Goal: Communication & Community: Answer question/provide support

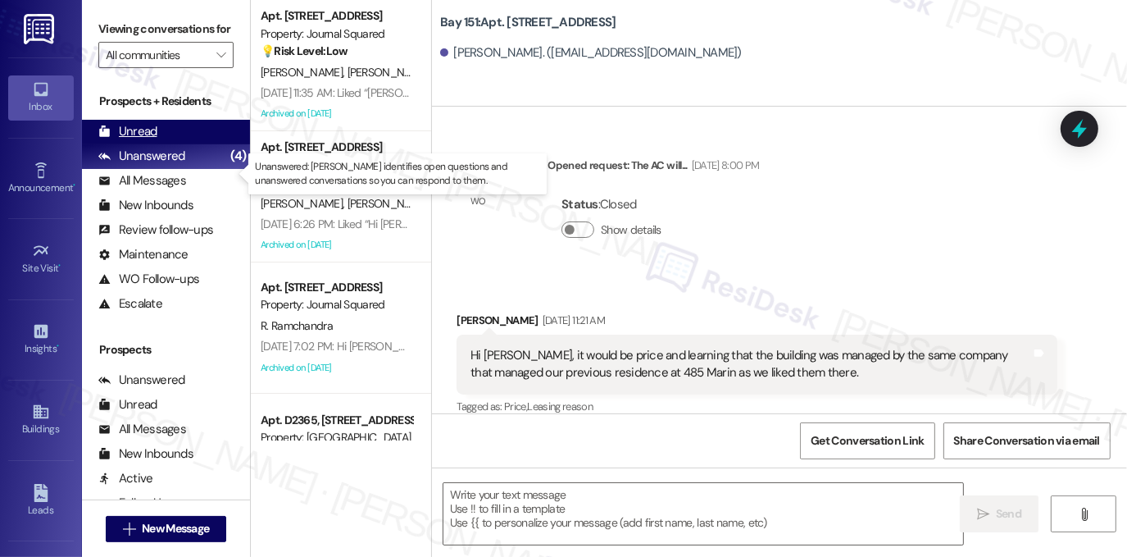
scroll to position [40195, 0]
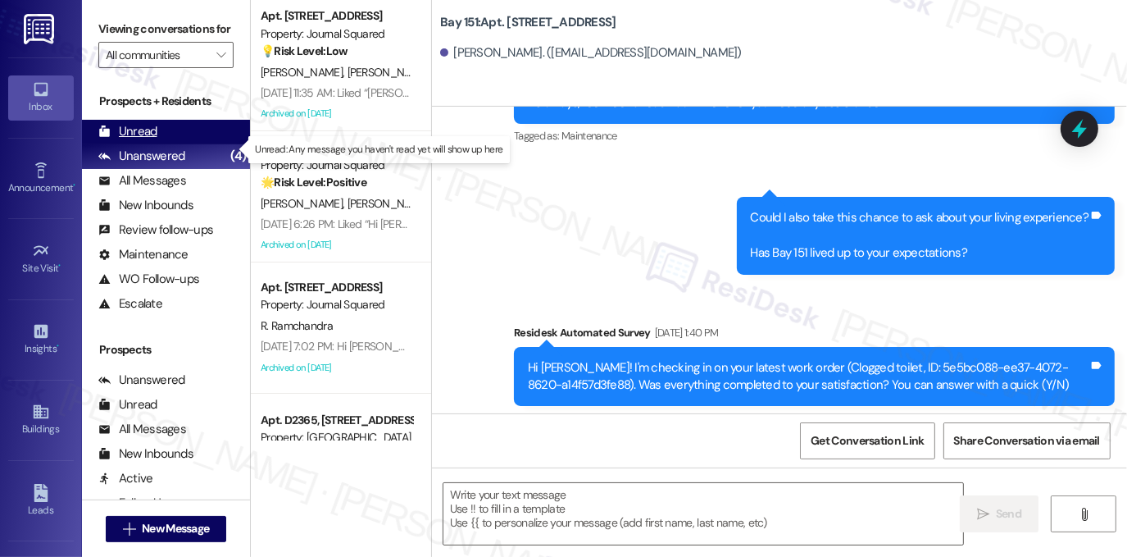
click at [165, 144] on div "Unread (0)" at bounding box center [166, 132] width 168 height 25
click at [163, 144] on div "Unread (0)" at bounding box center [166, 132] width 168 height 25
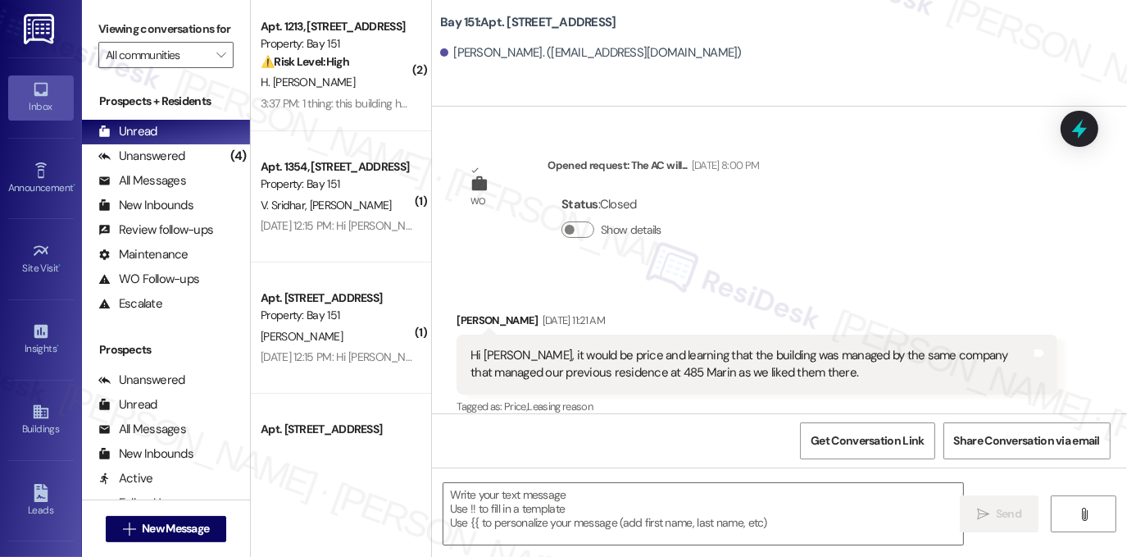
type textarea "Fetching suggested responses. Please feel free to read through the conversation…"
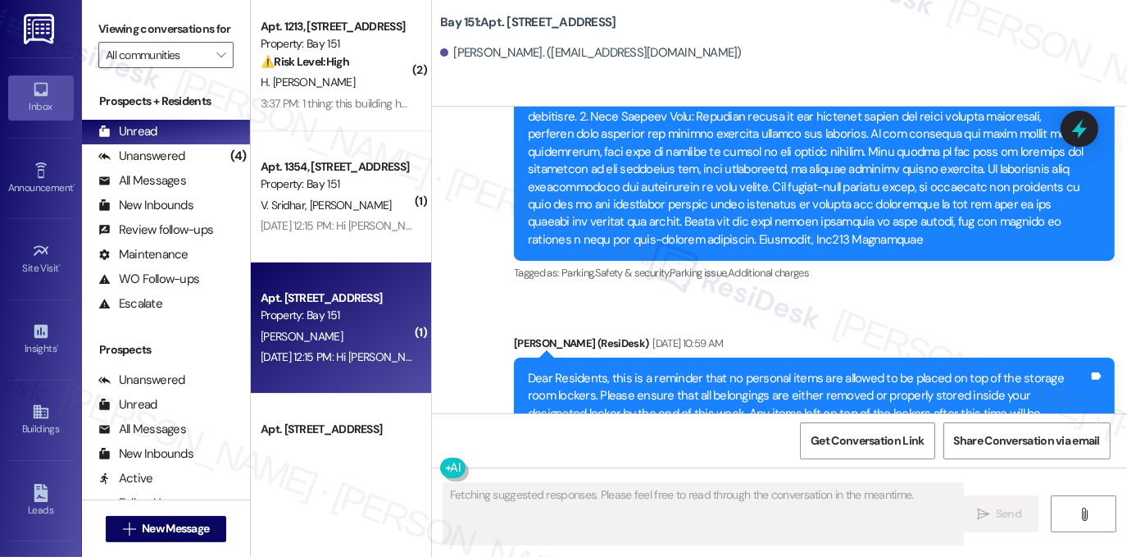
scroll to position [40266, 0]
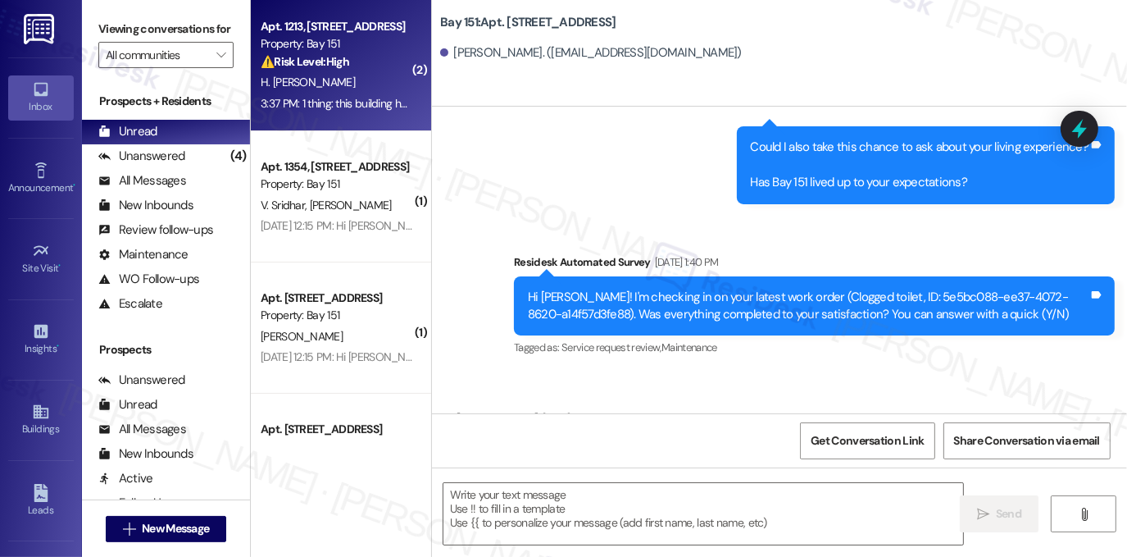
click at [343, 80] on span "H. [PERSON_NAME]" at bounding box center [308, 82] width 94 height 15
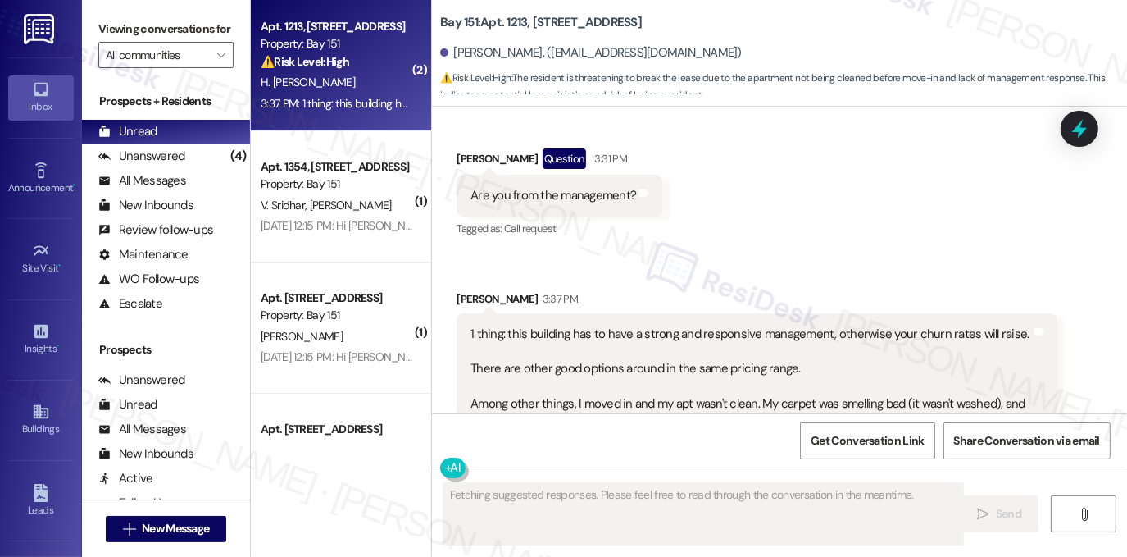
scroll to position [308, 0]
click at [530, 203] on div "Are you from the management?" at bounding box center [554, 197] width 166 height 17
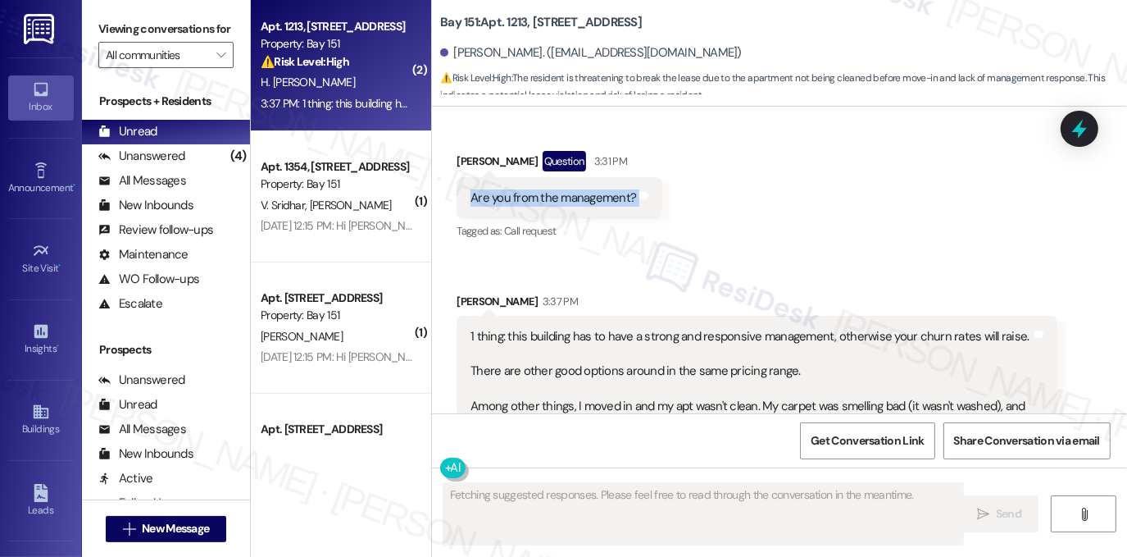
click at [530, 203] on div "Are you from the management?" at bounding box center [554, 197] width 166 height 17
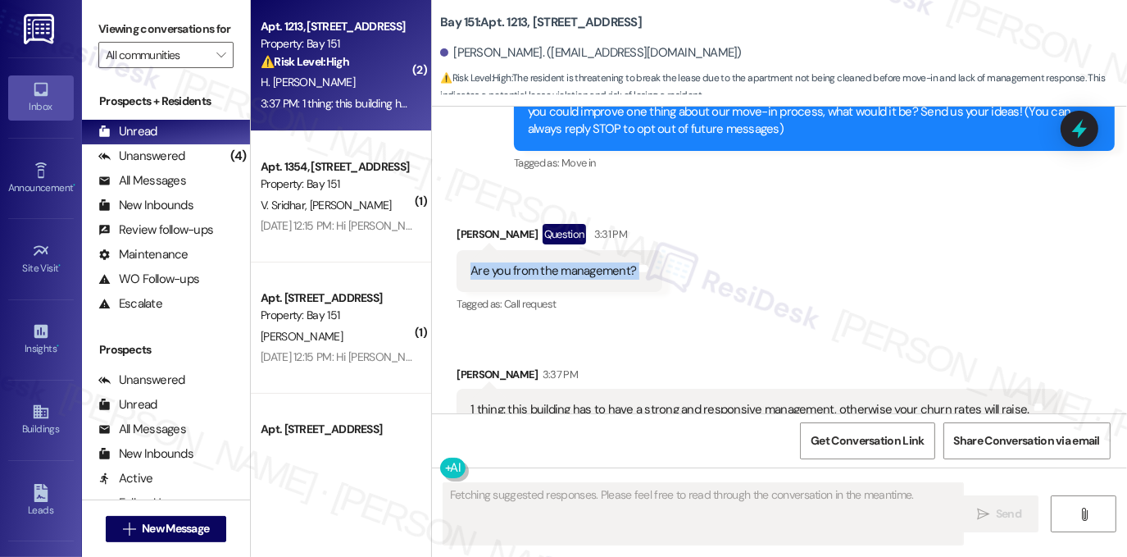
scroll to position [62, 0]
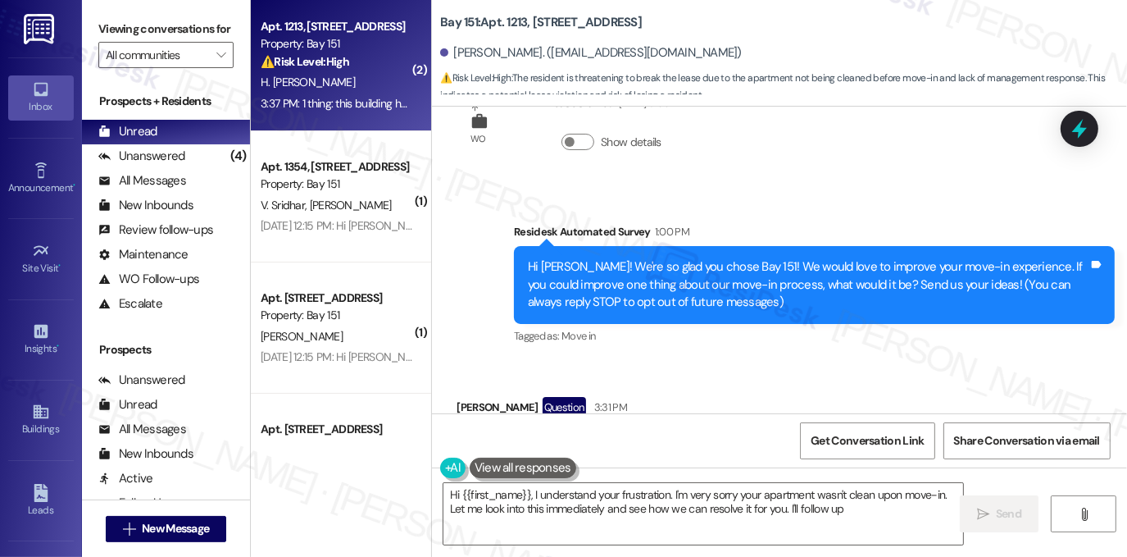
click at [616, 281] on div "Hi [PERSON_NAME]! We're so glad you chose Bay 151! We would love to improve you…" at bounding box center [808, 284] width 561 height 52
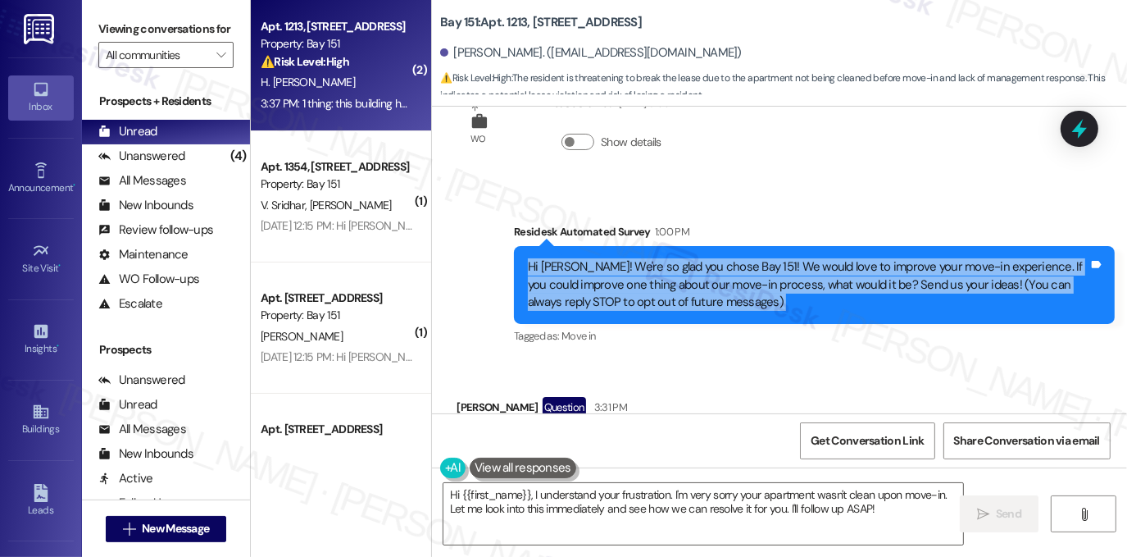
click at [616, 281] on div "Hi [PERSON_NAME]! We're so glad you chose Bay 151! We would love to improve you…" at bounding box center [808, 284] width 561 height 52
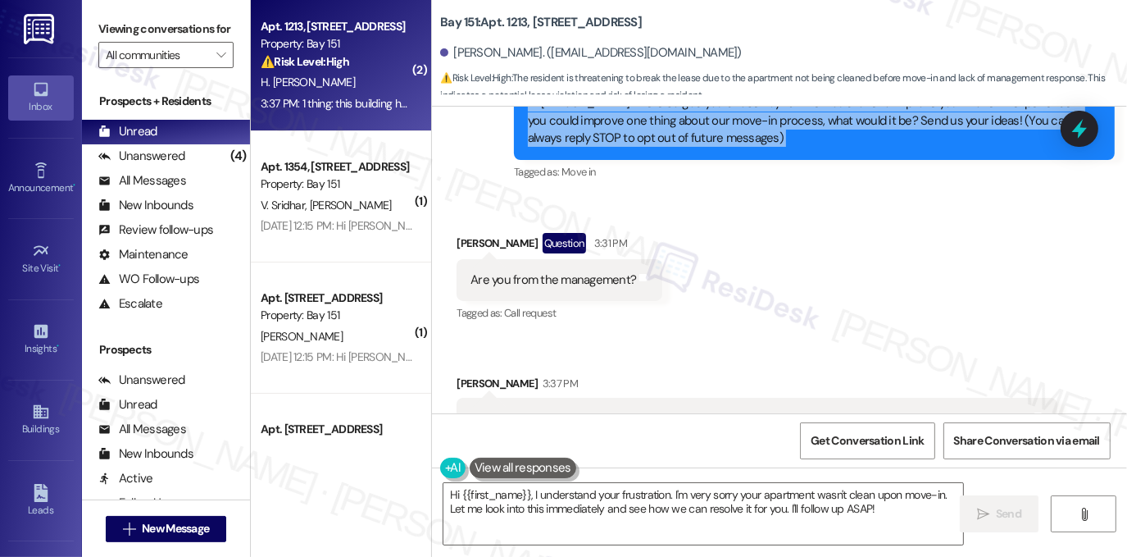
scroll to position [144, 0]
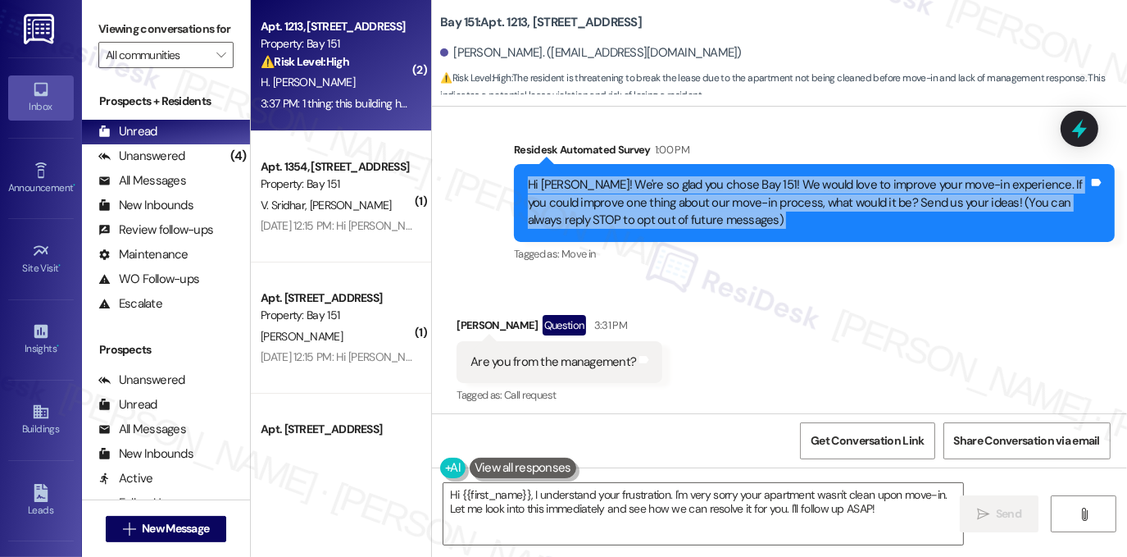
click at [708, 215] on div "Hi [PERSON_NAME]! We're so glad you chose Bay 151! We would love to improve you…" at bounding box center [808, 202] width 561 height 52
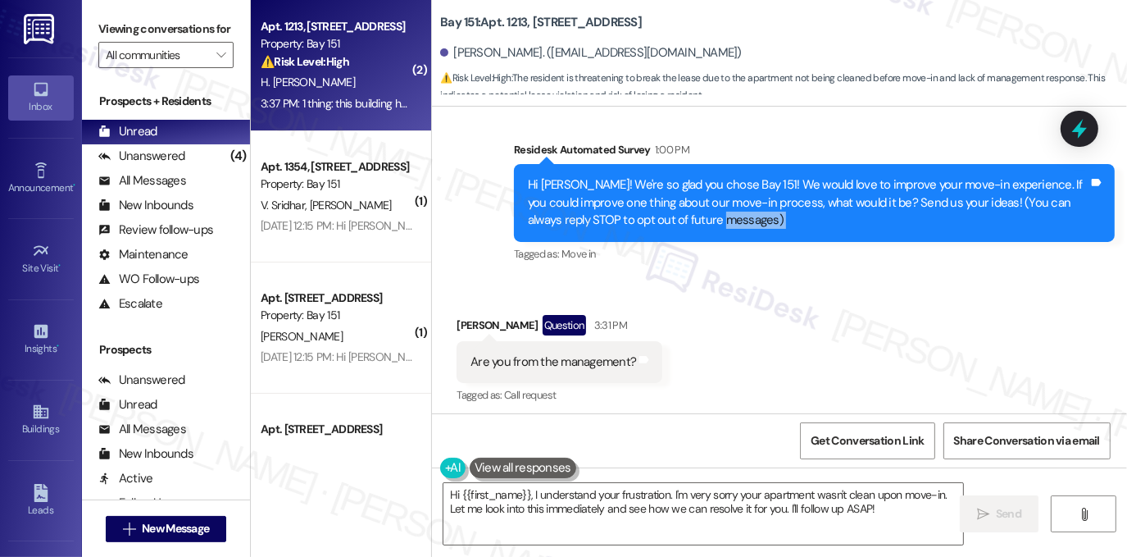
click at [708, 215] on div "Hi [PERSON_NAME]! We're so glad you chose Bay 151! We would love to improve you…" at bounding box center [808, 202] width 561 height 52
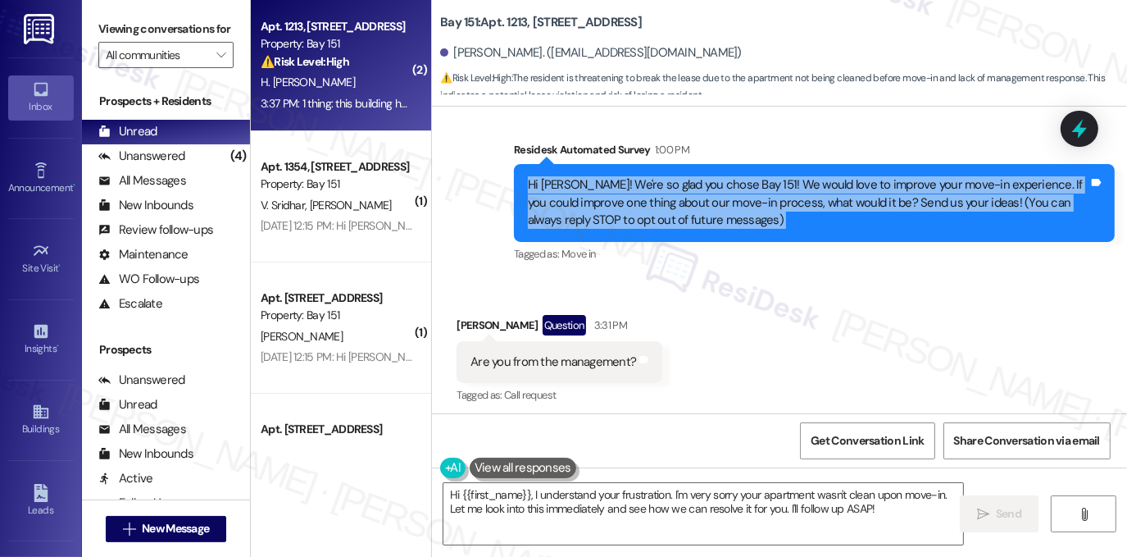
click at [708, 215] on div "Hi [PERSON_NAME]! We're so glad you chose Bay 151! We would love to improve you…" at bounding box center [808, 202] width 561 height 52
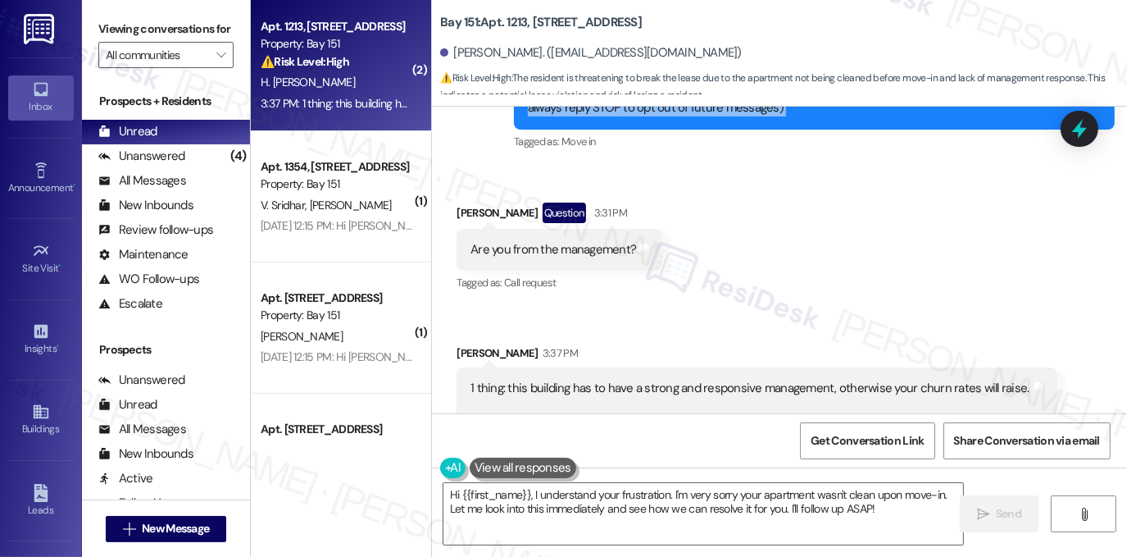
scroll to position [308, 0]
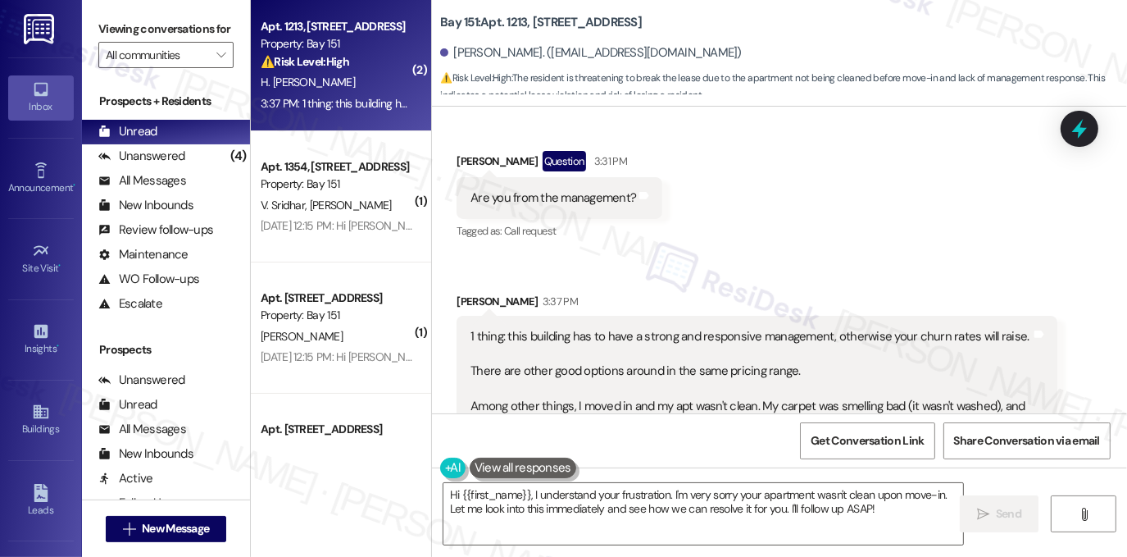
click at [534, 337] on div "1 thing: this building has to have a strong and responsive management, otherwis…" at bounding box center [751, 415] width 561 height 175
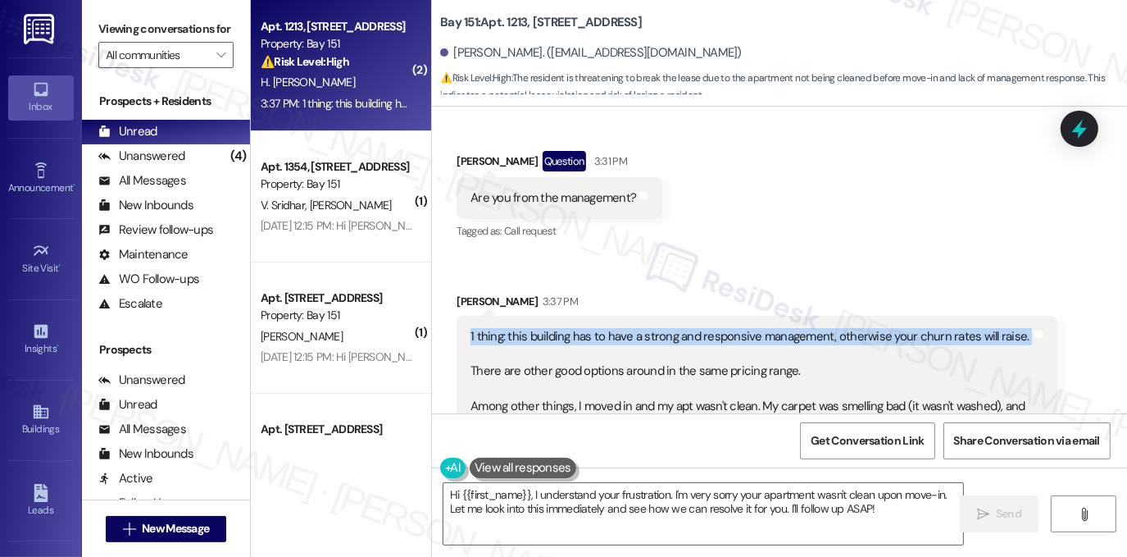
click at [534, 337] on div "1 thing: this building has to have a strong and responsive management, otherwis…" at bounding box center [751, 415] width 561 height 175
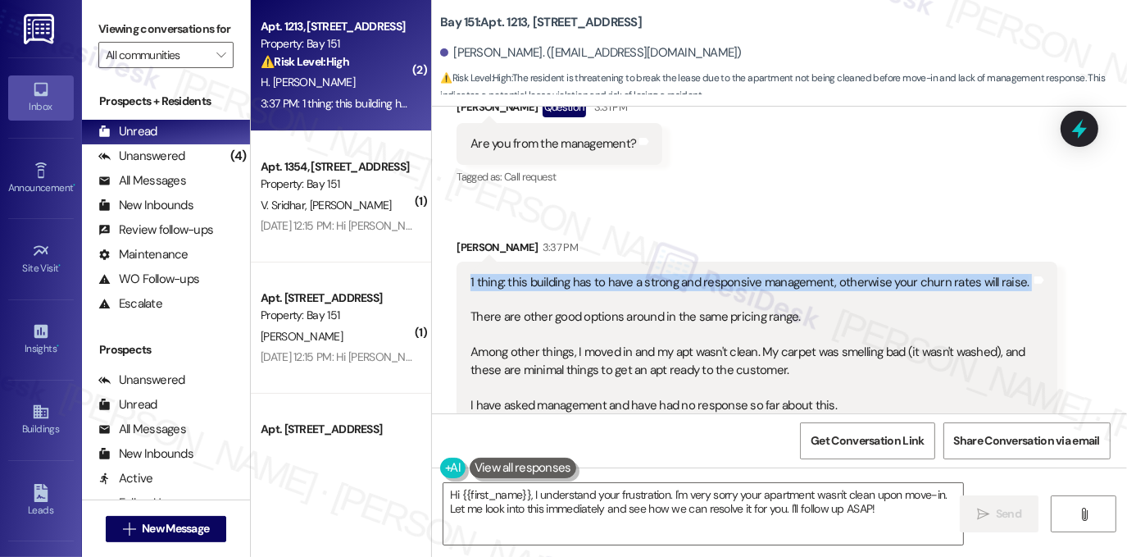
scroll to position [390, 0]
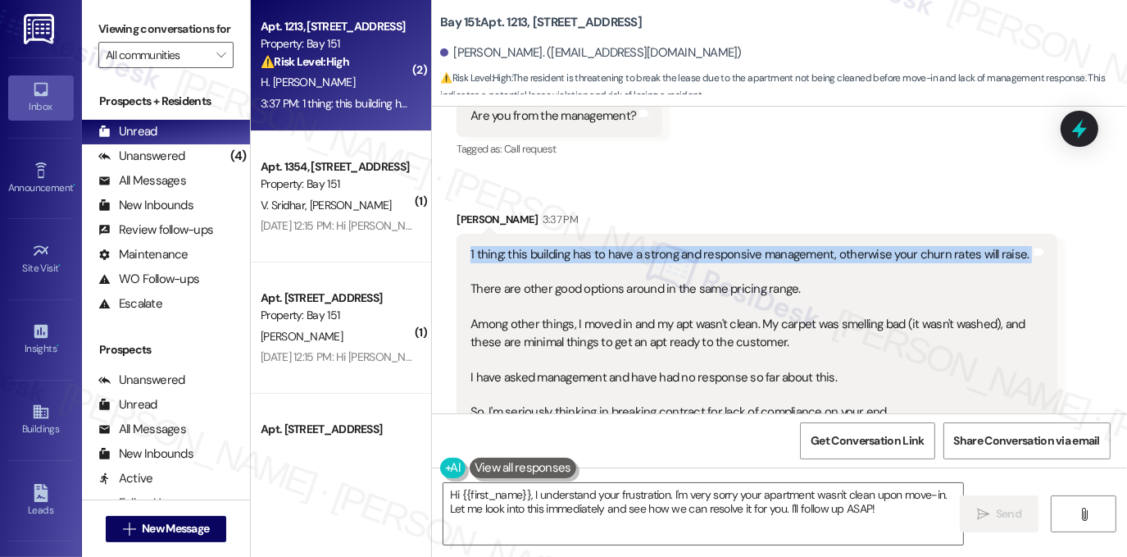
click at [705, 262] on div "1 thing: this building has to have a strong and responsive management, otherwis…" at bounding box center [751, 333] width 561 height 175
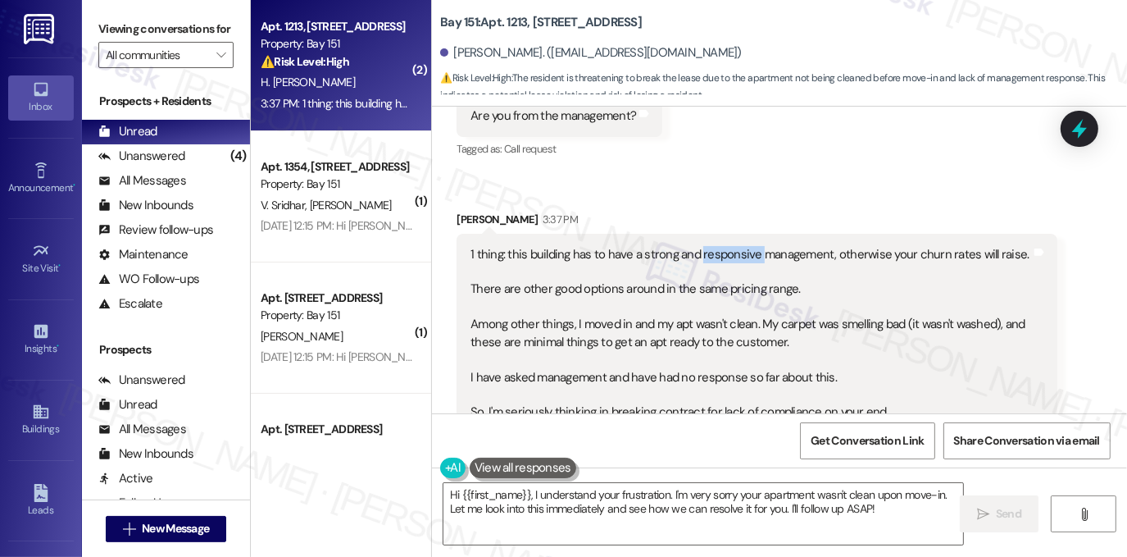
click at [705, 262] on div "1 thing: this building has to have a strong and responsive management, otherwis…" at bounding box center [751, 333] width 561 height 175
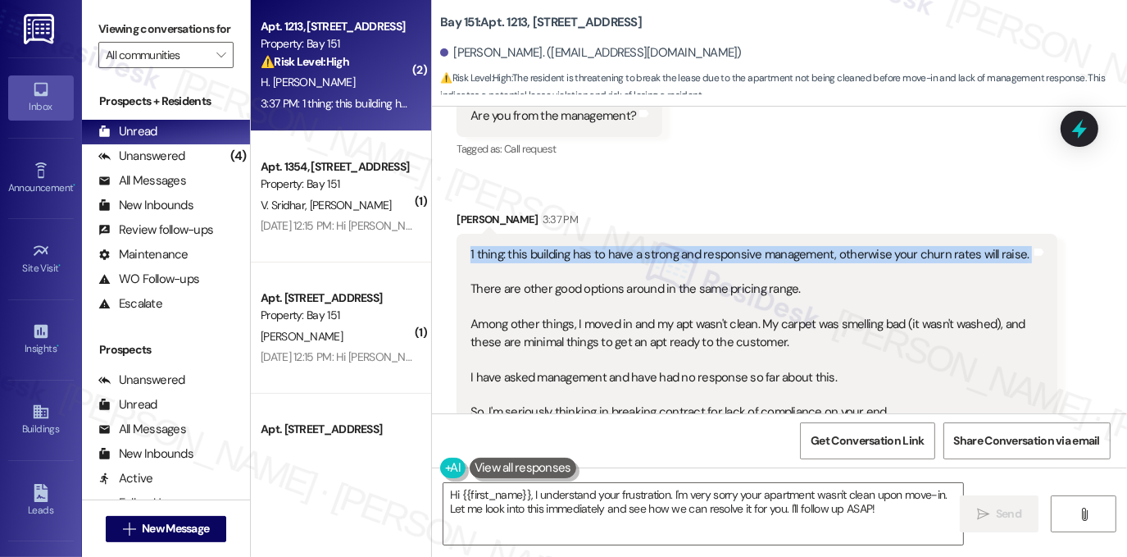
click at [705, 262] on div "1 thing: this building has to have a strong and responsive management, otherwis…" at bounding box center [751, 333] width 561 height 175
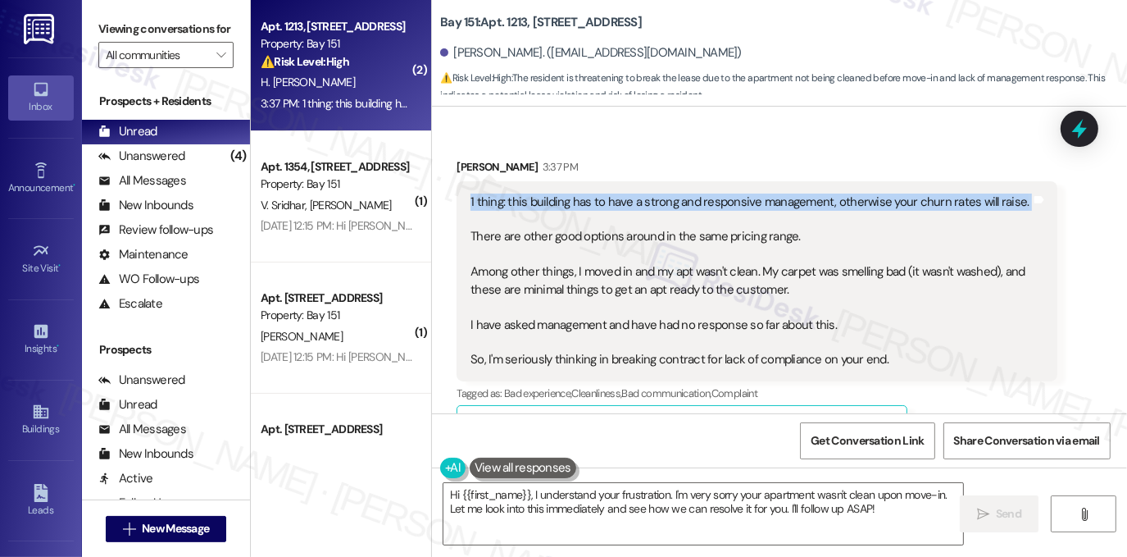
scroll to position [472, 0]
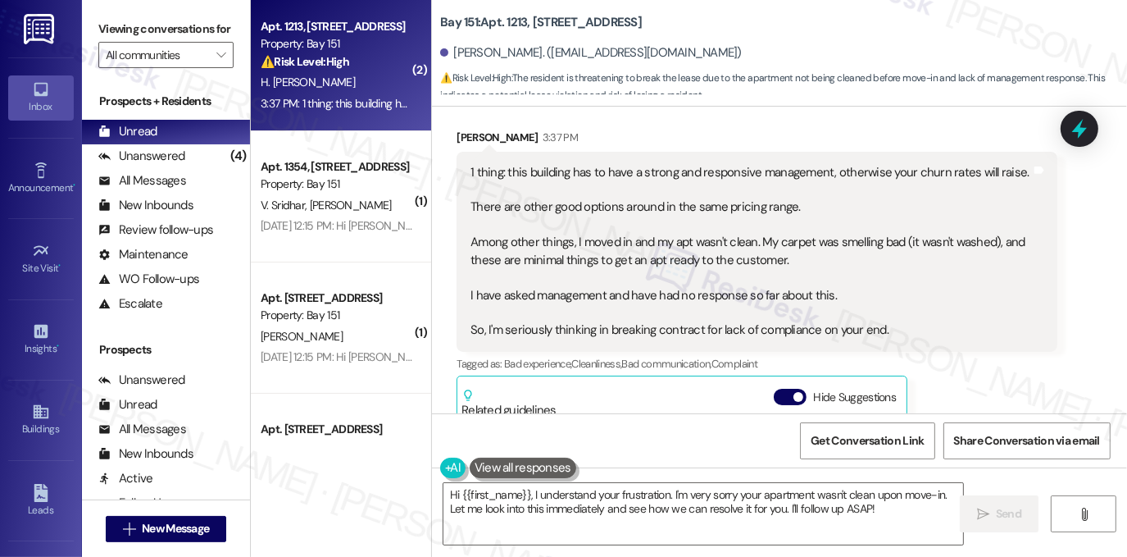
drag, startPoint x: 733, startPoint y: 260, endPoint x: 652, endPoint y: 221, distance: 90.2
click at [652, 221] on div "1 thing: this building has to have a strong and responsive management, otherwis…" at bounding box center [751, 251] width 561 height 175
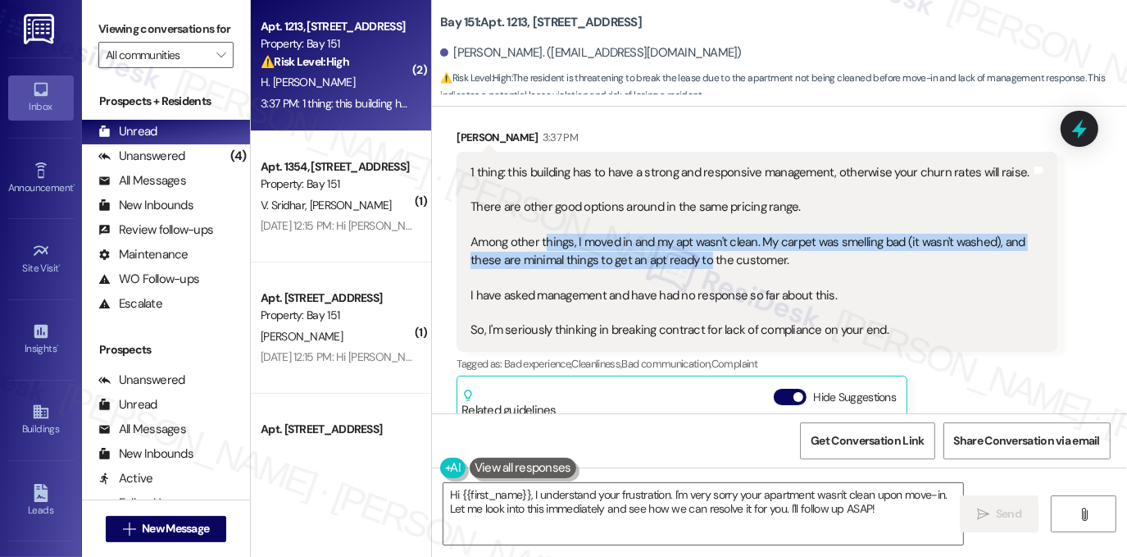
drag, startPoint x: 538, startPoint y: 243, endPoint x: 707, endPoint y: 261, distance: 170.7
click at [707, 261] on div "1 thing: this building has to have a strong and responsive management, otherwis…" at bounding box center [751, 251] width 561 height 175
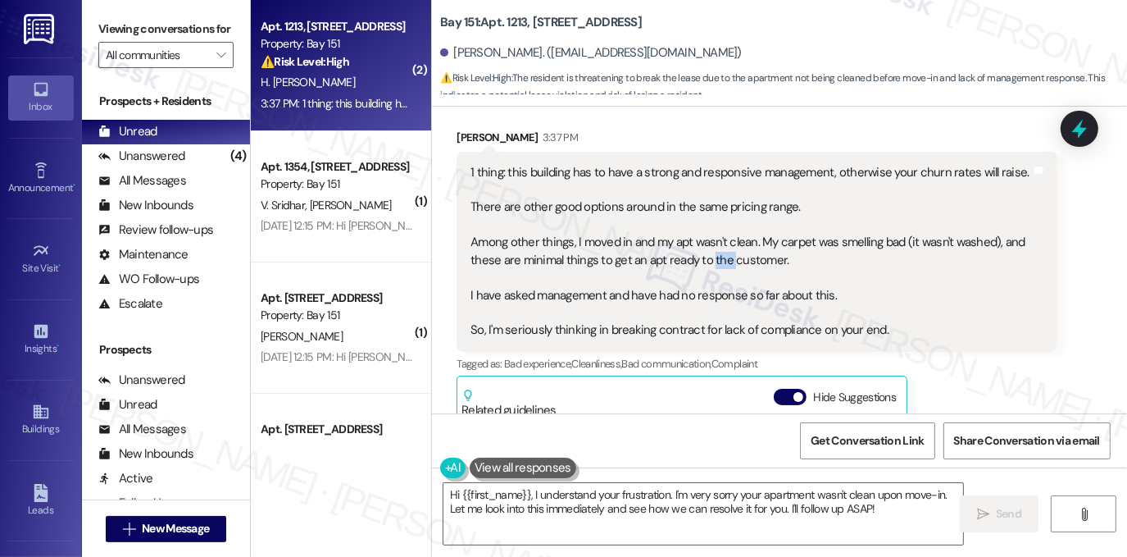
click at [707, 261] on div "1 thing: this building has to have a strong and responsive management, otherwis…" at bounding box center [751, 251] width 561 height 175
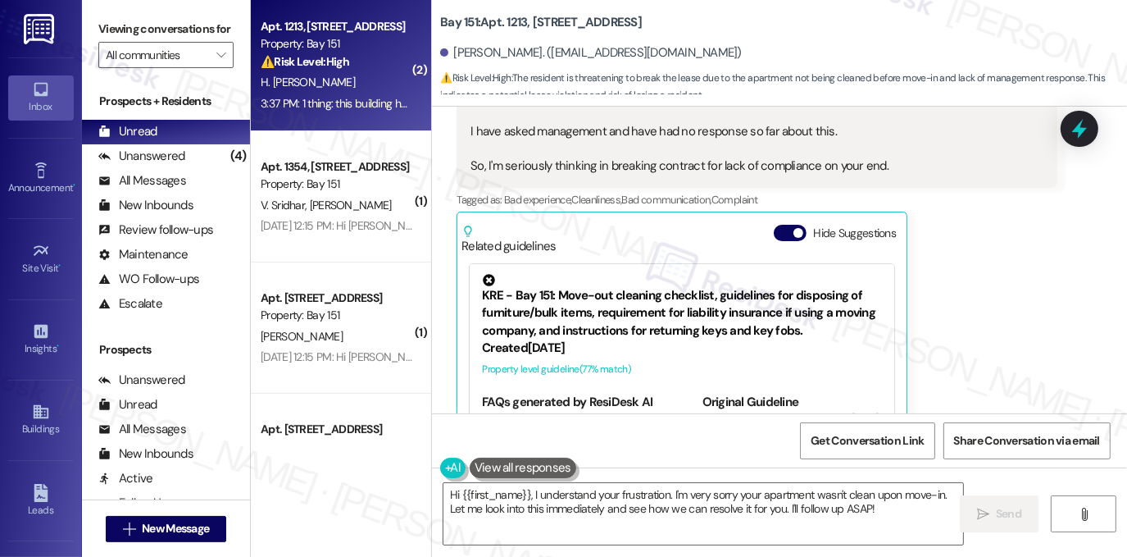
scroll to position [554, 0]
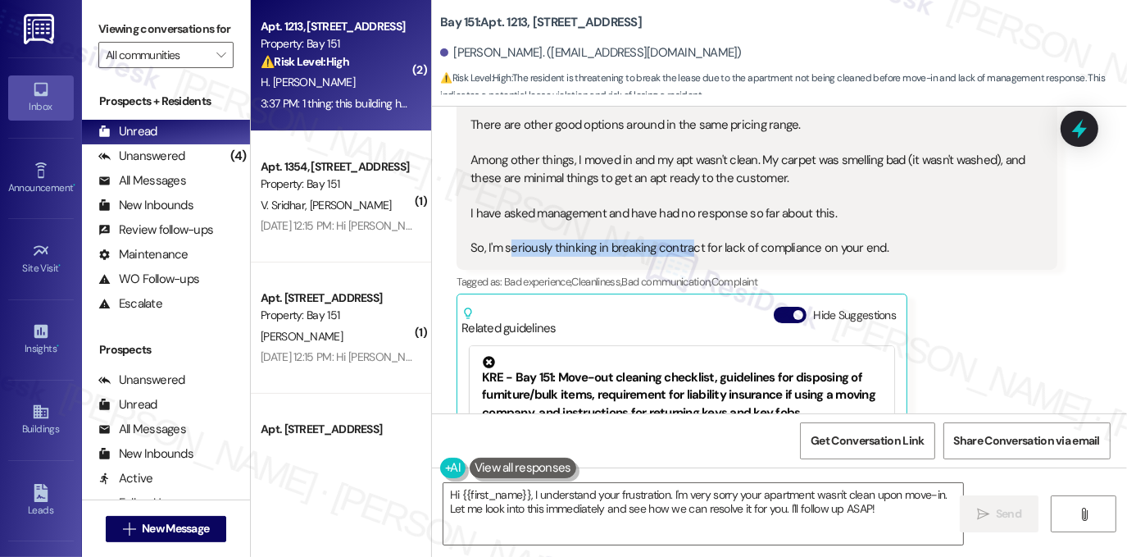
drag, startPoint x: 508, startPoint y: 242, endPoint x: 682, endPoint y: 255, distance: 174.3
click at [682, 255] on div "1 thing: this building has to have a strong and responsive management, otherwis…" at bounding box center [751, 169] width 561 height 175
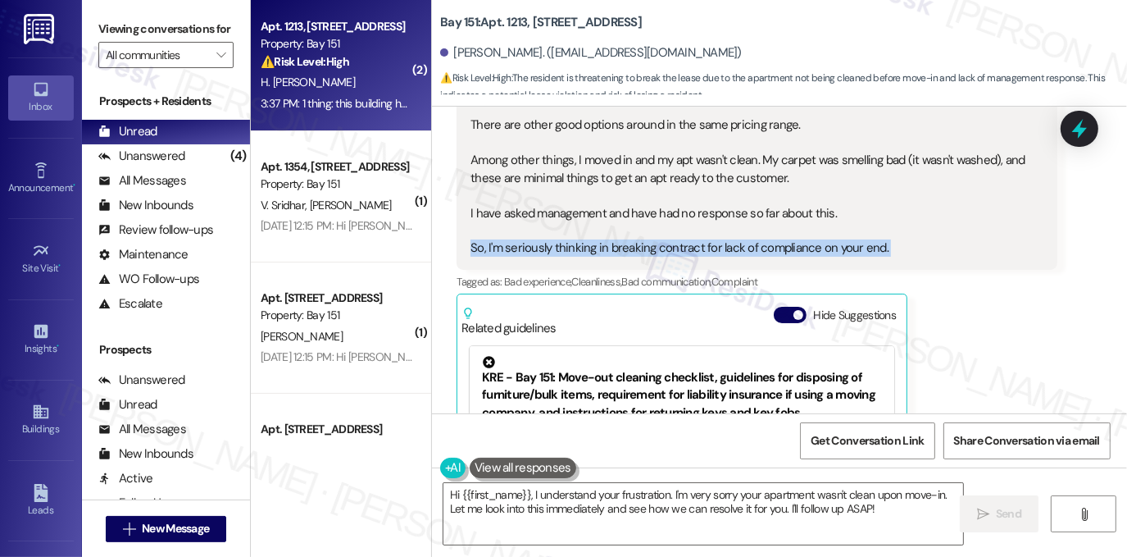
click at [877, 255] on div "1 thing: this building has to have a strong and responsive management, otherwis…" at bounding box center [751, 169] width 561 height 175
drag, startPoint x: 892, startPoint y: 248, endPoint x: 690, endPoint y: 234, distance: 202.2
click at [690, 234] on div "1 thing: this building has to have a strong and responsive management, otherwis…" at bounding box center [751, 169] width 561 height 175
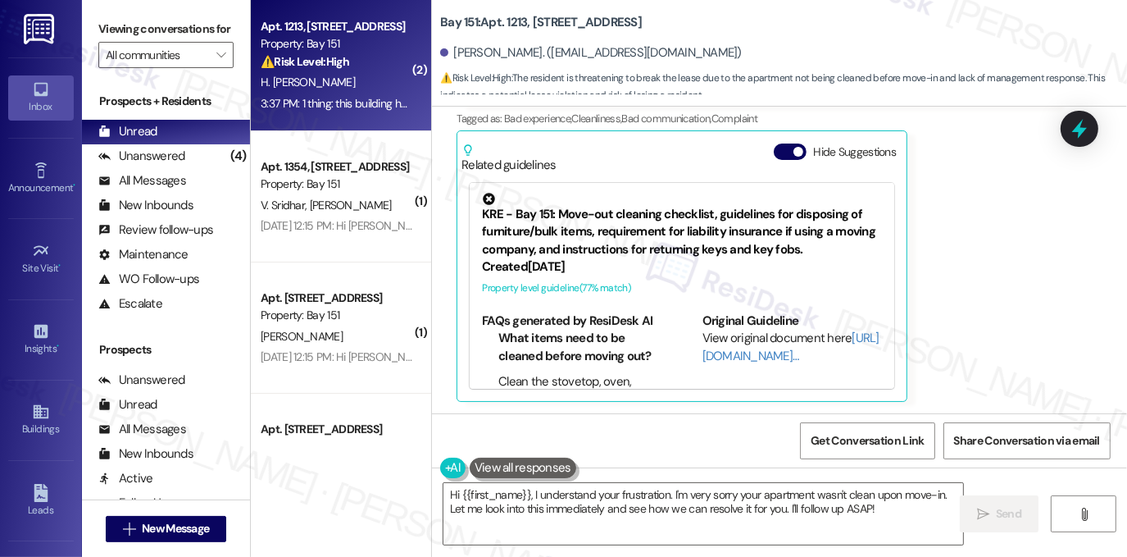
scroll to position [718, 0]
click at [785, 151] on button "Hide Suggestions" at bounding box center [790, 151] width 33 height 16
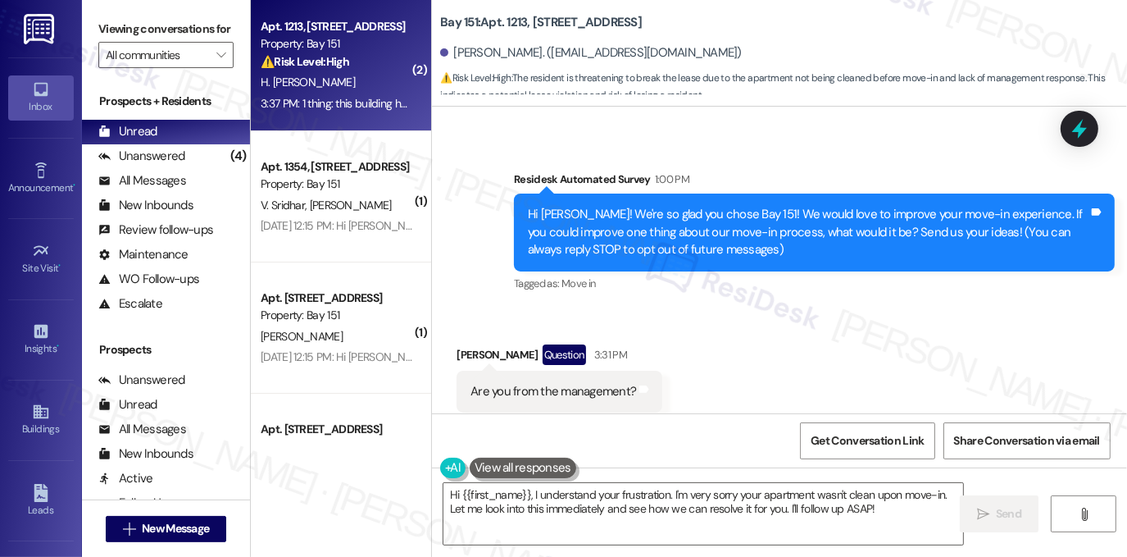
scroll to position [85, 0]
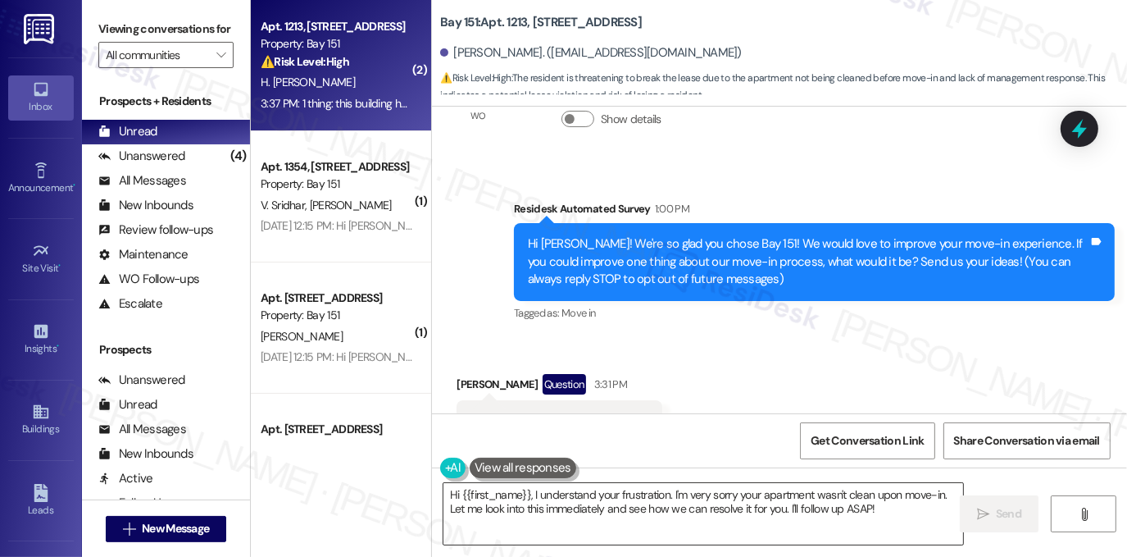
click at [643, 492] on textarea "Hi {{first_name}}, I understand your frustration. I'm very sorry your apartment…" at bounding box center [703, 513] width 520 height 61
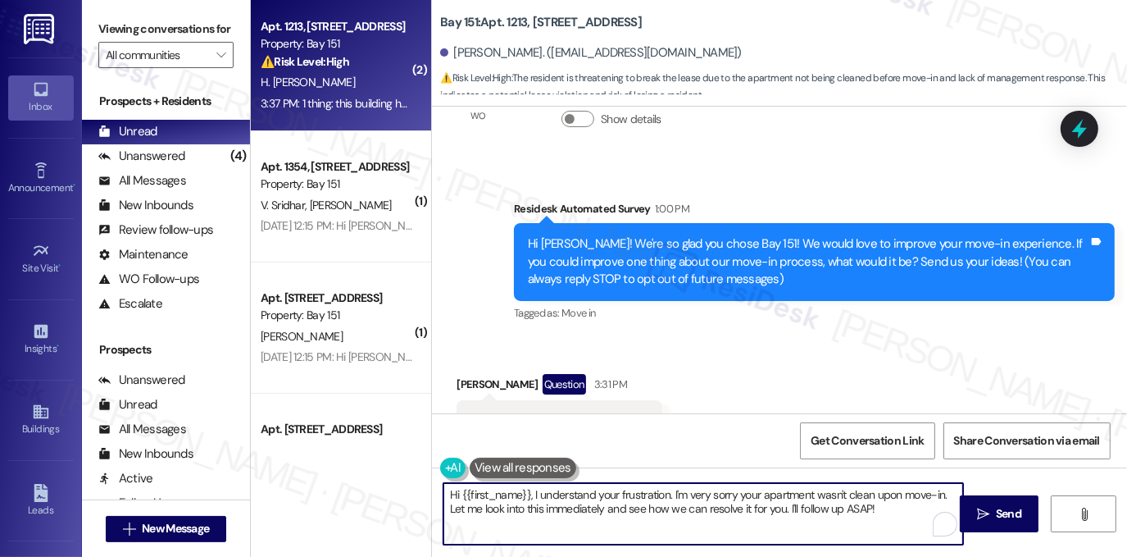
click at [643, 492] on textarea "Hi {{first_name}}, I understand your frustration. I'm very sorry your apartment…" at bounding box center [703, 513] width 520 height 61
click at [548, 252] on div "Hi [PERSON_NAME]! We're so glad you chose Bay 151! We would love to improve you…" at bounding box center [808, 261] width 561 height 52
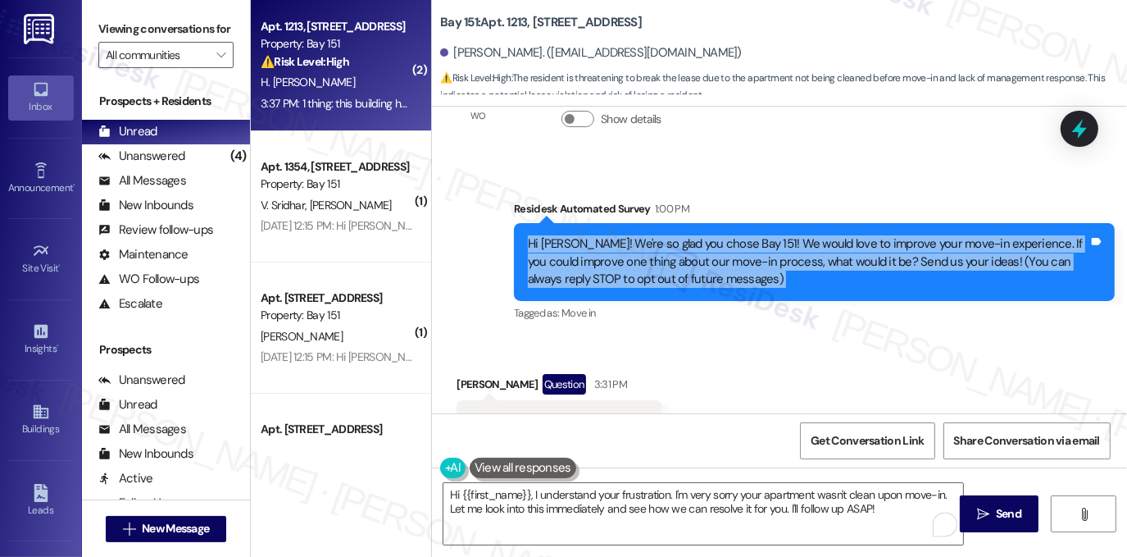
click at [548, 252] on div "Hi [PERSON_NAME]! We're so glad you chose Bay 151! We would love to improve you…" at bounding box center [808, 261] width 561 height 52
copy div "Hi [PERSON_NAME]! We're so glad you chose Bay 151! We would love to improve you…"
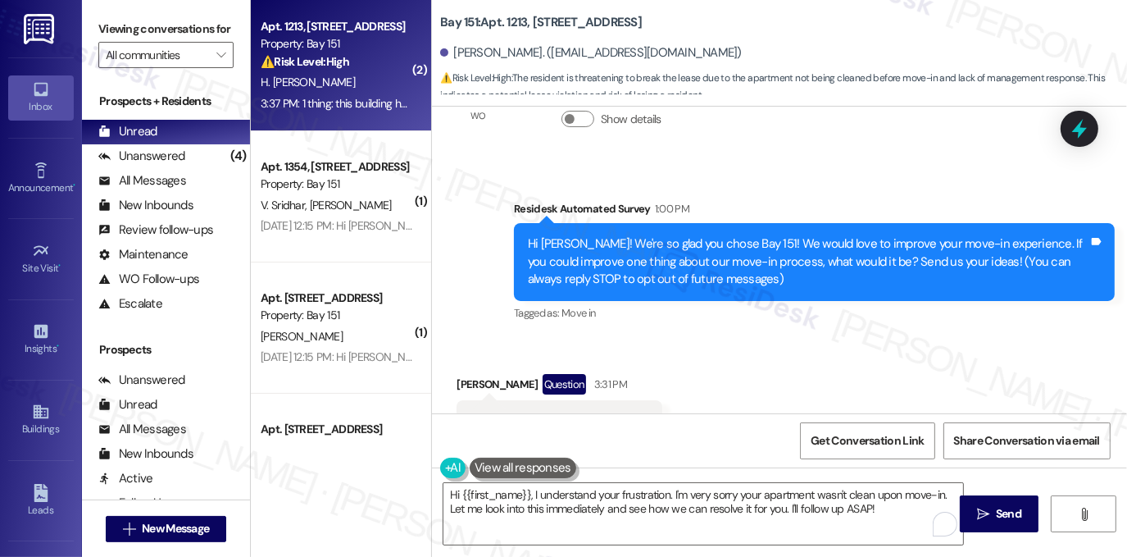
click at [167, 6] on div "Viewing conversations for All communities " at bounding box center [166, 42] width 168 height 84
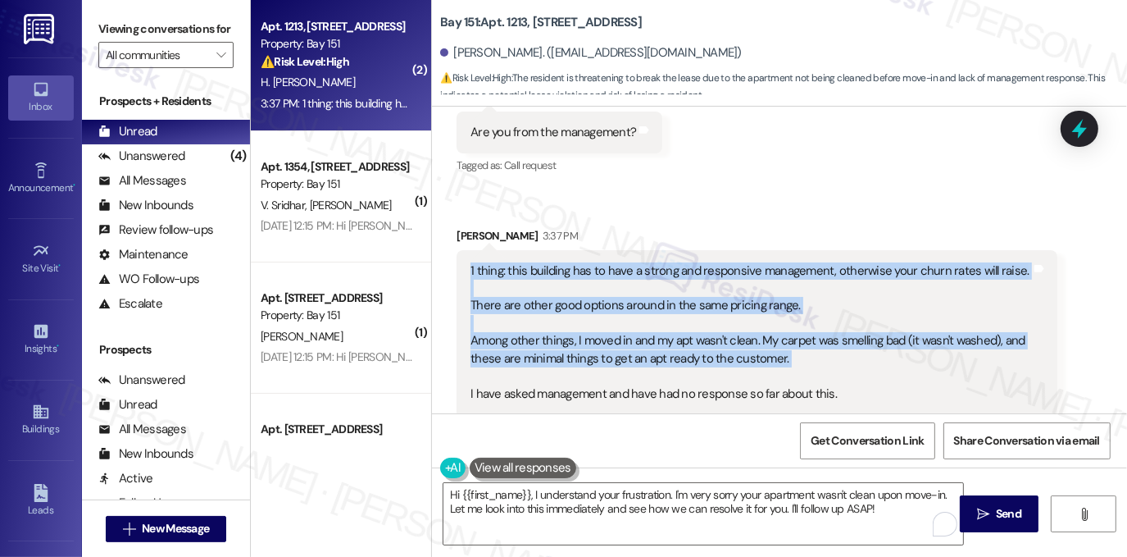
scroll to position [413, 0]
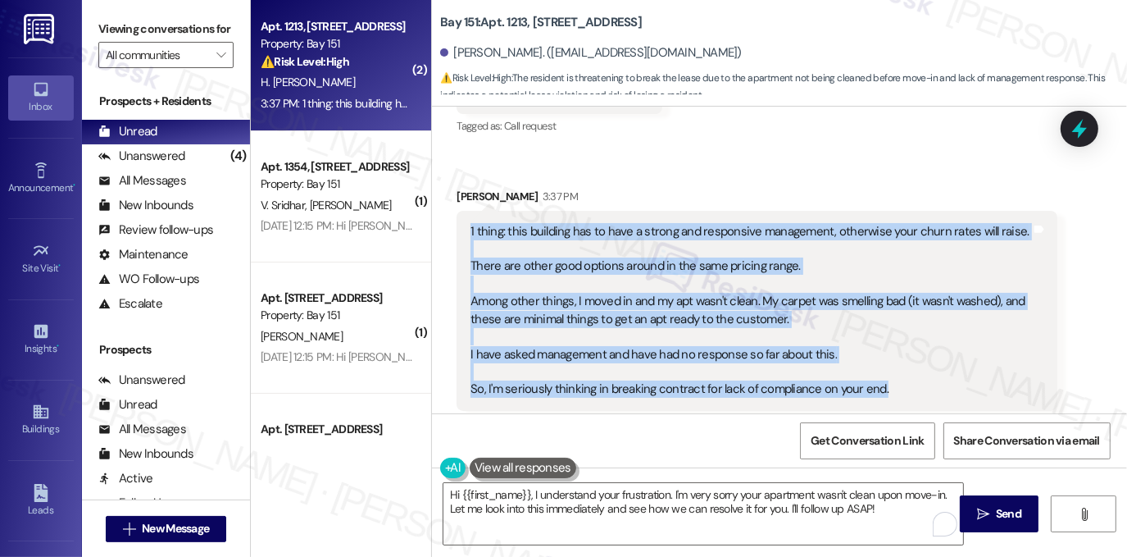
drag, startPoint x: 463, startPoint y: 314, endPoint x: 898, endPoint y: 388, distance: 441.5
click at [898, 388] on div "1 thing: this building has to have a strong and responsive management, otherwis…" at bounding box center [751, 310] width 564 height 175
copy div "1 thing: this building has to have a strong and responsive management, otherwis…"
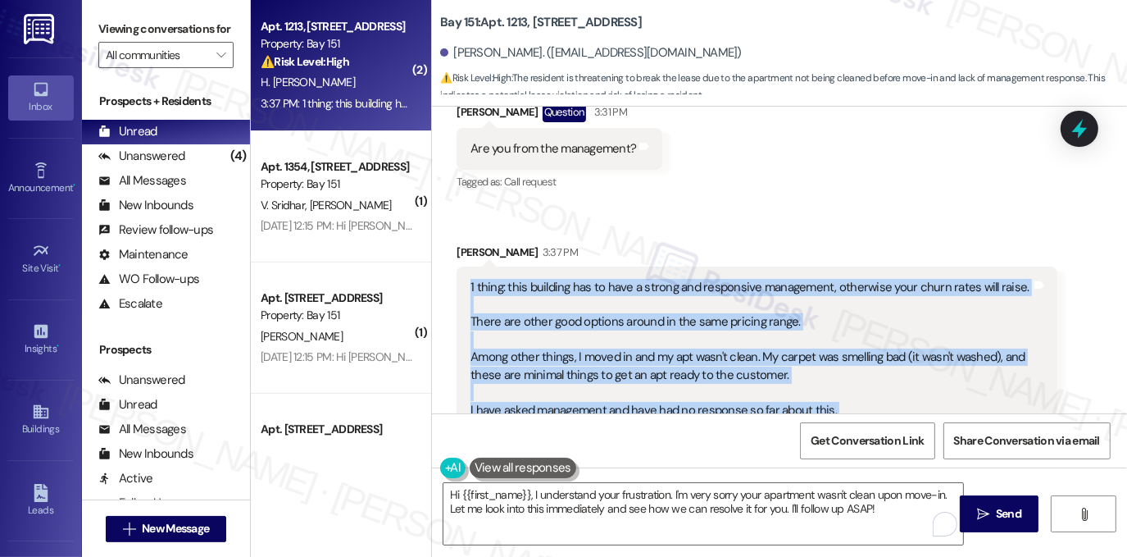
scroll to position [249, 0]
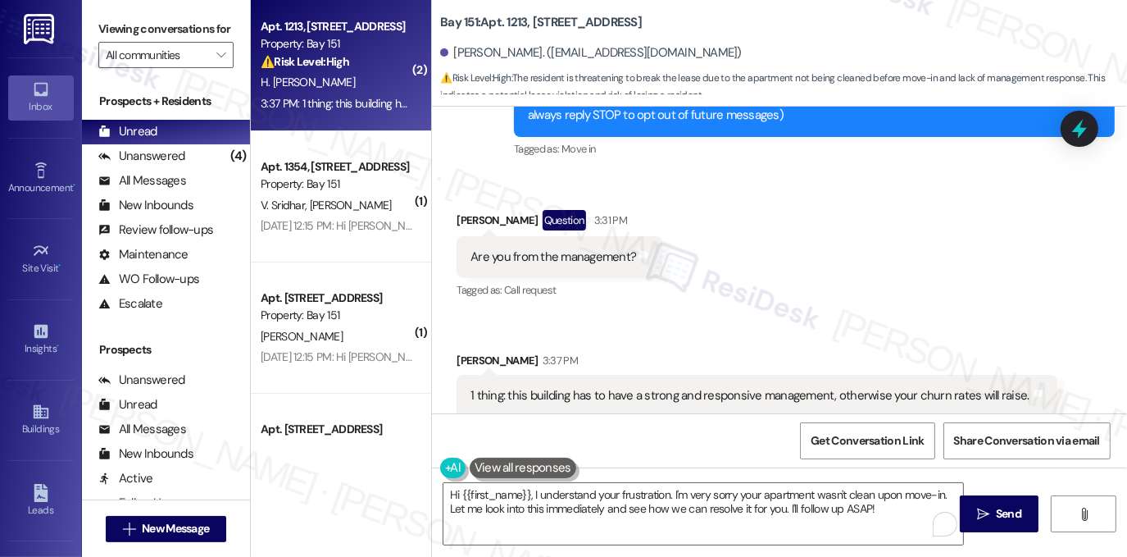
click at [236, 16] on div "Viewing conversations for All communities " at bounding box center [166, 42] width 168 height 84
click at [551, 255] on div "Are you from the management?" at bounding box center [554, 256] width 166 height 17
click at [550, 256] on div "Are you from the management?" at bounding box center [554, 256] width 166 height 17
copy div "Are you from the management? Tags and notes"
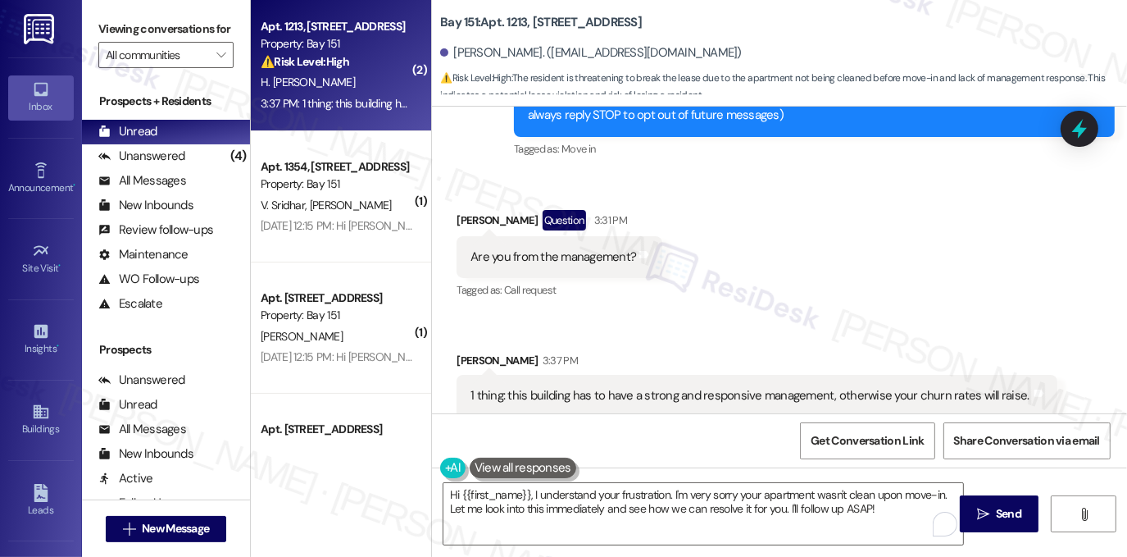
click at [210, 35] on label "Viewing conversations for" at bounding box center [165, 28] width 135 height 25
click at [188, 41] on label "Viewing conversations for" at bounding box center [165, 28] width 135 height 25
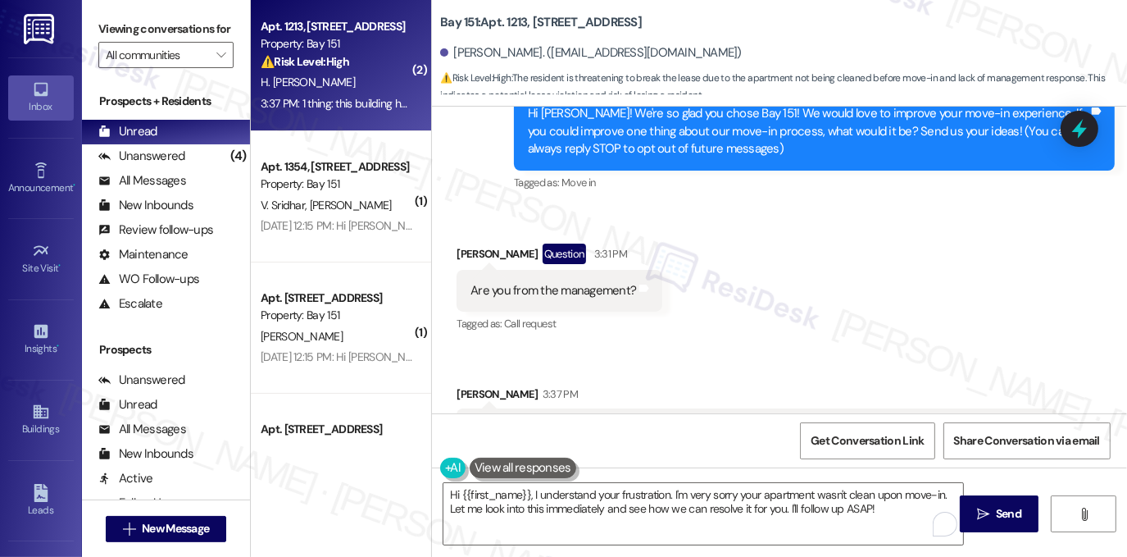
scroll to position [331, 0]
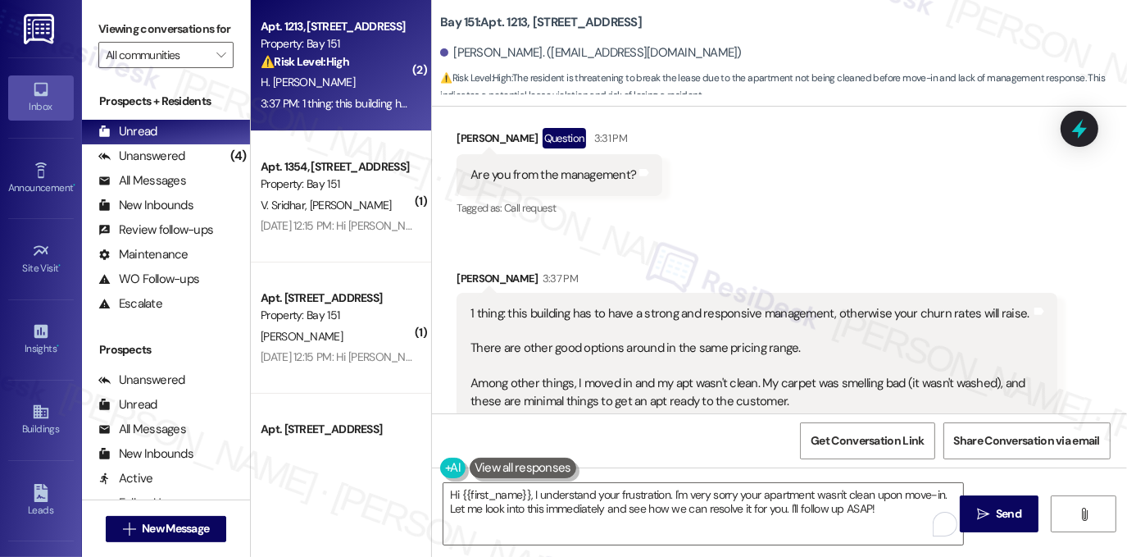
click at [600, 311] on div "1 thing: this building has to have a strong and responsive management, otherwis…" at bounding box center [751, 392] width 561 height 175
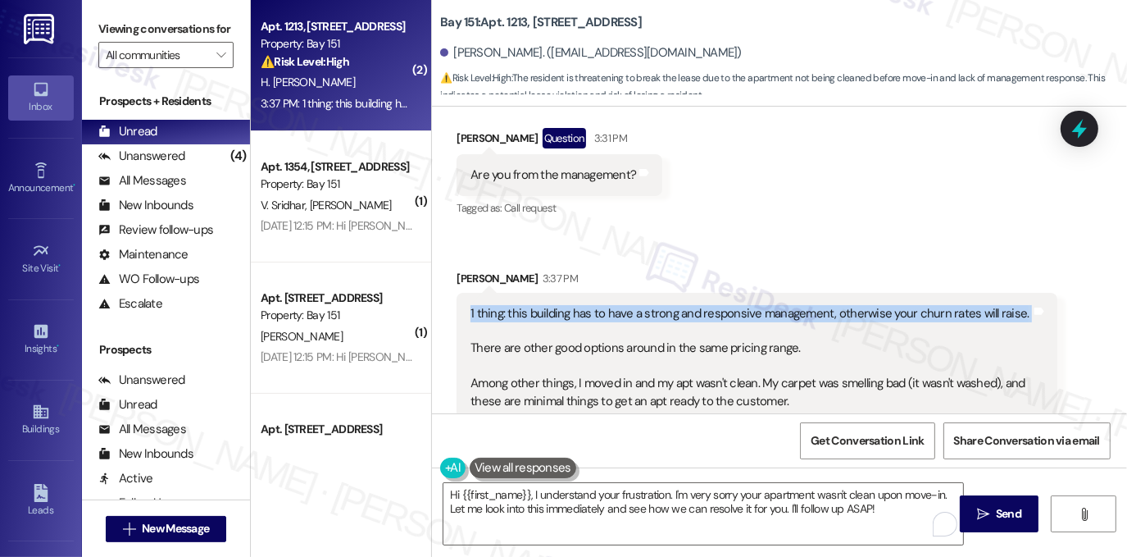
click at [600, 311] on div "1 thing: this building has to have a strong and responsive management, otherwis…" at bounding box center [751, 392] width 561 height 175
click at [649, 323] on div "1 thing: this building has to have a strong and responsive management, otherwis…" at bounding box center [751, 392] width 561 height 175
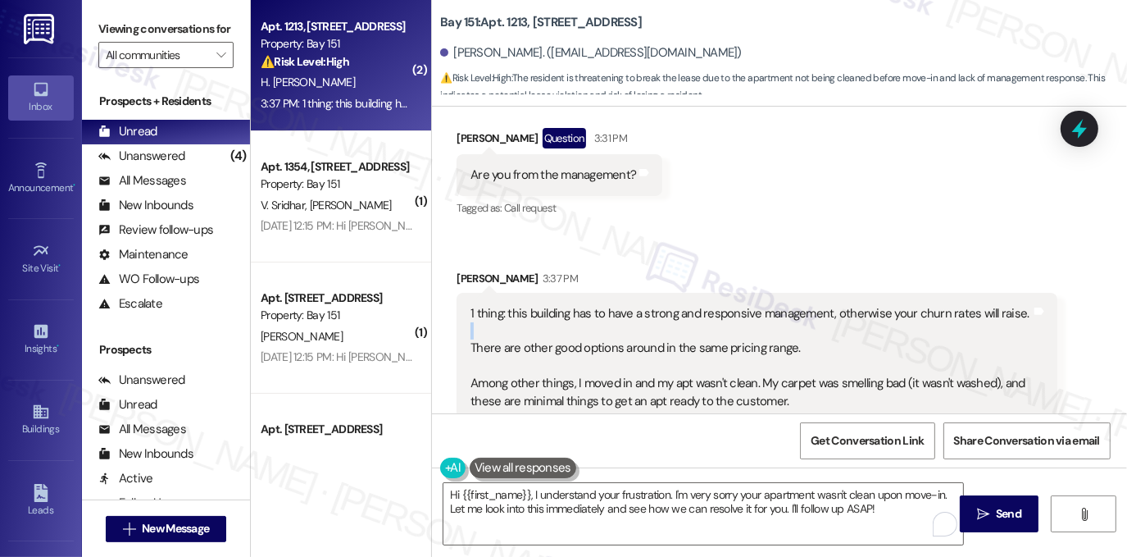
click at [649, 323] on div "1 thing: this building has to have a strong and responsive management, otherwis…" at bounding box center [751, 392] width 561 height 175
click at [689, 314] on div "1 thing: this building has to have a strong and responsive management, otherwis…" at bounding box center [751, 392] width 561 height 175
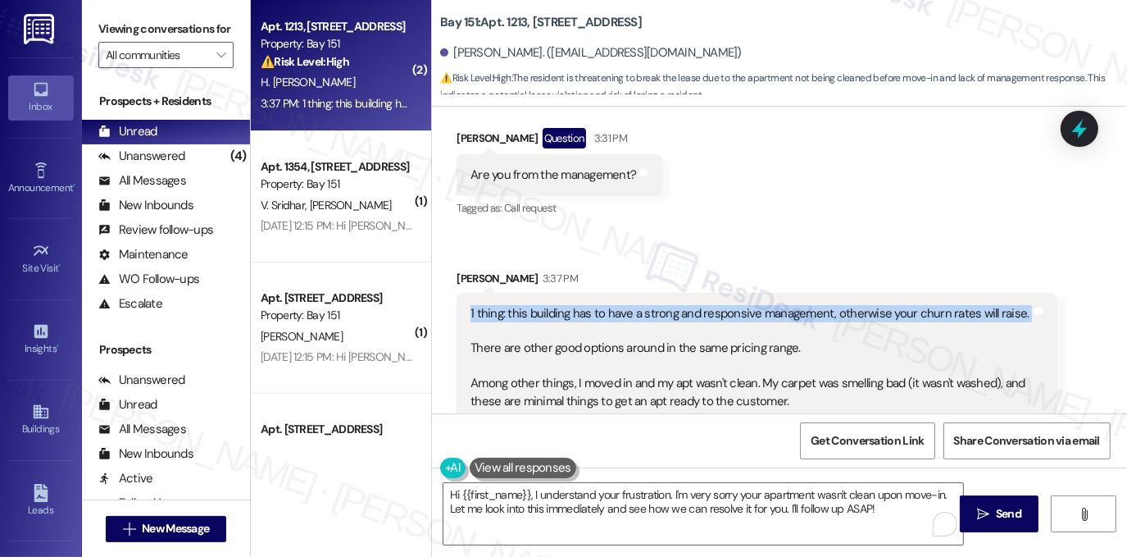
click at [689, 314] on div "1 thing: this building has to have a strong and responsive management, otherwis…" at bounding box center [751, 392] width 561 height 175
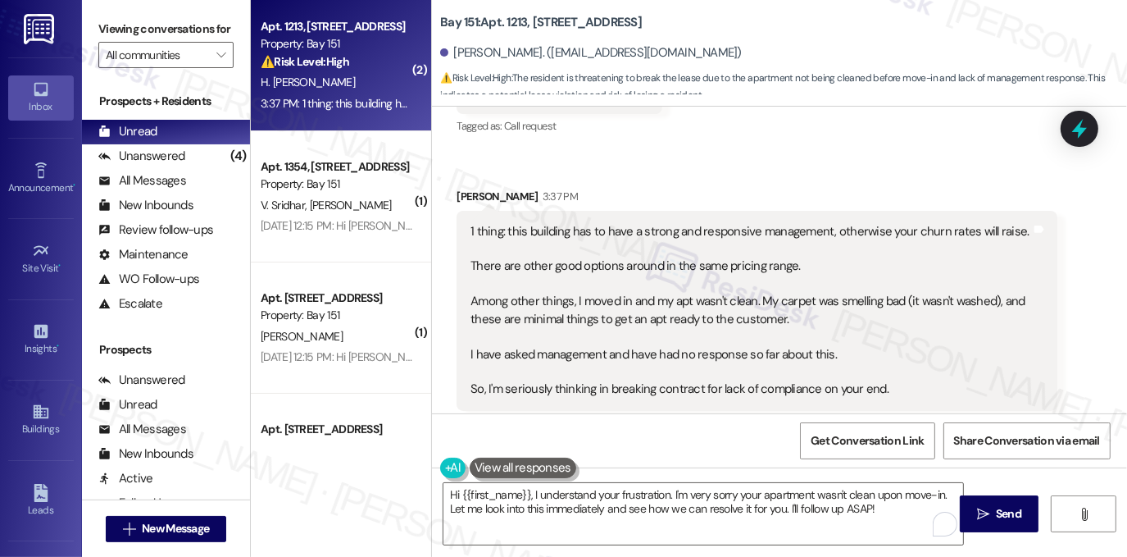
click at [571, 266] on div "1 thing: this building has to have a strong and responsive management, otherwis…" at bounding box center [751, 310] width 561 height 175
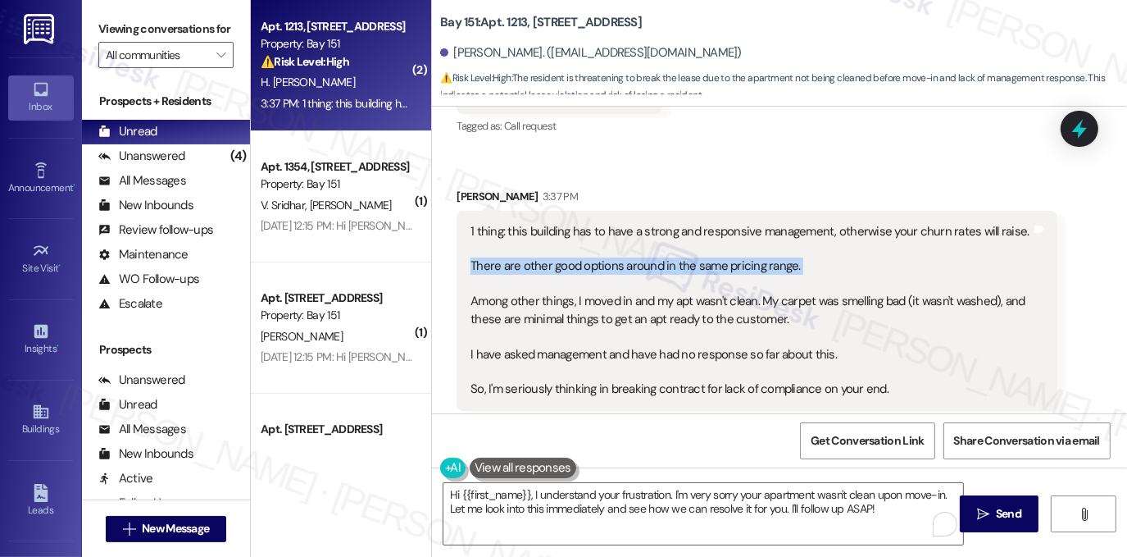
click at [571, 266] on div "1 thing: this building has to have a strong and responsive management, otherwis…" at bounding box center [751, 310] width 561 height 175
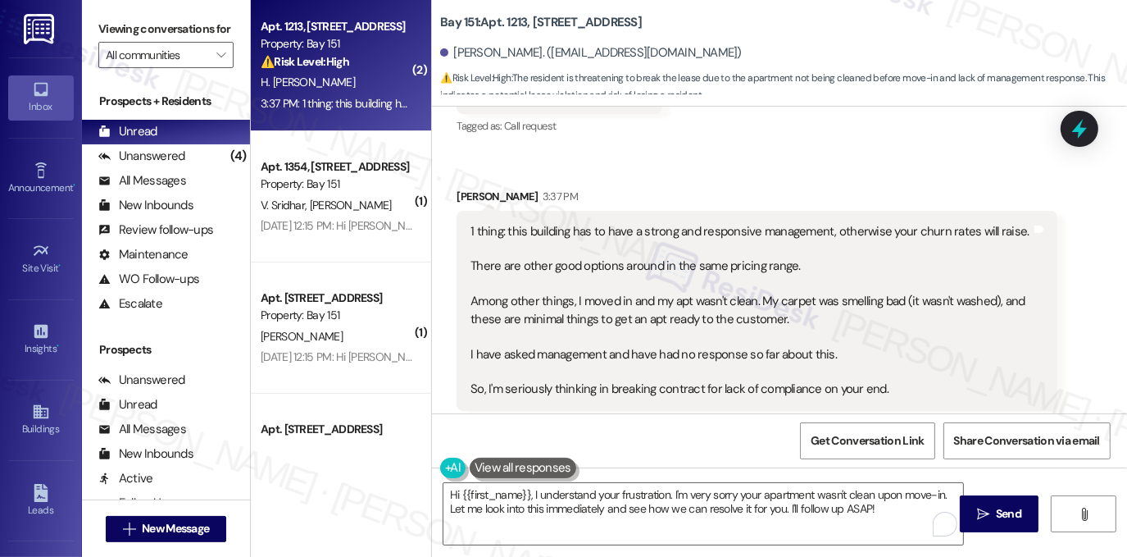
click at [616, 301] on div "1 thing: this building has to have a strong and responsive management, otherwis…" at bounding box center [751, 310] width 561 height 175
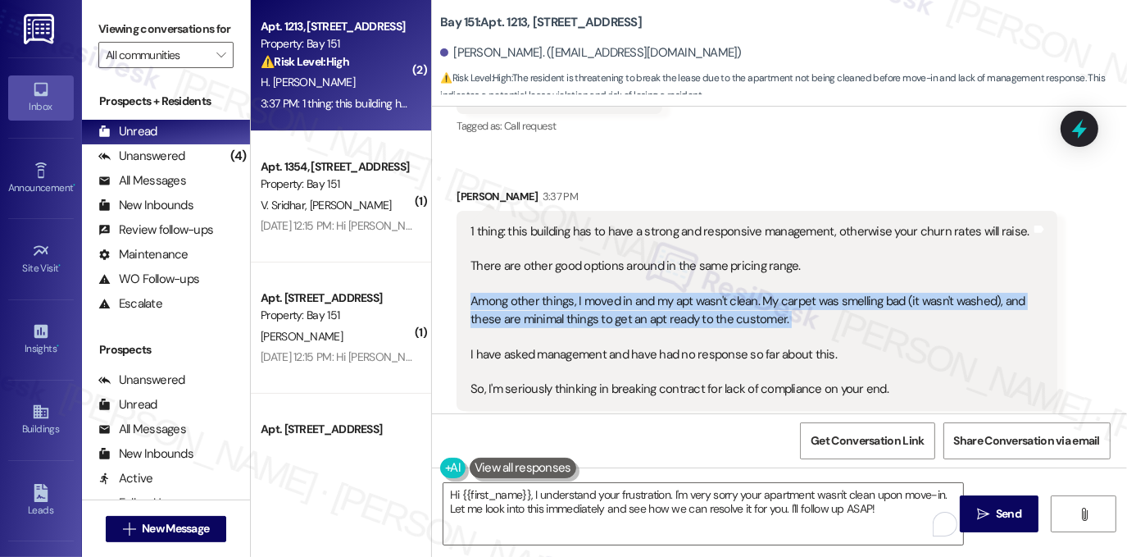
click at [616, 301] on div "1 thing: this building has to have a strong and responsive management, otherwis…" at bounding box center [751, 310] width 561 height 175
click at [794, 304] on div "1 thing: this building has to have a strong and responsive management, otherwis…" at bounding box center [751, 310] width 561 height 175
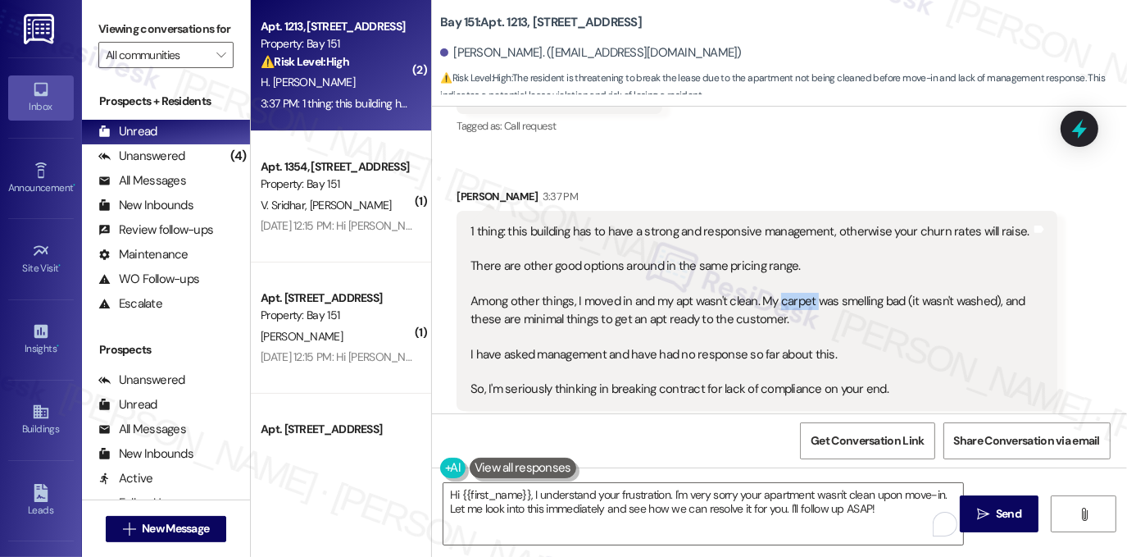
click at [794, 304] on div "1 thing: this building has to have a strong and responsive management, otherwis…" at bounding box center [751, 310] width 561 height 175
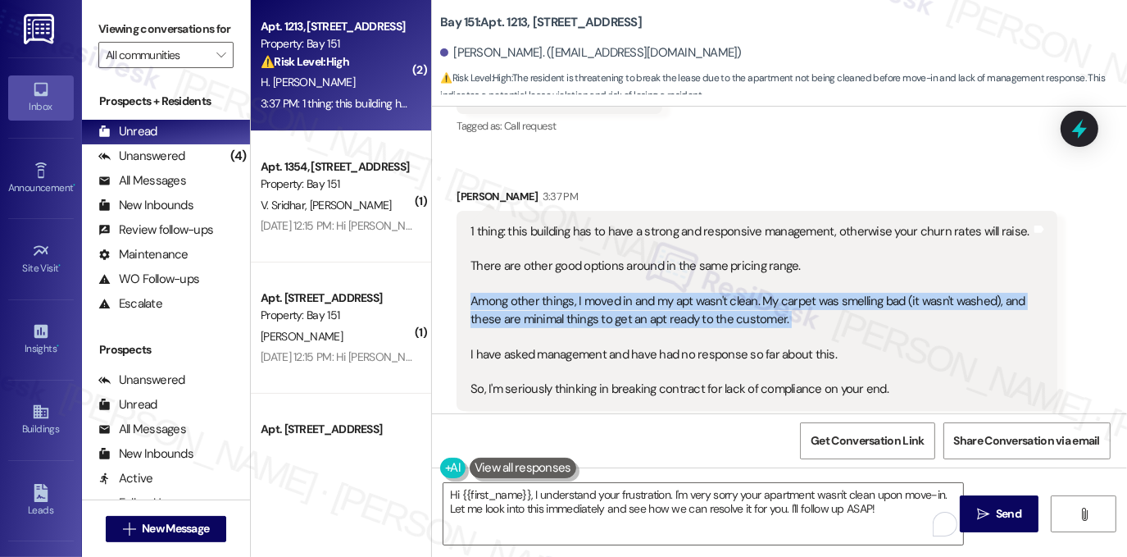
click at [794, 304] on div "1 thing: this building has to have a strong and responsive management, otherwis…" at bounding box center [751, 310] width 561 height 175
click at [737, 301] on div "1 thing: this building has to have a strong and responsive management, otherwis…" at bounding box center [751, 310] width 561 height 175
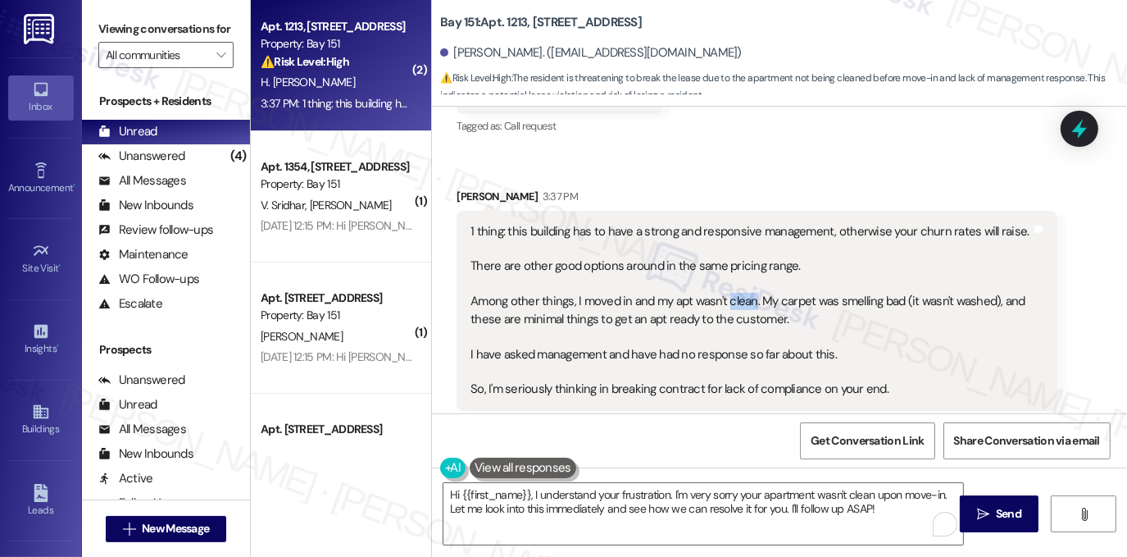
click at [737, 301] on div "1 thing: this building has to have a strong and responsive management, otherwis…" at bounding box center [751, 310] width 561 height 175
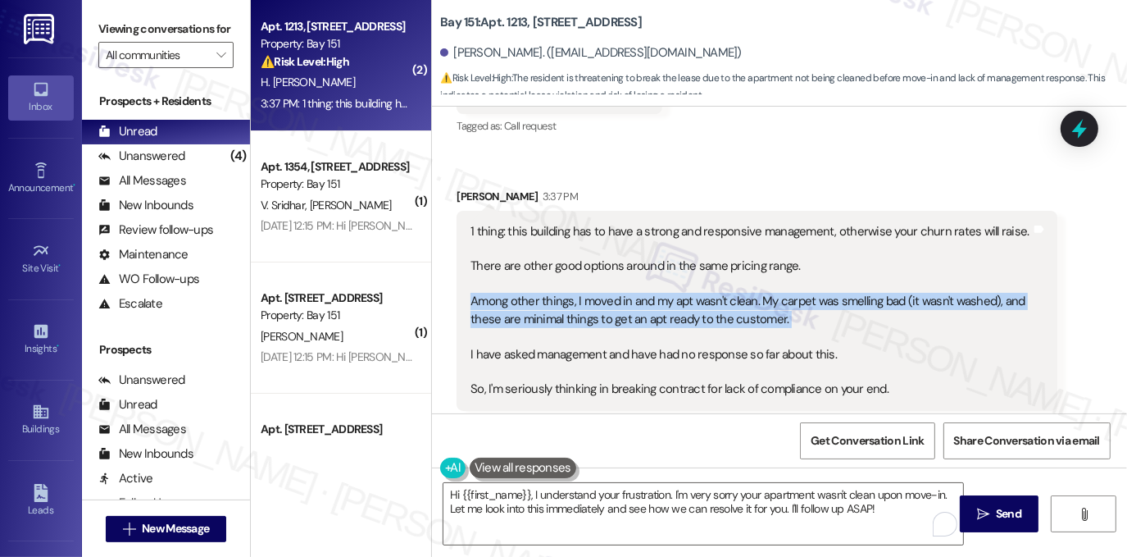
click at [737, 301] on div "1 thing: this building has to have a strong and responsive management, otherwis…" at bounding box center [751, 310] width 561 height 175
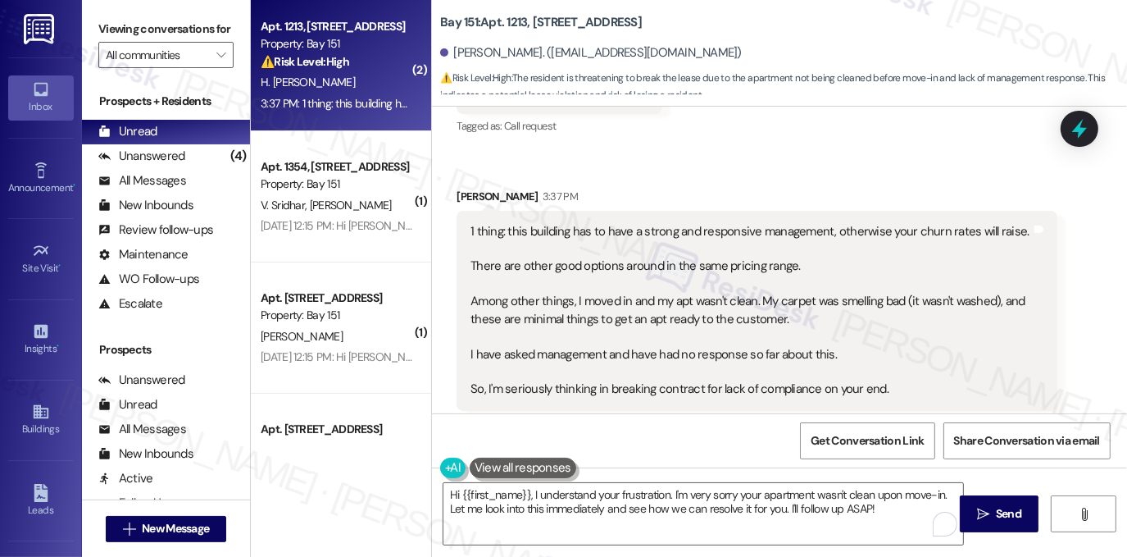
click at [190, 24] on label "Viewing conversations for" at bounding box center [165, 28] width 135 height 25
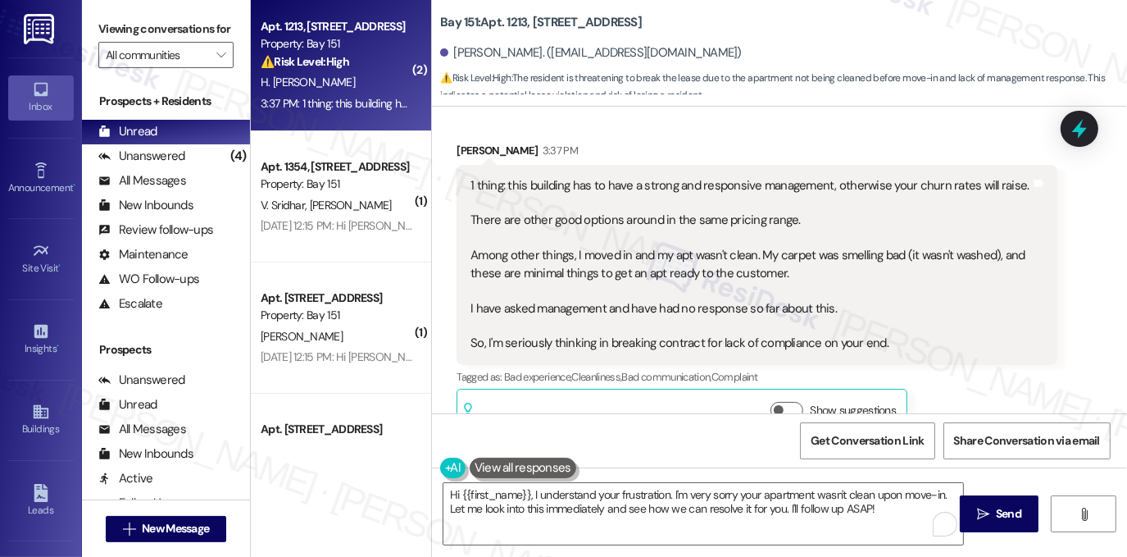
scroll to position [495, 0]
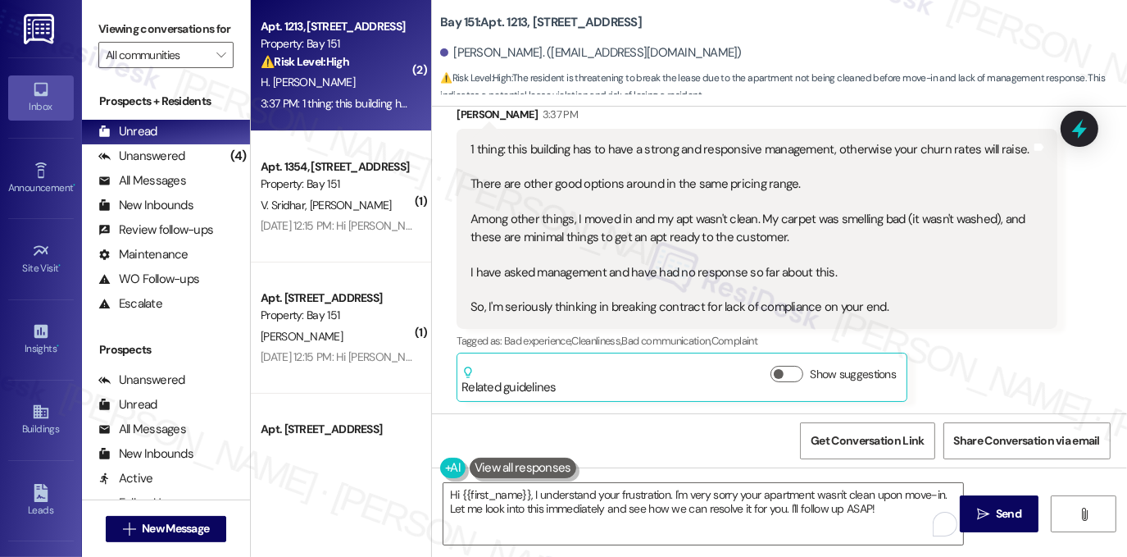
click at [684, 304] on div "1 thing: this building has to have a strong and responsive management, otherwis…" at bounding box center [751, 228] width 561 height 175
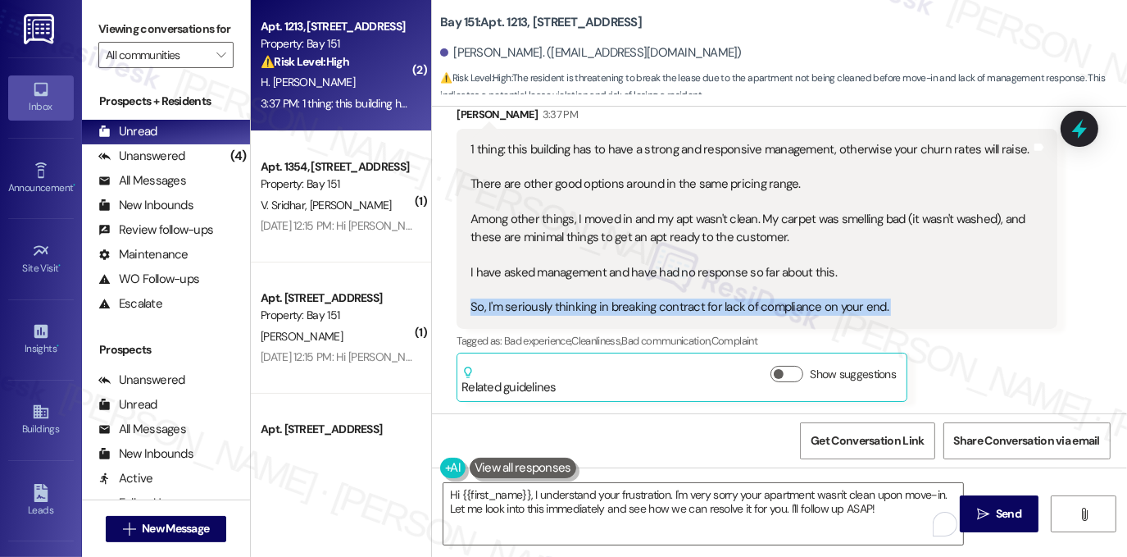
click at [684, 304] on div "1 thing: this building has to have a strong and responsive management, otherwis…" at bounding box center [751, 228] width 561 height 175
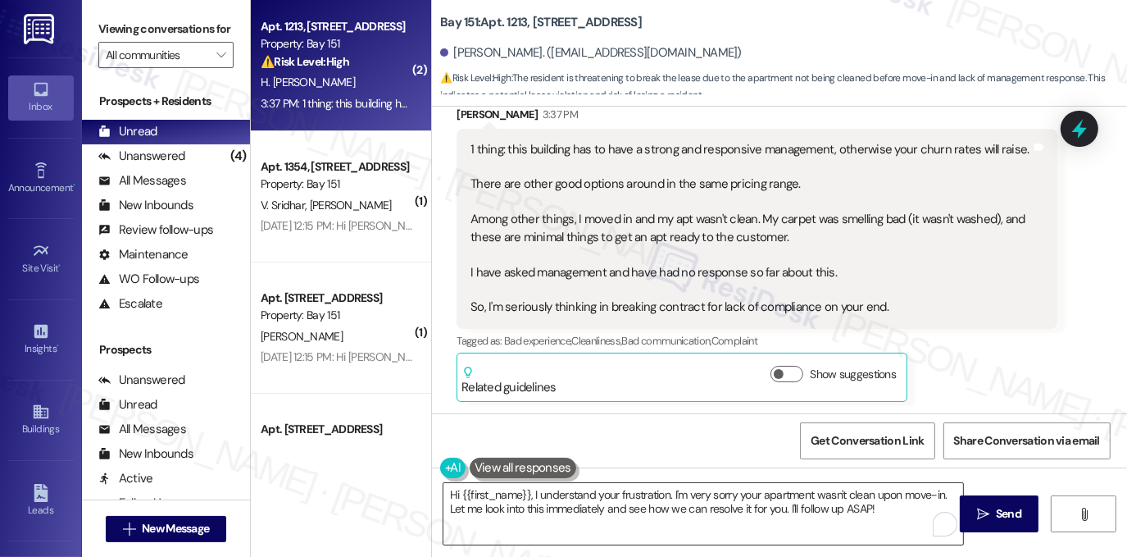
click at [600, 496] on textarea "Hi {{first_name}}, I understand your frustration. I'm very sorry your apartment…" at bounding box center [703, 513] width 520 height 61
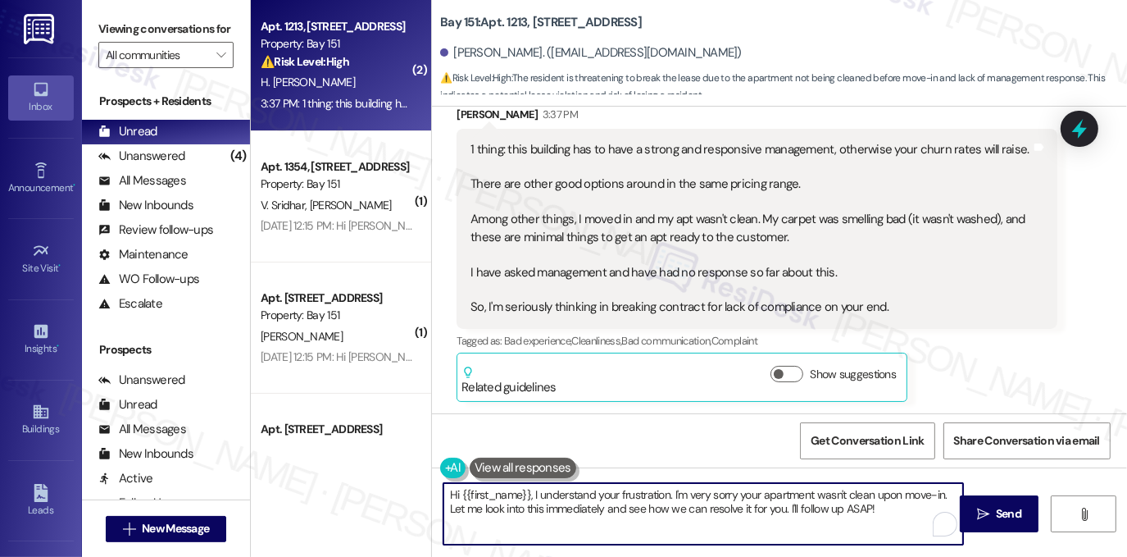
click at [600, 496] on textarea "Hi {{first_name}}, I understand your frustration. I'm very sorry your apartment…" at bounding box center [703, 513] width 520 height 61
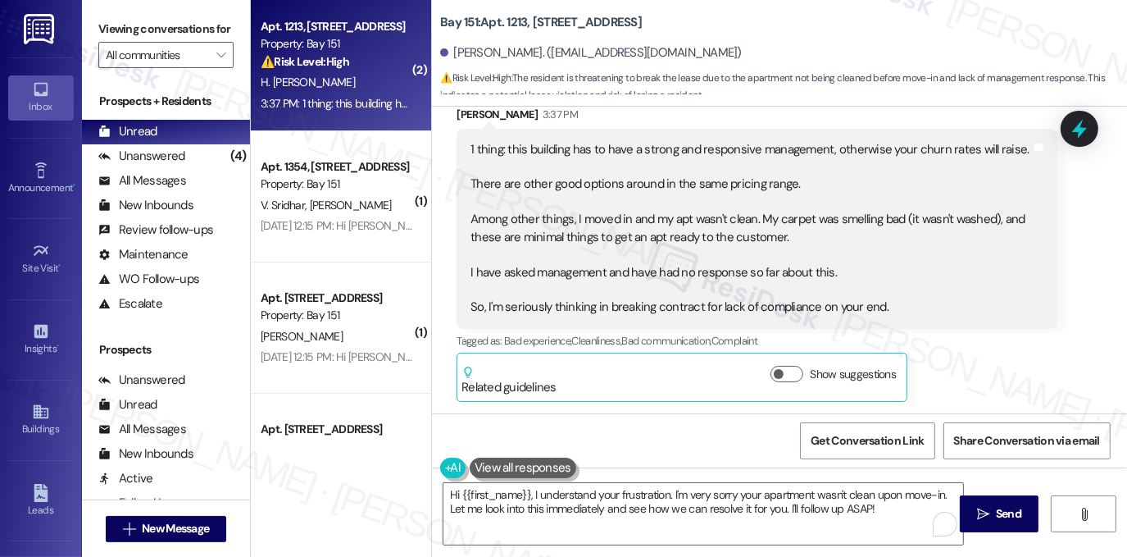
click at [131, 24] on label "Viewing conversations for" at bounding box center [165, 28] width 135 height 25
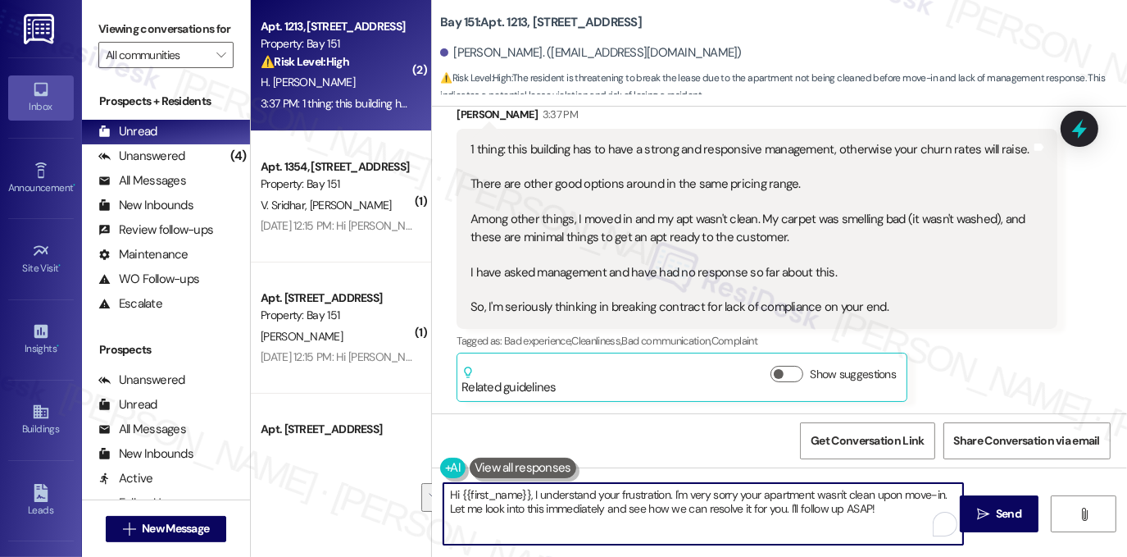
drag, startPoint x: 533, startPoint y: 496, endPoint x: 875, endPoint y: 517, distance: 343.3
click at [875, 517] on textarea "Hi {{first_name}}, I understand your frustration. I'm very sorry your apartment…" at bounding box center [703, 513] width 520 height 61
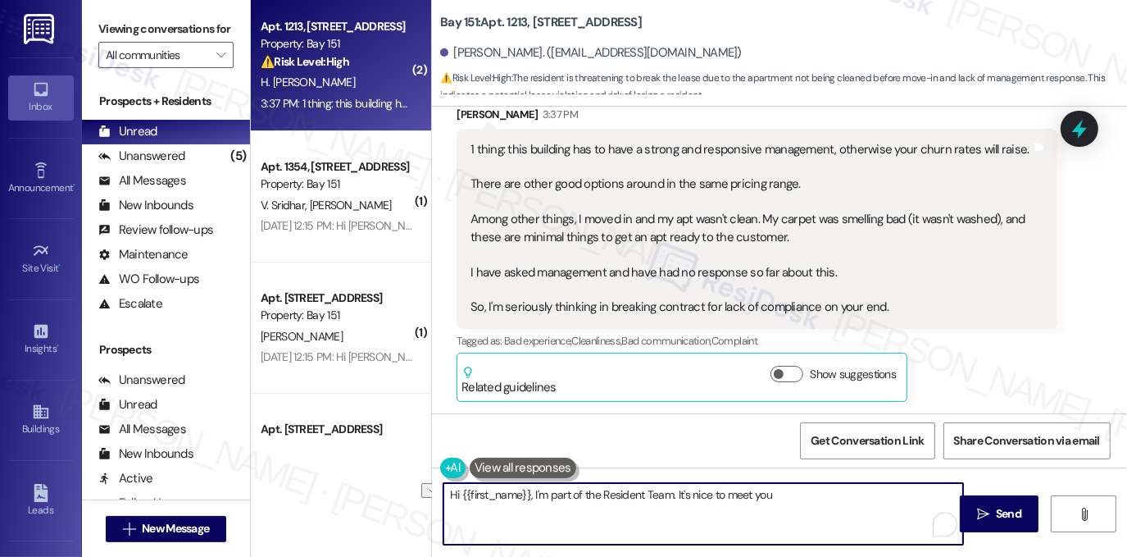
drag, startPoint x: 794, startPoint y: 494, endPoint x: 530, endPoint y: 497, distance: 264.0
click at [530, 497] on textarea "Hi {{first_name}}, I'm part of the Resident Team. It's nice to meet you" at bounding box center [703, 513] width 520 height 61
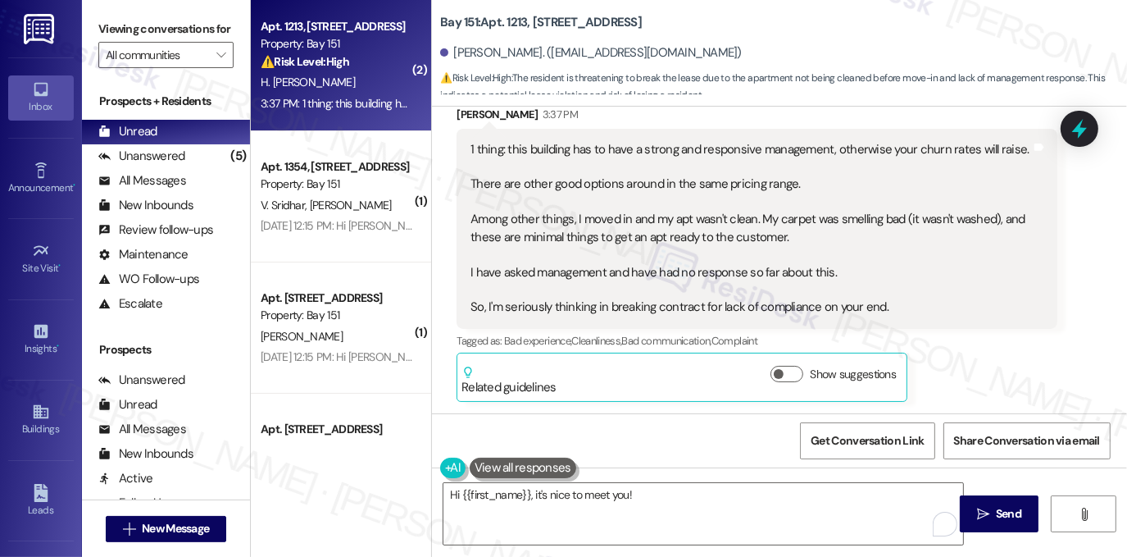
drag, startPoint x: 190, startPoint y: 43, endPoint x: 384, endPoint y: 164, distance: 227.9
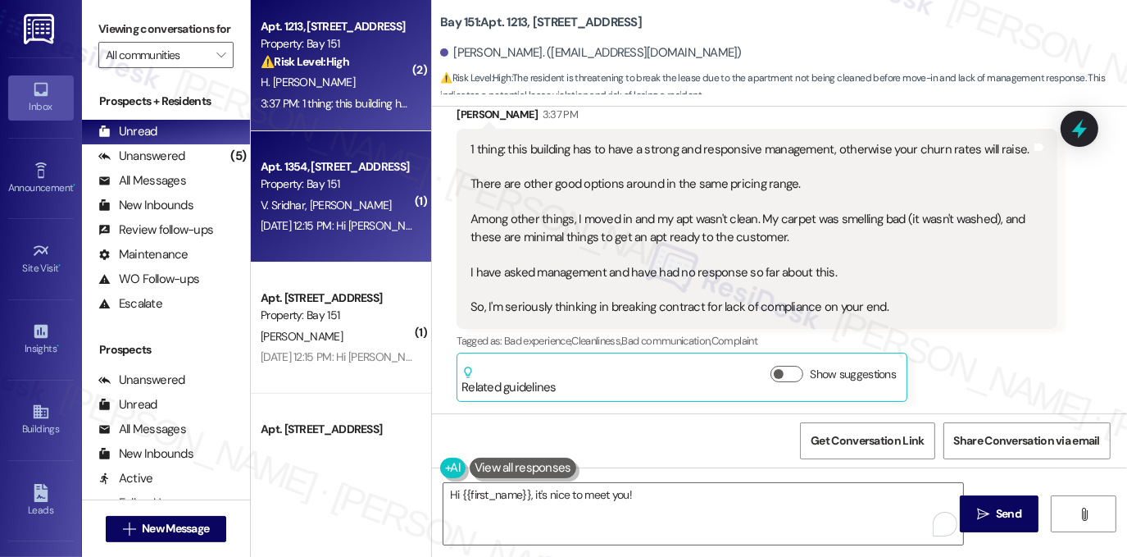
click at [190, 42] on label "Viewing conversations for" at bounding box center [165, 28] width 135 height 25
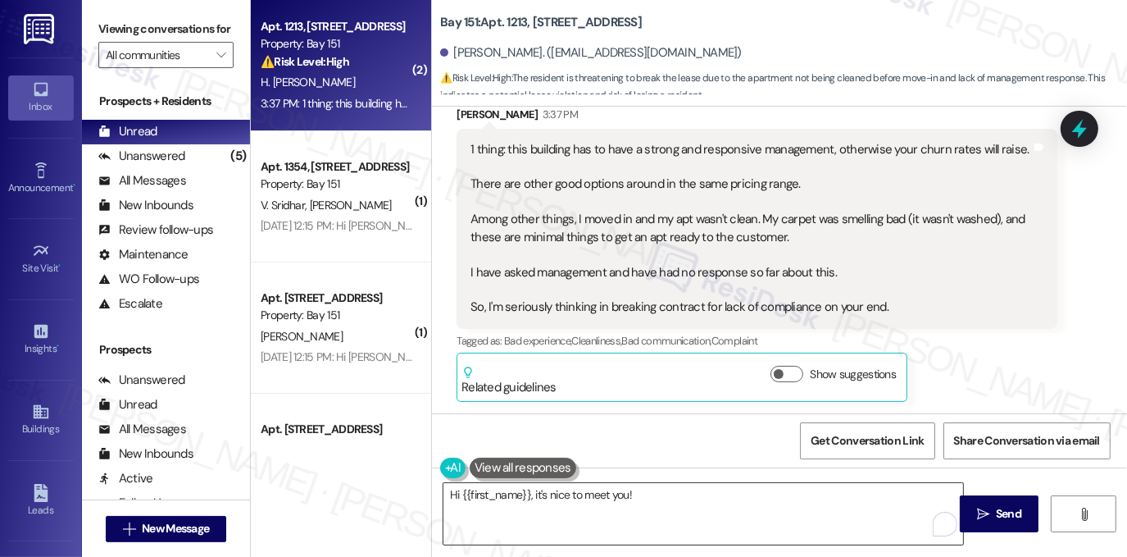
click at [636, 492] on textarea "Hi {{first_name}}, it's nice to meet you!" at bounding box center [703, 513] width 520 height 61
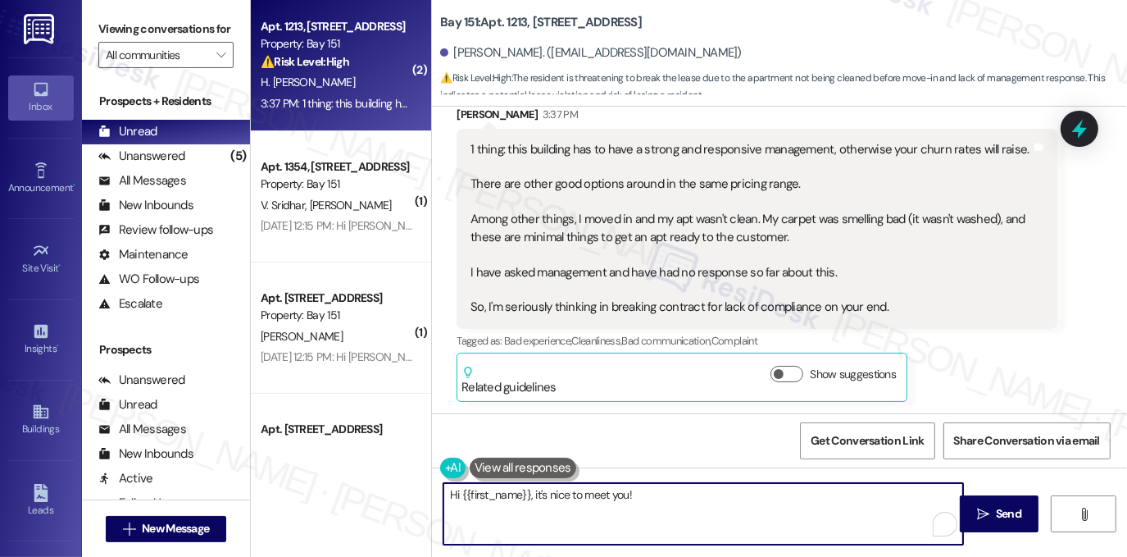
paste textarea "thank you for being so open and honest with your feedback. I’m truly sorry to h…"
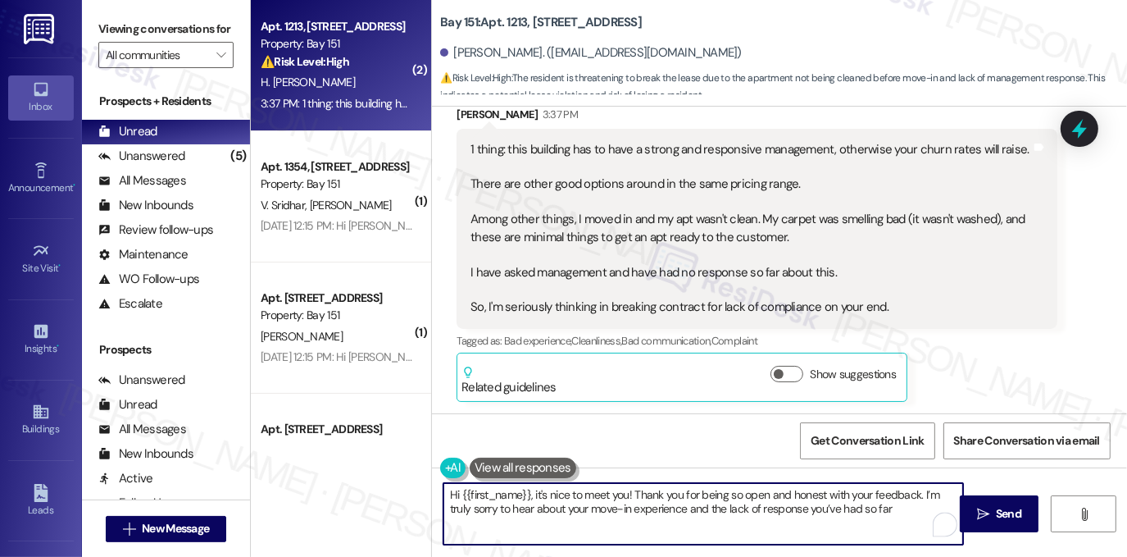
click at [731, 496] on textarea "Hi {{first_name}}, it's nice to meet you! Thank you for being so open and hones…" at bounding box center [703, 513] width 520 height 61
drag, startPoint x: 917, startPoint y: 492, endPoint x: 630, endPoint y: 489, distance: 286.9
click at [630, 489] on textarea "Hi {{first_name}}, it's nice to meet you! Thank you for being so open and hones…" at bounding box center [703, 513] width 520 height 61
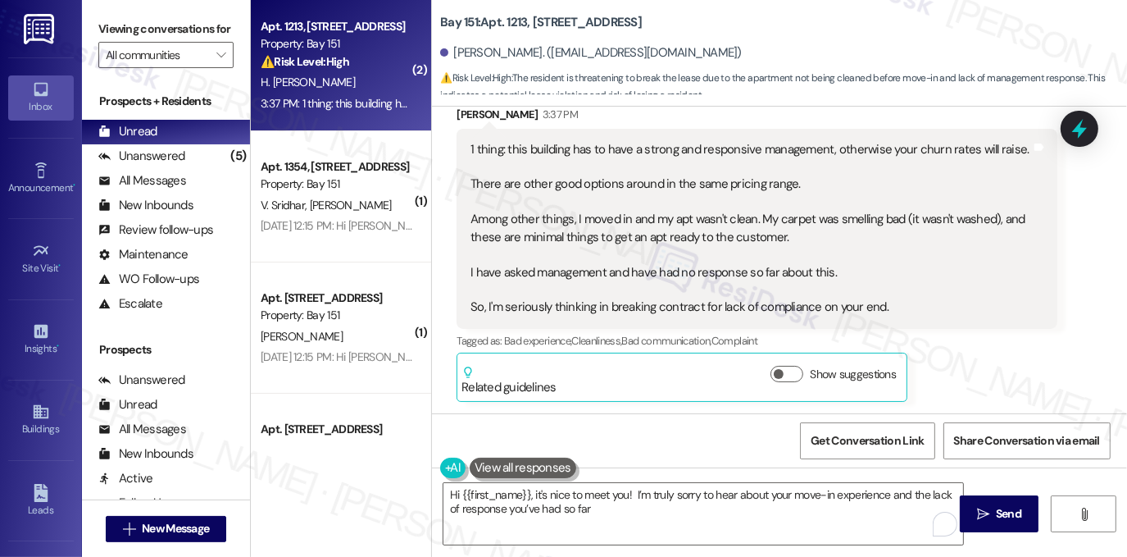
click at [160, 38] on label "Viewing conversations for" at bounding box center [165, 28] width 135 height 25
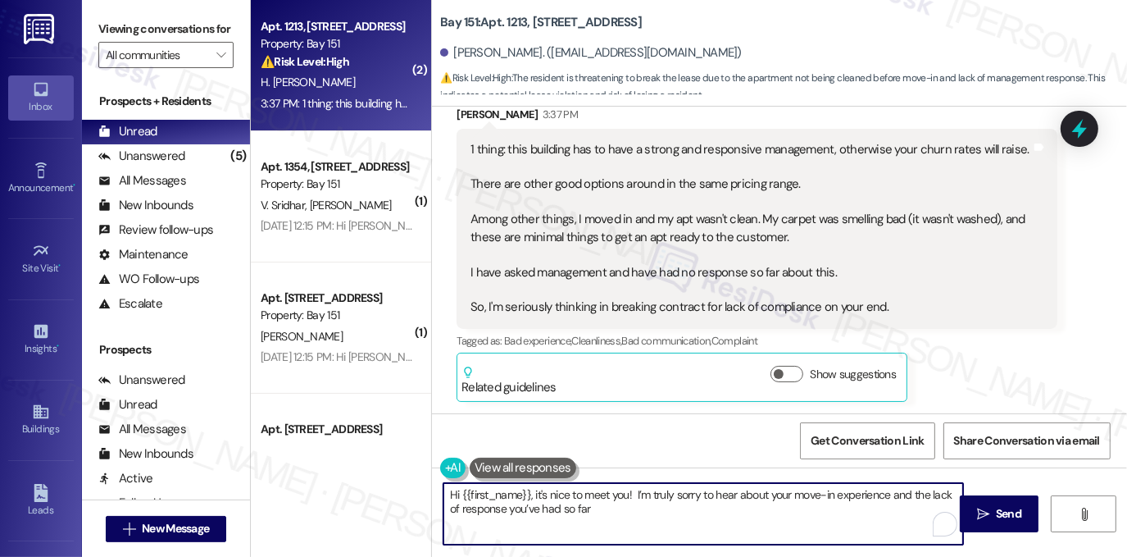
click at [625, 506] on textarea "Hi {{first_name}}, it's nice to meet you! I’m truly sorry to hear about your mo…" at bounding box center [703, 513] width 520 height 61
paste textarea "Hi [PERSON_NAME], it’s a pleasure to meet you! I hope you had a wonderful weeke…"
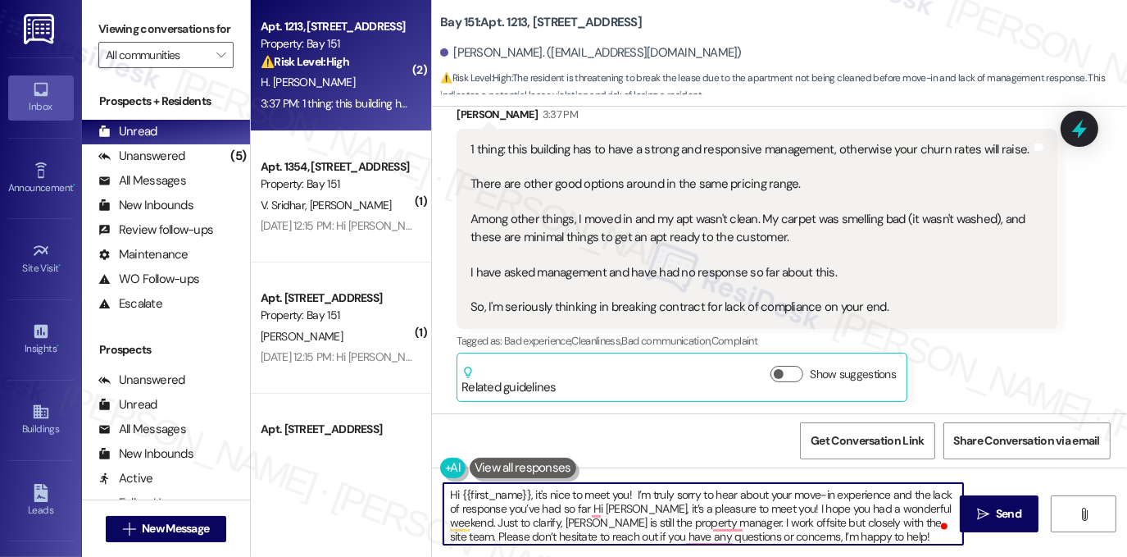
click at [553, 491] on textarea "Hi {{first_name}}, it's nice to meet you! I’m truly sorry to hear about your mo…" at bounding box center [703, 513] width 520 height 61
drag, startPoint x: 724, startPoint y: 521, endPoint x: 931, endPoint y: 518, distance: 207.4
click at [931, 518] on textarea "Hi {{first_name}}, it's a pleasure to meet you! I’m truly sorry to hear about y…" at bounding box center [703, 513] width 520 height 61
click at [659, 489] on textarea "Hi {{first_name}}, it's a pleasure to meet you! I’m truly sorry to hear about y…" at bounding box center [703, 513] width 520 height 61
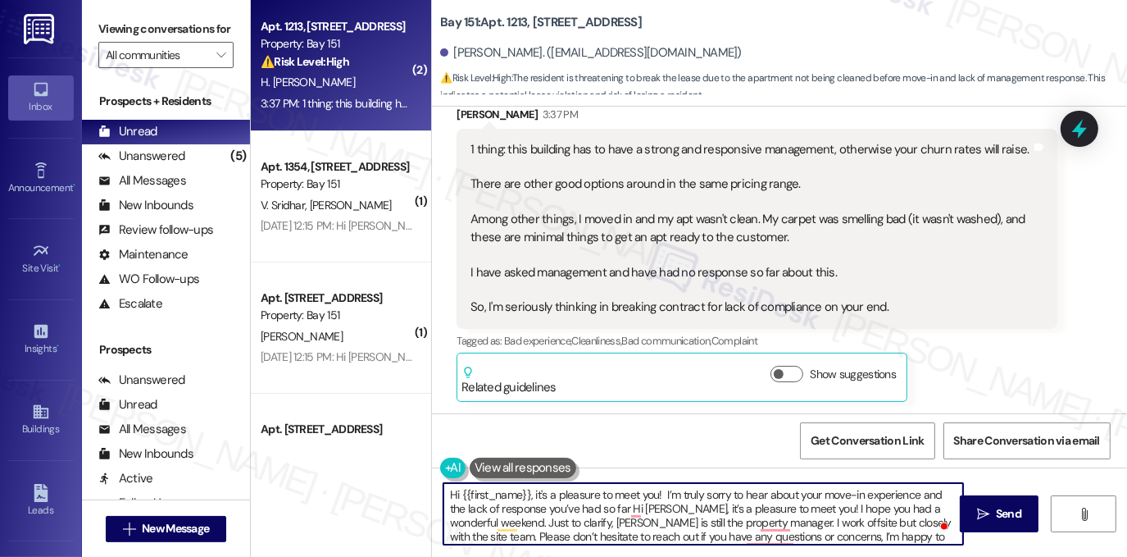
paste textarea "work offsite but closely with the site team. I"
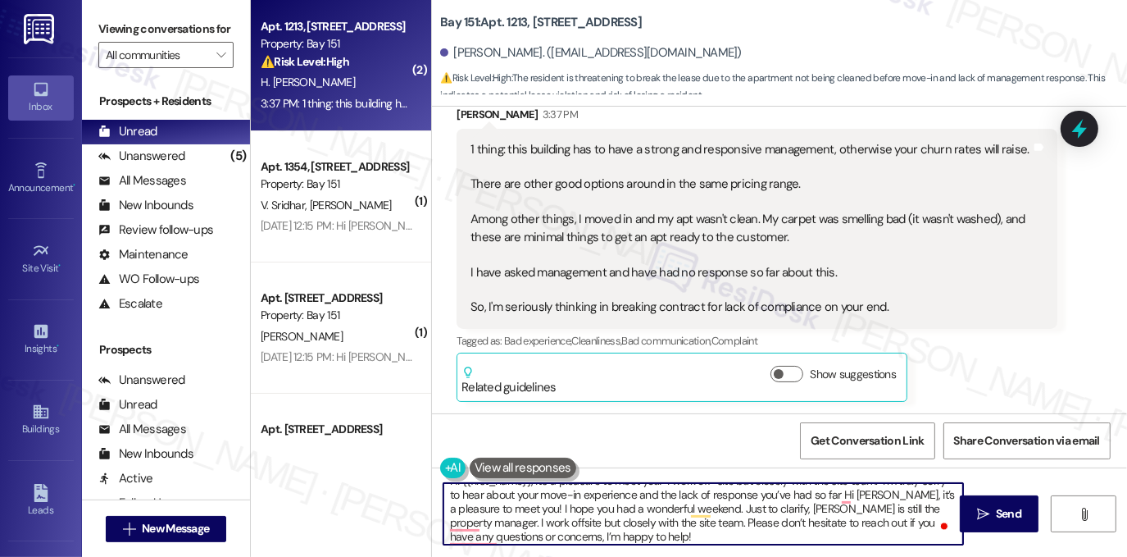
scroll to position [17, 0]
click at [682, 531] on textarea "Hi {{first_name}}, it's a pleasure to meet you! I work off-site but closely wit…" at bounding box center [703, 513] width 520 height 61
drag, startPoint x: 662, startPoint y: 534, endPoint x: 839, endPoint y: 504, distance: 179.5
click at [839, 504] on textarea "Hi {{first_name}}, it's a pleasure to meet you! I work off-site but closely wit…" at bounding box center [703, 513] width 520 height 61
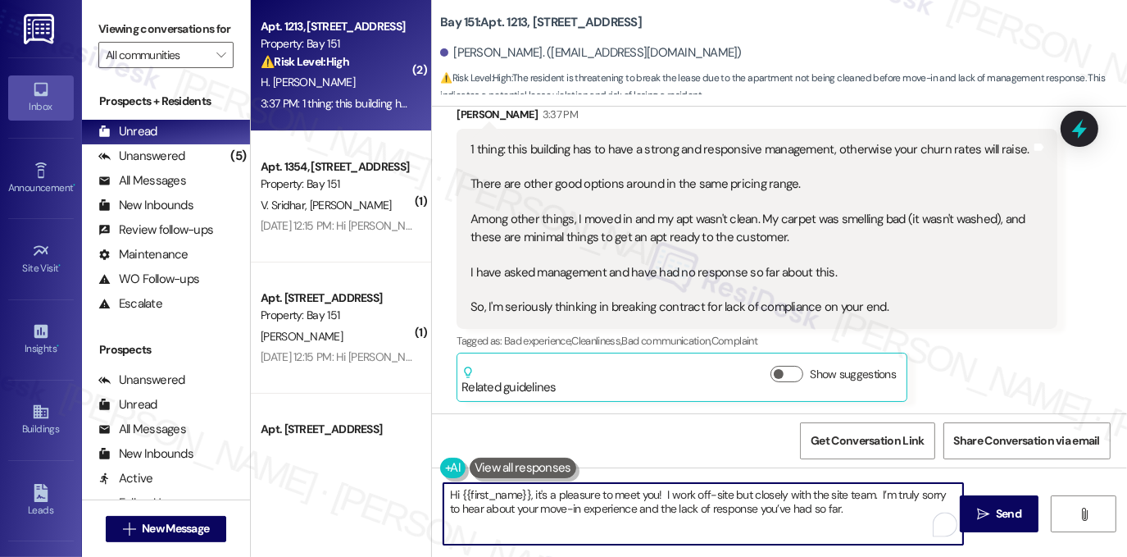
click at [904, 494] on textarea "Hi {{first_name}}, it's a pleasure to meet you! I work off-site but closely wit…" at bounding box center [703, 513] width 520 height 61
click at [806, 510] on textarea "Hi {{first_name}}, it's a pleasure to meet you! I work off-site but closely wit…" at bounding box center [703, 513] width 520 height 61
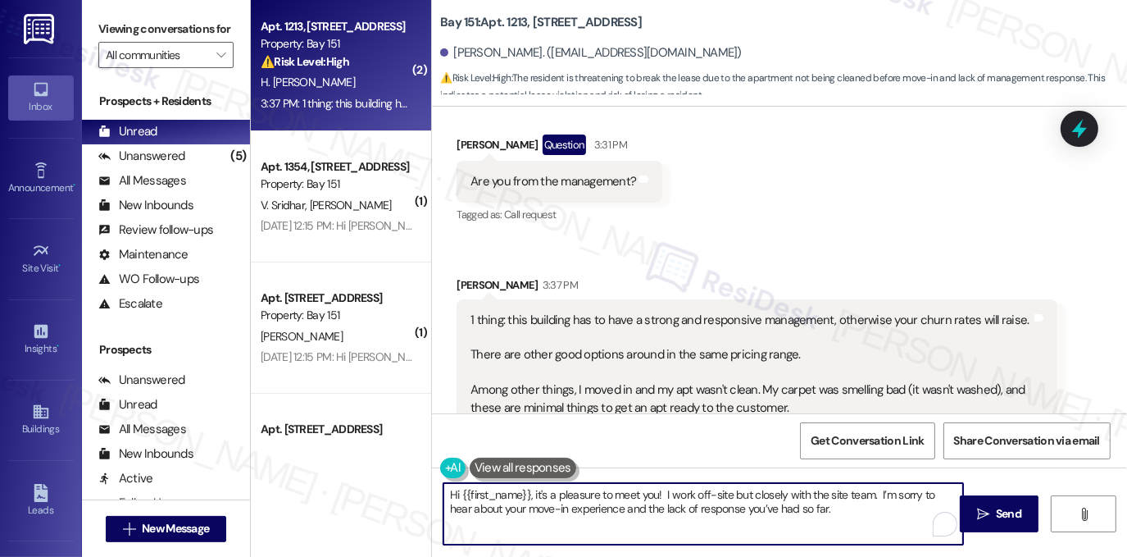
scroll to position [413, 0]
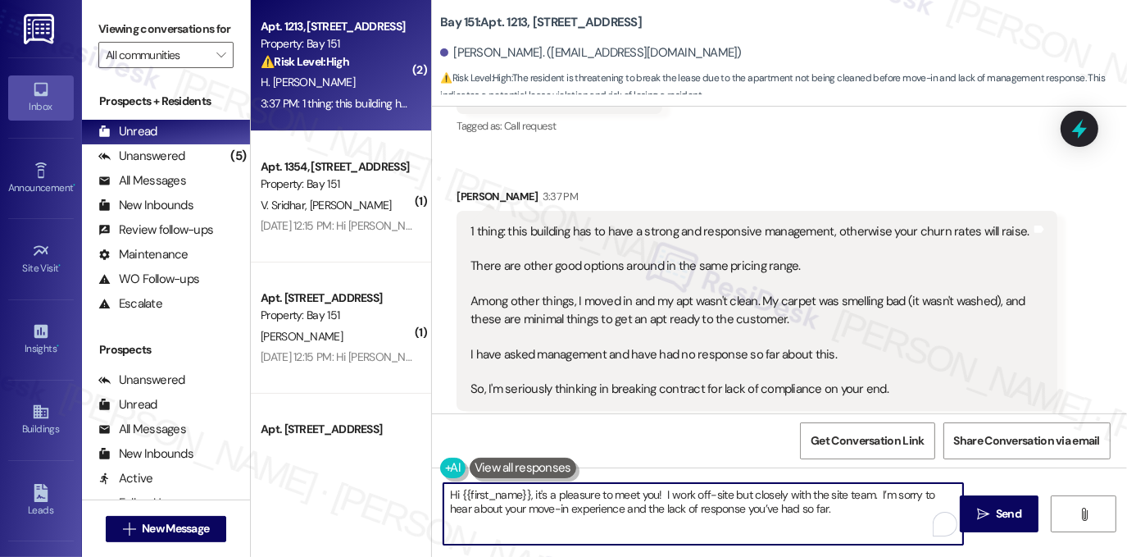
click at [821, 506] on textarea "Hi {{first_name}}, it's a pleasure to meet you! I work off-site but closely wit…" at bounding box center [703, 513] width 520 height 61
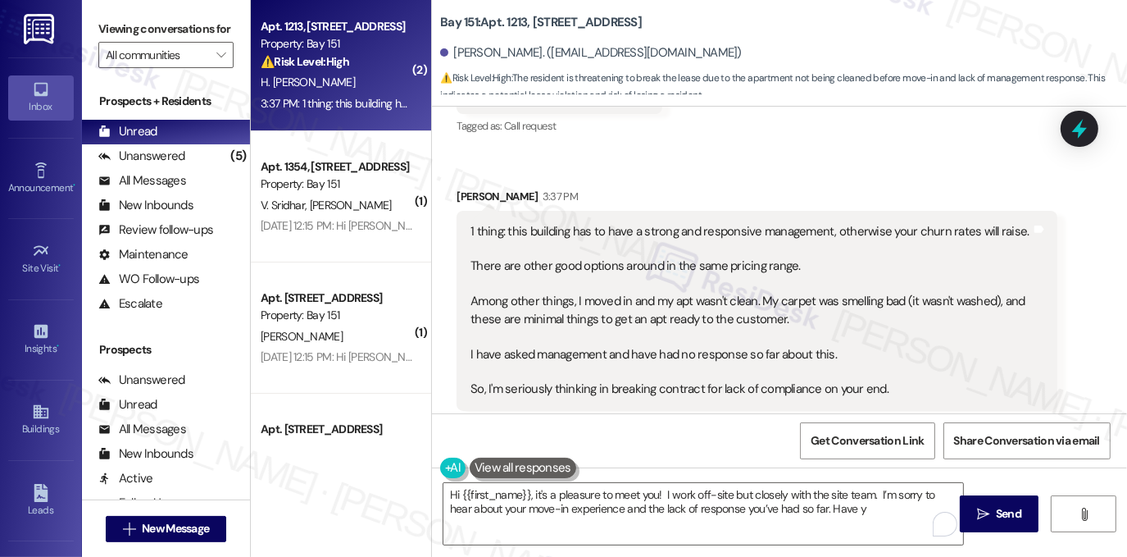
click at [177, 42] on label "Viewing conversations for" at bounding box center [165, 28] width 135 height 25
click at [616, 353] on div "1 thing: this building has to have a strong and responsive management, otherwis…" at bounding box center [751, 310] width 561 height 175
click at [206, 29] on label "Viewing conversations for" at bounding box center [165, 28] width 135 height 25
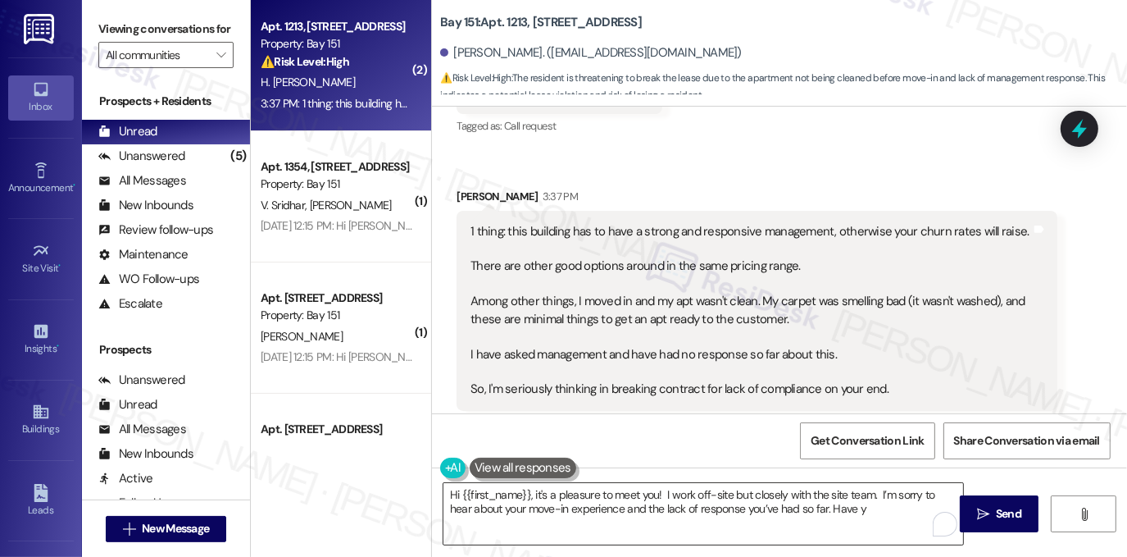
click at [868, 512] on textarea "Hi {{first_name}}, it's a pleasure to meet you! I work off-site but closely wit…" at bounding box center [703, 513] width 520 height 61
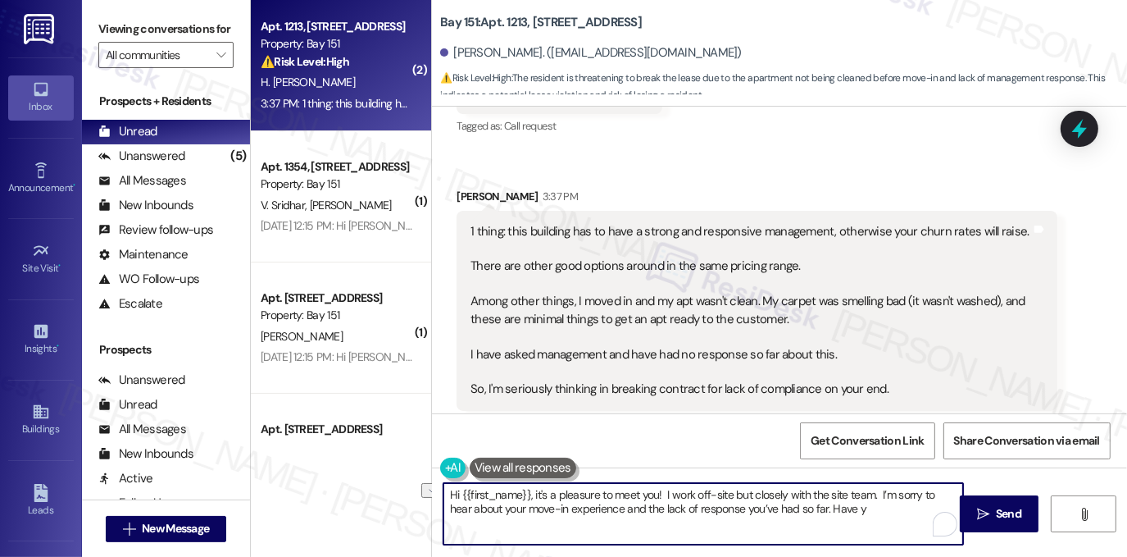
drag, startPoint x: 846, startPoint y: 505, endPoint x: 802, endPoint y: 505, distance: 44.3
click at [802, 505] on textarea "Hi {{first_name}}, it's a pleasure to meet you! I work off-site but closely wit…" at bounding box center [703, 513] width 520 height 61
paste textarea "When you mentioned not hearing back from management, was that by email, phone, …"
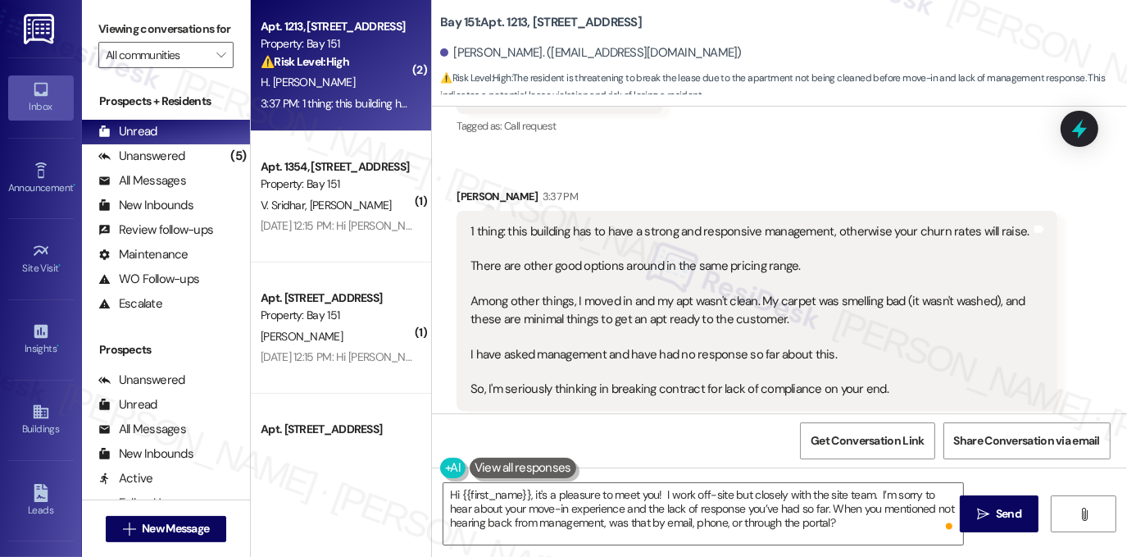
drag, startPoint x: 199, startPoint y: 16, endPoint x: 334, endPoint y: 82, distance: 150.3
click at [199, 16] on label "Viewing conversations for" at bounding box center [165, 28] width 135 height 25
click at [862, 529] on textarea "Hi {{first_name}}, it's a pleasure to meet you! I work off-site but closely wit…" at bounding box center [703, 513] width 520 height 61
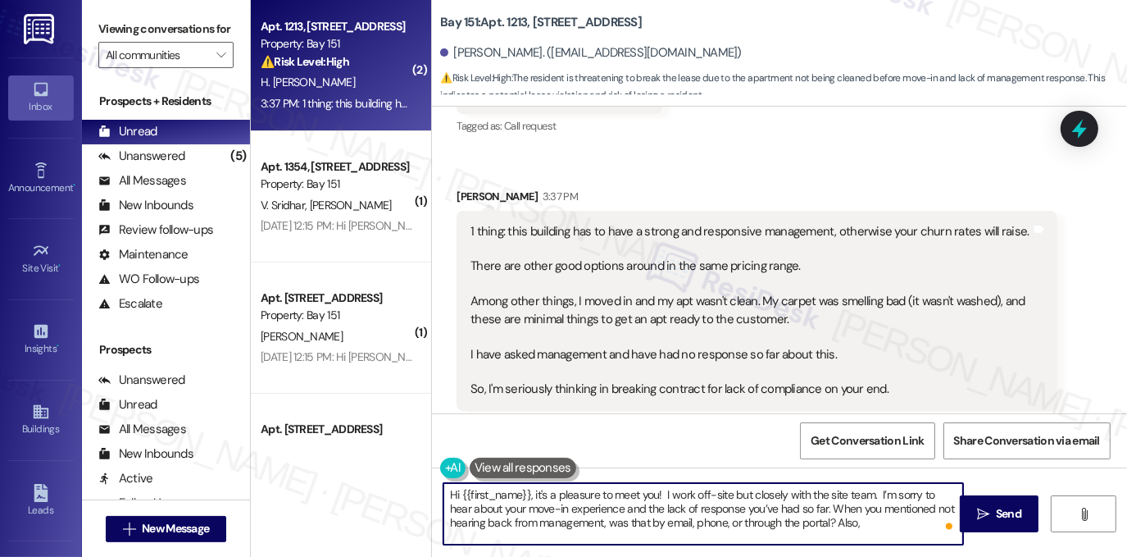
paste textarea "Besides the carpet and cleanliness, were there any other items in the apartment…"
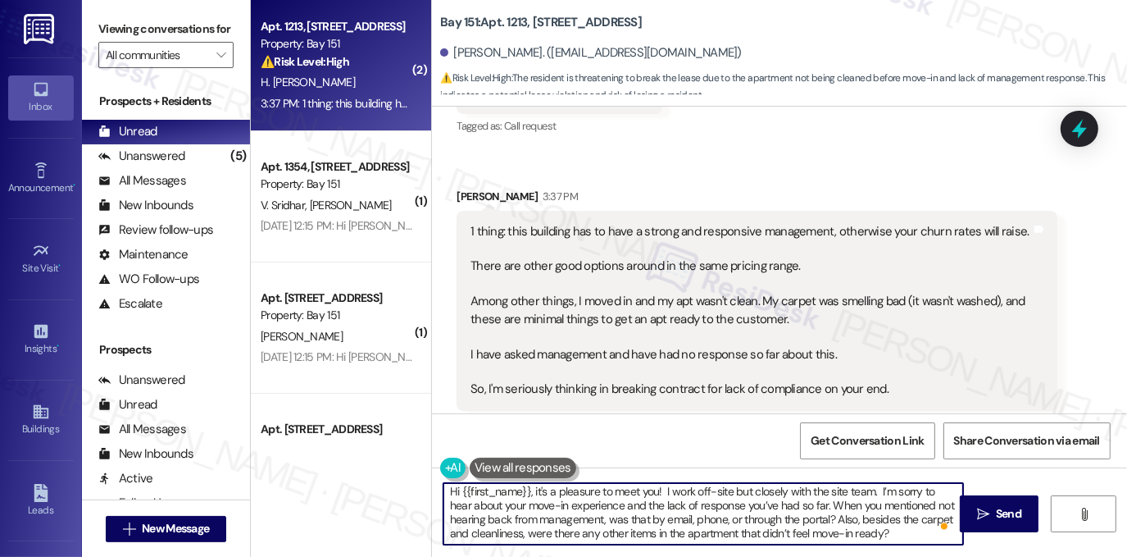
scroll to position [3, 0]
click at [894, 532] on textarea "Hi {{first_name}}, it's a pleasure to meet you! I work off-site but closely wit…" at bounding box center [703, 513] width 520 height 61
click at [515, 29] on b "Bay 151: Apt. 1213, [STREET_ADDRESS]" at bounding box center [541, 22] width 202 height 17
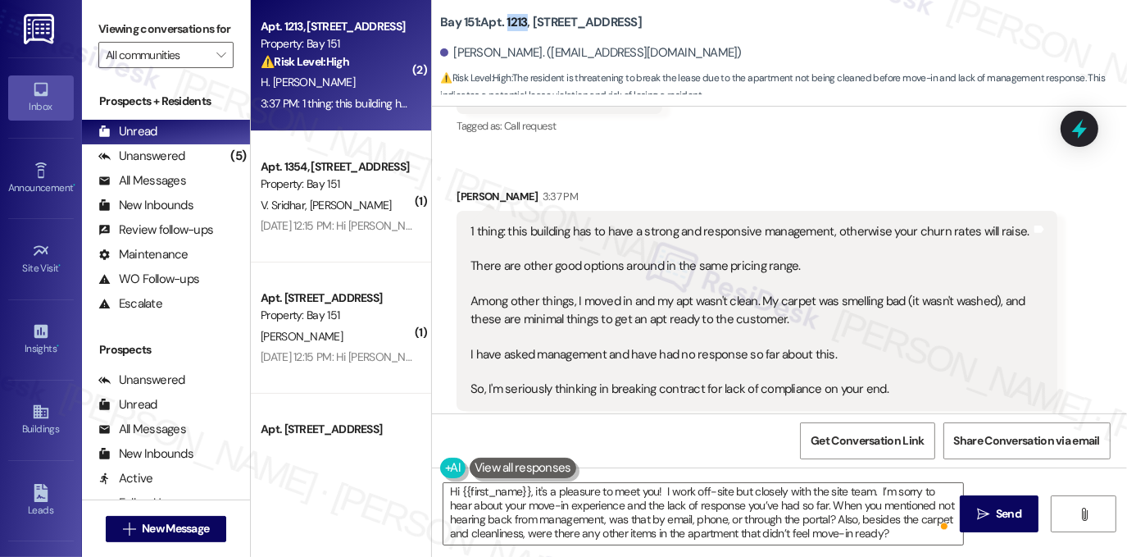
click at [515, 29] on b "Bay 151: Apt. 1213, [STREET_ADDRESS]" at bounding box center [541, 22] width 202 height 17
copy b "1213"
click at [210, 29] on label "Viewing conversations for" at bounding box center [165, 28] width 135 height 25
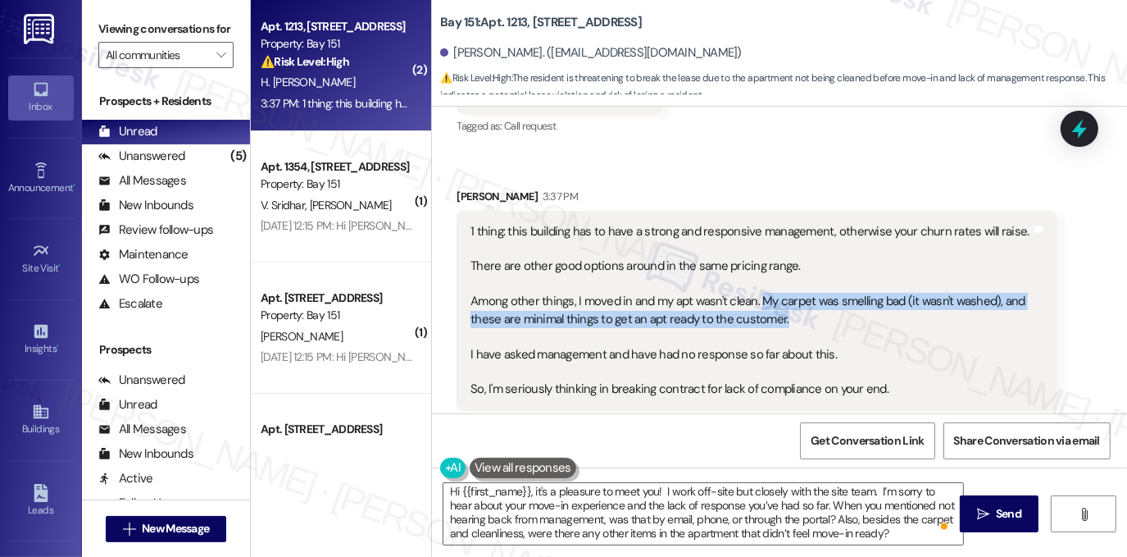
drag, startPoint x: 788, startPoint y: 319, endPoint x: 754, endPoint y: 302, distance: 37.4
click at [754, 302] on div "1 thing: this building has to have a strong and responsive management, otherwis…" at bounding box center [751, 310] width 561 height 175
copy div "My carpet was smelling bad (it wasn't washed), and these are minimal things to …"
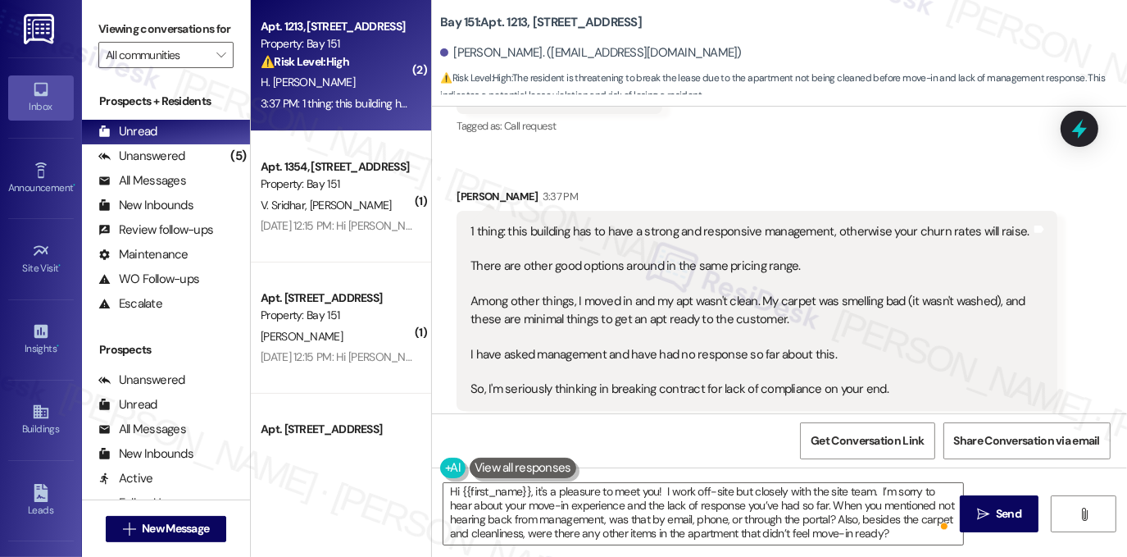
click at [192, 25] on label "Viewing conversations for" at bounding box center [165, 28] width 135 height 25
click at [202, 25] on label "Viewing conversations for" at bounding box center [165, 28] width 135 height 25
drag, startPoint x: 797, startPoint y: 316, endPoint x: 557, endPoint y: 314, distance: 239.4
click at [557, 314] on div "1 thing: this building has to have a strong and responsive management, otherwis…" at bounding box center [751, 310] width 561 height 175
click at [540, 321] on div "1 thing: this building has to have a strong and responsive management, otherwis…" at bounding box center [751, 310] width 561 height 175
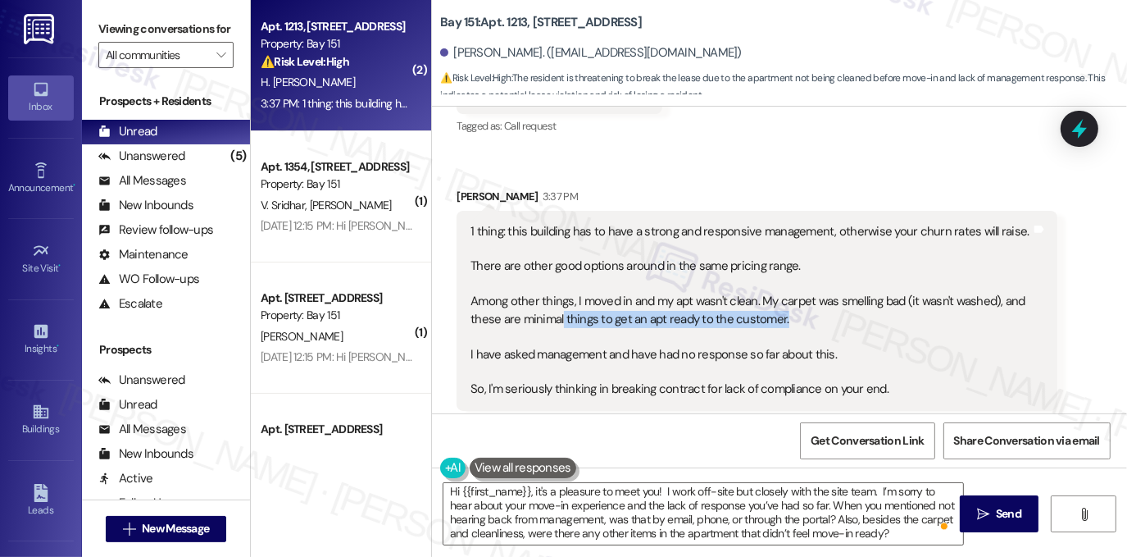
drag, startPoint x: 555, startPoint y: 319, endPoint x: 777, endPoint y: 321, distance: 222.2
click at [777, 321] on div "1 thing: this building has to have a strong and responsive management, otherwis…" at bounding box center [751, 310] width 561 height 175
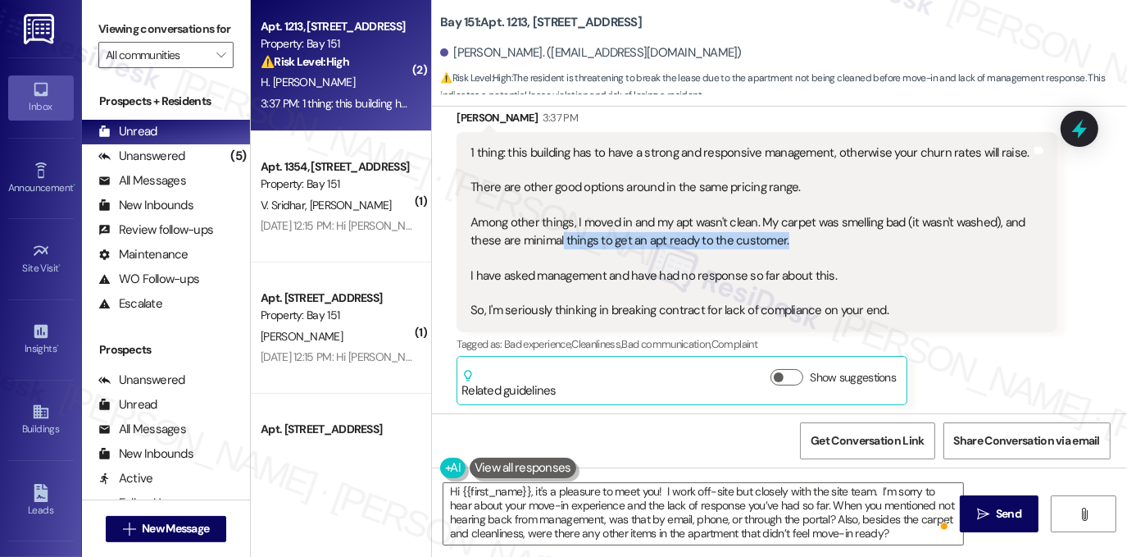
scroll to position [495, 0]
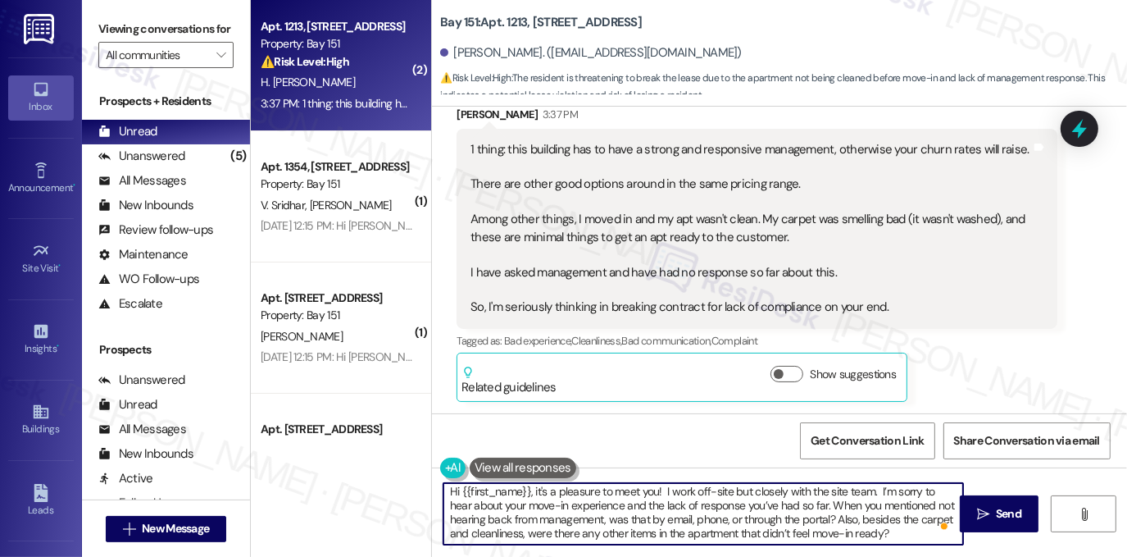
click at [891, 530] on textarea "Hi {{first_name}}, it's a pleasure to meet you! I work off-site but closely wit…" at bounding box center [703, 513] width 520 height 61
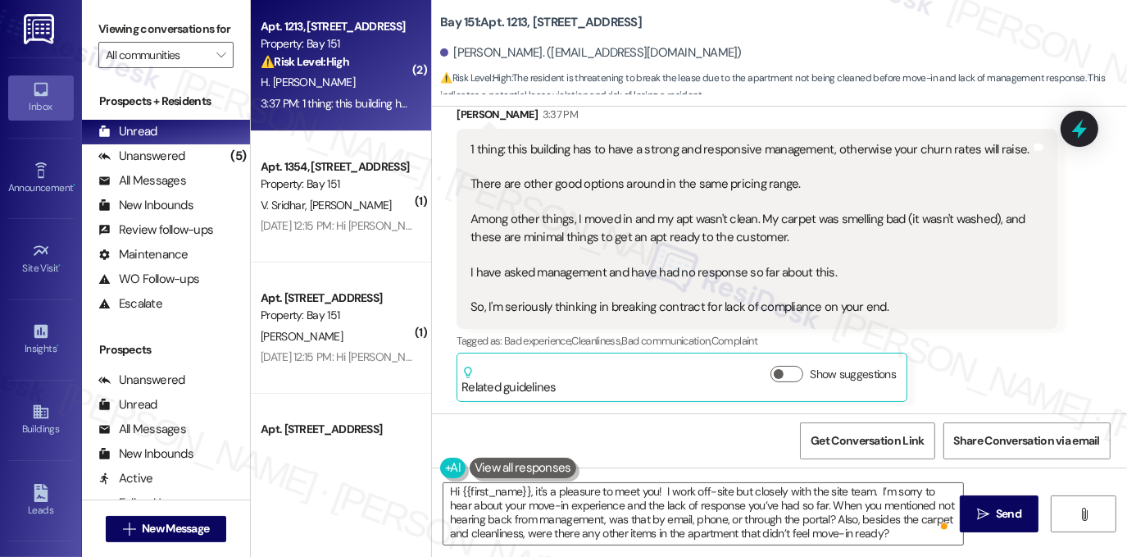
click at [120, 29] on label "Viewing conversations for" at bounding box center [165, 28] width 135 height 25
drag, startPoint x: 175, startPoint y: 33, endPoint x: 184, endPoint y: 39, distance: 11.4
click at [175, 33] on label "Viewing conversations for" at bounding box center [165, 28] width 135 height 25
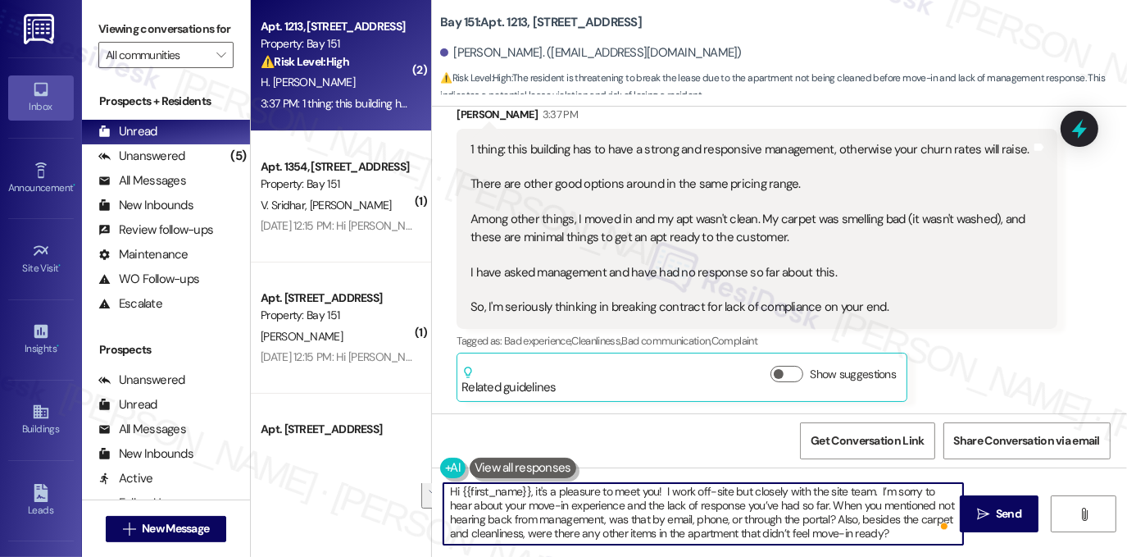
drag, startPoint x: 888, startPoint y: 534, endPoint x: 829, endPoint y: 521, distance: 60.3
click at [829, 521] on textarea "Hi {{first_name}}, it's a pleasure to meet you! I work off-site but closely wit…" at bounding box center [703, 513] width 520 height 61
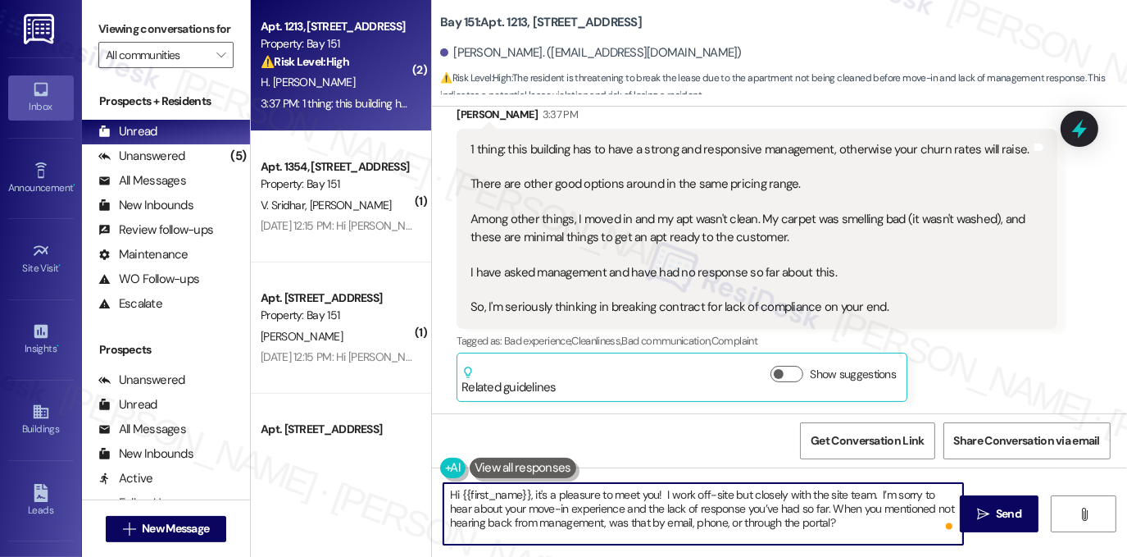
scroll to position [0, 0]
paste textarea "To help us get this resolved, can you let me know if the carpet was cleaned aft…"
click at [557, 531] on textarea "Hi {{first_name}}, it's a pleasure to meet you! I work off-site but closely wit…" at bounding box center [703, 513] width 520 height 61
click at [826, 496] on textarea "Hi {{first_name}}, it's a pleasure to meet you! I work off-site but closely wit…" at bounding box center [703, 513] width 520 height 61
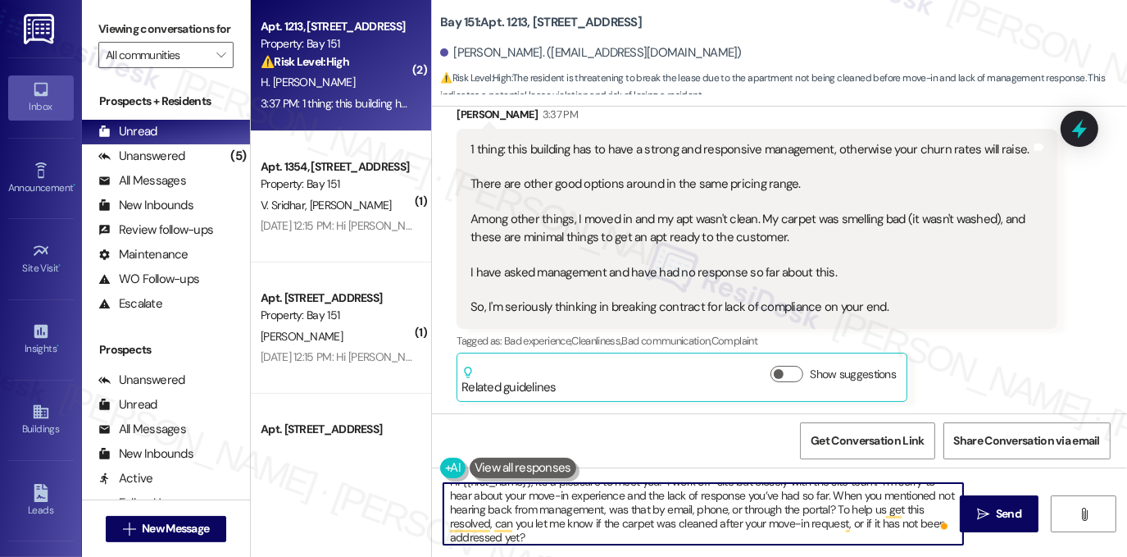
click at [713, 500] on textarea "Hi {{first_name}}, it's a pleasure to meet you! I work off-site but closely wit…" at bounding box center [703, 513] width 520 height 61
click at [780, 502] on textarea "Hi {{first_name}}, it's a pleasure to meet you! I work off-site but closely wit…" at bounding box center [703, 513] width 520 height 61
drag, startPoint x: 825, startPoint y: 494, endPoint x: 831, endPoint y: 506, distance: 13.2
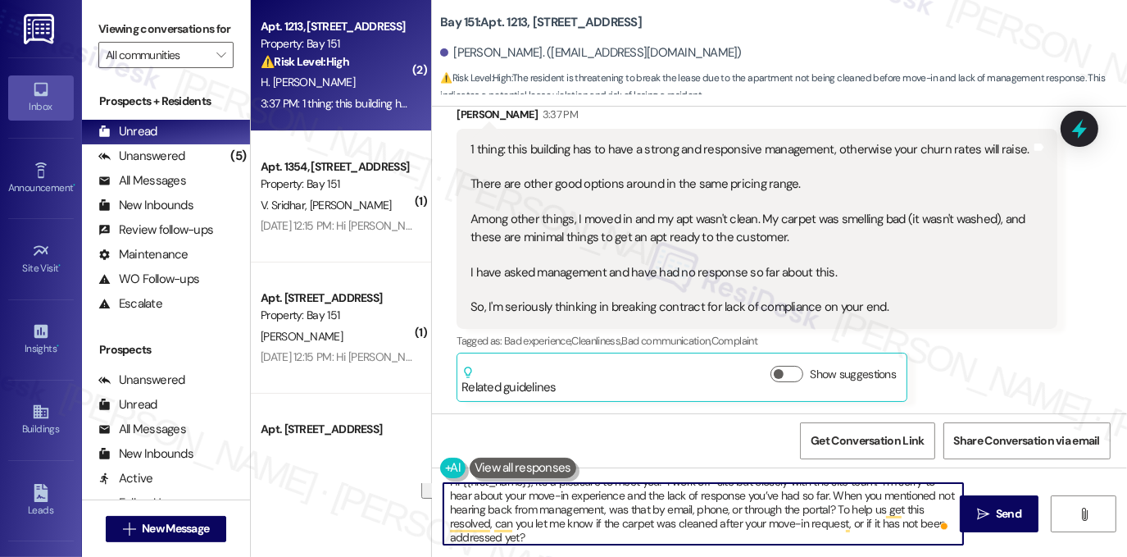
click at [831, 506] on textarea "Hi {{first_name}}, it's a pleasure to meet you! I work off-site but closely wit…" at bounding box center [703, 513] width 520 height 61
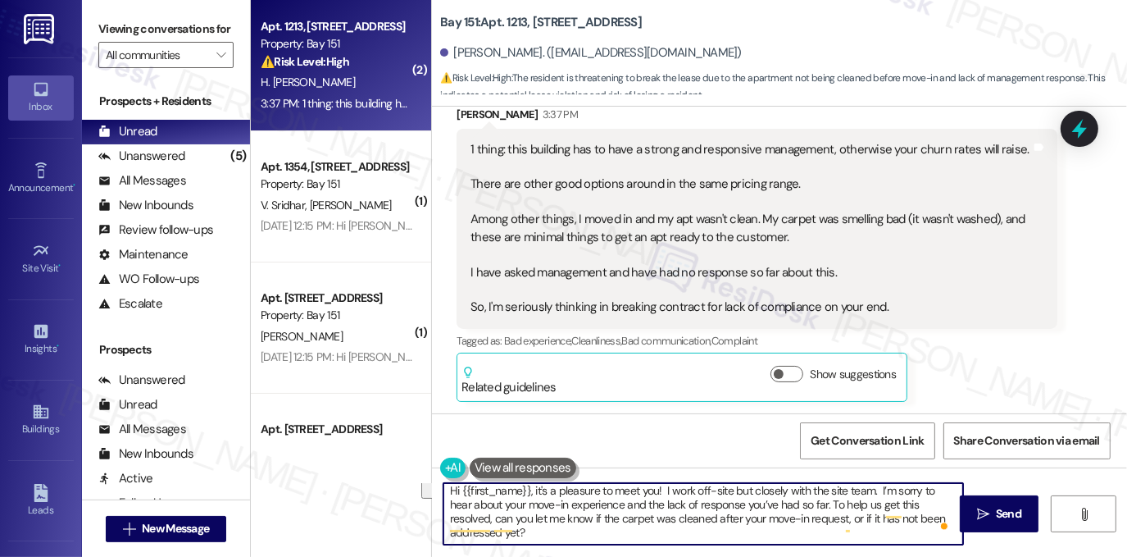
scroll to position [3, 0]
click at [577, 511] on textarea "Hi {{first_name}}, it's a pleasure to meet you! I work off-site but closely wit…" at bounding box center [703, 513] width 520 height 61
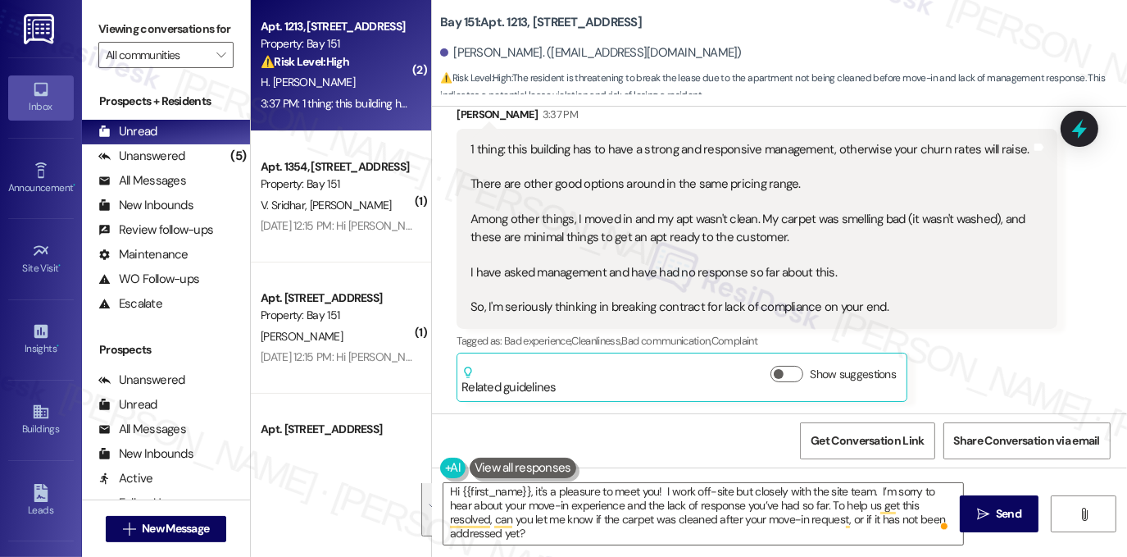
click at [199, 19] on label "Viewing conversations for" at bounding box center [165, 28] width 135 height 25
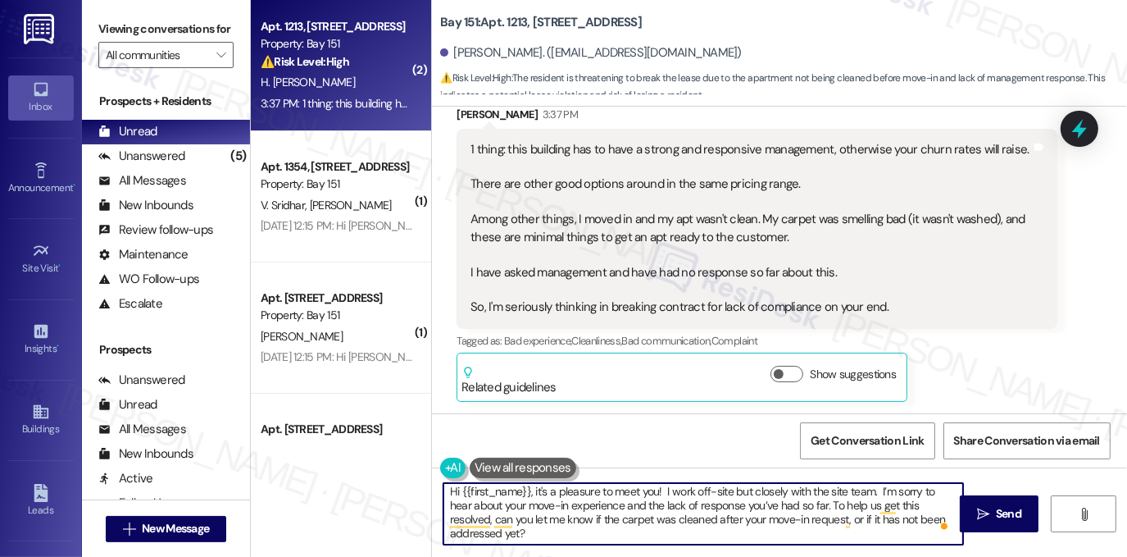
click at [548, 538] on textarea "Hi {{first_name}}, it's a pleasure to meet you! I work off-site but closely wit…" at bounding box center [703, 513] width 520 height 61
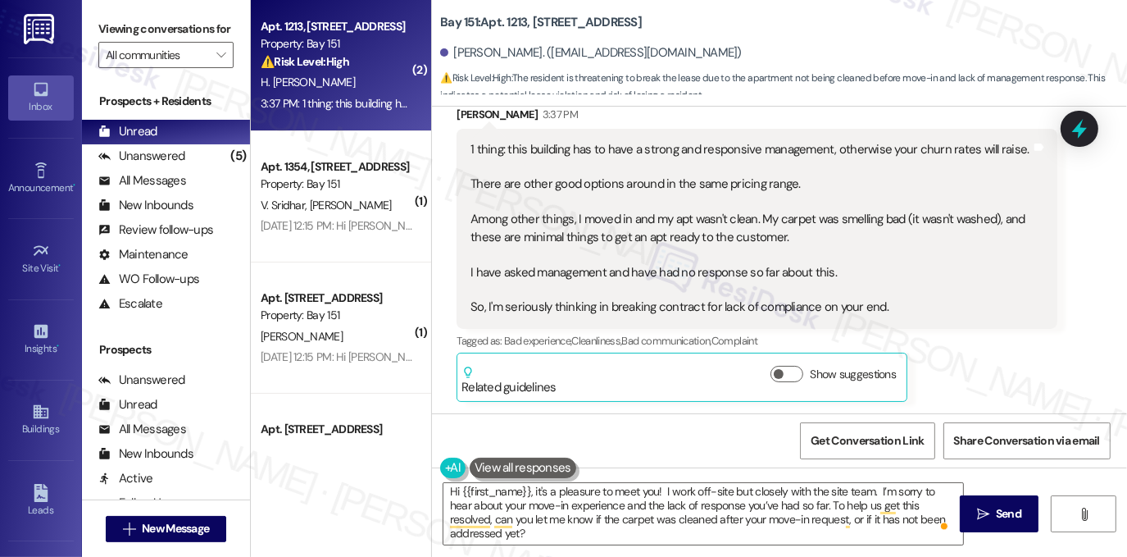
click at [191, 38] on label "Viewing conversations for" at bounding box center [165, 28] width 135 height 25
drag, startPoint x: 864, startPoint y: 218, endPoint x: 967, endPoint y: 219, distance: 103.3
click at [967, 219] on div "1 thing: this building has to have a strong and responsive management, otherwis…" at bounding box center [751, 228] width 561 height 175
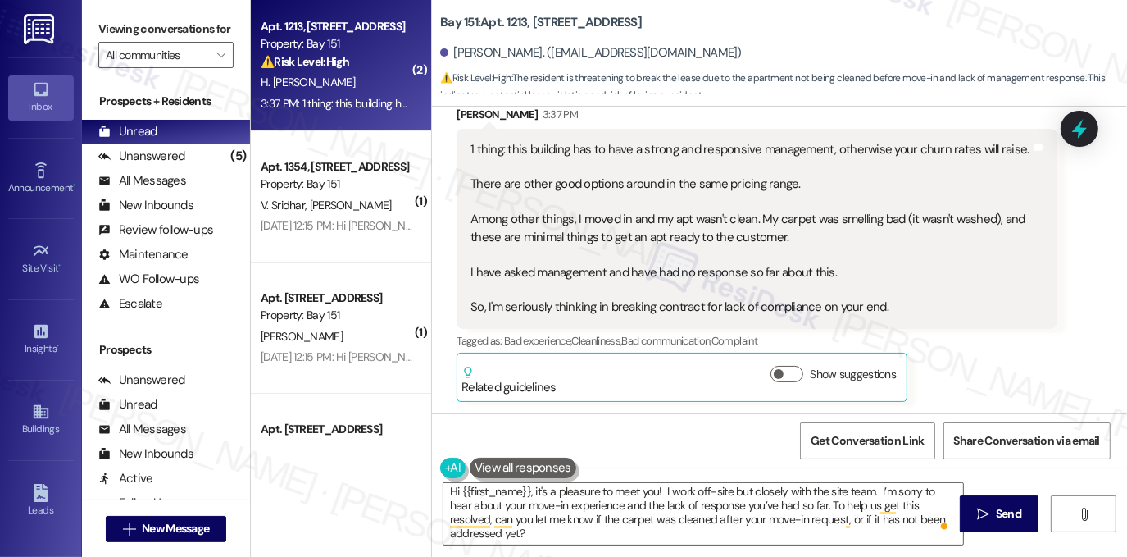
click at [173, 11] on div "Viewing conversations for All communities " at bounding box center [166, 42] width 168 height 84
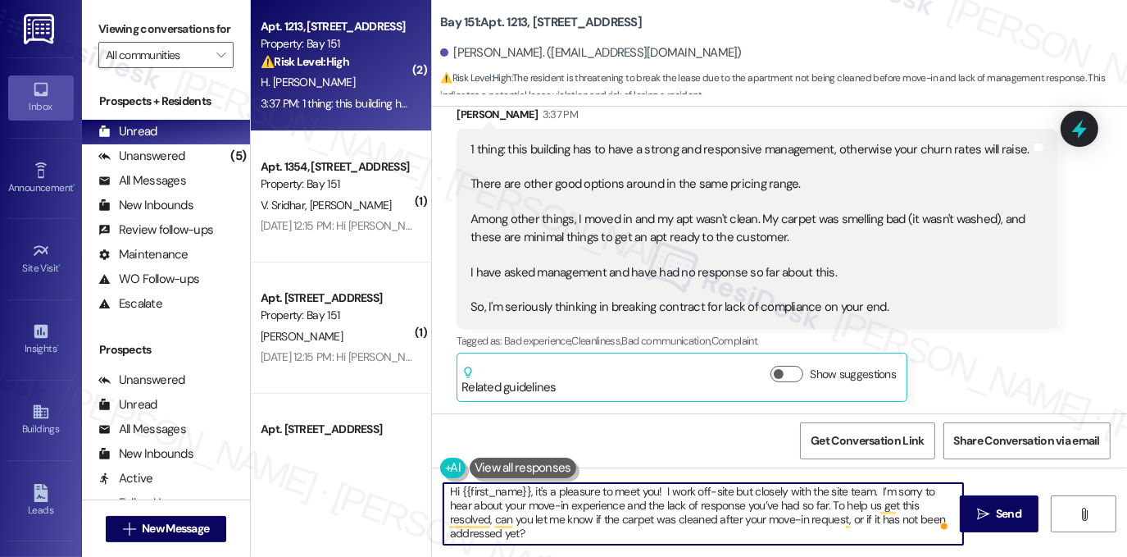
click at [578, 521] on textarea "Hi {{first_name}}, it's a pleasure to meet you! I work off-site but closely wit…" at bounding box center [703, 513] width 520 height 61
click at [698, 520] on textarea "Hi {{first_name}}, it's a pleasure to meet you! I work off-site but closely wit…" at bounding box center [703, 513] width 520 height 61
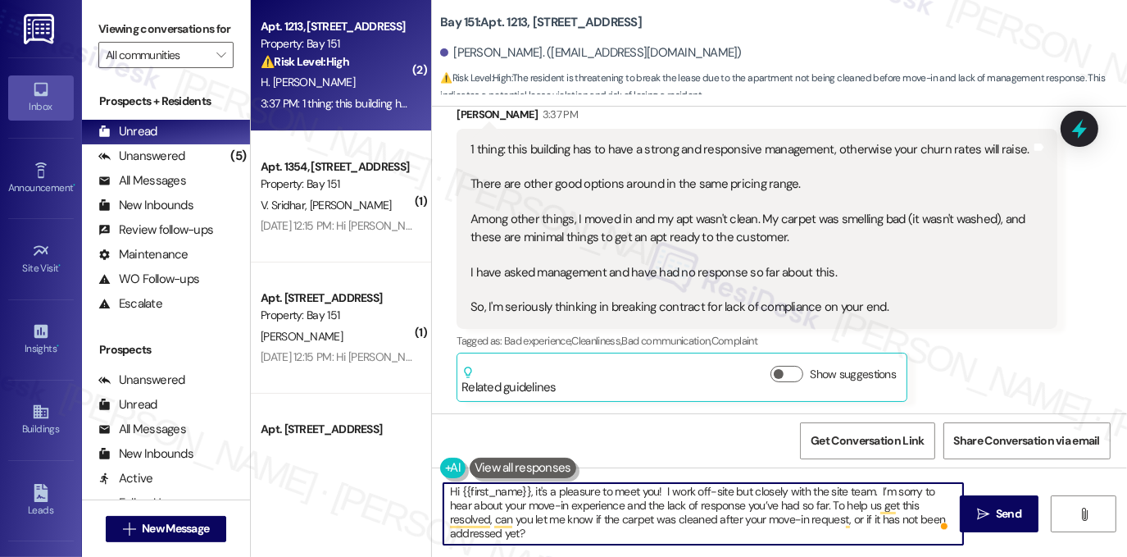
click at [698, 520] on textarea "Hi {{first_name}}, it's a pleasure to meet you! I work off-site but closely wit…" at bounding box center [703, 513] width 520 height 61
click at [593, 496] on textarea "Hi {{first_name}}, it's a pleasure to meet you! I work off-site but closely wit…" at bounding box center [703, 513] width 520 height 61
click at [534, 525] on textarea "Hi {{first_name}}, it's a pleasure to meet you! I work off-site but closely wit…" at bounding box center [703, 513] width 520 height 61
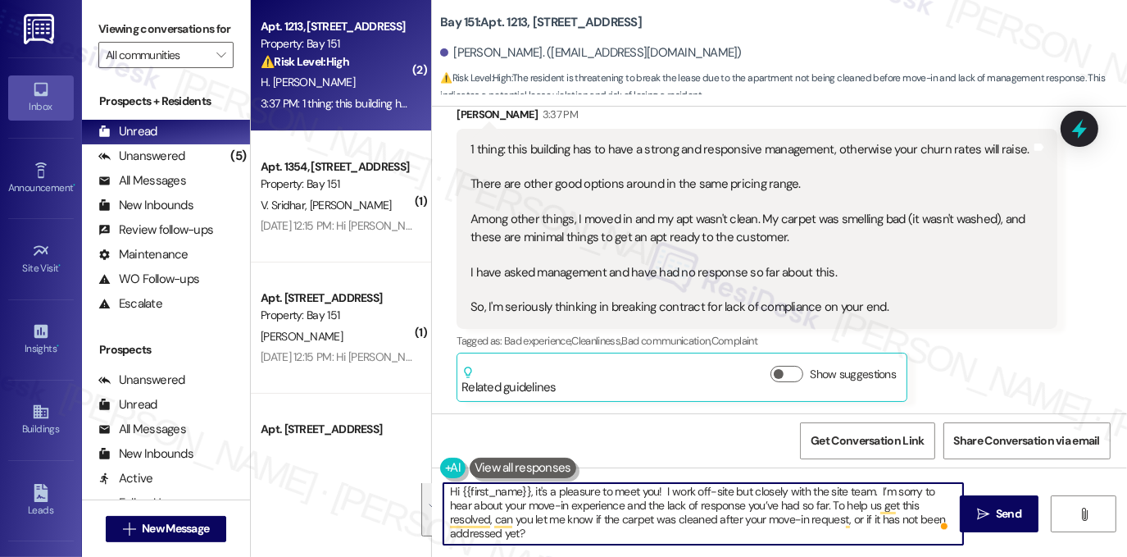
click at [658, 527] on textarea "Hi {{first_name}}, it's a pleasure to meet you! I work off-site but closely wit…" at bounding box center [703, 513] width 520 height 61
click at [574, 524] on textarea "Hi {{first_name}}, it's a pleasure to meet you! I work off-site but closely wit…" at bounding box center [703, 513] width 520 height 61
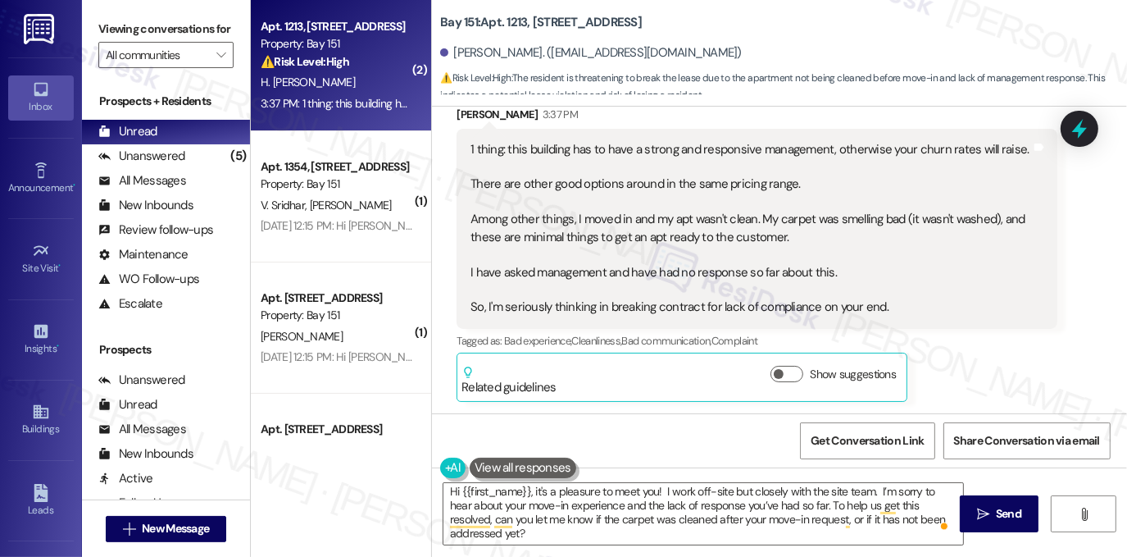
drag, startPoint x: 213, startPoint y: 18, endPoint x: 237, endPoint y: 38, distance: 30.9
click at [213, 18] on label "Viewing conversations for" at bounding box center [165, 28] width 135 height 25
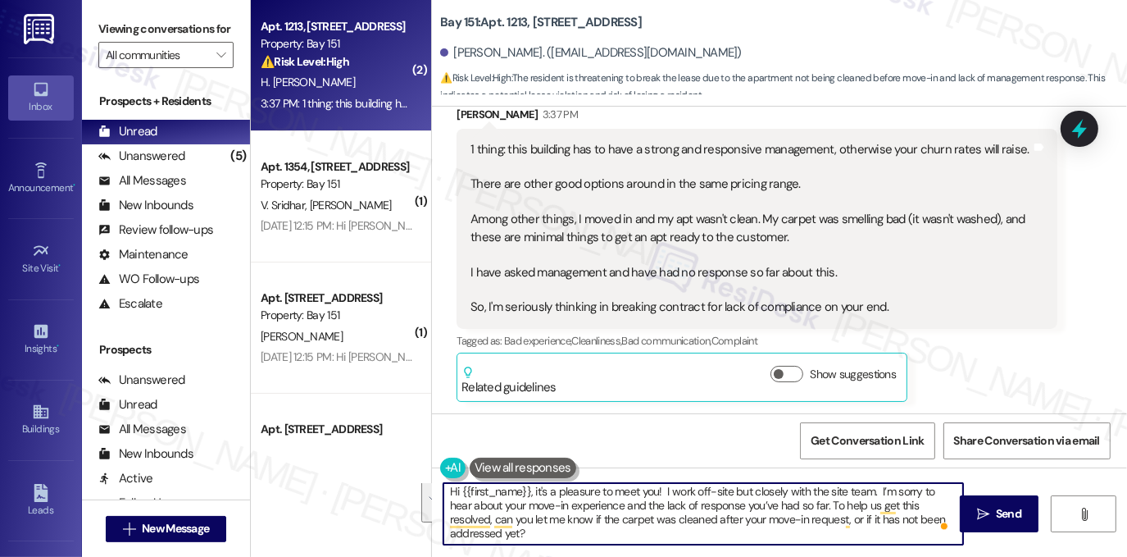
drag, startPoint x: 826, startPoint y: 501, endPoint x: 848, endPoint y: 527, distance: 34.3
click at [848, 527] on textarea "Hi {{first_name}}, it's a pleasure to meet you! I work off-site but closely wit…" at bounding box center [703, 513] width 520 height 61
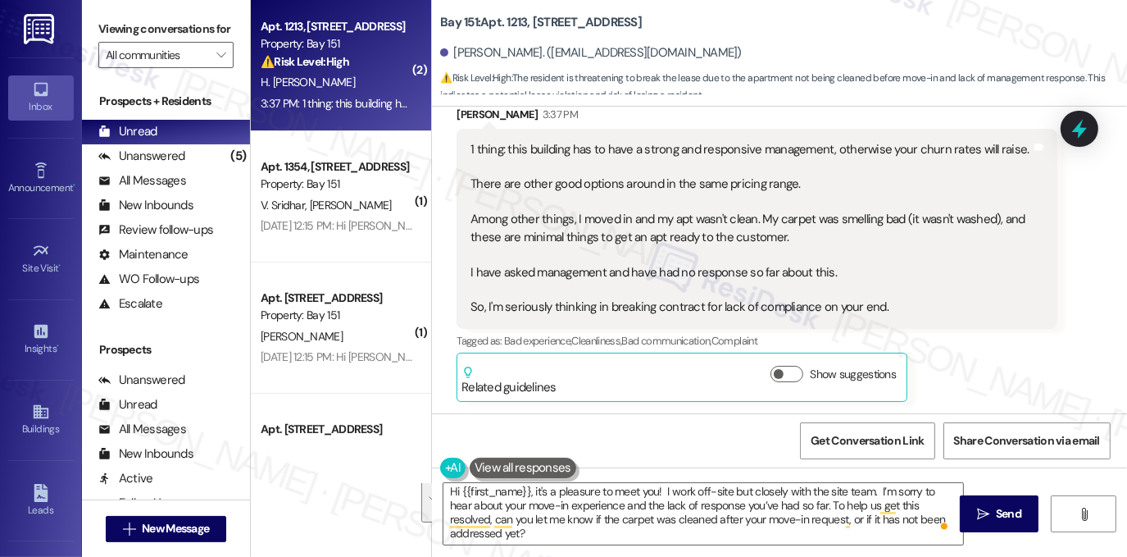
click at [194, 32] on label "Viewing conversations for" at bounding box center [165, 28] width 135 height 25
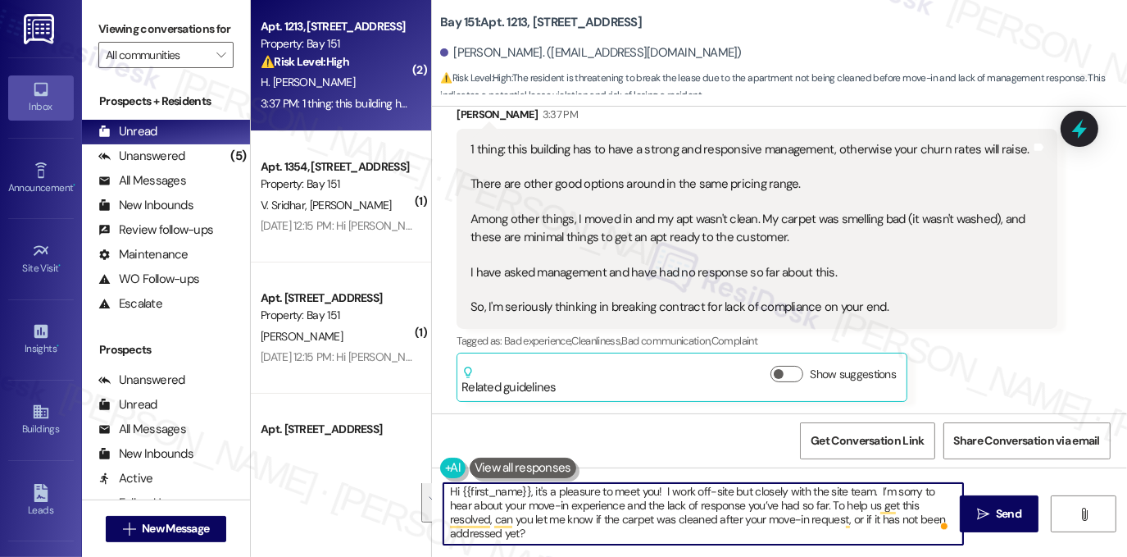
paste textarea "Just to help us sort this out — has the carpet been cleaned since your move-in …"
drag, startPoint x: 800, startPoint y: 530, endPoint x: 825, endPoint y: 498, distance: 40.3
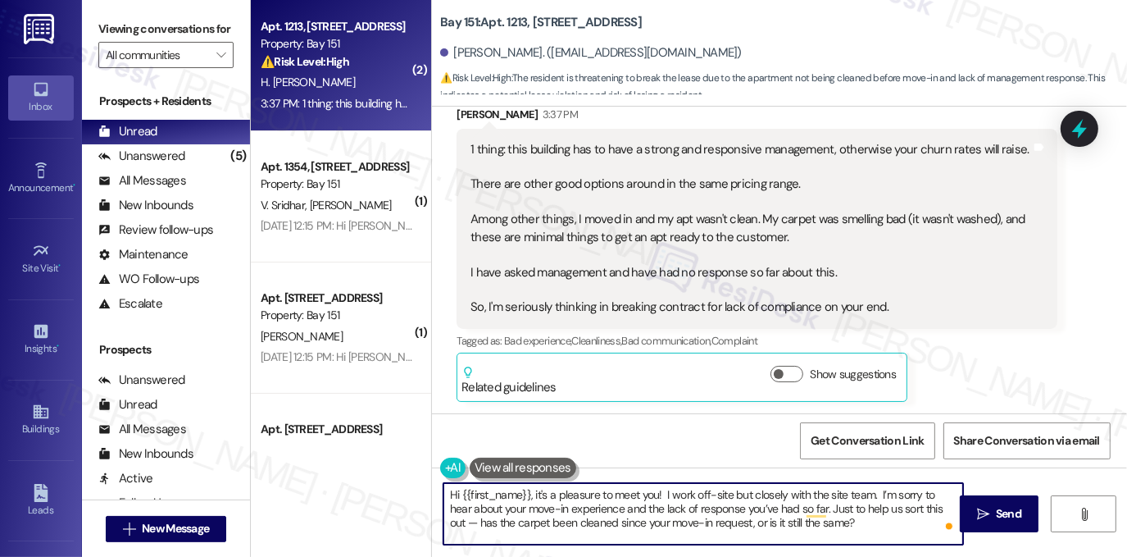
drag, startPoint x: 939, startPoint y: 505, endPoint x: 929, endPoint y: 504, distance: 10.7
click at [929, 504] on textarea "Hi {{first_name}}, it's a pleasure to meet you! I work off-site but closely wit…" at bounding box center [703, 513] width 520 height 61
click at [616, 525] on textarea "Hi {{first_name}}, it's a pleasure to meet you! I work off-site but closely wit…" at bounding box center [703, 513] width 520 height 61
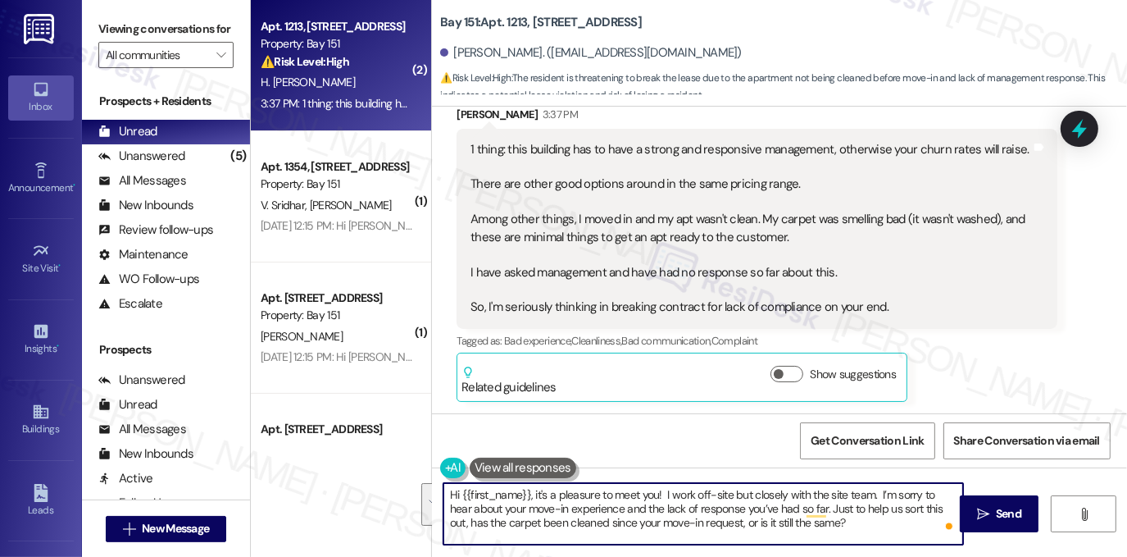
click at [864, 516] on textarea "Hi {{first_name}}, it's a pleasure to meet you! I work off-site but closely wit…" at bounding box center [703, 513] width 520 height 61
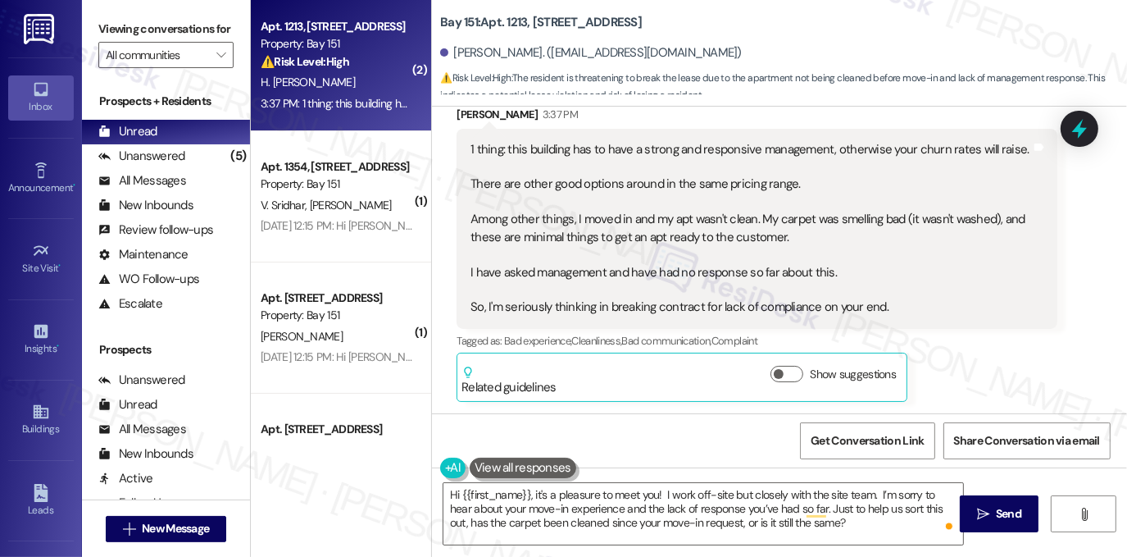
click at [187, 21] on label "Viewing conversations for" at bounding box center [165, 28] width 135 height 25
click at [607, 494] on textarea "Hi {{first_name}}, it's a pleasure to meet you! I work off-site but closely wit…" at bounding box center [703, 513] width 520 height 61
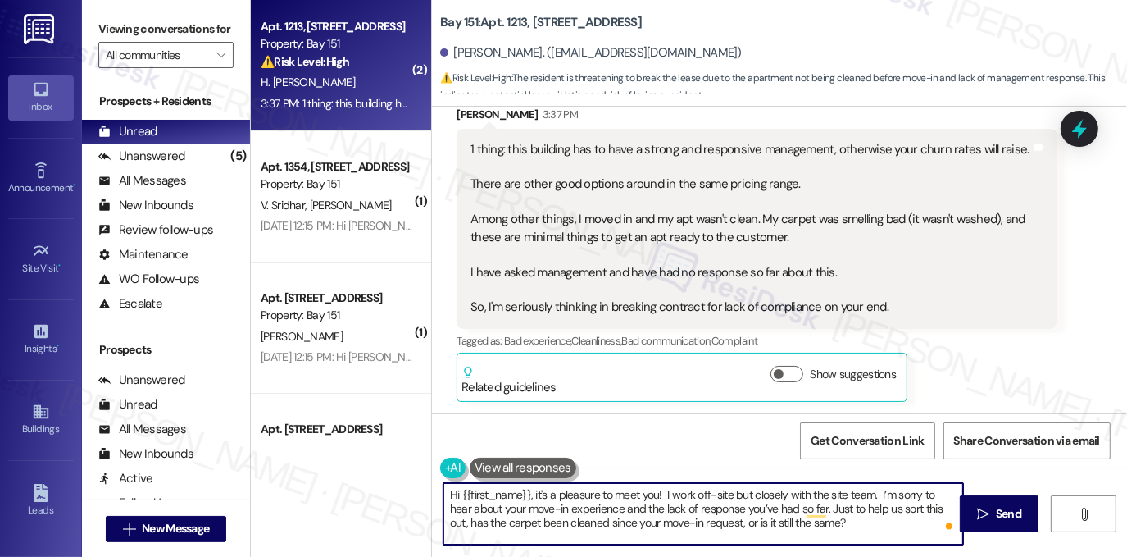
click at [607, 494] on textarea "Hi {{first_name}}, it's a pleasure to meet you! I work off-site but closely wit…" at bounding box center [703, 513] width 520 height 61
click at [675, 480] on div "Hi {{first_name}}, it's a pleasure to meet you! I work off-site but closely wit…" at bounding box center [779, 528] width 695 height 123
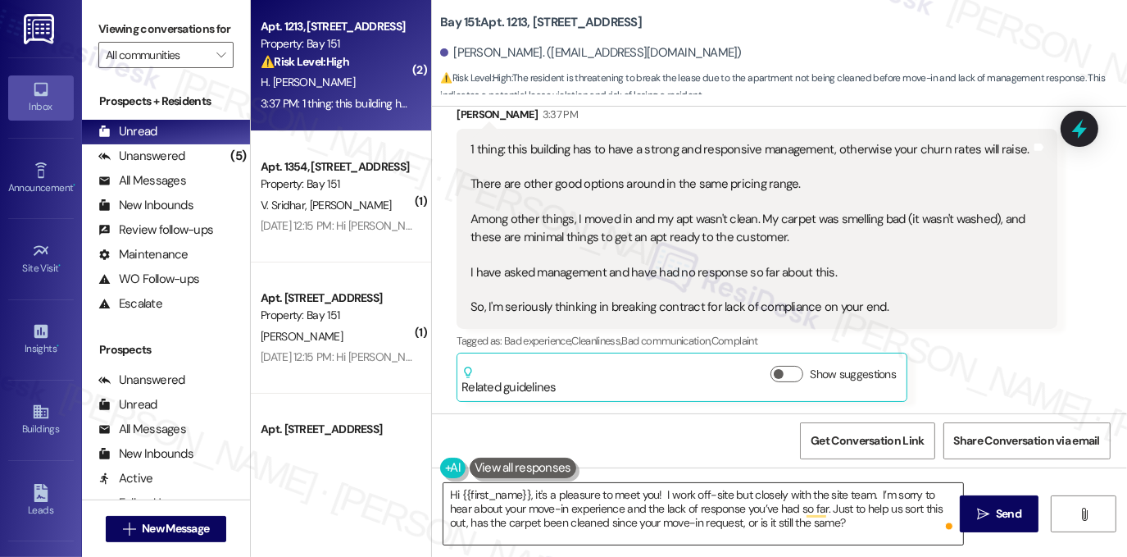
click at [656, 493] on textarea "Hi {{first_name}}, it's a pleasure to meet you! I work off-site but closely wit…" at bounding box center [703, 513] width 520 height 61
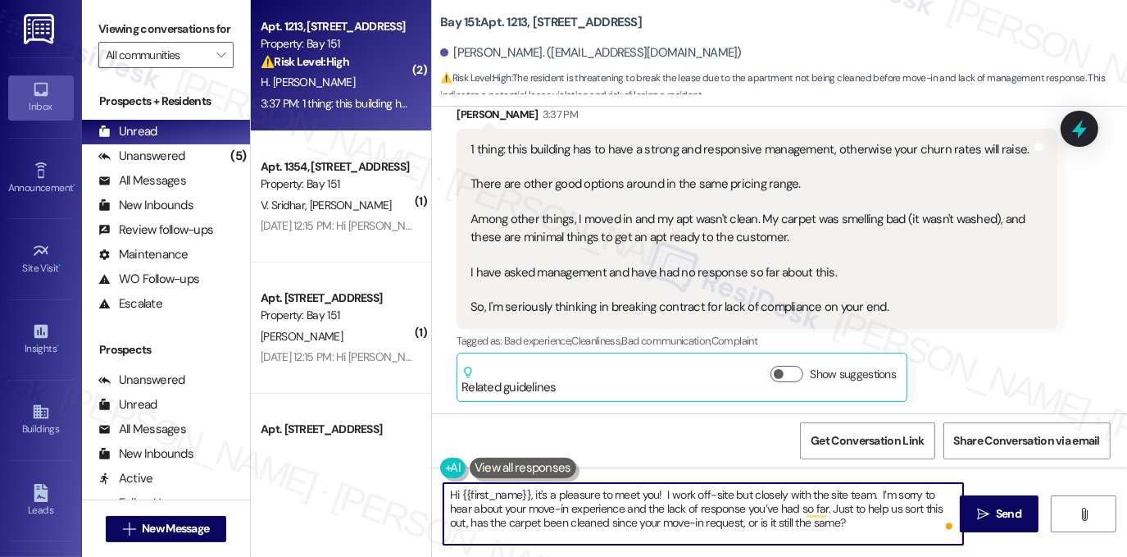
drag, startPoint x: 659, startPoint y: 491, endPoint x: 672, endPoint y: 487, distance: 13.7
click at [659, 491] on textarea "Hi {{first_name}}, it's a pleasure to meet you! I work off-site but closely wit…" at bounding box center [703, 513] width 520 height 61
click at [608, 523] on textarea "Hi {{first_name}}, it's a pleasure to meet you! I work off-site but closely wit…" at bounding box center [703, 513] width 520 height 61
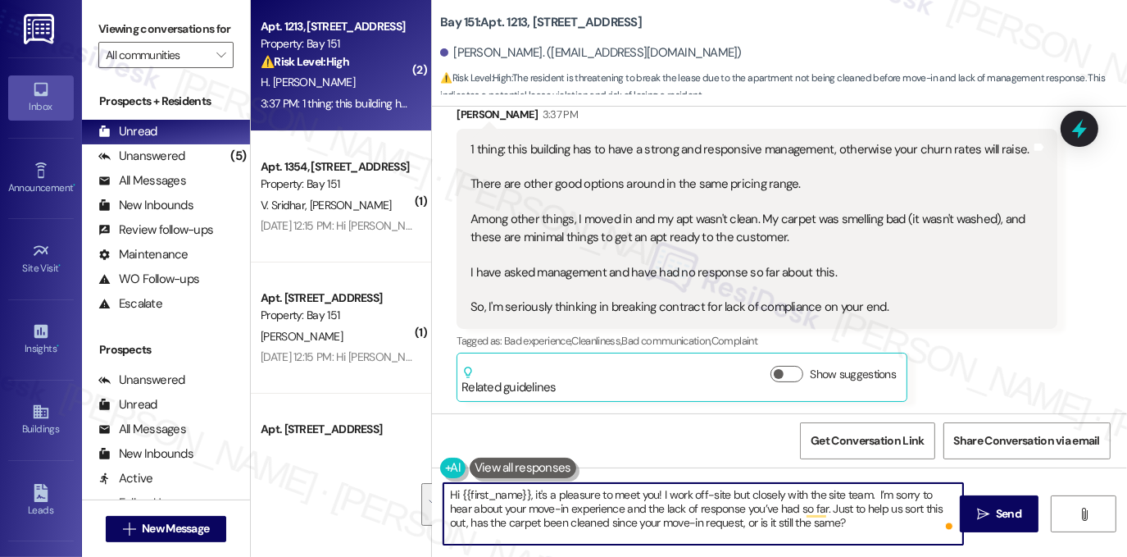
click at [848, 522] on textarea "Hi {{first_name}}, it's a pleasure to meet you! I work off-site but closely wit…" at bounding box center [703, 513] width 520 height 61
click at [610, 229] on div "1 thing: this building has to have a strong and responsive management, otherwis…" at bounding box center [751, 228] width 561 height 175
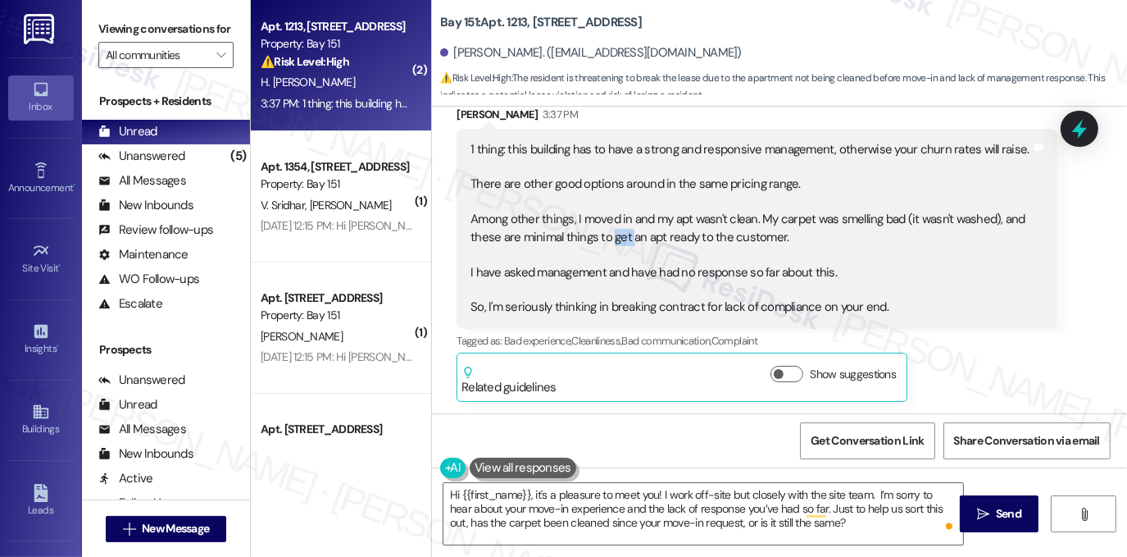
click at [610, 229] on div "1 thing: this building has to have a strong and responsive management, otherwis…" at bounding box center [751, 228] width 561 height 175
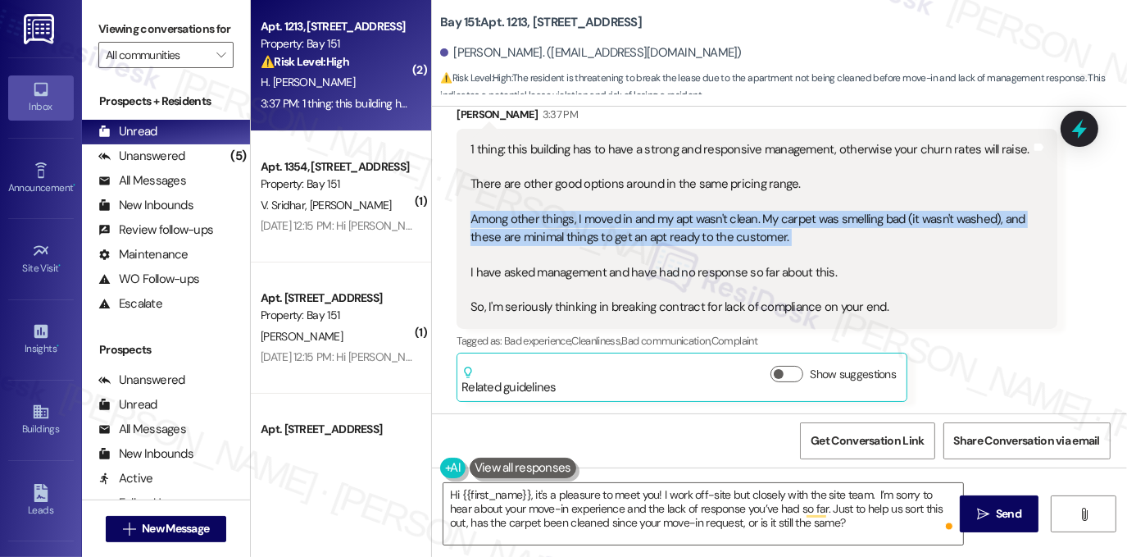
click at [610, 229] on div "1 thing: this building has to have a strong and responsive management, otherwis…" at bounding box center [751, 228] width 561 height 175
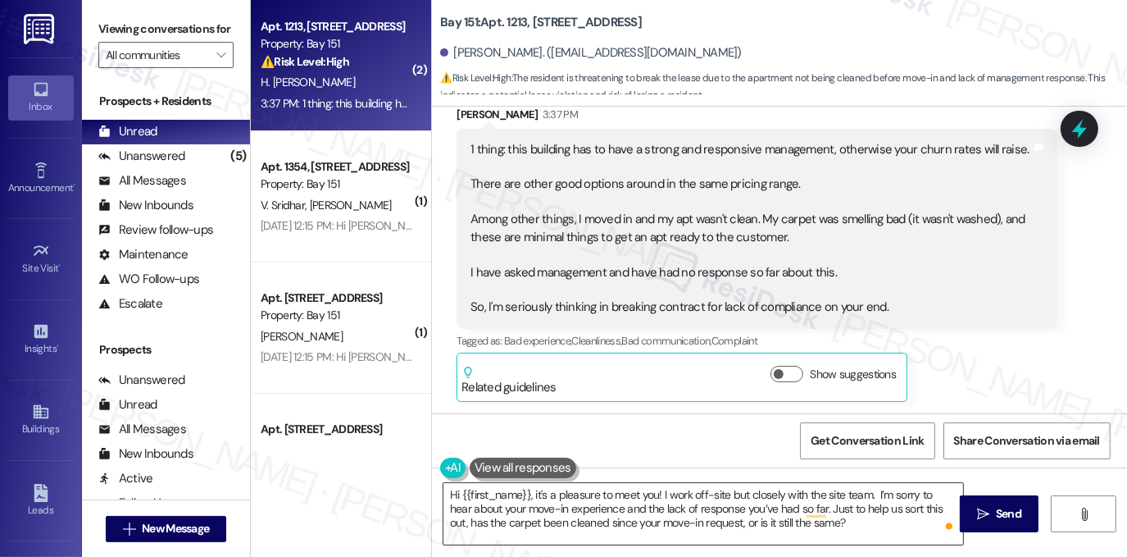
click at [578, 529] on textarea "Hi {{first_name}}, it's a pleasure to meet you! I work off-site but closely wit…" at bounding box center [703, 513] width 520 height 61
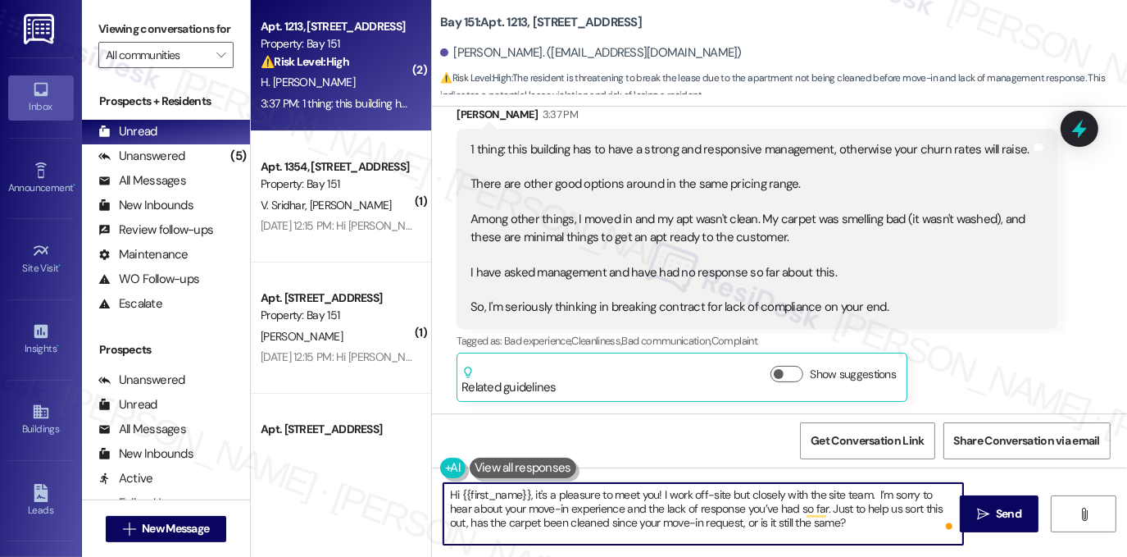
click at [578, 529] on textarea "Hi {{first_name}}, it's a pleasure to meet you! I work off-site but closely wit…" at bounding box center [703, 513] width 520 height 61
click at [818, 525] on textarea "Hi {{first_name}}, it's a pleasure to meet you! I work off-site but closely wit…" at bounding box center [703, 513] width 520 height 61
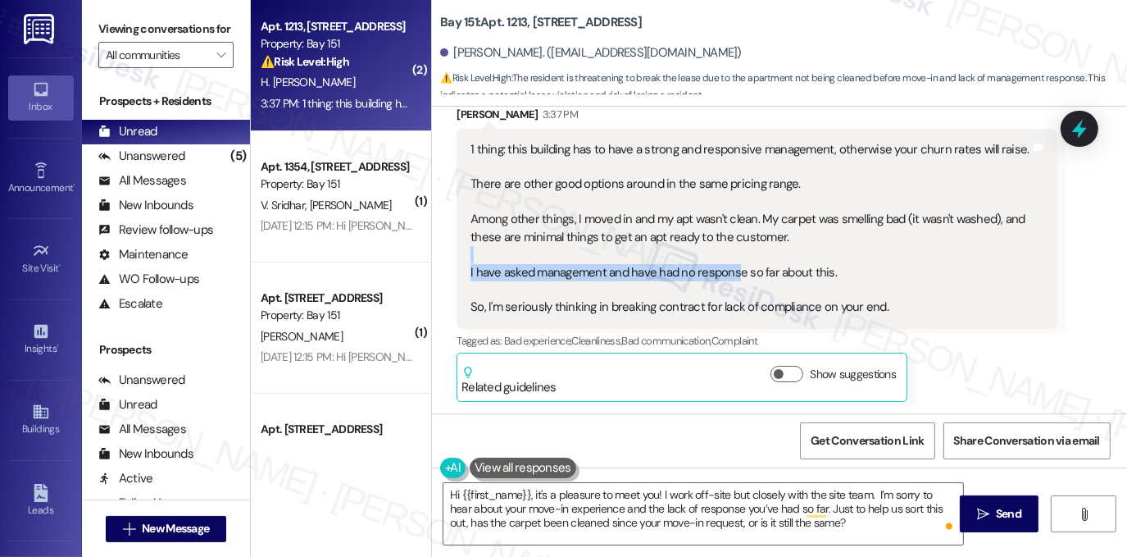
drag, startPoint x: 498, startPoint y: 260, endPoint x: 728, endPoint y: 265, distance: 229.6
click at [728, 265] on div "1 thing: this building has to have a strong and responsive management, otherwis…" at bounding box center [751, 228] width 561 height 175
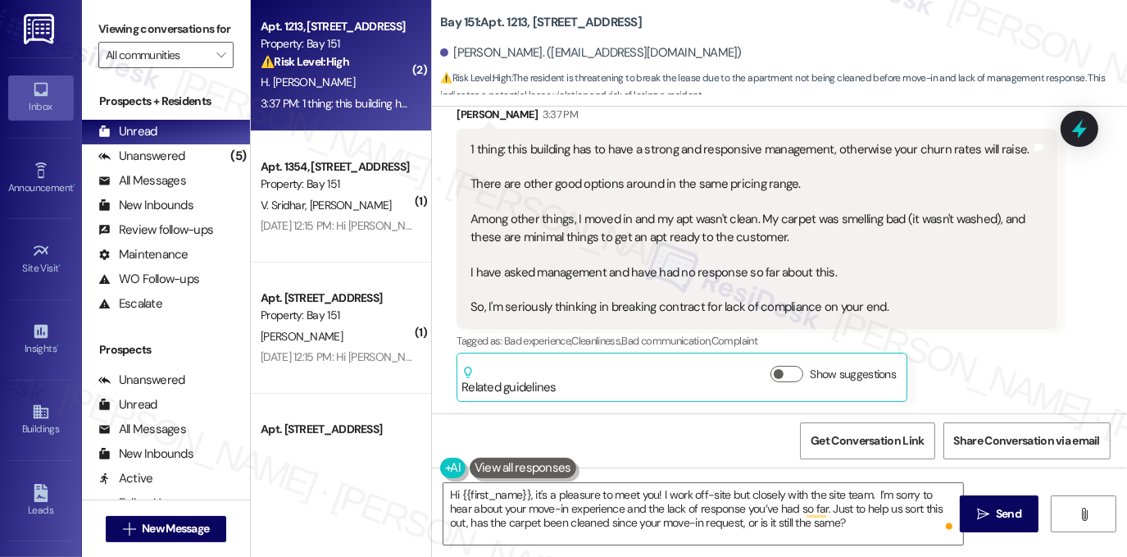
click at [214, 36] on label "Viewing conversations for" at bounding box center [165, 28] width 135 height 25
click at [830, 523] on textarea "Hi {{first_name}}, it's a pleasure to meet you! I work off-site but closely wit…" at bounding box center [703, 513] width 520 height 61
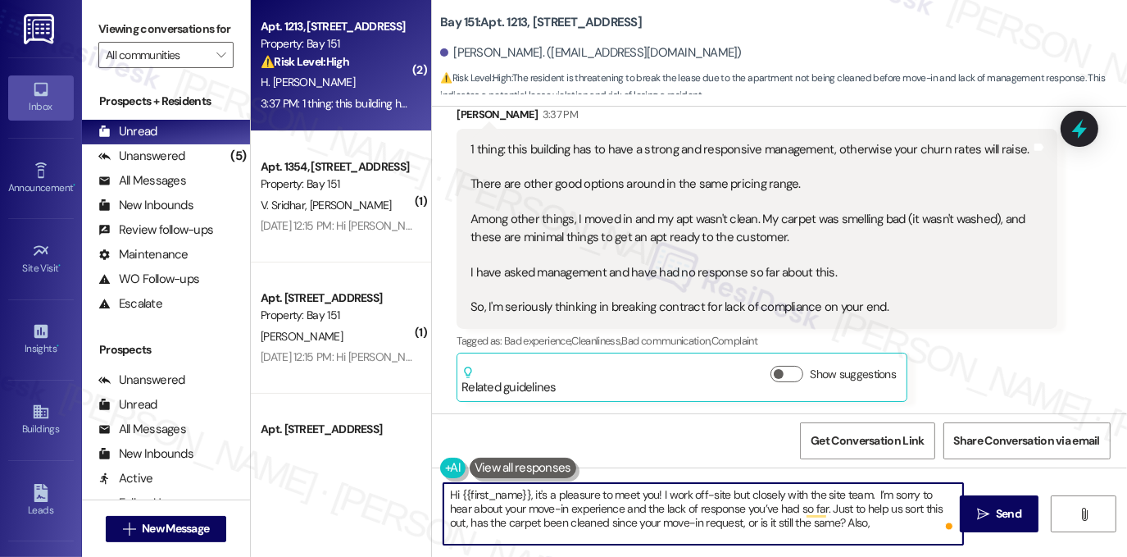
paste textarea "When you mentioned not hearing back from management, was that by email, phone, …"
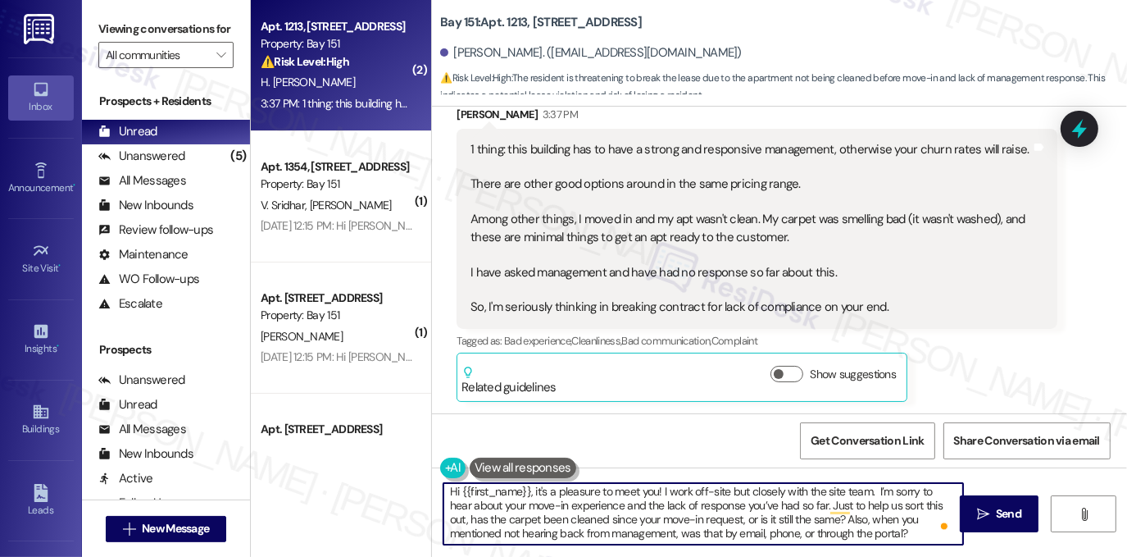
click at [572, 528] on textarea "Hi {{first_name}}, it's a pleasure to meet you! I work off-site but closely wit…" at bounding box center [703, 513] width 520 height 61
click at [789, 521] on textarea "Hi {{first_name}}, it's a pleasure to meet you! I work off-site but closely wit…" at bounding box center [703, 513] width 520 height 61
click at [907, 534] on textarea "Hi {{first_name}}, it's a pleasure to meet you! I work off-site but closely wit…" at bounding box center [703, 513] width 520 height 61
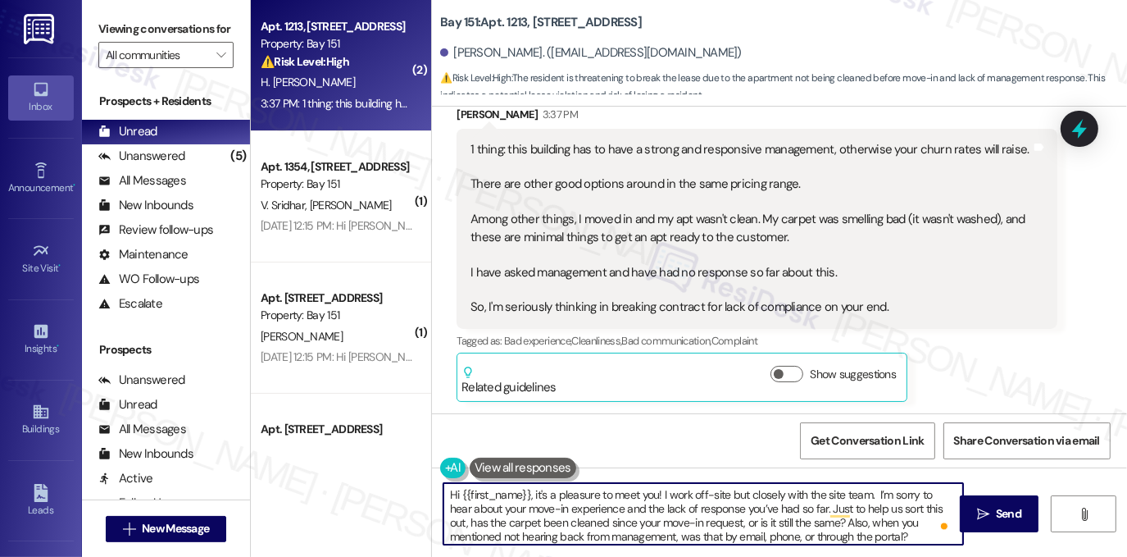
scroll to position [0, 0]
type textarea "Hi {{first_name}}, it's a pleasure to meet you! I work off-site but closely wit…"
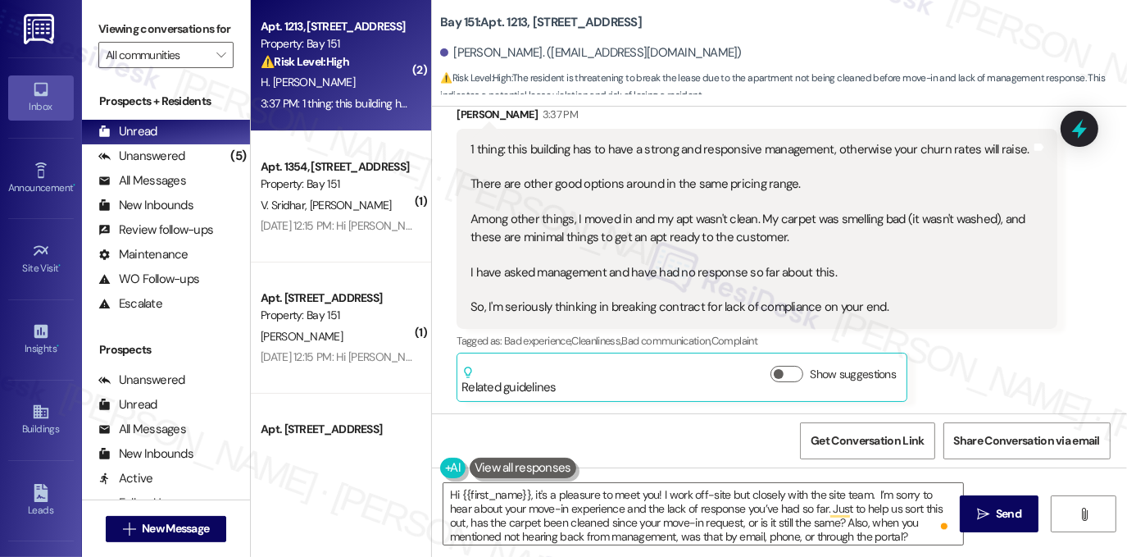
click at [197, 42] on label "Viewing conversations for" at bounding box center [165, 28] width 135 height 25
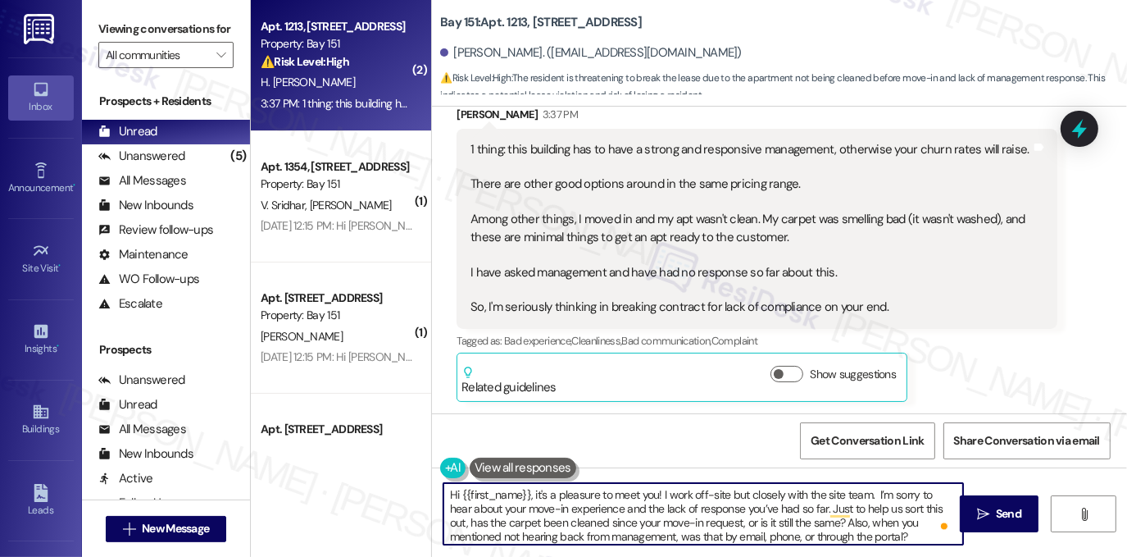
click at [803, 494] on textarea "Hi {{first_name}}, it's a pleasure to meet you! I work off-site but closely wit…" at bounding box center [703, 513] width 520 height 61
click at [548, 502] on textarea "Hi {{first_name}}, it's a pleasure to meet you! I work off-site but closely wit…" at bounding box center [703, 513] width 520 height 61
click at [676, 222] on div "1 thing: this building has to have a strong and responsive management, otherwis…" at bounding box center [751, 228] width 561 height 175
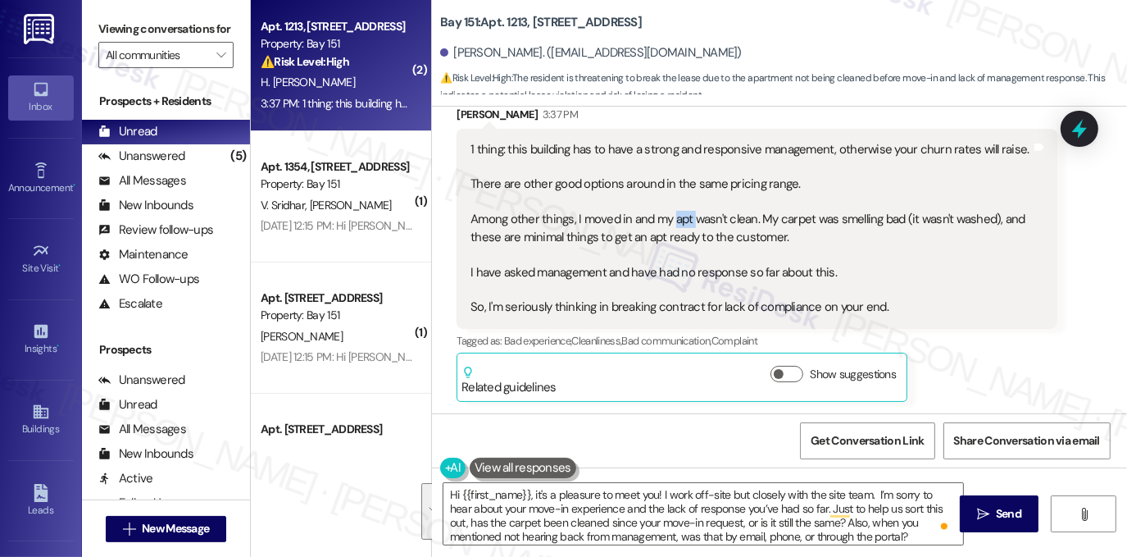
click at [676, 222] on div "1 thing: this building has to have a strong and responsive management, otherwis…" at bounding box center [751, 228] width 561 height 175
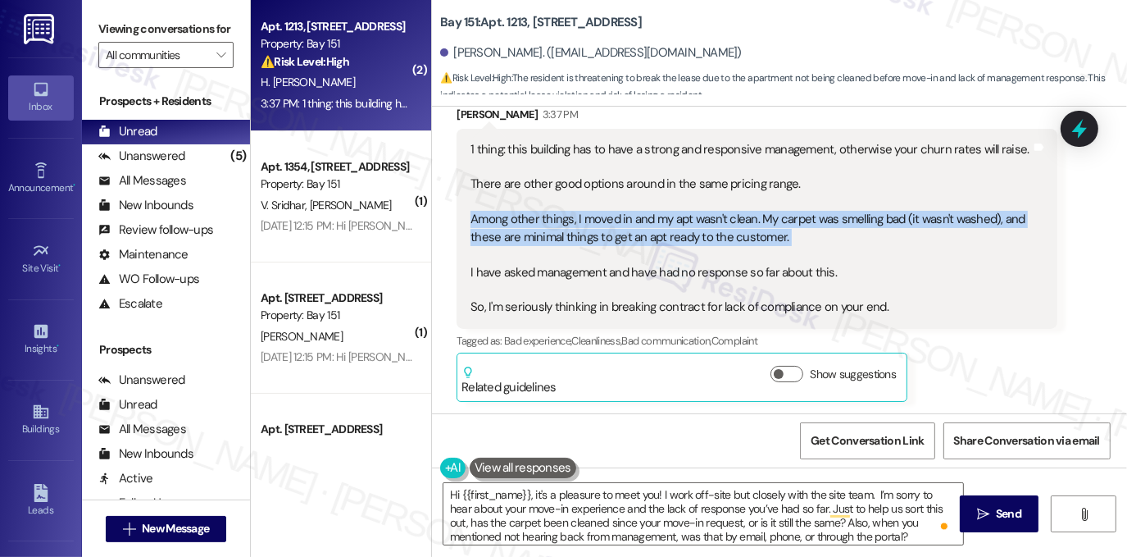
click at [676, 222] on div "1 thing: this building has to have a strong and responsive management, otherwis…" at bounding box center [751, 228] width 561 height 175
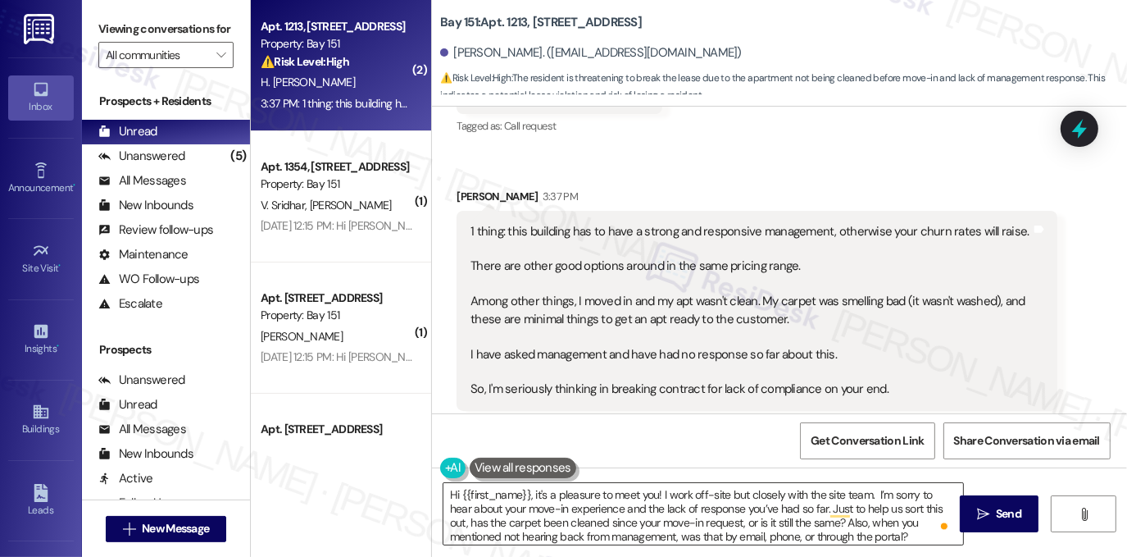
click at [729, 522] on textarea "Hi {{first_name}}, it's a pleasure to meet you! I work off-site but closely wit…" at bounding box center [703, 513] width 520 height 61
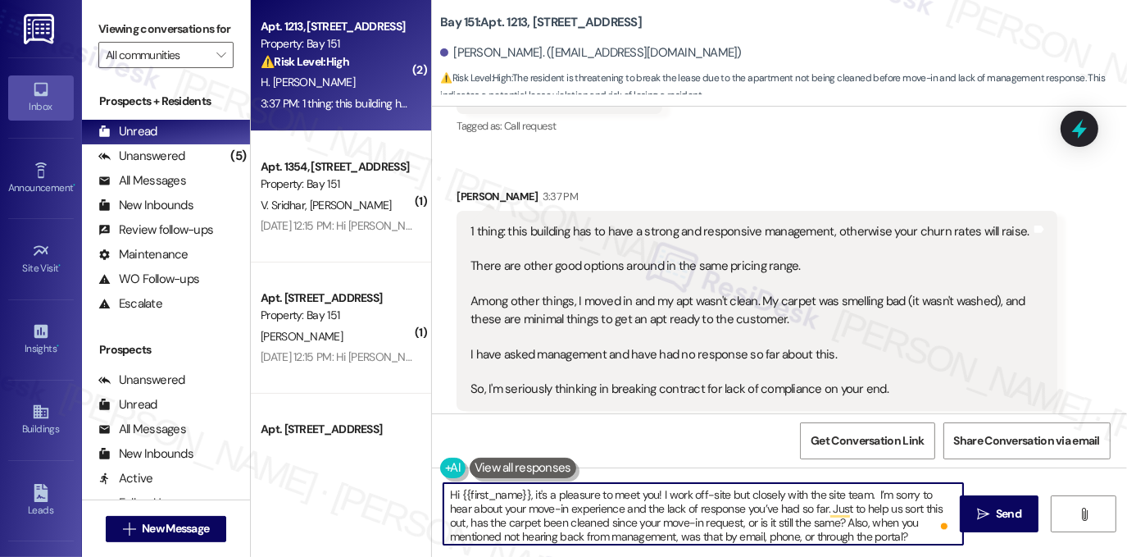
click at [729, 522] on textarea "Hi {{first_name}}, it's a pleasure to meet you! I work off-site but closely wit…" at bounding box center [703, 513] width 520 height 61
click at [789, 536] on textarea "Hi {{first_name}}, it's a pleasure to meet you! I work off-site but closely wit…" at bounding box center [703, 513] width 520 height 61
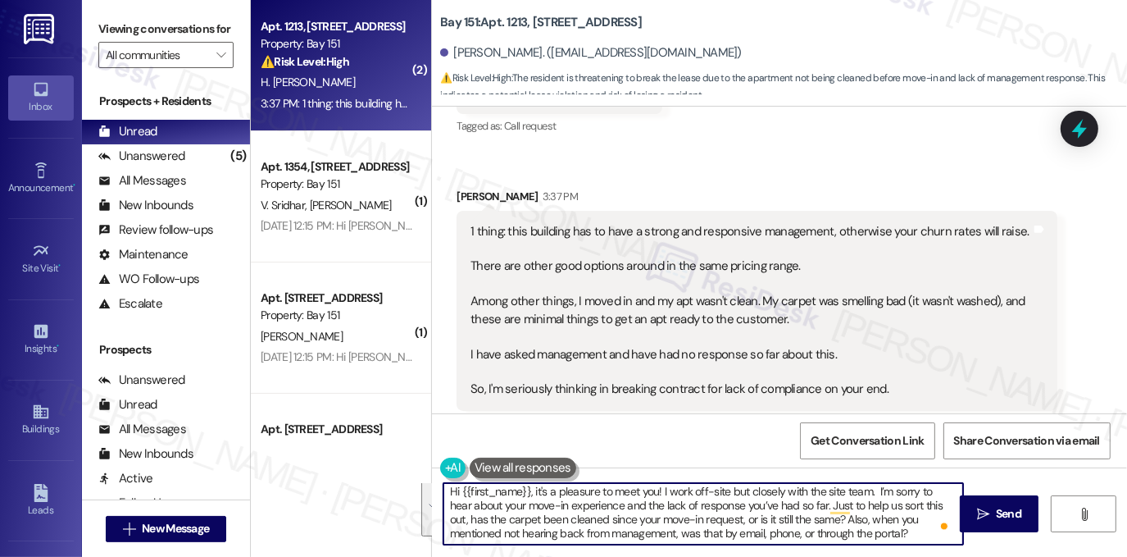
click at [931, 531] on textarea "Hi {{first_name}}, it's a pleasure to meet you! I work off-site but closely wit…" at bounding box center [703, 513] width 520 height 61
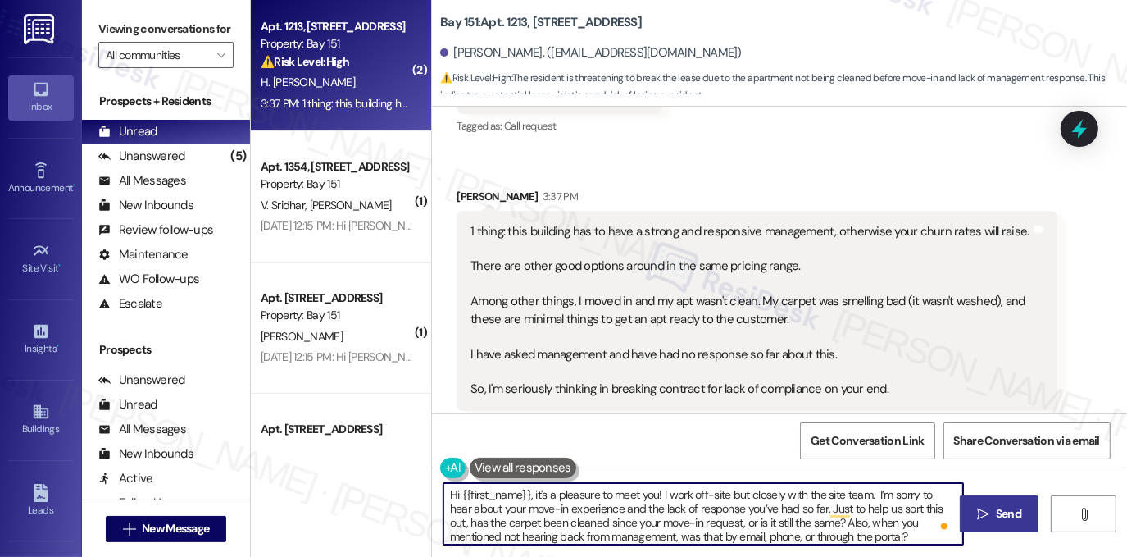
click at [1002, 503] on button " Send" at bounding box center [1000, 513] width 80 height 37
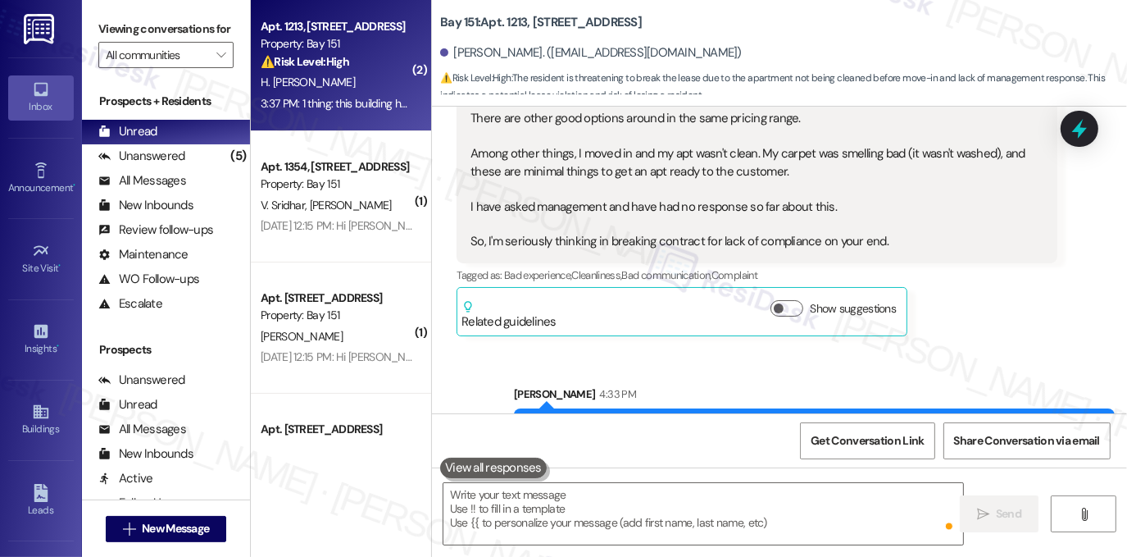
scroll to position [662, 0]
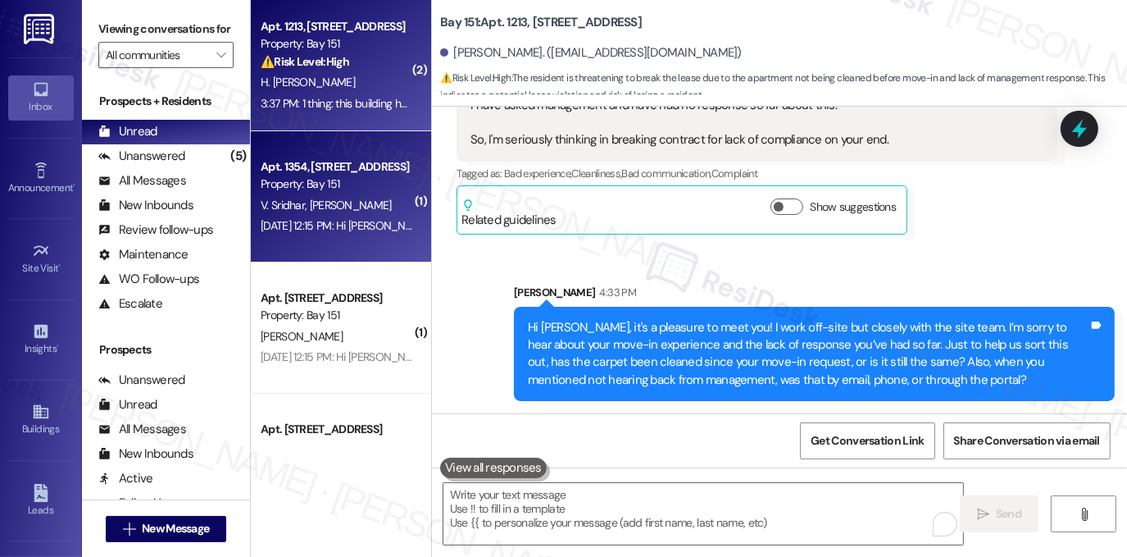
click at [341, 216] on div "[DATE] 12:15 PM: Hi [PERSON_NAME] and Varun! The leasing office will be closed …" at bounding box center [336, 226] width 155 height 20
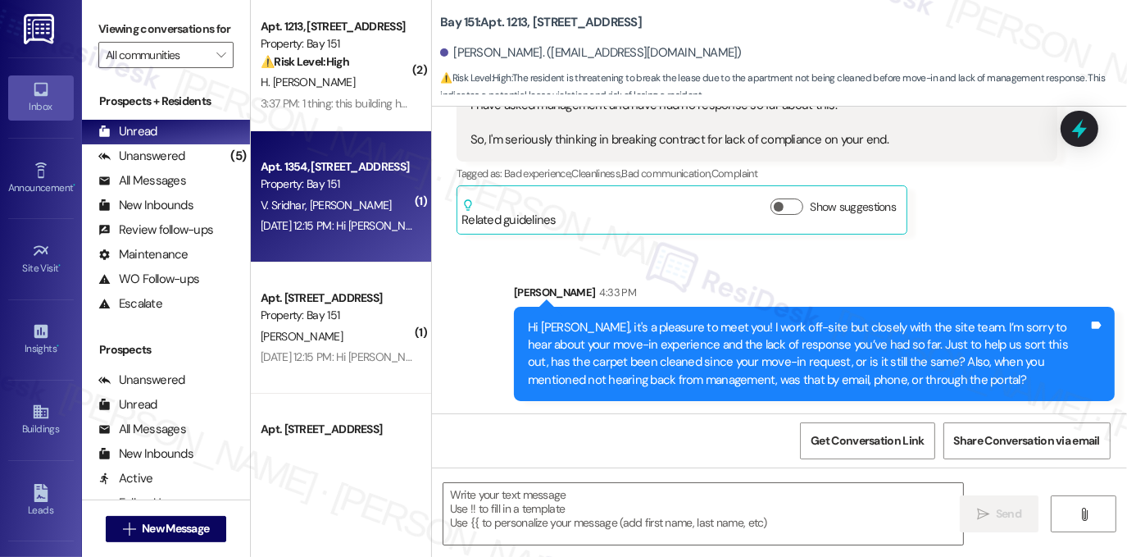
type textarea "Fetching suggested responses. Please feel free to read through the conversation…"
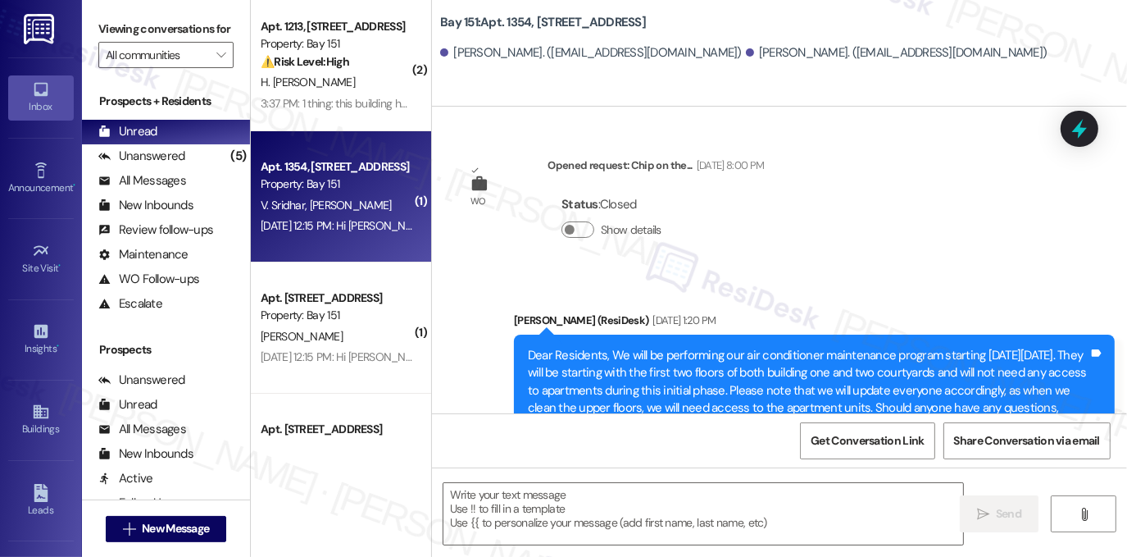
type textarea "Fetching suggested responses. Please feel free to read through the conversation…"
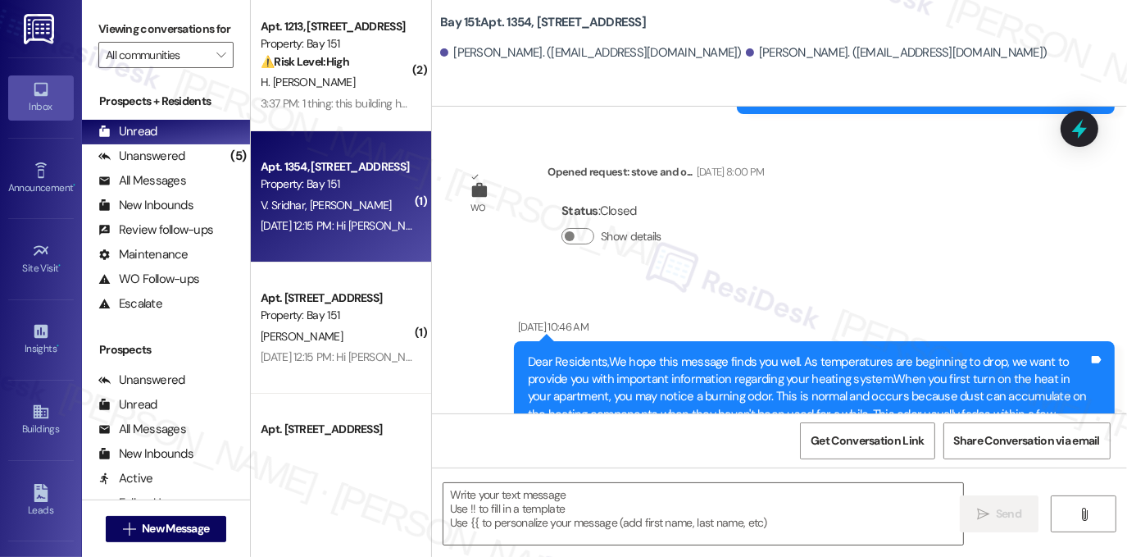
scroll to position [31558, 0]
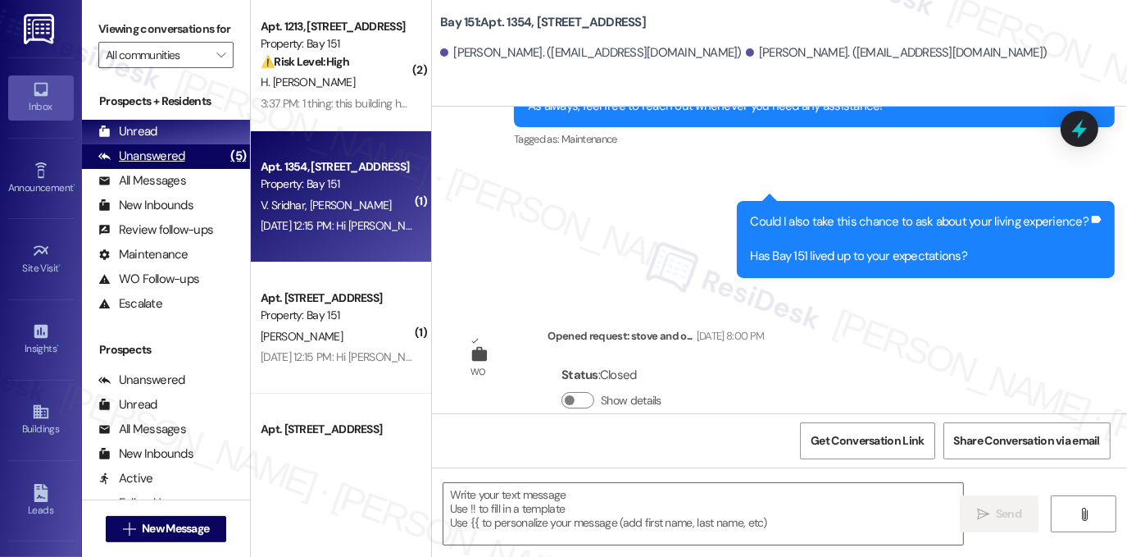
click at [164, 164] on div "Unanswered (5)" at bounding box center [166, 156] width 168 height 25
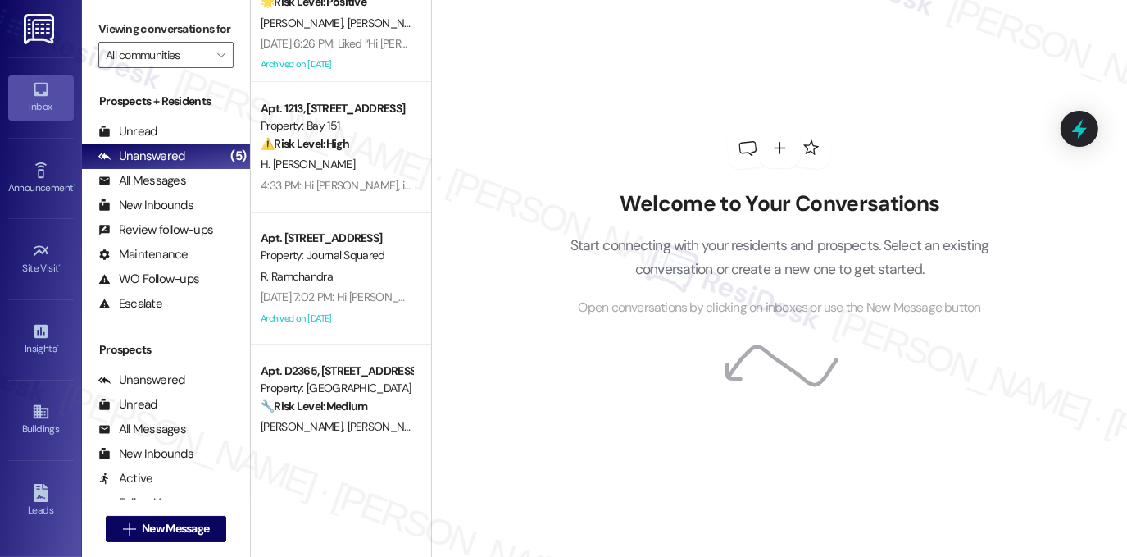
scroll to position [216, 0]
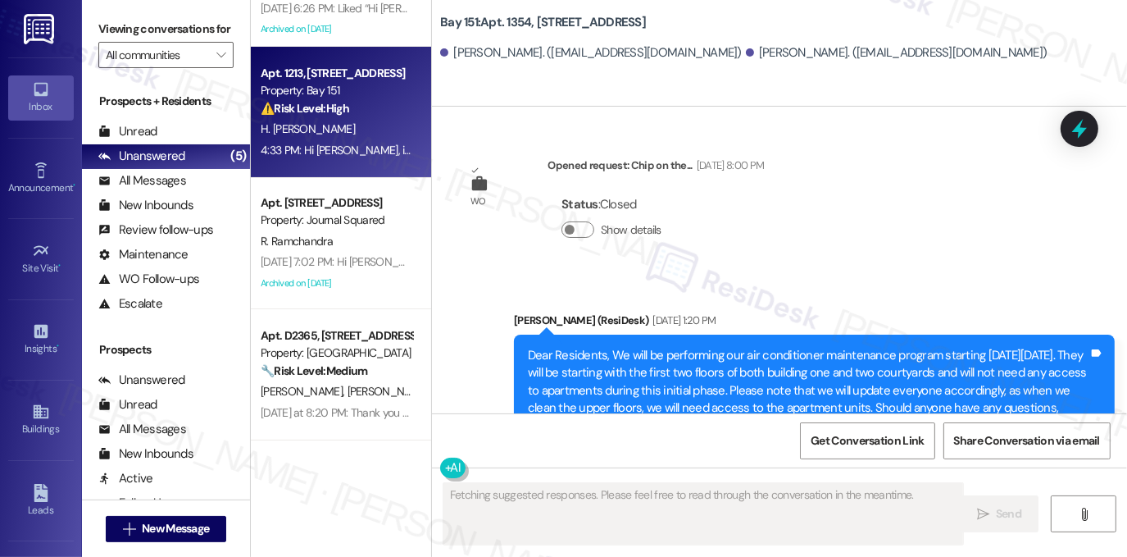
type textarea "Fetching suggested responses. Please feel free to read through the conversation…"
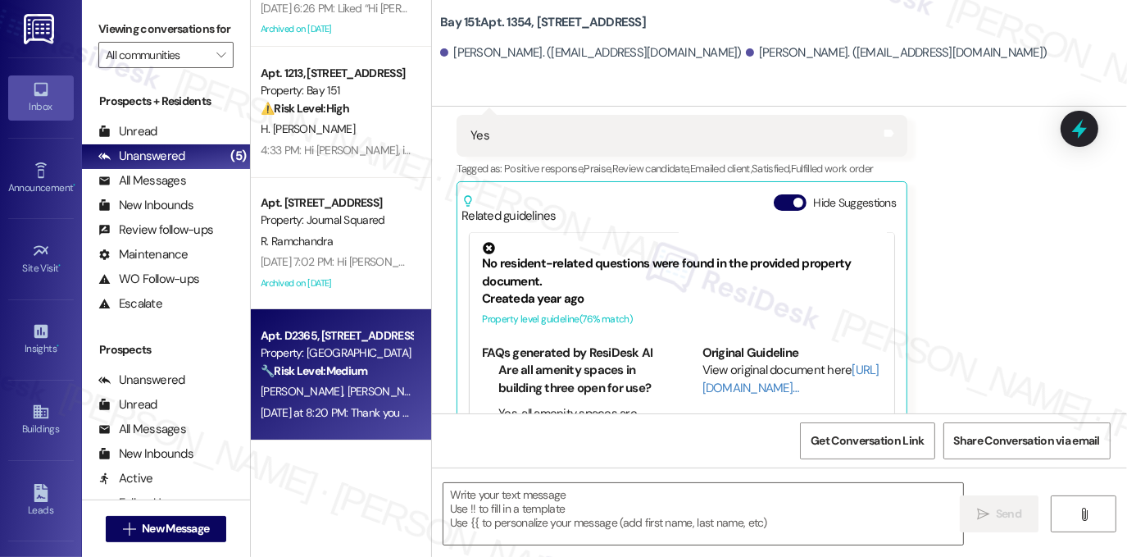
click at [325, 381] on div "[PERSON_NAME] [PERSON_NAME]" at bounding box center [336, 391] width 155 height 20
type textarea "Fetching suggested responses. Please feel free to read through the conversation…"
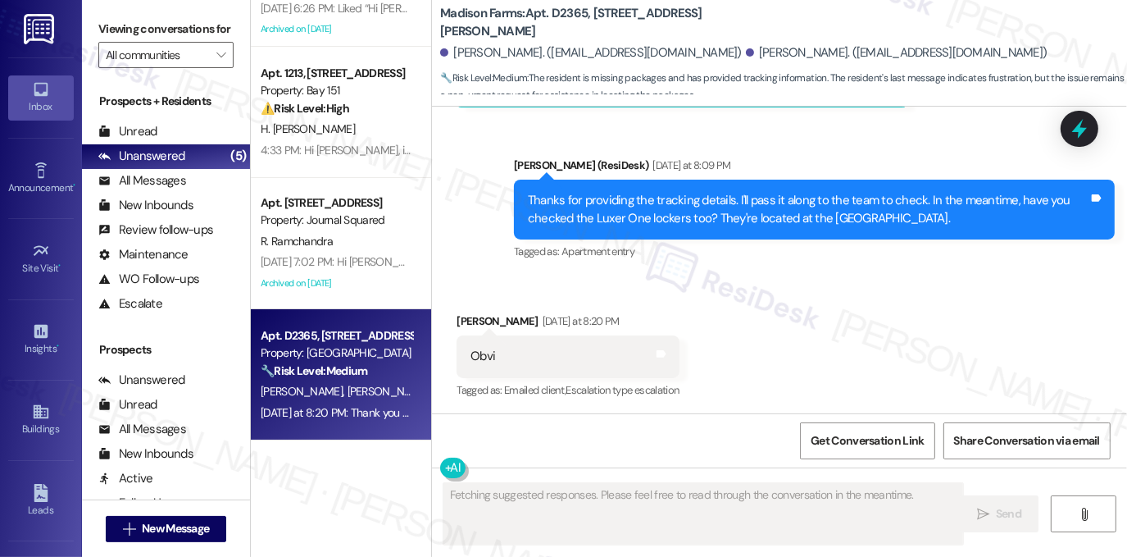
scroll to position [3071, 0]
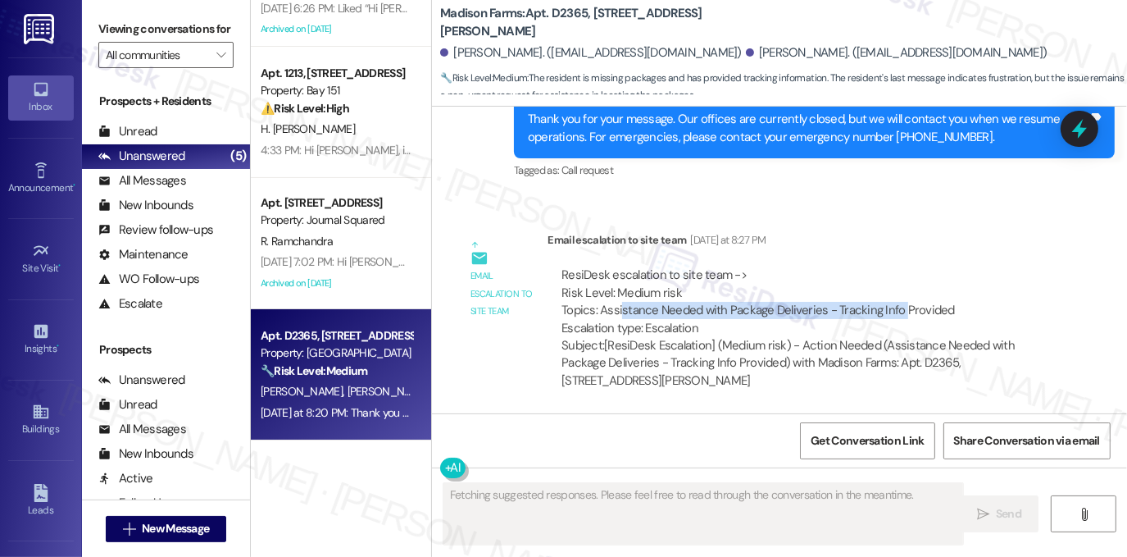
drag, startPoint x: 615, startPoint y: 316, endPoint x: 895, endPoint y: 314, distance: 280.4
click at [895, 314] on div "ResiDesk escalation to site team -> Risk Level: Medium risk Topics: Assistance …" at bounding box center [803, 301] width 482 height 70
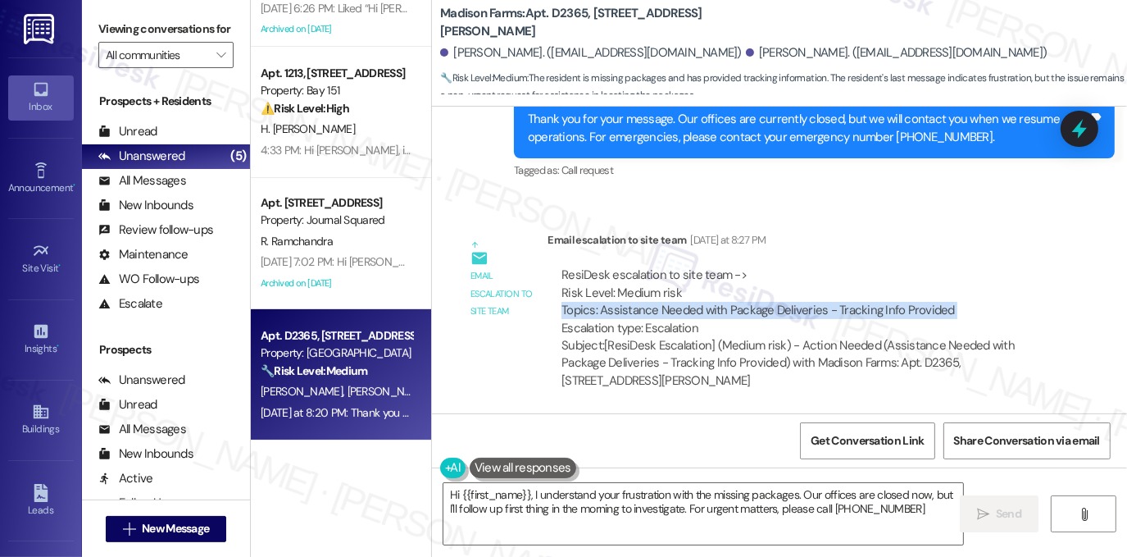
type textarea "Hi {{first_name}}, I understand your frustration with the missing packages. Our…"
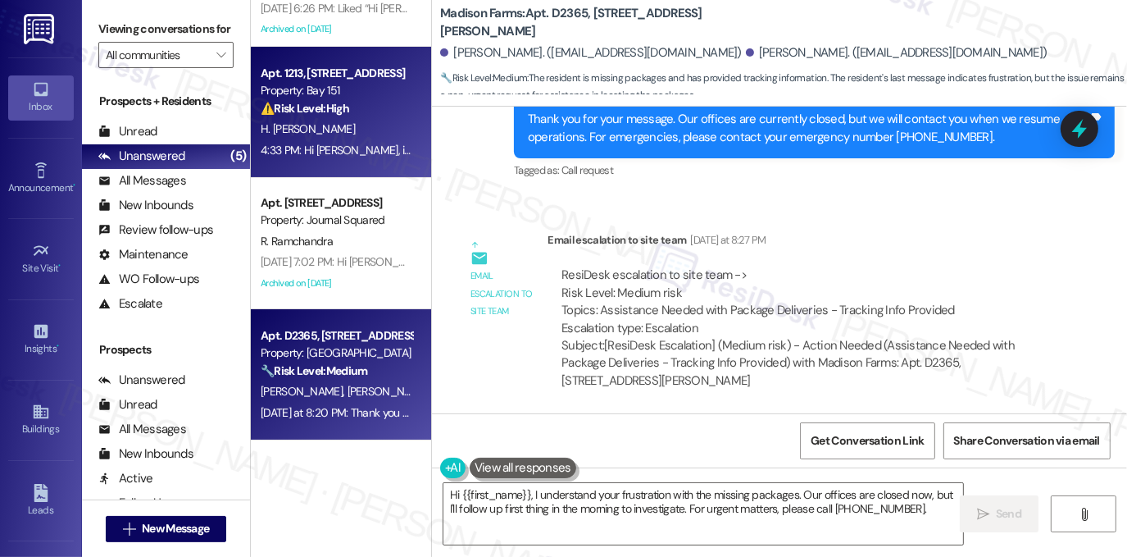
click at [312, 130] on span "H. [PERSON_NAME]" at bounding box center [308, 128] width 94 height 15
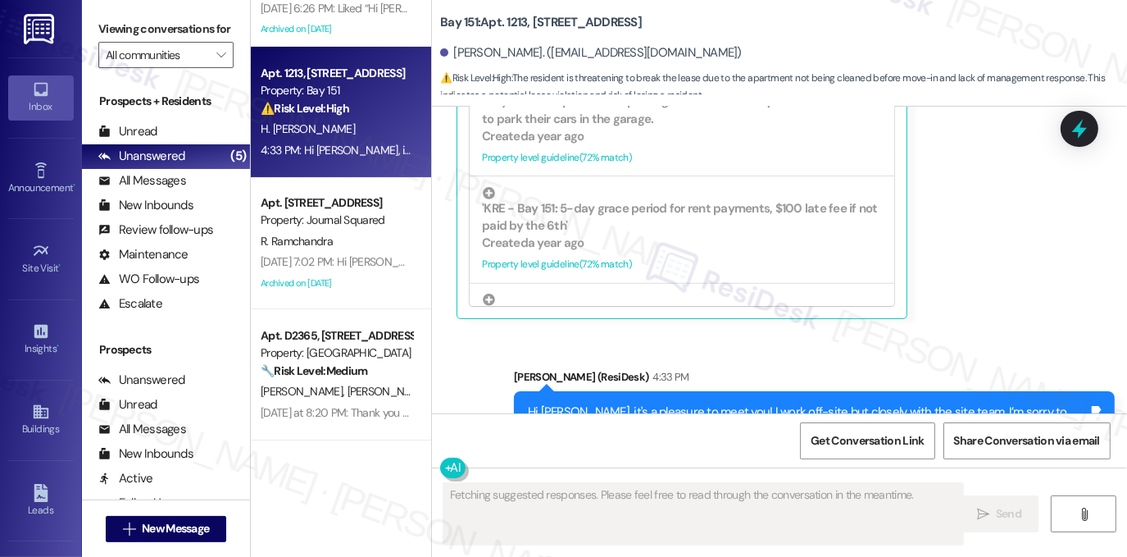
scroll to position [909, 0]
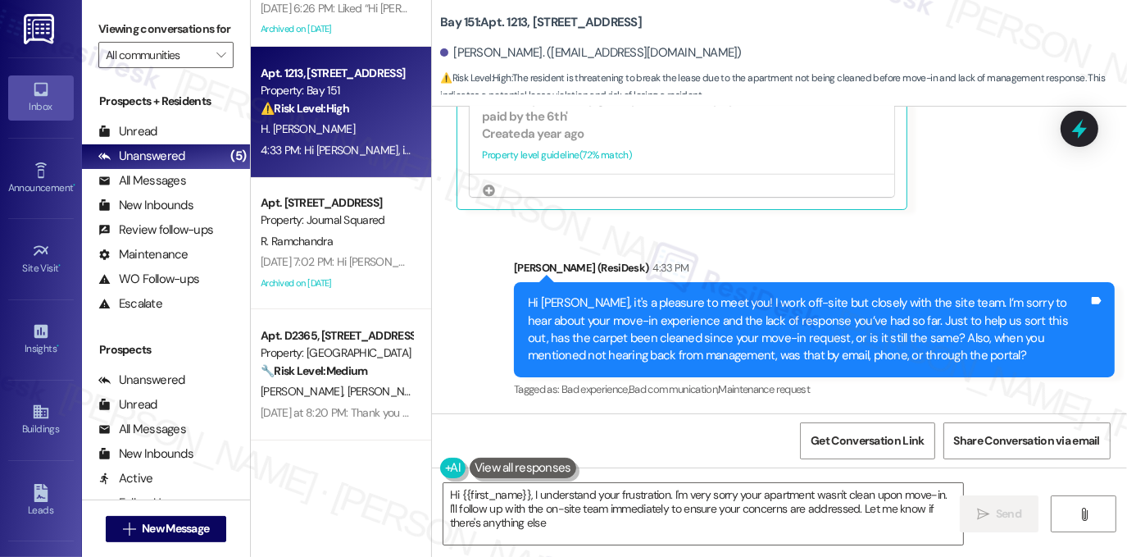
type textarea "Hi {{first_name}}, I understand your frustration. I'm very sorry your apartment…"
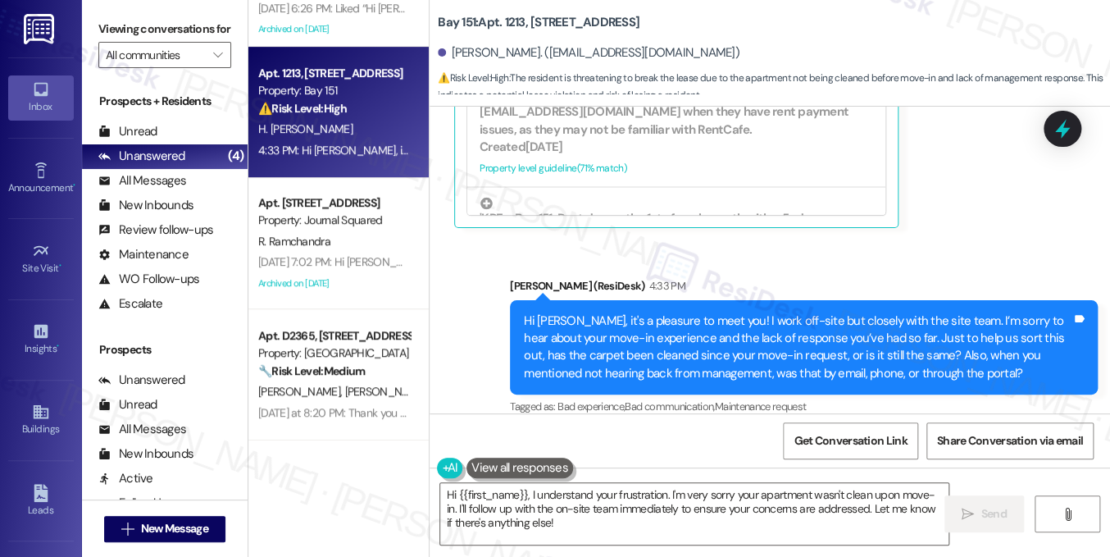
click at [680, 312] on div "Hi [PERSON_NAME], it's a pleasure to meet you! I work off-site but closely with…" at bounding box center [798, 347] width 548 height 70
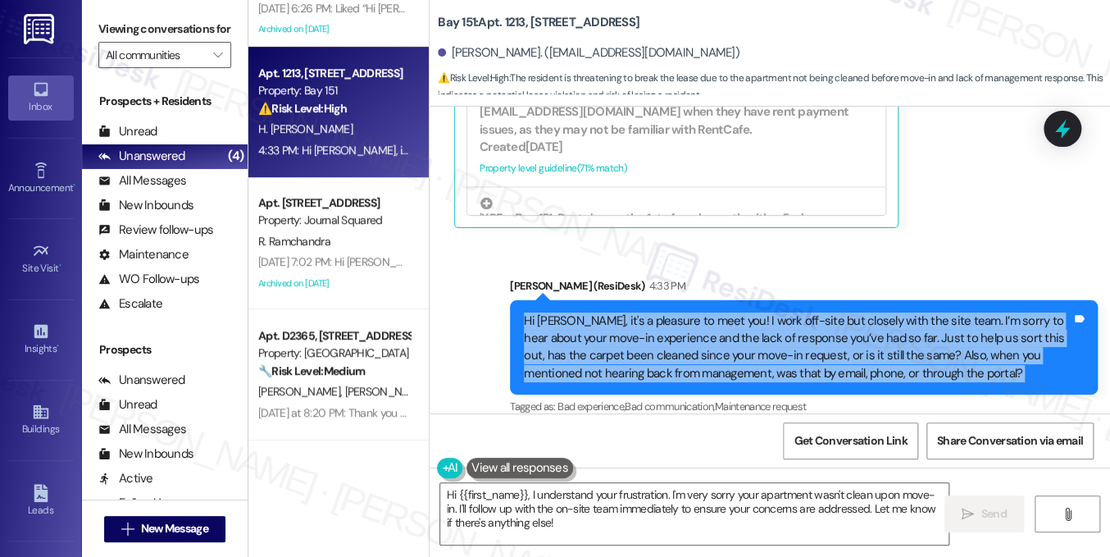
click at [680, 312] on div "Hi [PERSON_NAME], it's a pleasure to meet you! I work off-site but closely with…" at bounding box center [798, 347] width 548 height 70
click at [843, 312] on div "Hi [PERSON_NAME], it's a pleasure to meet you! I work off-site but closely with…" at bounding box center [798, 347] width 548 height 70
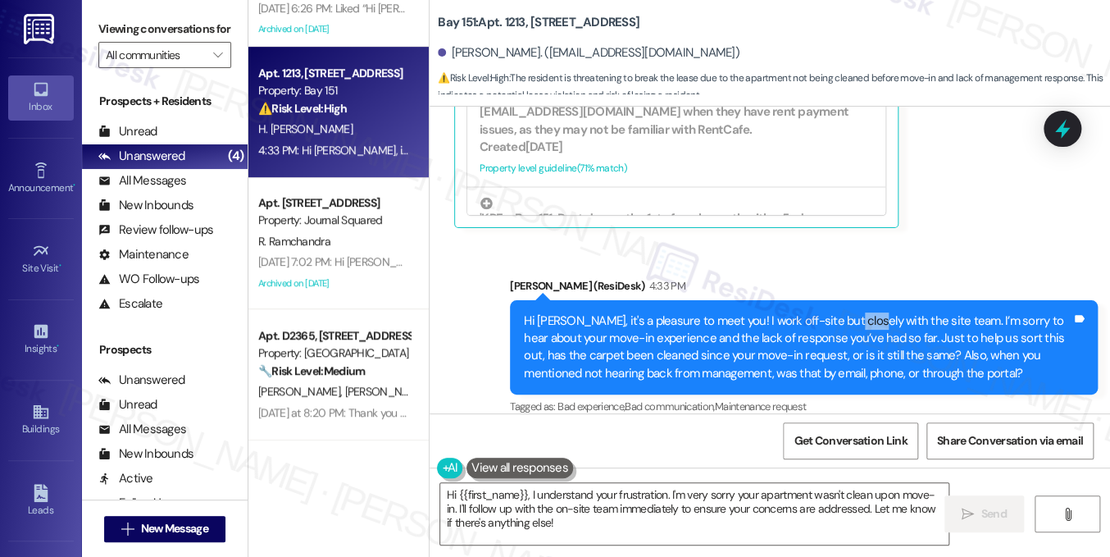
click at [843, 312] on div "Hi [PERSON_NAME], it's a pleasure to meet you! I work off-site but closely with…" at bounding box center [798, 347] width 548 height 70
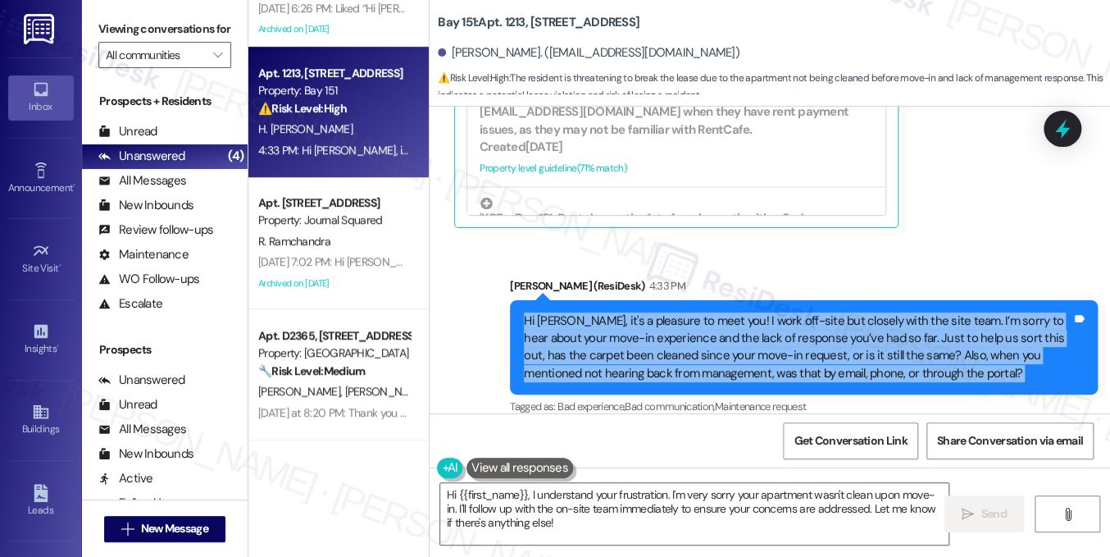
click at [843, 312] on div "Hi [PERSON_NAME], it's a pleasure to meet you! I work off-site but closely with…" at bounding box center [798, 347] width 548 height 70
click at [922, 312] on div "Hi [PERSON_NAME], it's a pleasure to meet you! I work off-site but closely with…" at bounding box center [798, 347] width 548 height 70
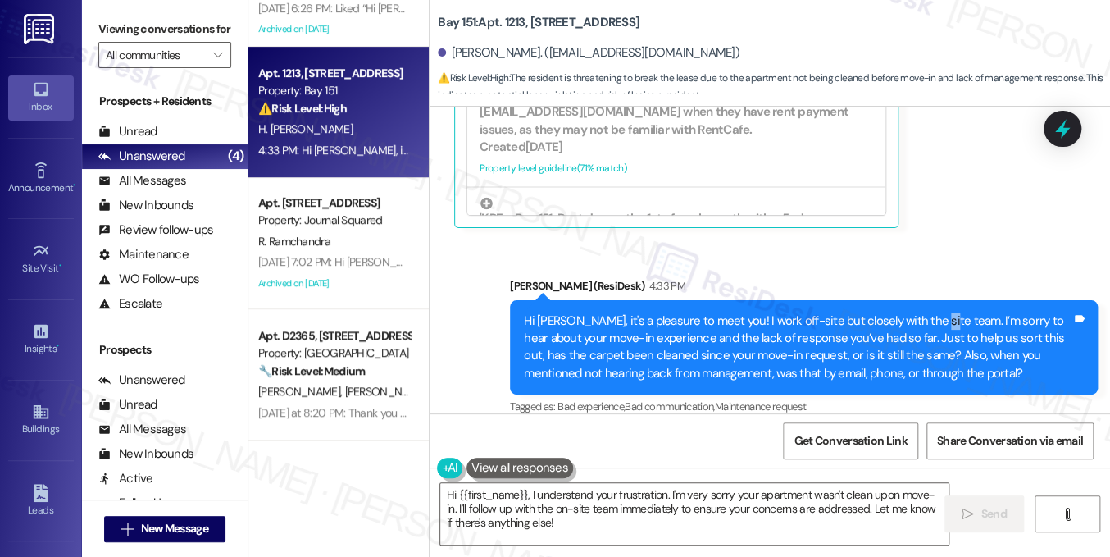
click at [922, 312] on div "Hi [PERSON_NAME], it's a pleasure to meet you! I work off-site but closely with…" at bounding box center [798, 347] width 548 height 70
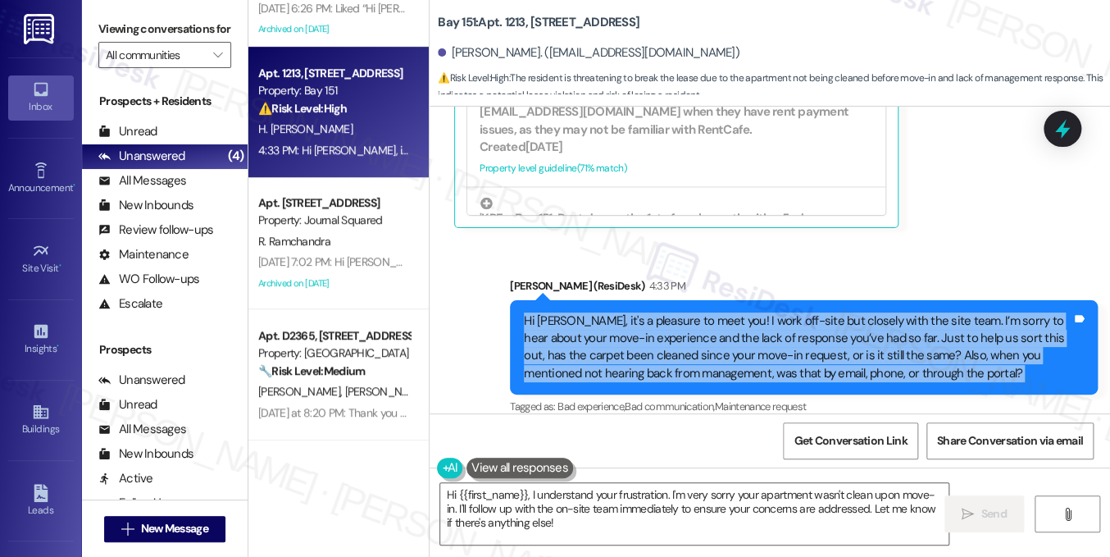
click at [922, 312] on div "Hi [PERSON_NAME], it's a pleasure to meet you! I work off-site but closely with…" at bounding box center [798, 347] width 548 height 70
click at [782, 320] on div "Hi [PERSON_NAME], it's a pleasure to meet you! I work off-site but closely with…" at bounding box center [798, 347] width 548 height 70
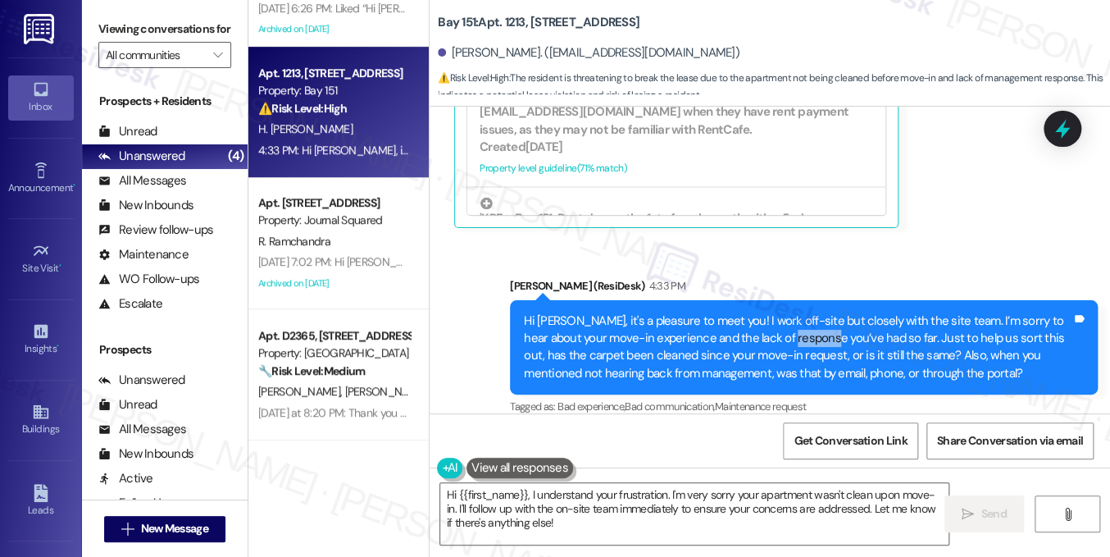
click at [782, 320] on div "Hi [PERSON_NAME], it's a pleasure to meet you! I work off-site but closely with…" at bounding box center [798, 347] width 548 height 70
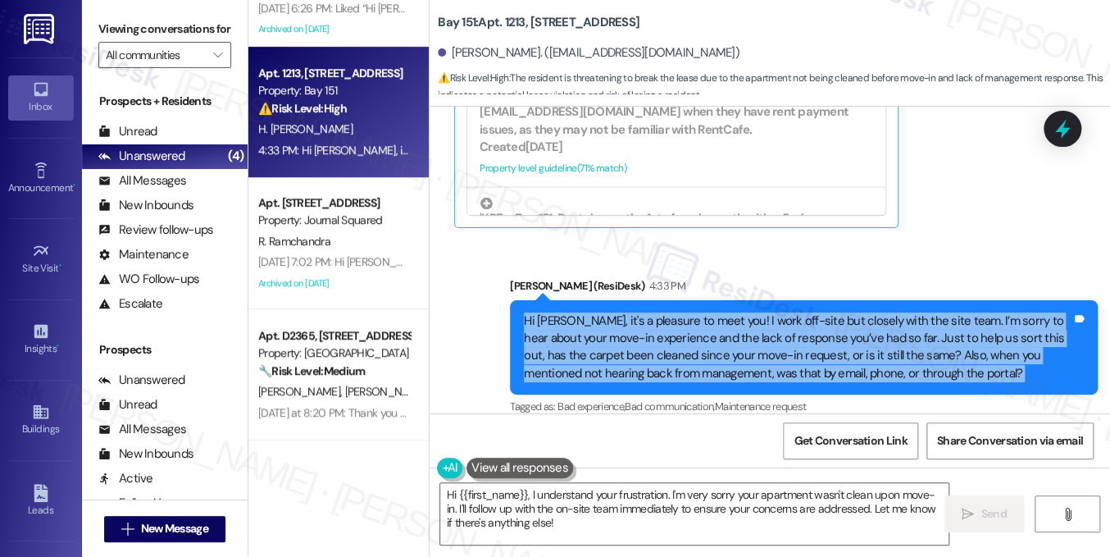
click at [782, 320] on div "Hi [PERSON_NAME], it's a pleasure to meet you! I work off-site but closely with…" at bounding box center [798, 347] width 548 height 70
click at [906, 317] on div "Hi [PERSON_NAME], it's a pleasure to meet you! I work off-site but closely with…" at bounding box center [798, 347] width 548 height 70
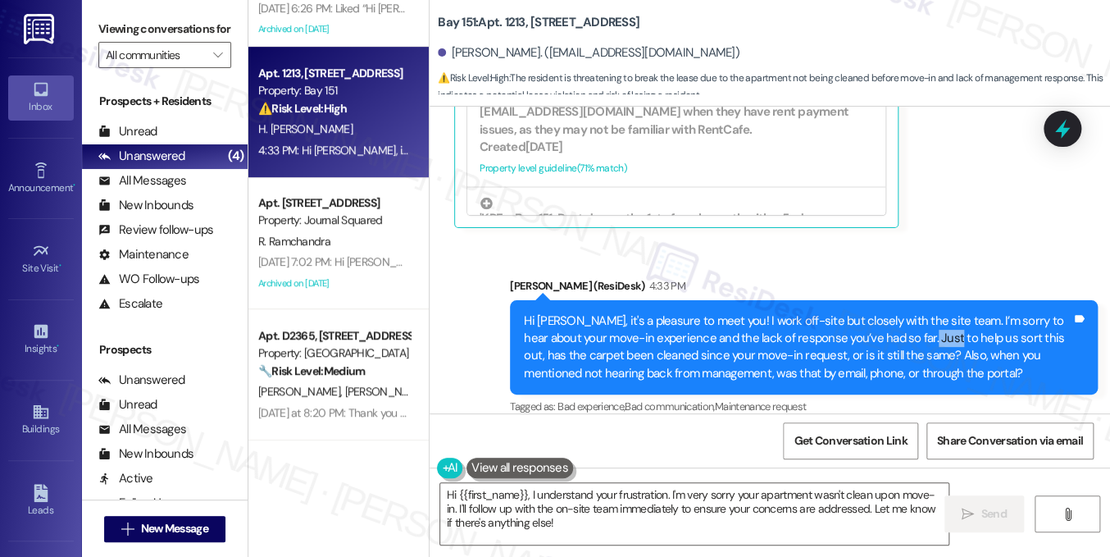
click at [906, 317] on div "Hi [PERSON_NAME], it's a pleasure to meet you! I work off-site but closely with…" at bounding box center [798, 347] width 548 height 70
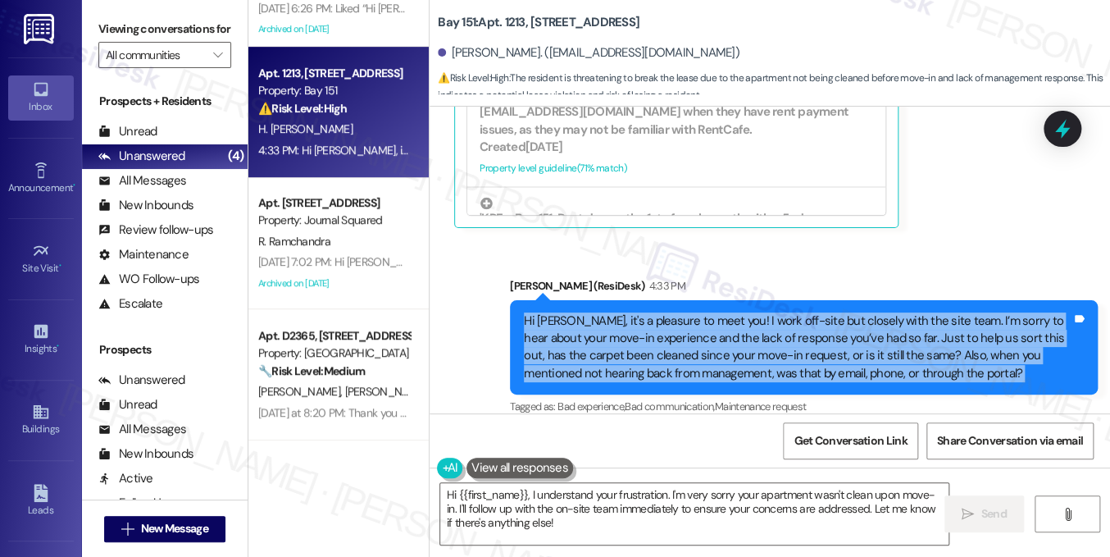
click at [906, 317] on div "Hi [PERSON_NAME], it's a pleasure to meet you! I work off-site but closely with…" at bounding box center [798, 347] width 548 height 70
click at [609, 328] on div "Hi [PERSON_NAME], it's a pleasure to meet you! I work off-site but closely with…" at bounding box center [798, 347] width 548 height 70
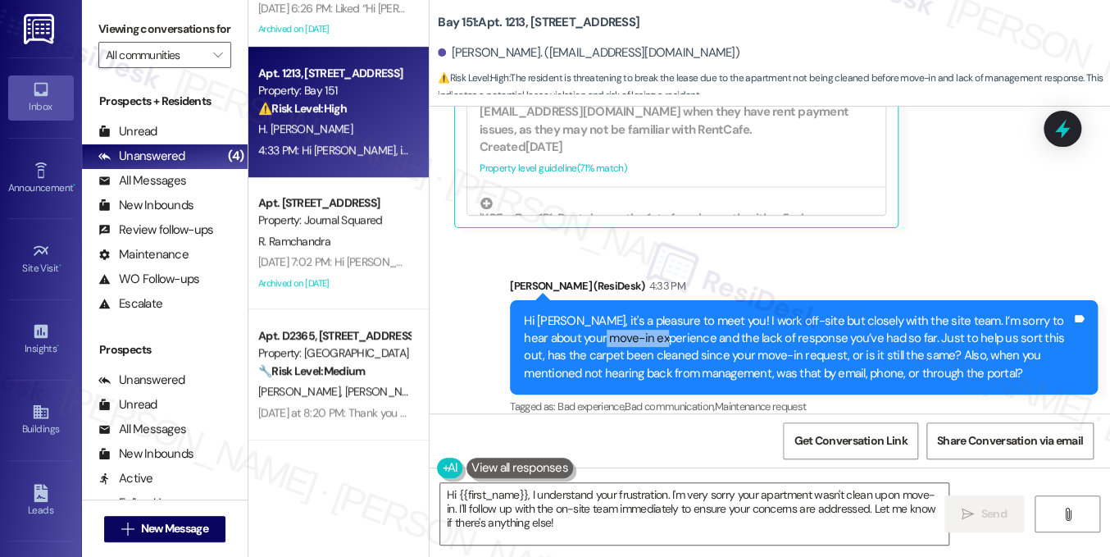
click at [609, 328] on div "Hi [PERSON_NAME], it's a pleasure to meet you! I work off-site but closely with…" at bounding box center [798, 347] width 548 height 70
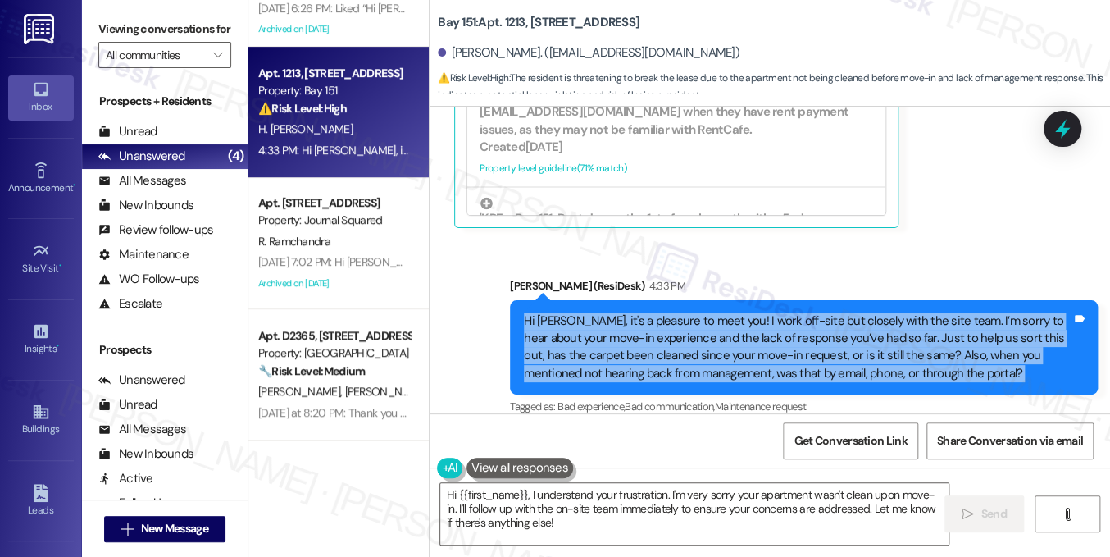
click at [610, 328] on div "Hi [PERSON_NAME], it's a pleasure to meet you! I work off-site but closely with…" at bounding box center [798, 347] width 548 height 70
click at [733, 339] on div "Hi [PERSON_NAME], it's a pleasure to meet you! I work off-site but closely with…" at bounding box center [798, 347] width 548 height 70
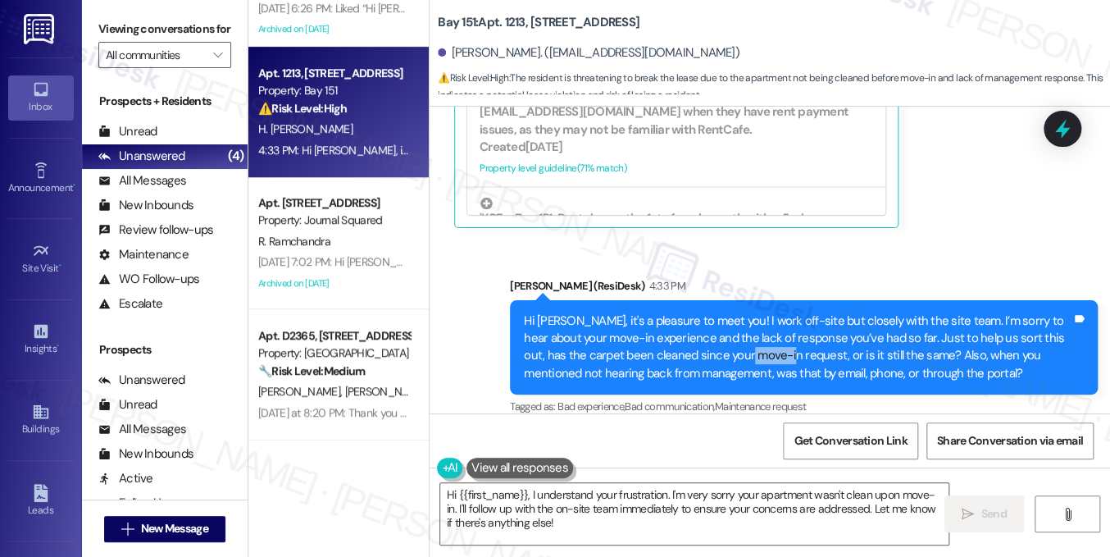
click at [733, 339] on div "Hi [PERSON_NAME], it's a pleasure to meet you! I work off-site but closely with…" at bounding box center [798, 347] width 548 height 70
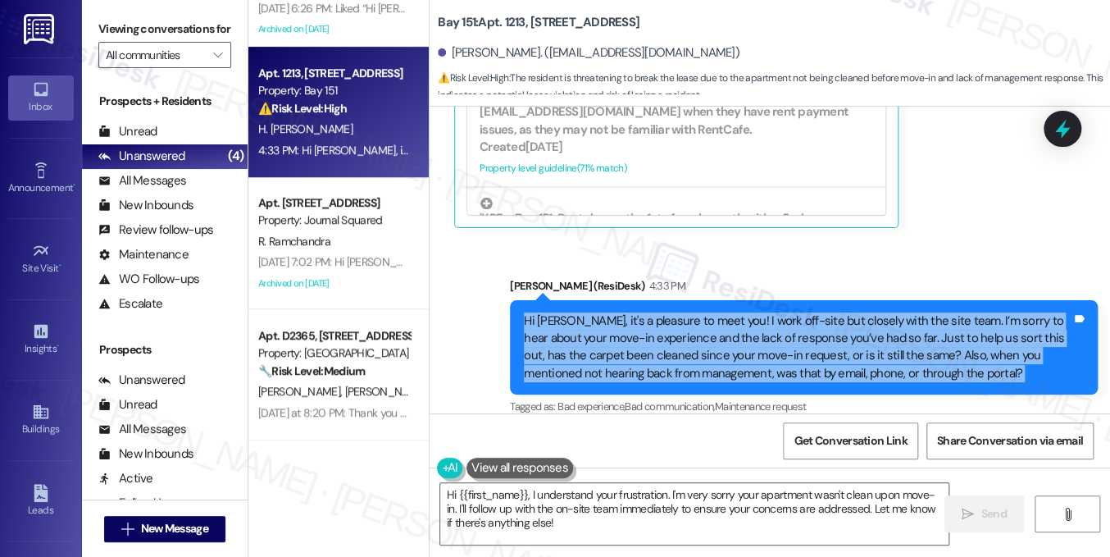
click at [733, 339] on div "Hi [PERSON_NAME], it's a pleasure to meet you! I work off-site but closely with…" at bounding box center [798, 347] width 548 height 70
click at [876, 332] on div "Hi [PERSON_NAME], it's a pleasure to meet you! I work off-site but closely with…" at bounding box center [798, 347] width 548 height 70
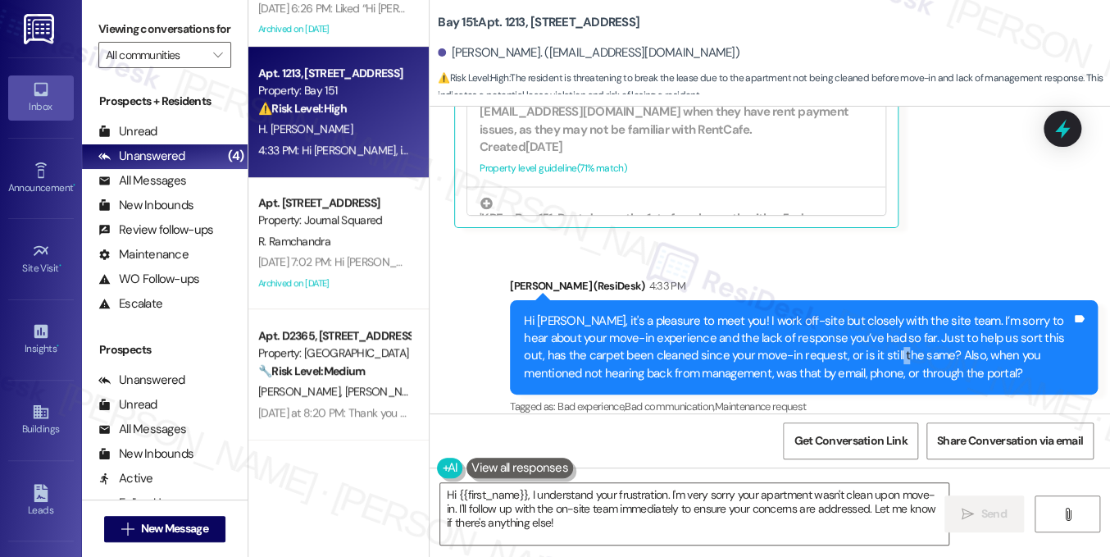
click at [876, 332] on div "Hi [PERSON_NAME], it's a pleasure to meet you! I work off-site but closely with…" at bounding box center [798, 347] width 548 height 70
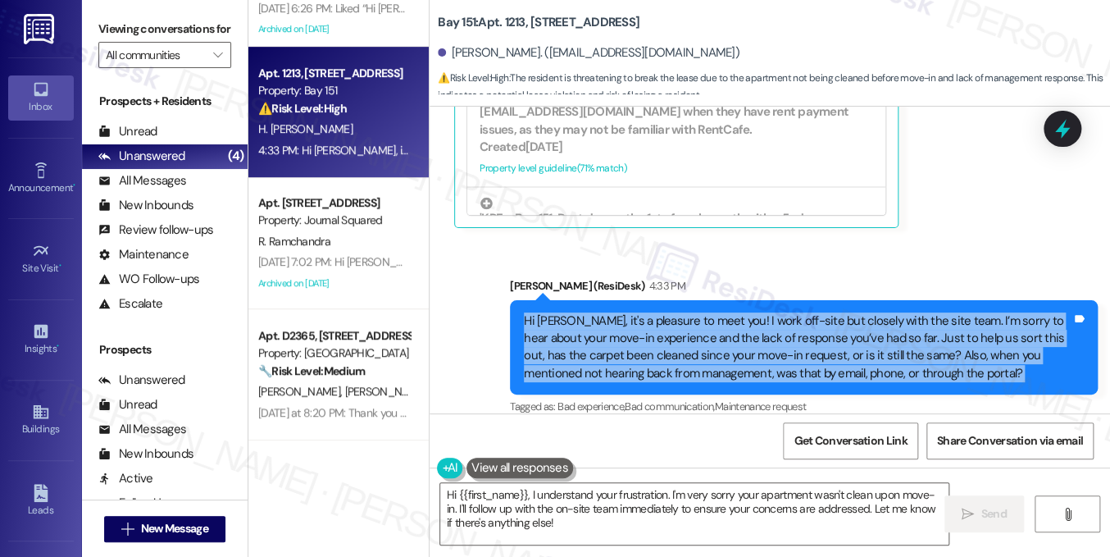
click at [876, 332] on div "Hi [PERSON_NAME], it's a pleasure to meet you! I work off-site but closely with…" at bounding box center [798, 347] width 548 height 70
click at [645, 330] on div "Hi [PERSON_NAME], it's a pleasure to meet you! I work off-site but closely with…" at bounding box center [798, 347] width 548 height 70
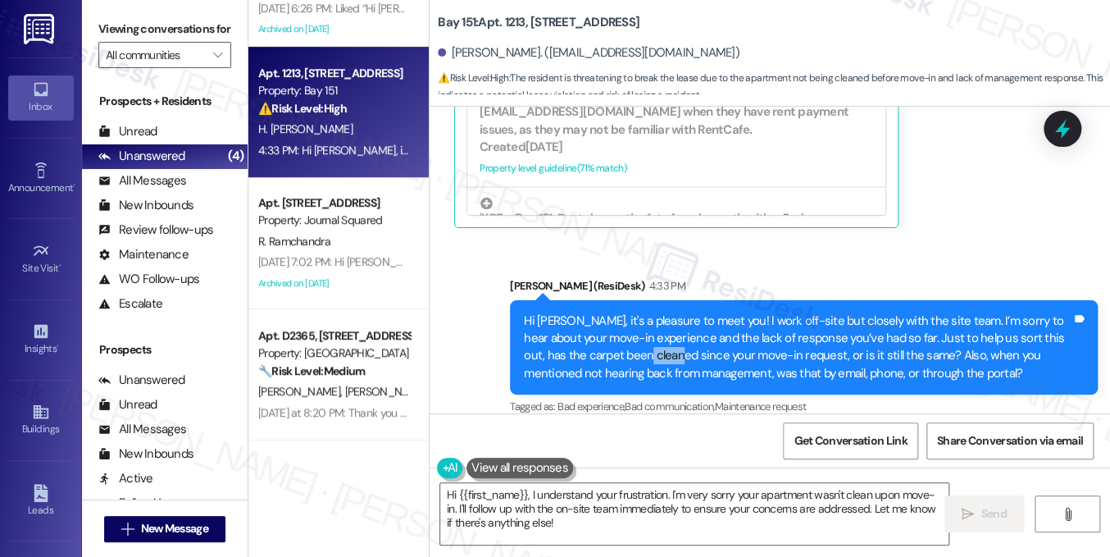
click at [645, 330] on div "Hi [PERSON_NAME], it's a pleasure to meet you! I work off-site but closely with…" at bounding box center [798, 347] width 548 height 70
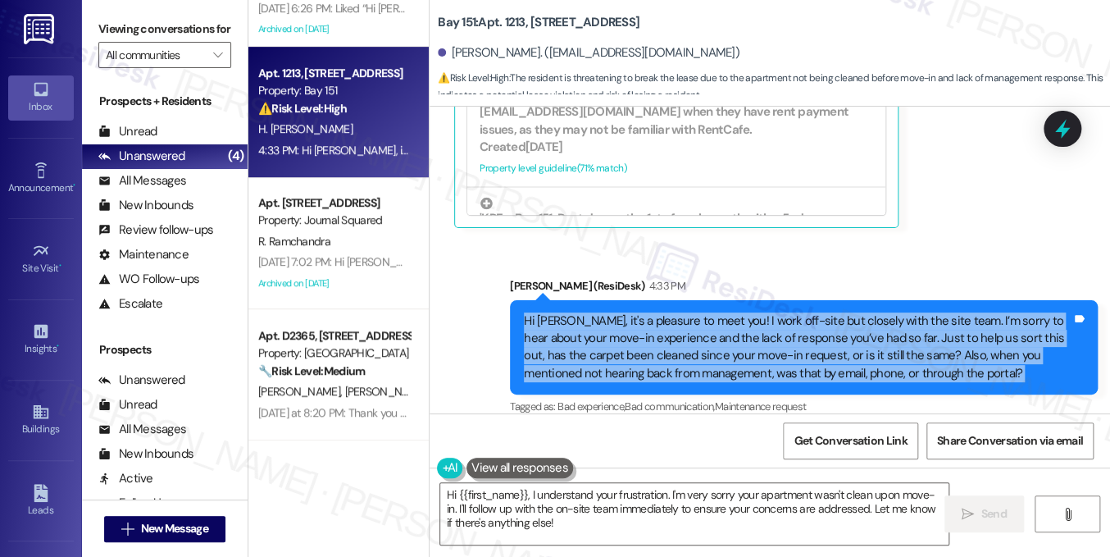
click at [645, 330] on div "Hi [PERSON_NAME], it's a pleasure to meet you! I work off-site but closely with…" at bounding box center [798, 347] width 548 height 70
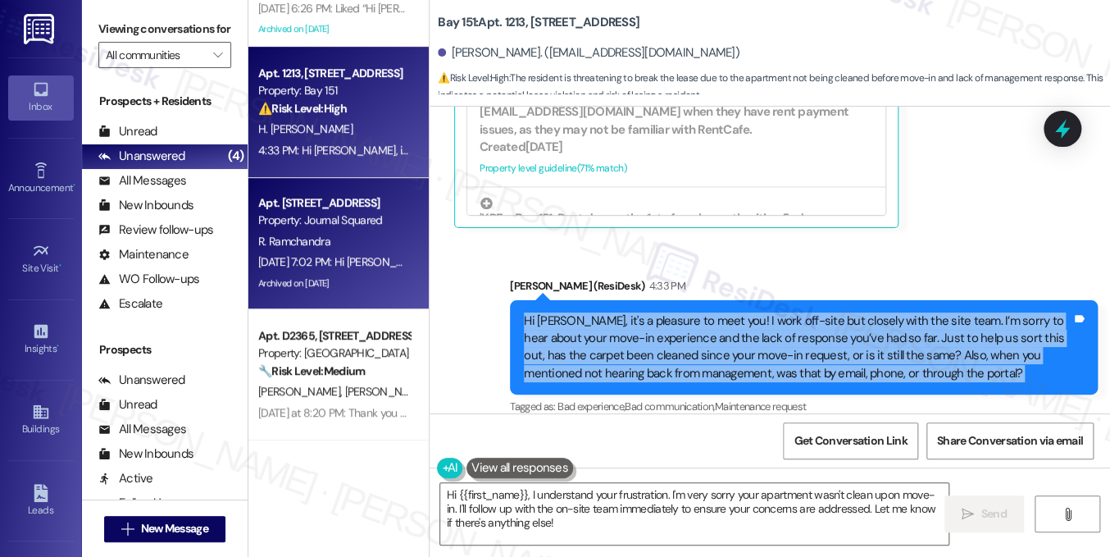
scroll to position [0, 0]
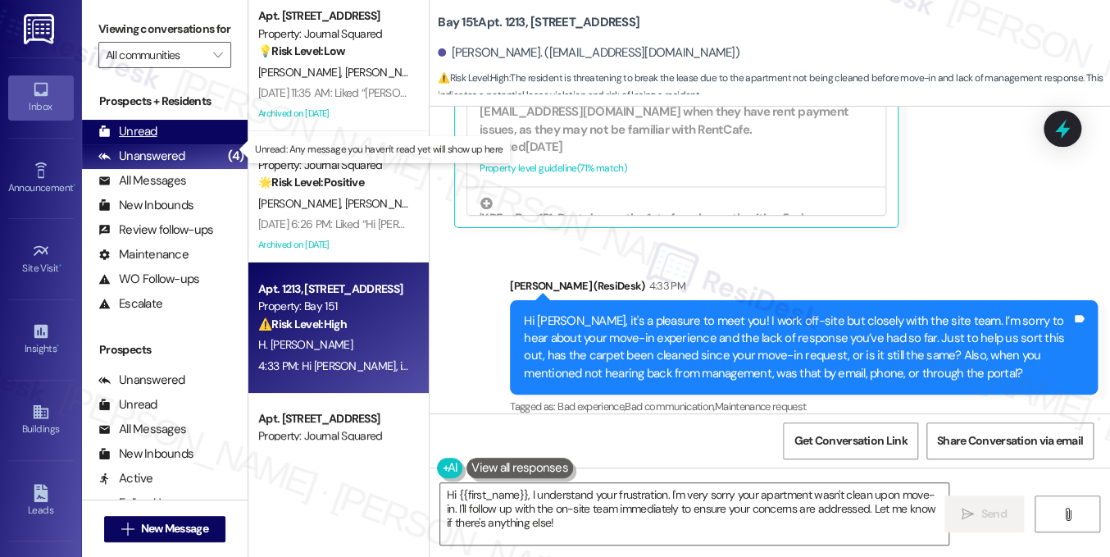
click at [166, 144] on div "Unread (0)" at bounding box center [165, 132] width 166 height 25
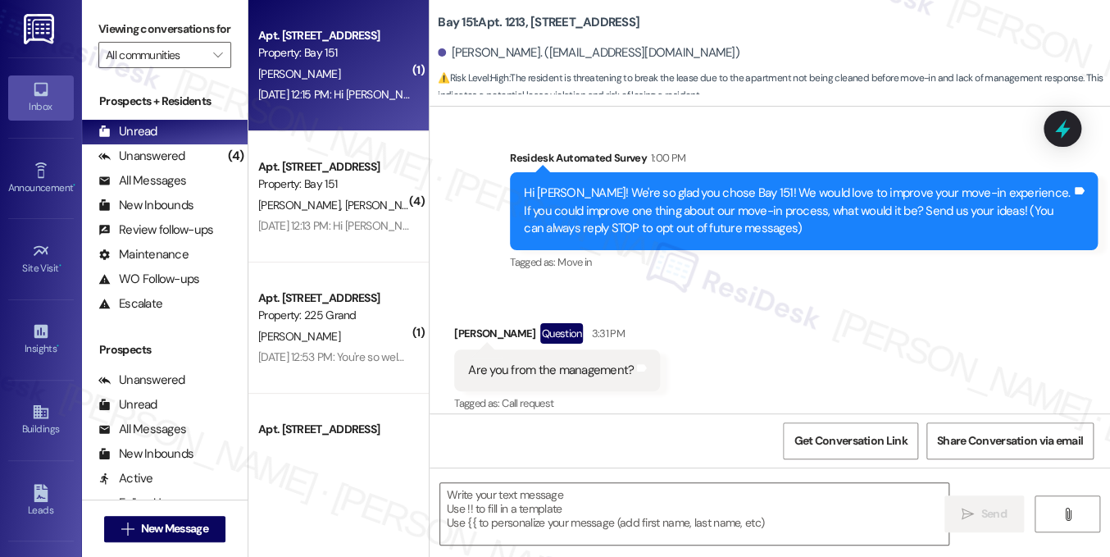
type textarea "Fetching suggested responses. Please feel free to read through the conversation…"
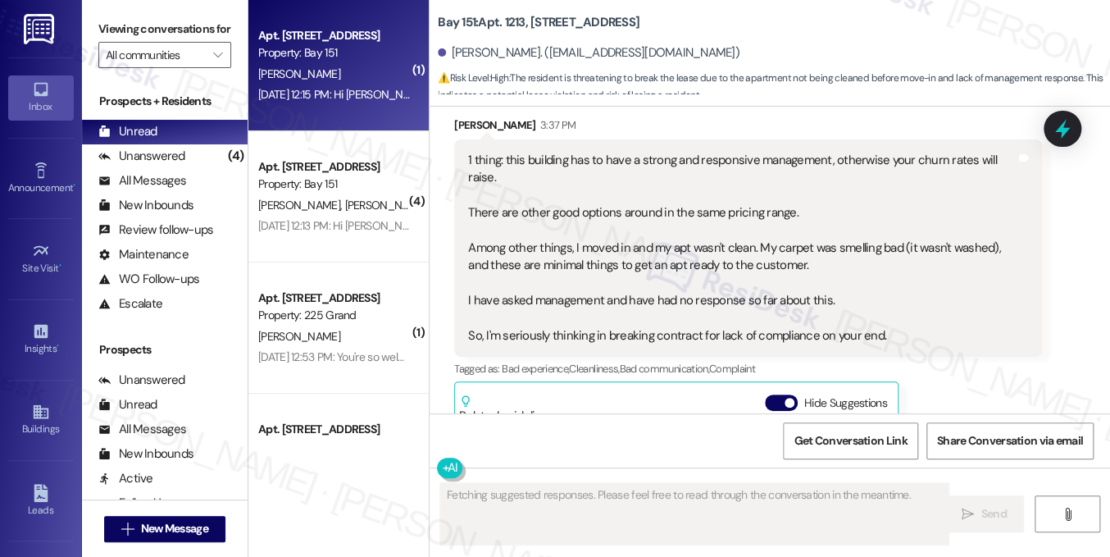
click at [347, 102] on div "[DATE] 12:15 PM: Hi [PERSON_NAME]! The leasing office will be closed [DATE][DAT…" at bounding box center [334, 94] width 155 height 20
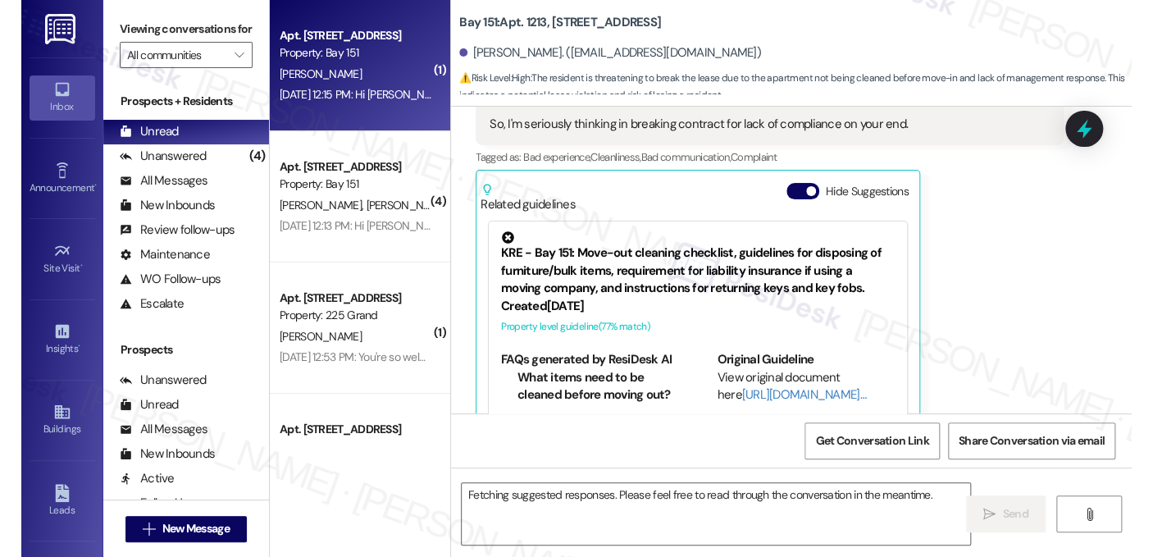
scroll to position [718, 0]
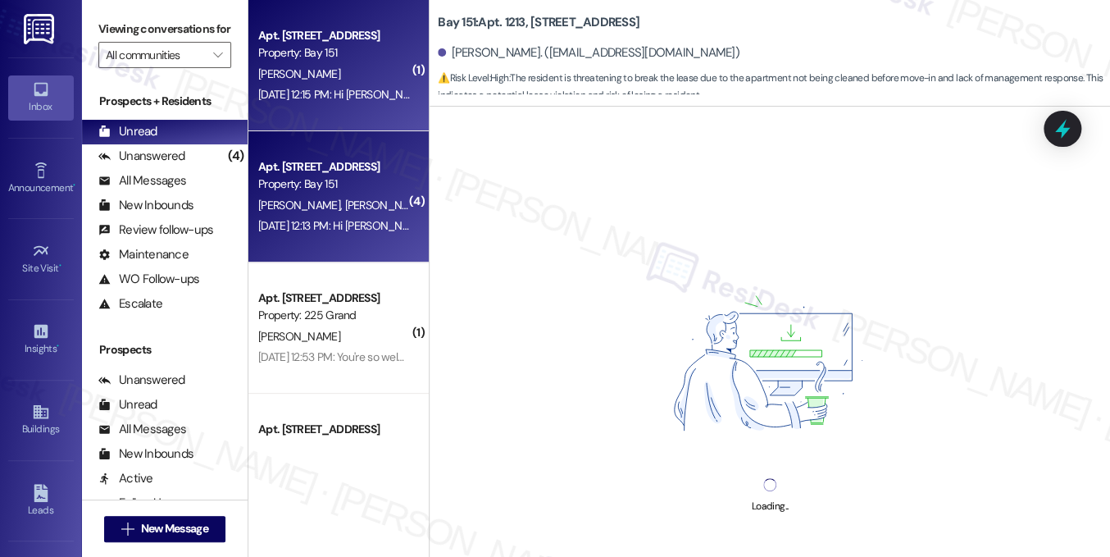
click at [385, 234] on div "[DATE] 12:13 PM: Hi [PERSON_NAME] and [PERSON_NAME]! The leasing office will be…" at bounding box center [334, 226] width 155 height 20
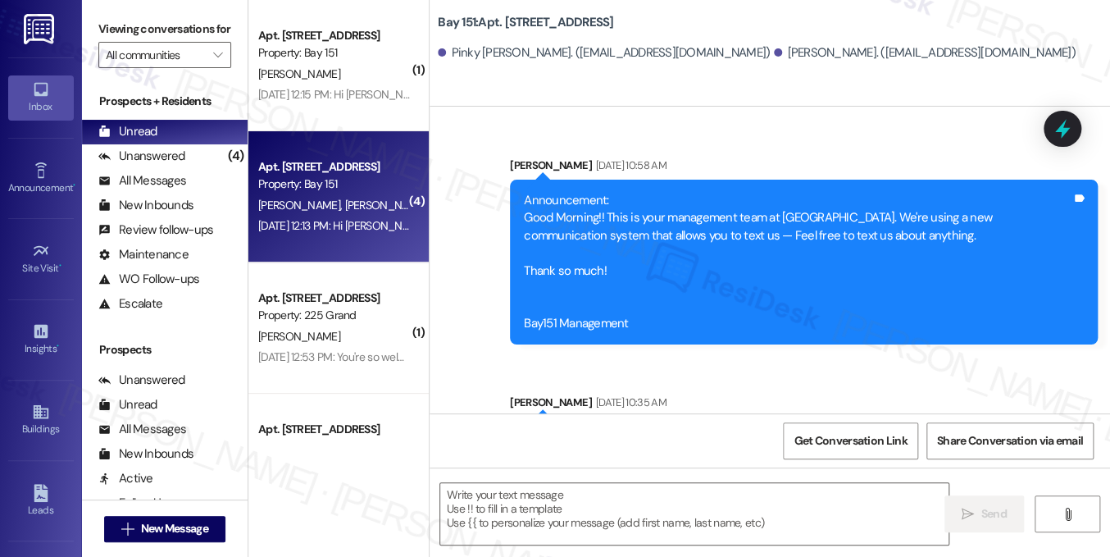
type textarea "Fetching suggested responses. Please feel free to read through the conversation…"
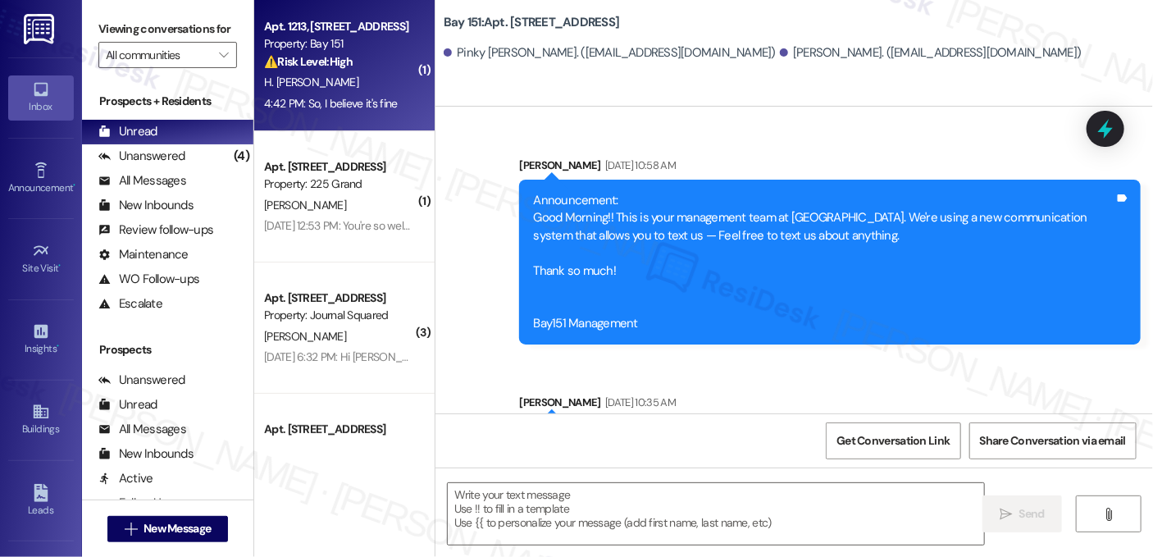
scroll to position [59294, 0]
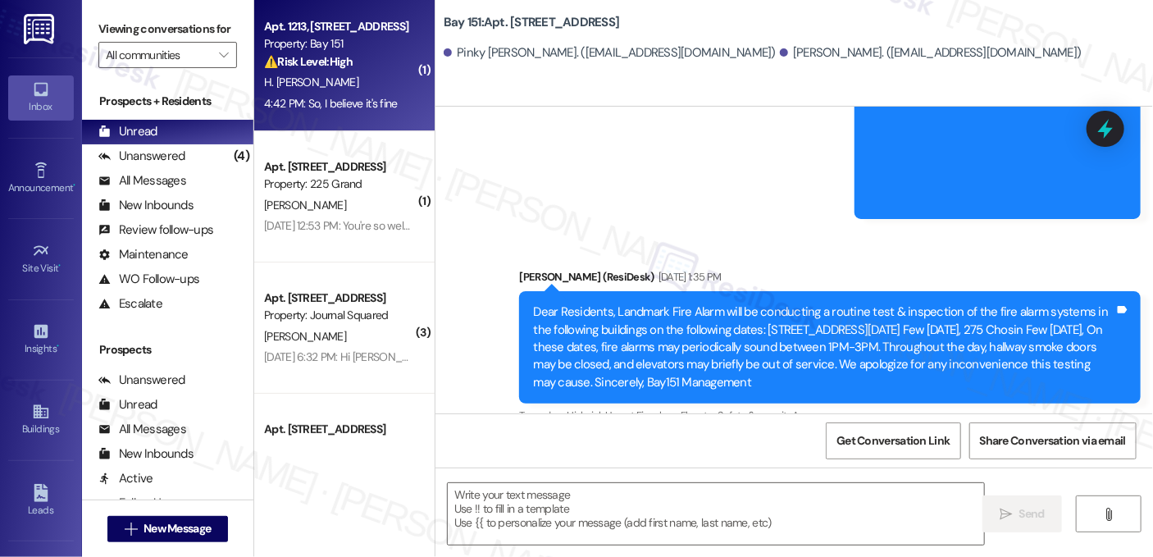
click at [360, 82] on div "H. [PERSON_NAME]" at bounding box center [339, 82] width 155 height 20
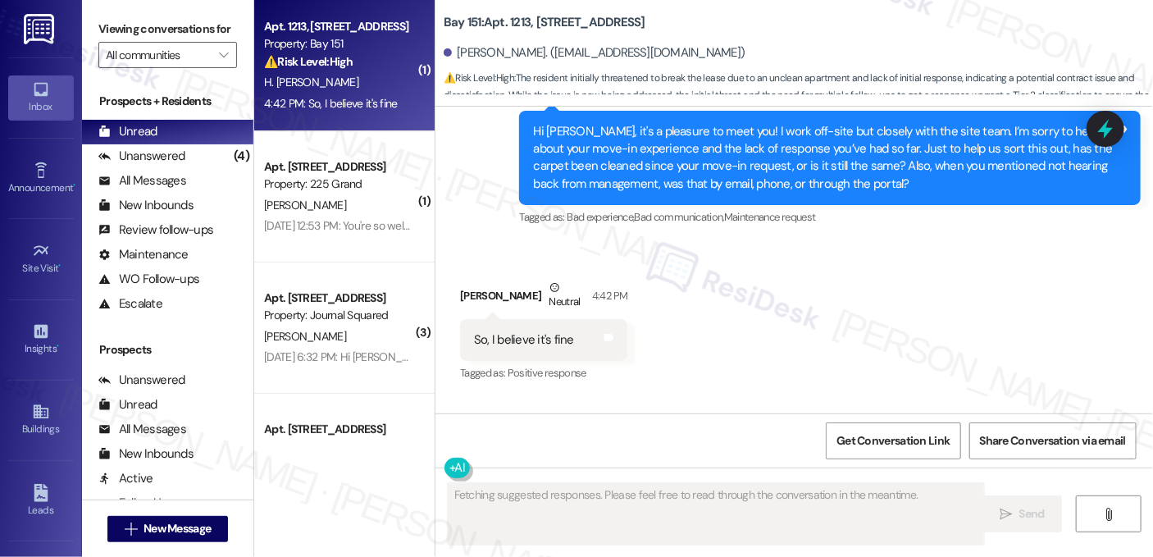
scroll to position [830, 0]
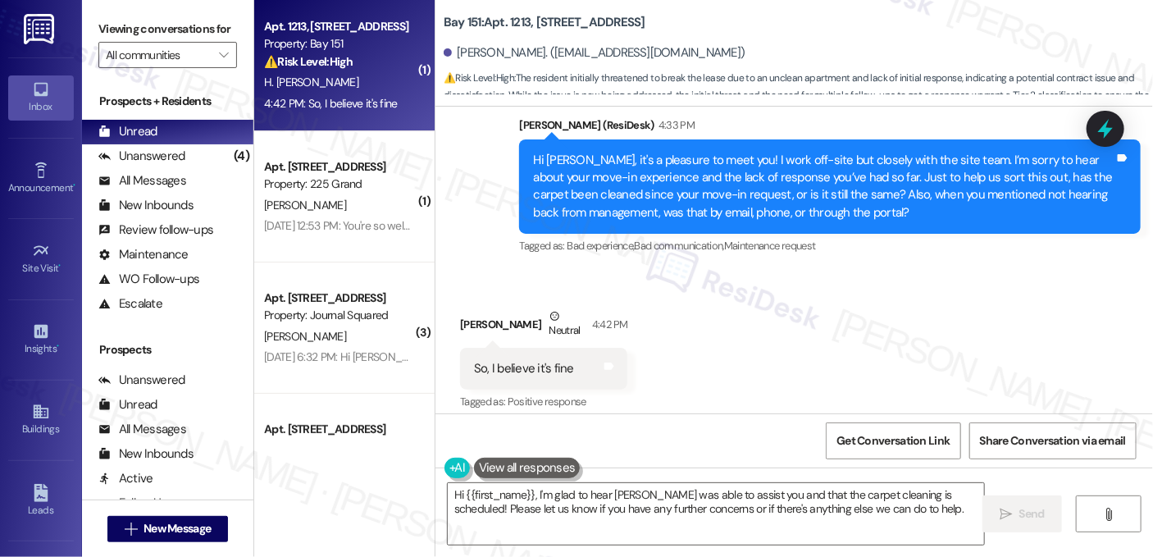
click at [664, 188] on div "Hi [PERSON_NAME], it's a pleasure to meet you! I work off-site but closely with…" at bounding box center [823, 187] width 581 height 70
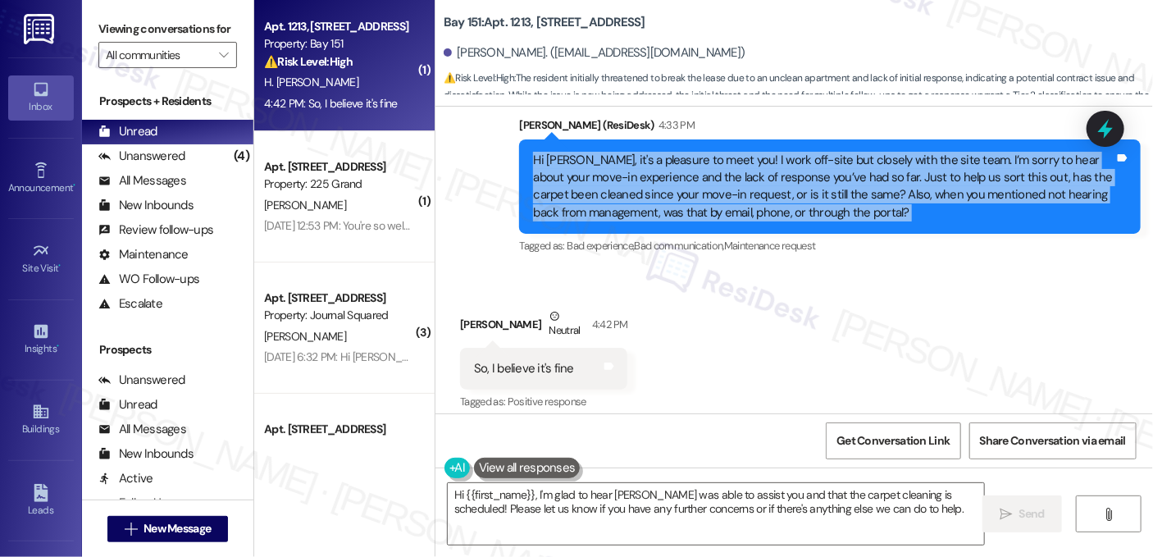
click at [663, 187] on div "Hi [PERSON_NAME], it's a pleasure to meet you! I work off-site but closely with…" at bounding box center [823, 187] width 581 height 70
click at [772, 163] on div "Hi [PERSON_NAME], it's a pleasure to meet you! I work off-site but closely with…" at bounding box center [823, 187] width 581 height 70
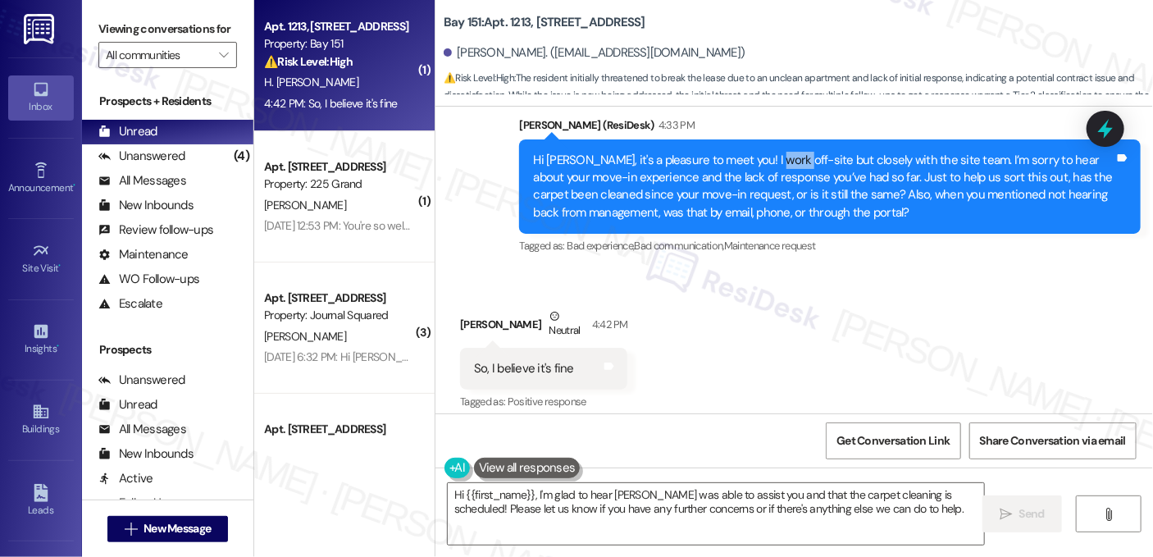
click at [772, 163] on div "Hi [PERSON_NAME], it's a pleasure to meet you! I work off-site but closely with…" at bounding box center [823, 187] width 581 height 70
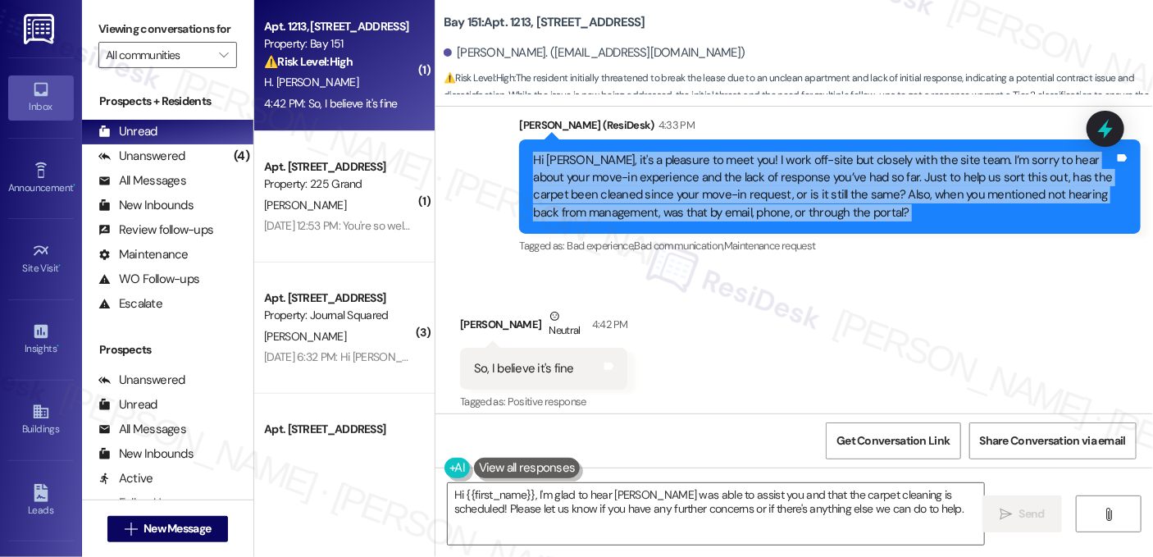
click at [772, 163] on div "Hi [PERSON_NAME], it's a pleasure to meet you! I work off-site but closely with…" at bounding box center [823, 187] width 581 height 70
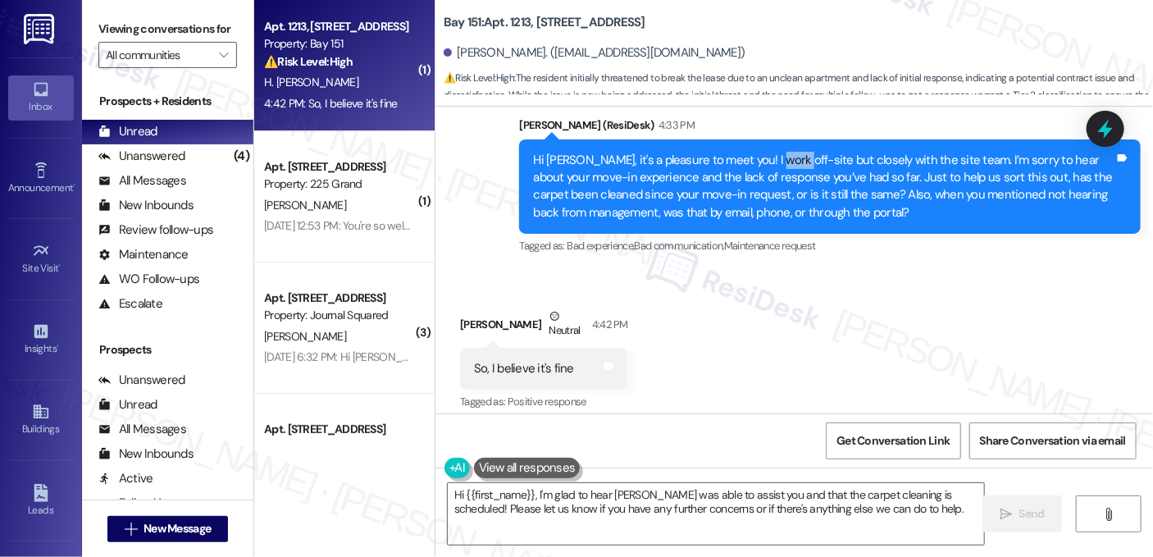
click at [772, 163] on div "Hi [PERSON_NAME], it's a pleasure to meet you! I work off-site but closely with…" at bounding box center [823, 187] width 581 height 70
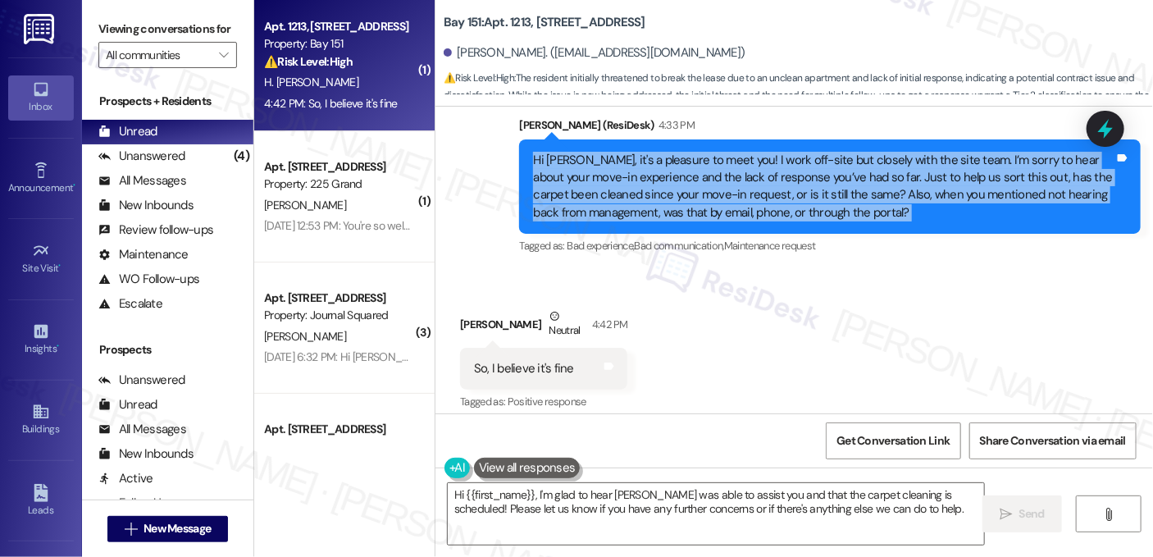
click at [772, 163] on div "Hi [PERSON_NAME], it's a pleasure to meet you! I work off-site but closely with…" at bounding box center [823, 187] width 581 height 70
click at [807, 163] on div "Hi [PERSON_NAME], it's a pleasure to meet you! I work off-site but closely with…" at bounding box center [823, 187] width 581 height 70
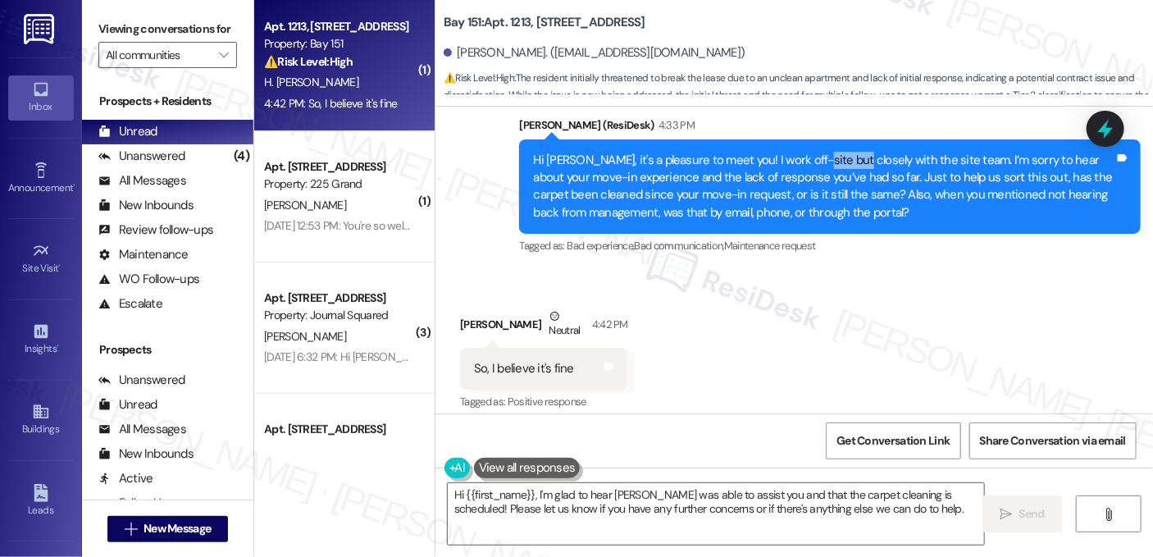
click at [807, 163] on div "Hi [PERSON_NAME], it's a pleasure to meet you! I work off-site but closely with…" at bounding box center [823, 187] width 581 height 70
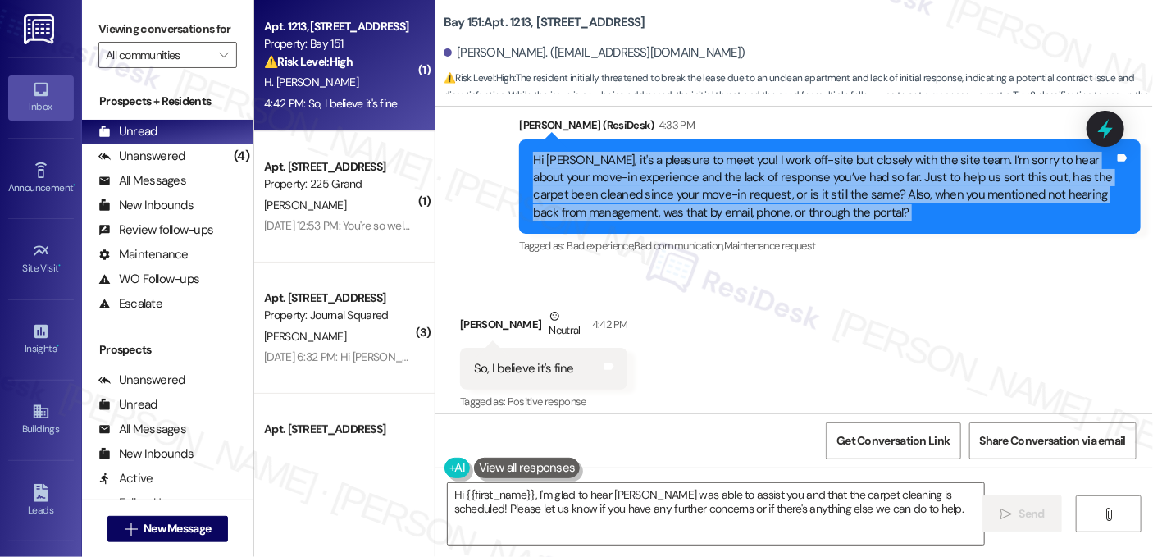
click at [807, 163] on div "Hi [PERSON_NAME], it's a pleasure to meet you! I work off-site but closely with…" at bounding box center [823, 187] width 581 height 70
click at [653, 189] on div "Hi [PERSON_NAME], it's a pleasure to meet you! I work off-site but closely with…" at bounding box center [823, 187] width 581 height 70
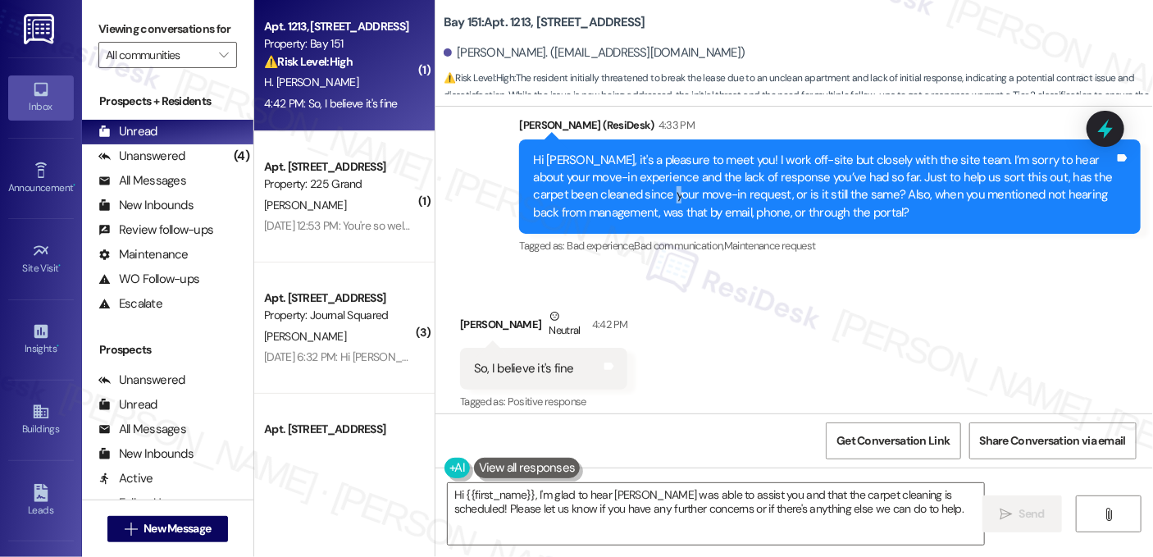
click at [653, 189] on div "Hi [PERSON_NAME], it's a pleasure to meet you! I work off-site but closely with…" at bounding box center [823, 187] width 581 height 70
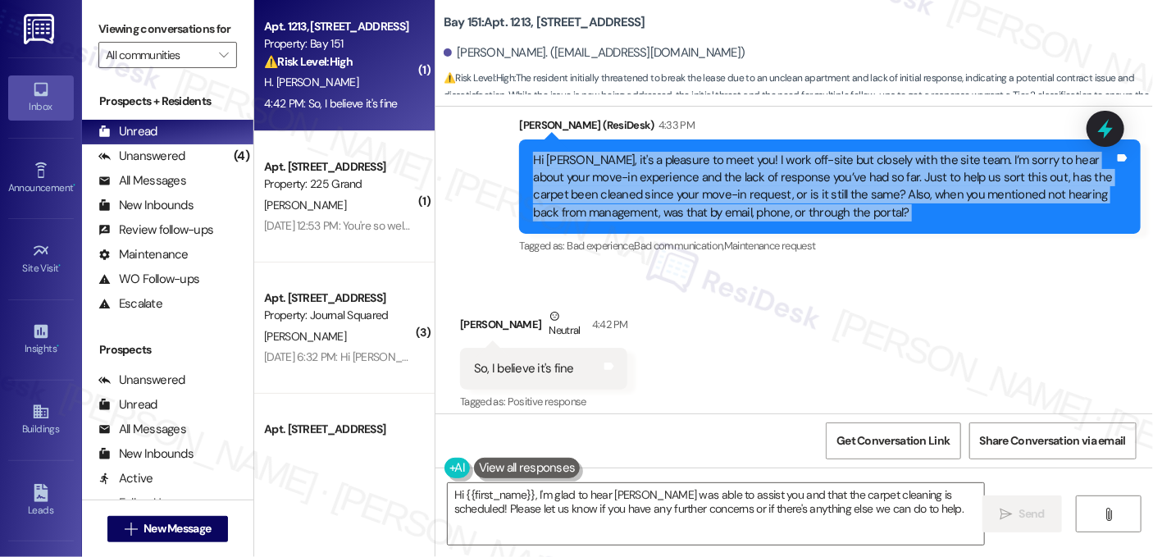
click at [653, 189] on div "Hi [PERSON_NAME], it's a pleasure to meet you! I work off-site but closely with…" at bounding box center [823, 187] width 581 height 70
click at [716, 189] on div "Hi [PERSON_NAME], it's a pleasure to meet you! I work off-site but closely with…" at bounding box center [823, 187] width 581 height 70
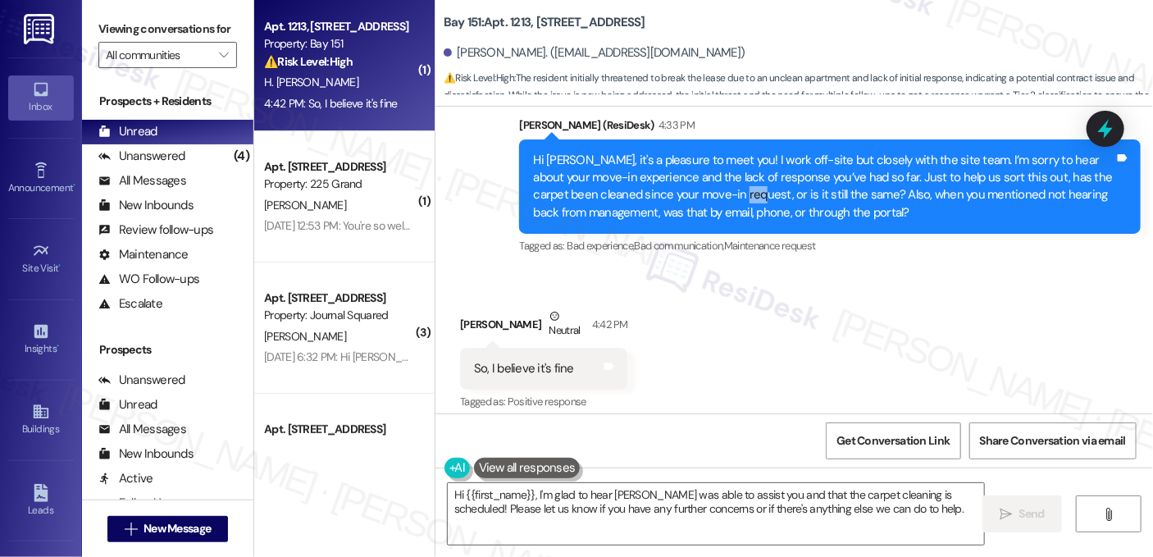
click at [716, 189] on div "Hi [PERSON_NAME], it's a pleasure to meet you! I work off-site but closely with…" at bounding box center [823, 187] width 581 height 70
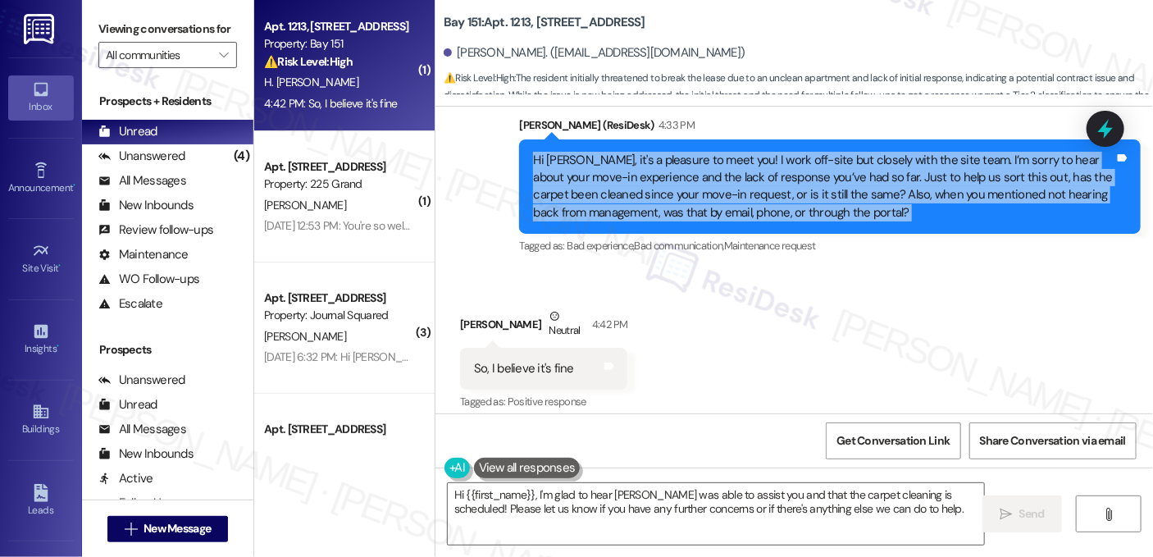
click at [716, 189] on div "Hi [PERSON_NAME], it's a pleasure to meet you! I work off-site but closely with…" at bounding box center [823, 187] width 581 height 70
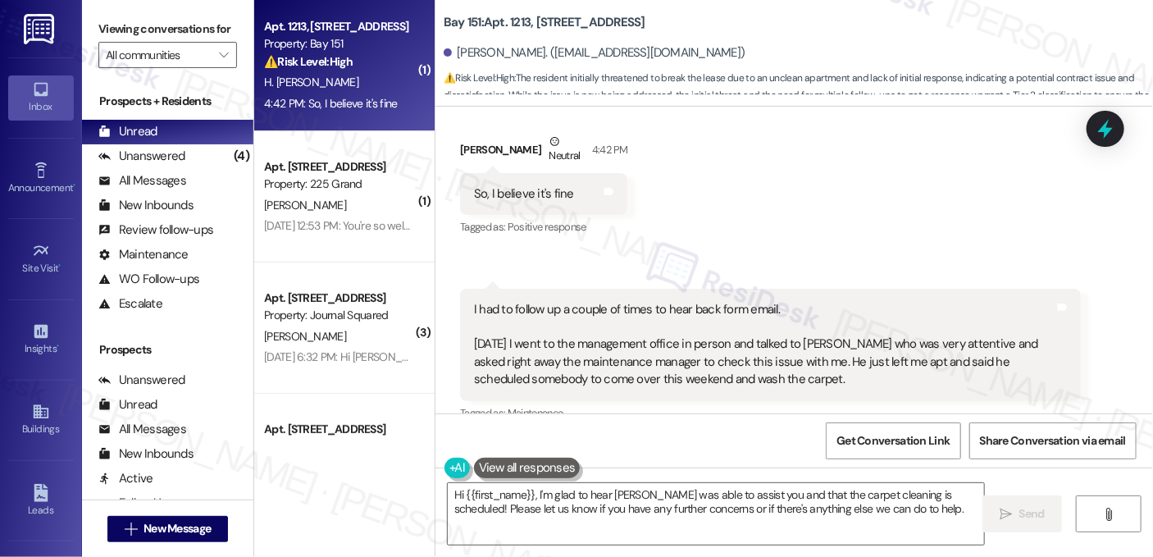
scroll to position [1076, 0]
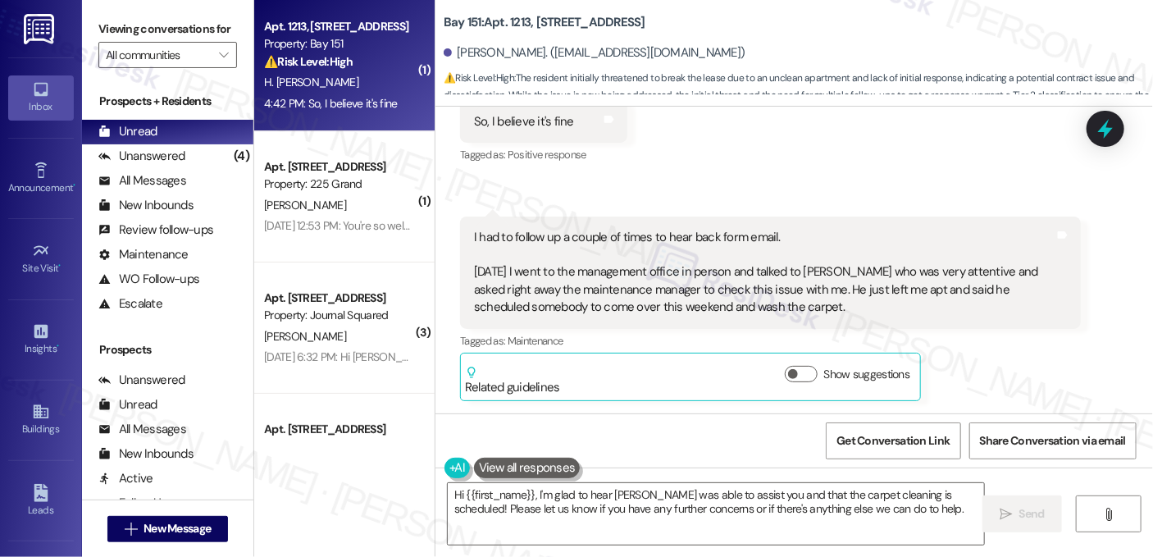
click at [515, 242] on div "I had to follow up a couple of times to hear back form email. [DATE] I went to …" at bounding box center [764, 273] width 581 height 88
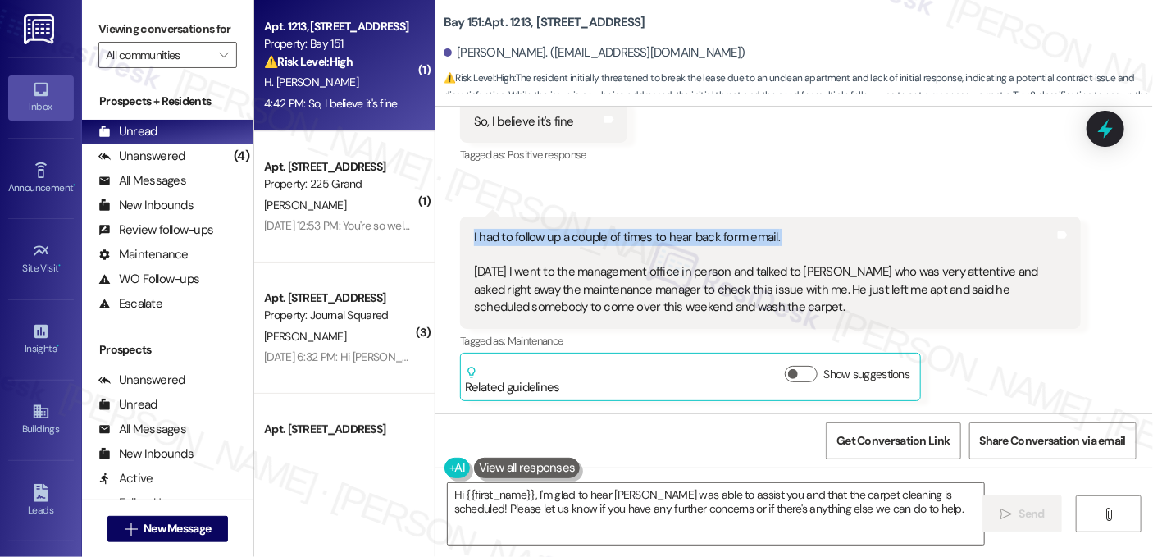
click at [515, 242] on div "I had to follow up a couple of times to hear back form email. [DATE] I went to …" at bounding box center [764, 273] width 581 height 88
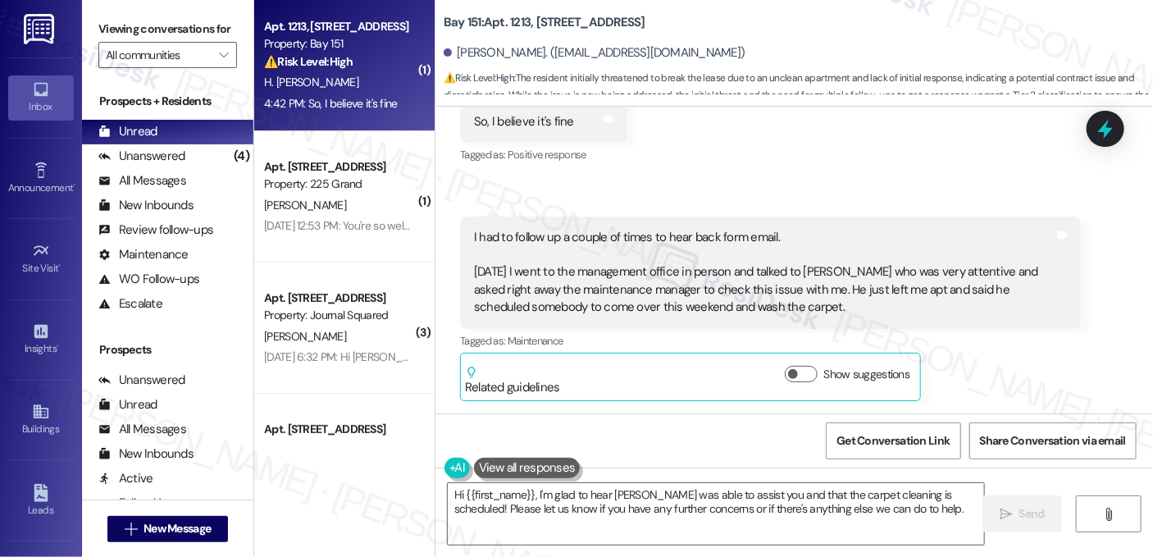
click at [532, 288] on div "I had to follow up a couple of times to hear back form email. [DATE] I went to …" at bounding box center [764, 273] width 581 height 88
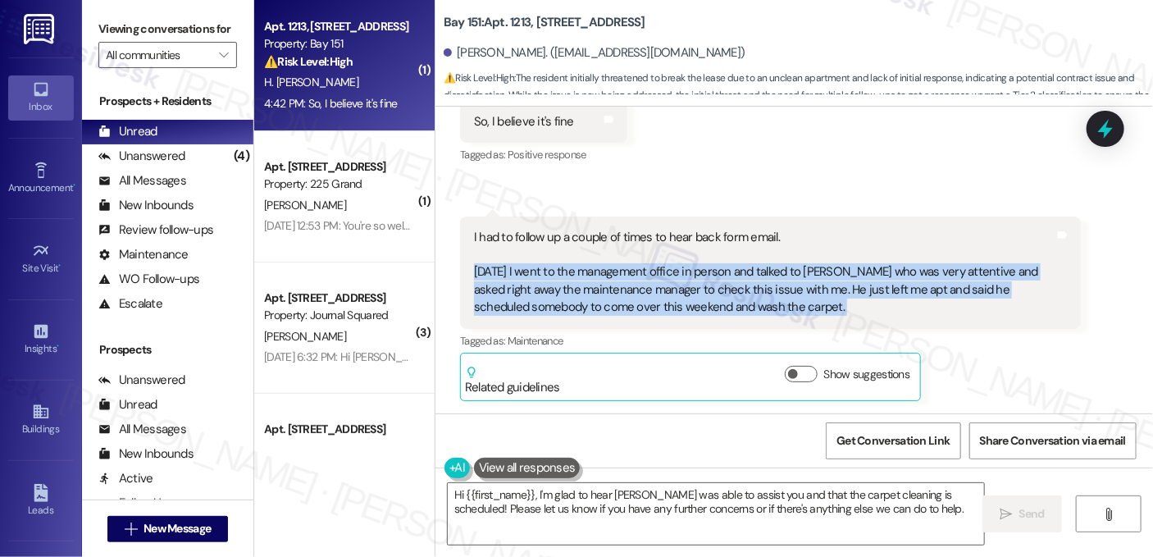
click at [532, 288] on div "I had to follow up a couple of times to hear back form email. [DATE] I went to …" at bounding box center [764, 273] width 581 height 88
click at [694, 284] on div "I had to follow up a couple of times to hear back form email. [DATE] I went to …" at bounding box center [764, 273] width 581 height 88
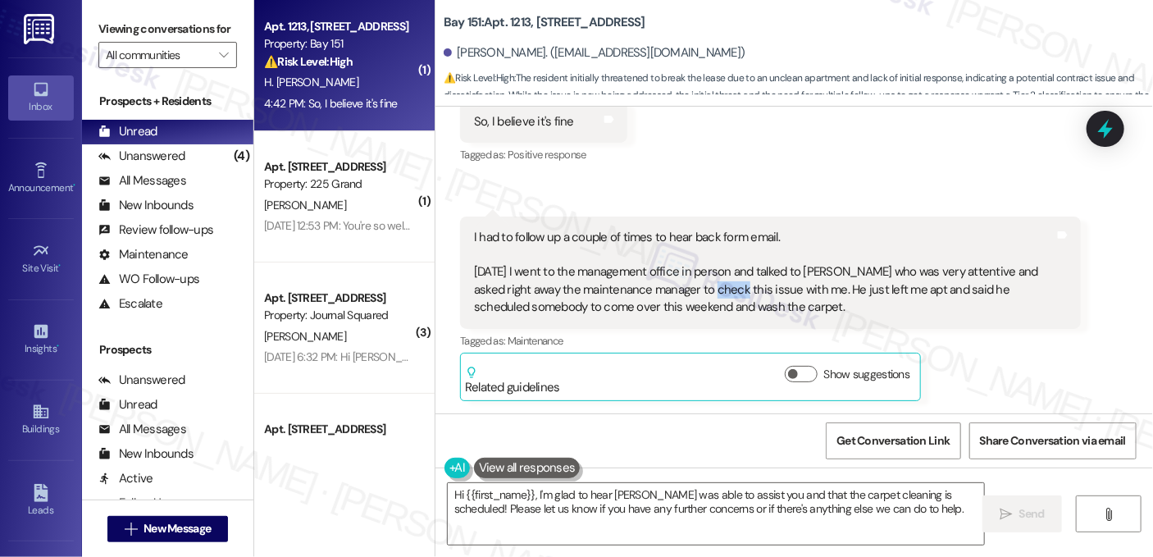
click at [694, 284] on div "I had to follow up a couple of times to hear back form email. [DATE] I went to …" at bounding box center [764, 273] width 581 height 88
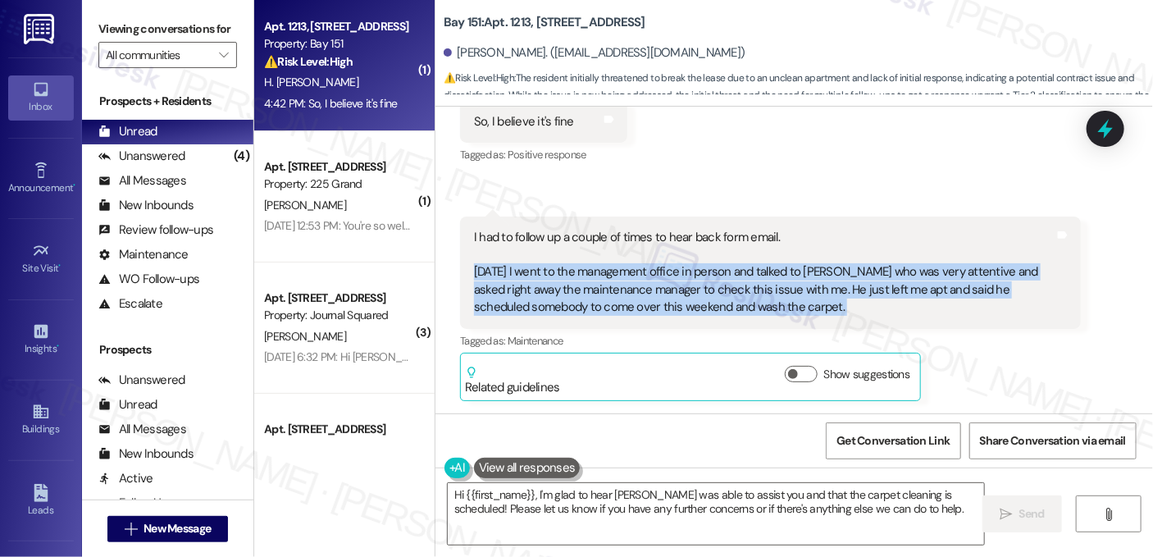
click at [694, 284] on div "I had to follow up a couple of times to hear back form email. [DATE] I went to …" at bounding box center [764, 273] width 581 height 88
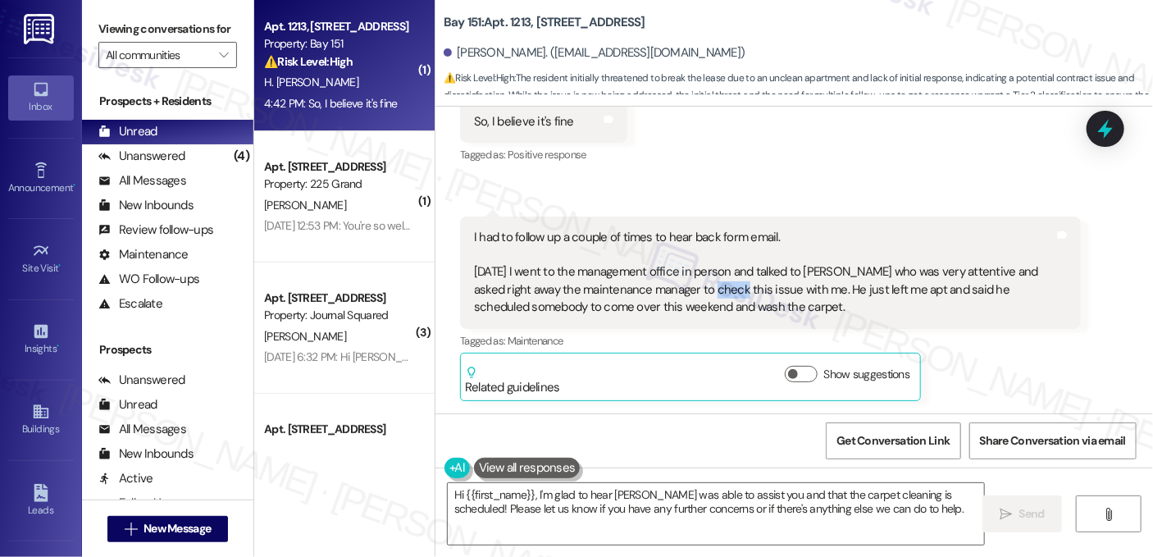
click at [694, 284] on div "I had to follow up a couple of times to hear back form email. [DATE] I went to …" at bounding box center [764, 273] width 581 height 88
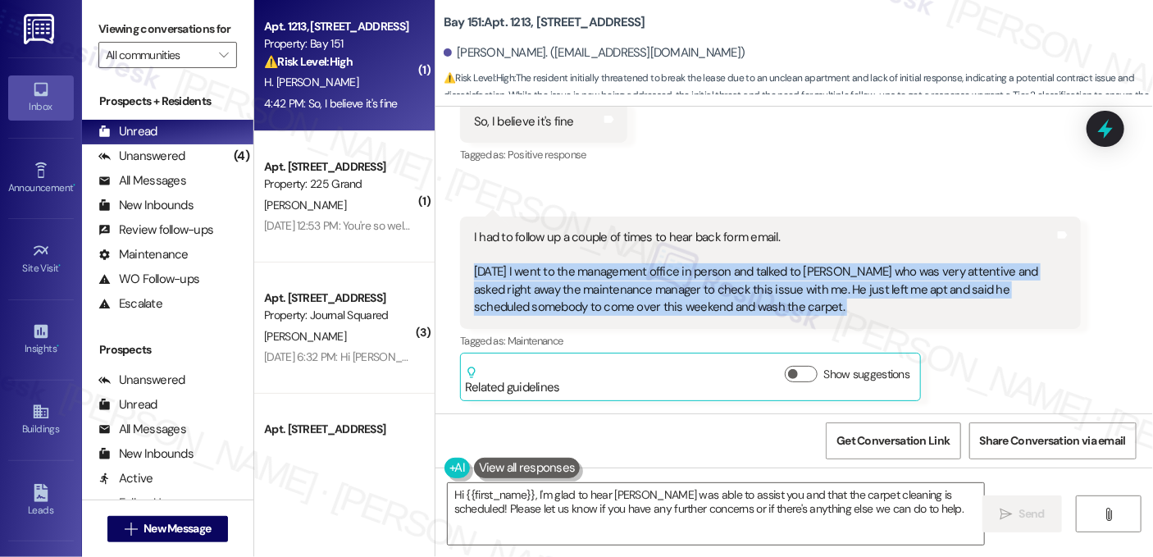
click at [694, 284] on div "I had to follow up a couple of times to hear back form email. [DATE] I went to …" at bounding box center [764, 273] width 581 height 88
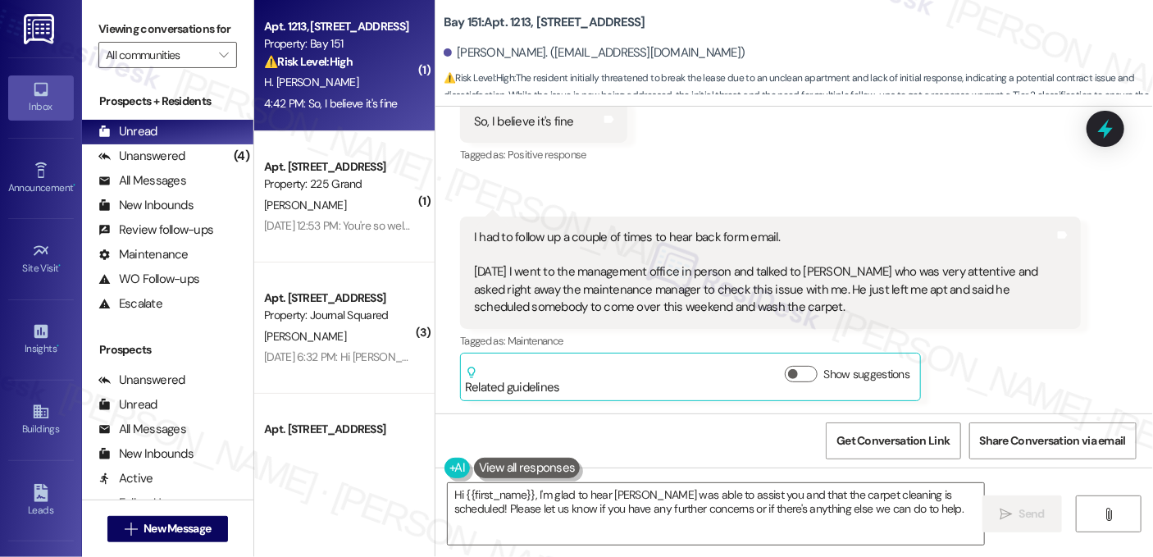
click at [673, 235] on div "I had to follow up a couple of times to hear back form email. [DATE] I went to …" at bounding box center [764, 273] width 581 height 88
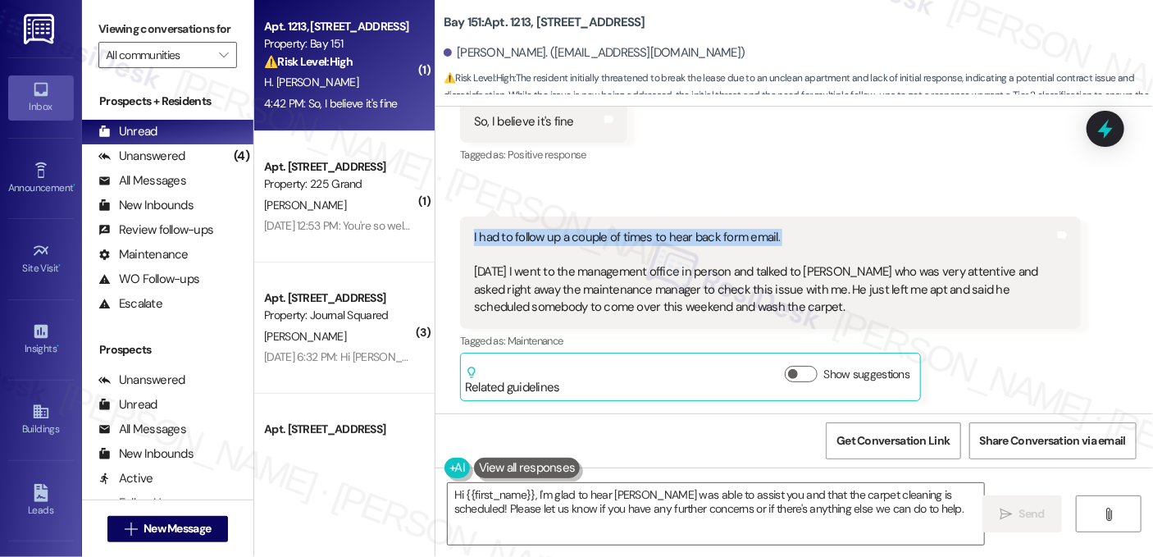
click at [673, 235] on div "I had to follow up a couple of times to hear back form email. [DATE] I went to …" at bounding box center [764, 273] width 581 height 88
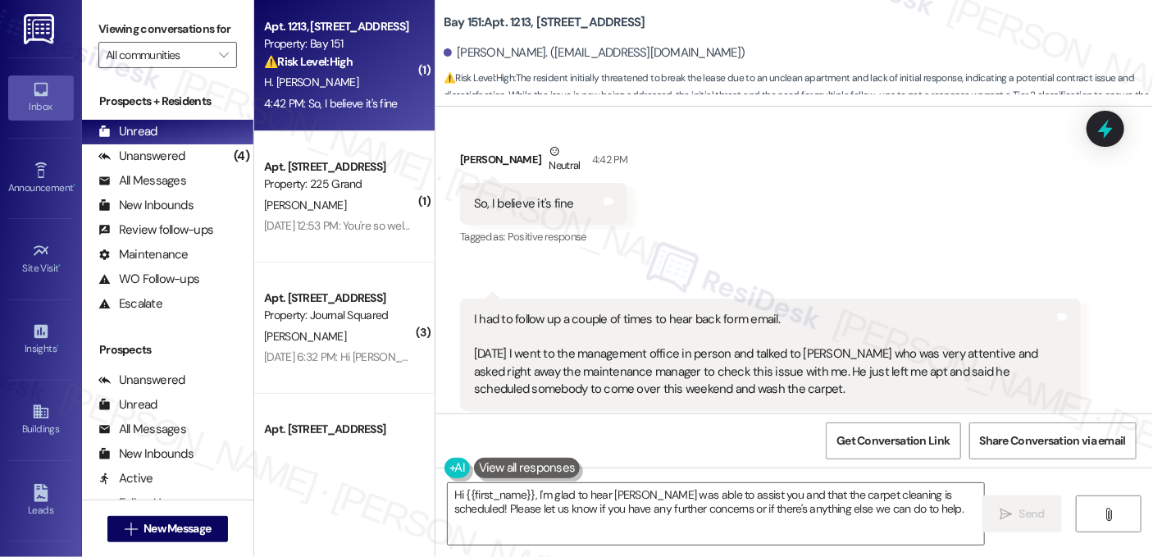
click at [512, 202] on div "So, I believe it's fine" at bounding box center [524, 203] width 100 height 17
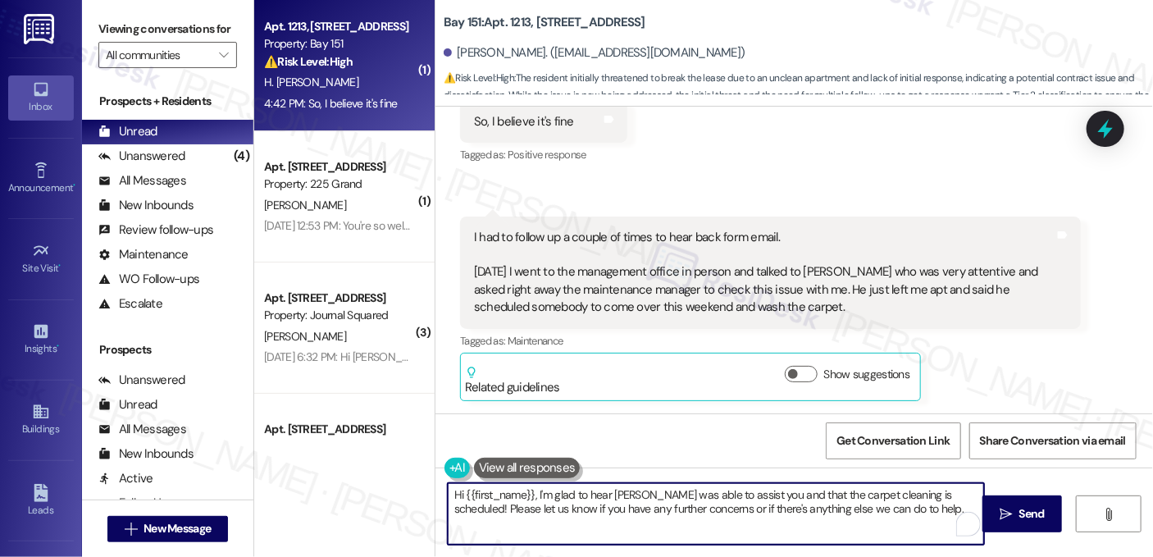
drag, startPoint x: 530, startPoint y: 494, endPoint x: 433, endPoint y: 484, distance: 98.0
click at [439, 484] on div "Hi {{first_name}}, I'm glad to hear [PERSON_NAME] was able to assist you and th…" at bounding box center [708, 513] width 538 height 63
click at [612, 497] on textarea "I'm glad to hear [PERSON_NAME] was able to assist you and that the carpet clean…" at bounding box center [716, 513] width 536 height 61
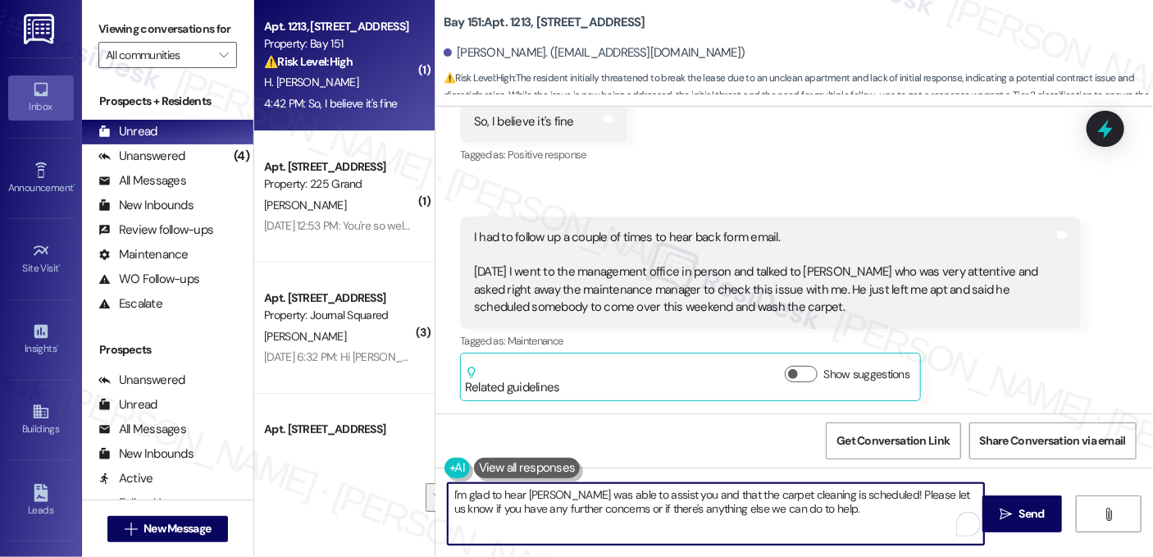
click at [826, 494] on textarea "I'm glad to hear [PERSON_NAME] was able to assist you and that the carpet clean…" at bounding box center [716, 513] width 536 height 61
click at [806, 511] on textarea "I'm glad to hear [PERSON_NAME] was able to assist you and that the carpet clean…" at bounding box center [716, 513] width 536 height 61
drag, startPoint x: 833, startPoint y: 511, endPoint x: 865, endPoint y: 497, distance: 34.9
click at [865, 497] on textarea "I'm glad to hear [PERSON_NAME] was able to assist you and that the carpet clean…" at bounding box center [716, 513] width 536 height 61
click at [745, 518] on textarea "I'm glad to hear [PERSON_NAME] was able to assist you and that the carpet clean…" at bounding box center [716, 513] width 536 height 61
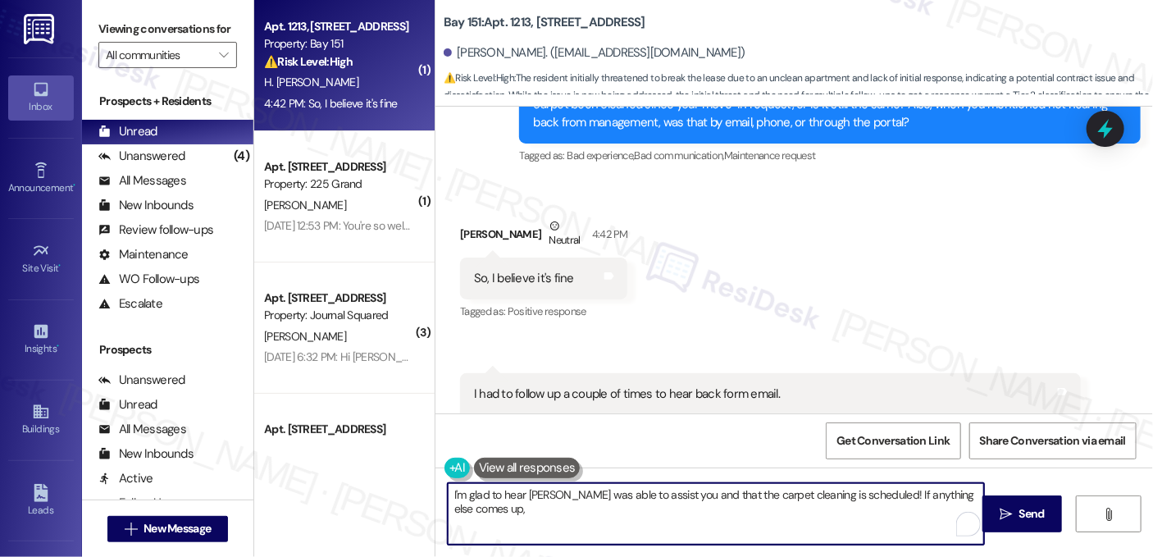
scroll to position [912, 0]
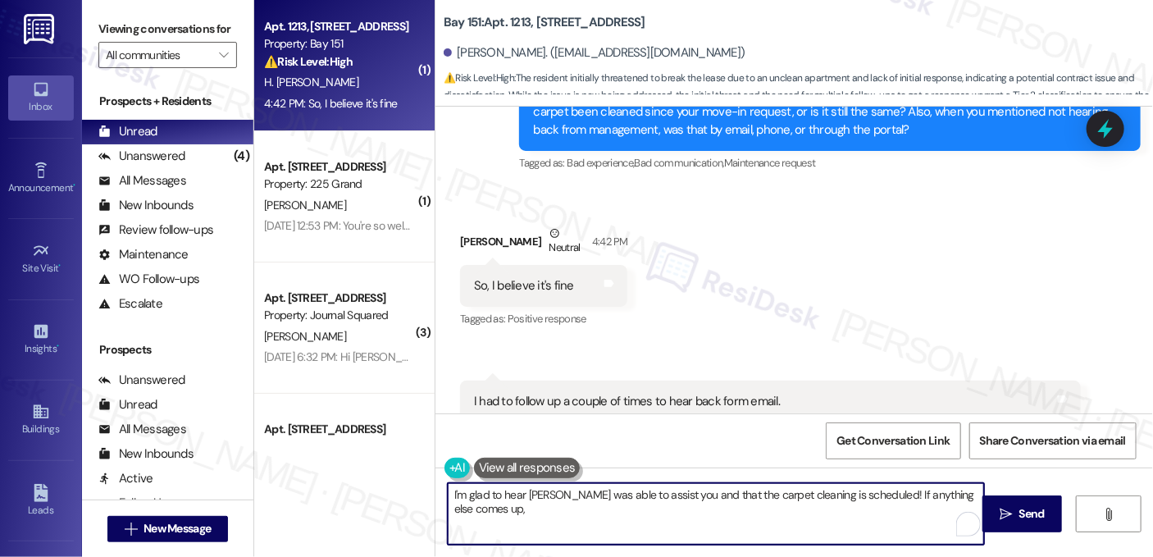
click at [571, 393] on div "I had to follow up a couple of times to hear back form email. [DATE] I went to …" at bounding box center [764, 437] width 581 height 88
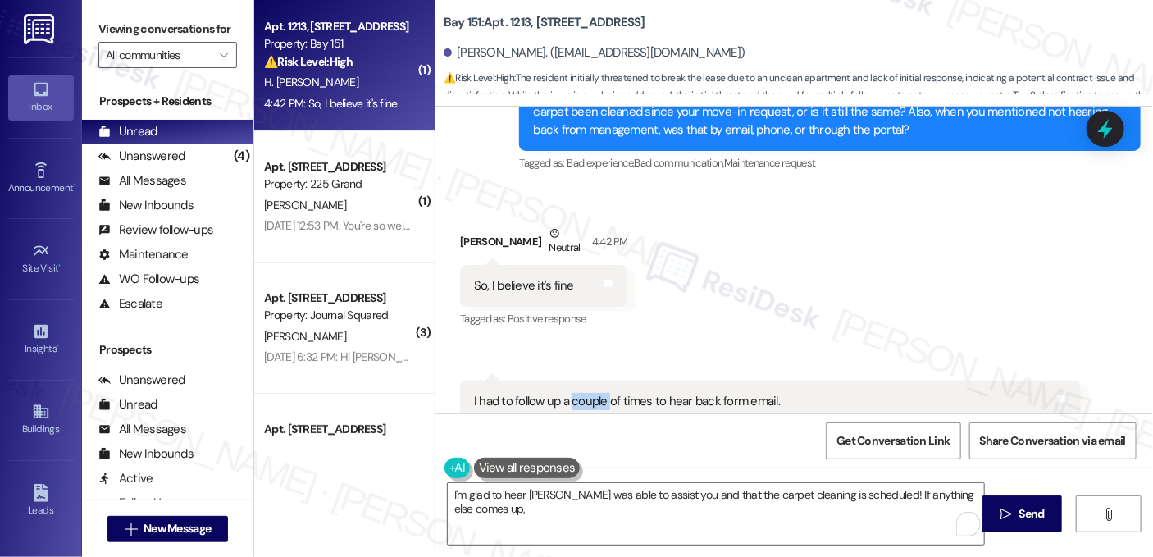
click at [571, 393] on div "I had to follow up a couple of times to hear back form email. [DATE] I went to …" at bounding box center [764, 437] width 581 height 88
copy div "I had to follow up a couple of times to hear back form email."
click at [642, 511] on textarea "I'm glad to hear [PERSON_NAME] was able to assist you and that the carpet clean…" at bounding box center [716, 513] width 536 height 61
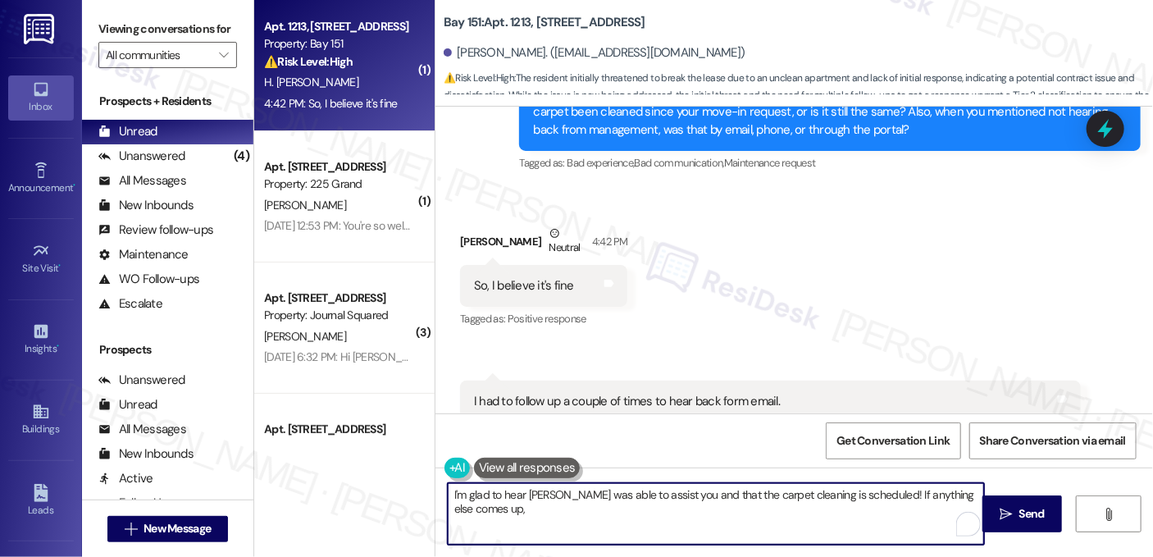
click at [568, 397] on div "I had to follow up a couple of times to hear back form email. [DATE] I went to …" at bounding box center [764, 437] width 581 height 88
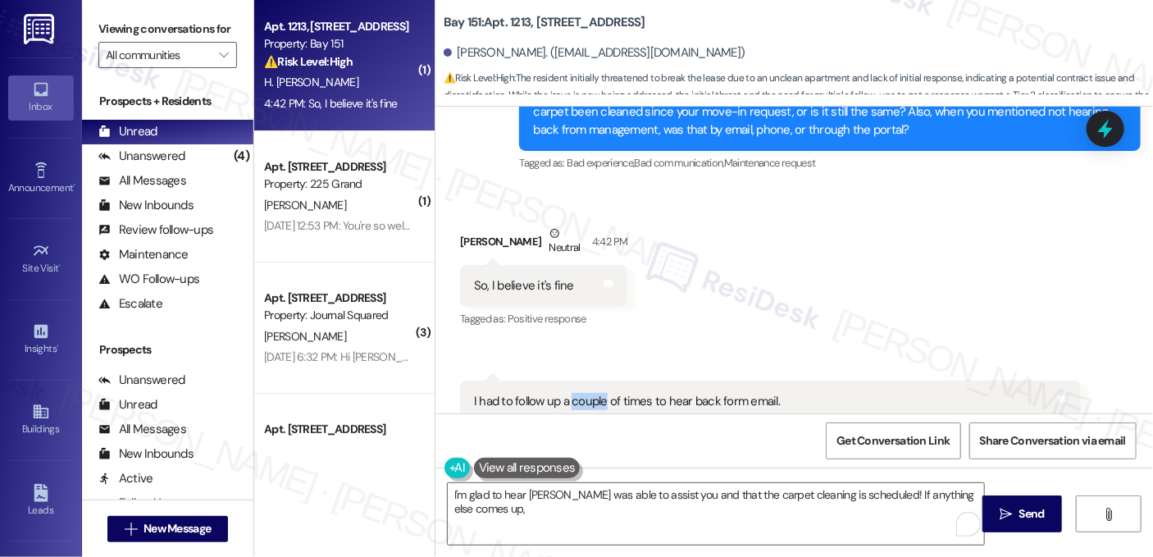
click at [569, 398] on div "I had to follow up a couple of times to hear back form email. [DATE] I went to …" at bounding box center [764, 437] width 581 height 88
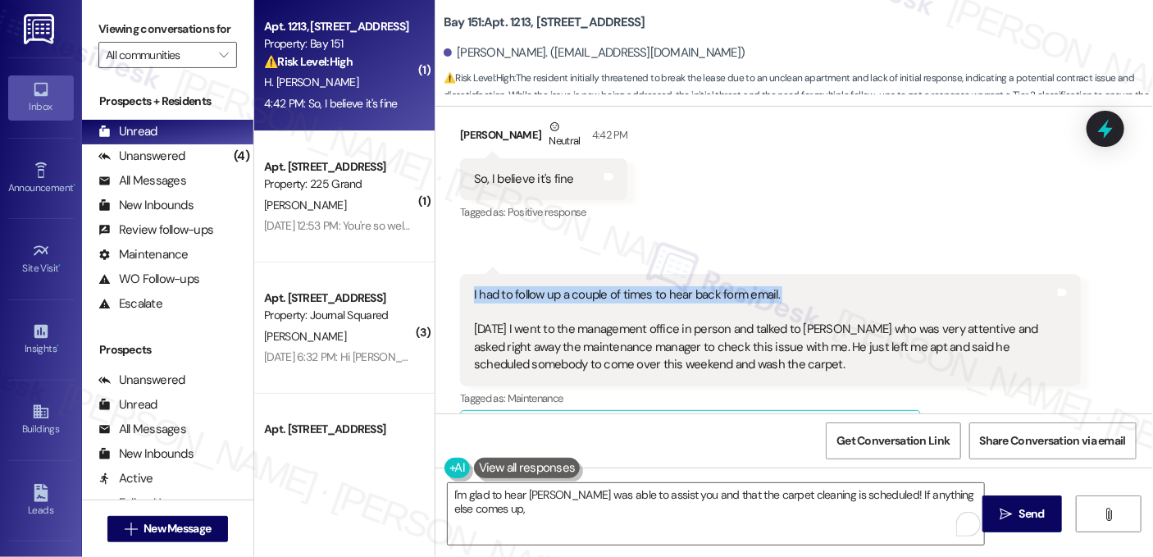
scroll to position [1076, 0]
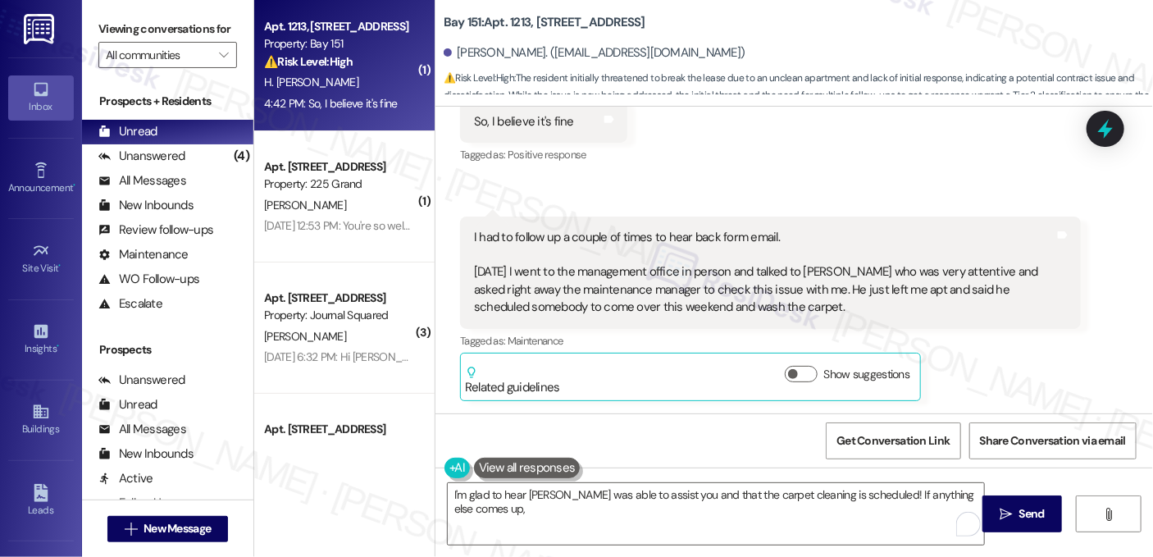
click at [619, 293] on div "I had to follow up a couple of times to hear back form email. [DATE] I went to …" at bounding box center [764, 273] width 581 height 88
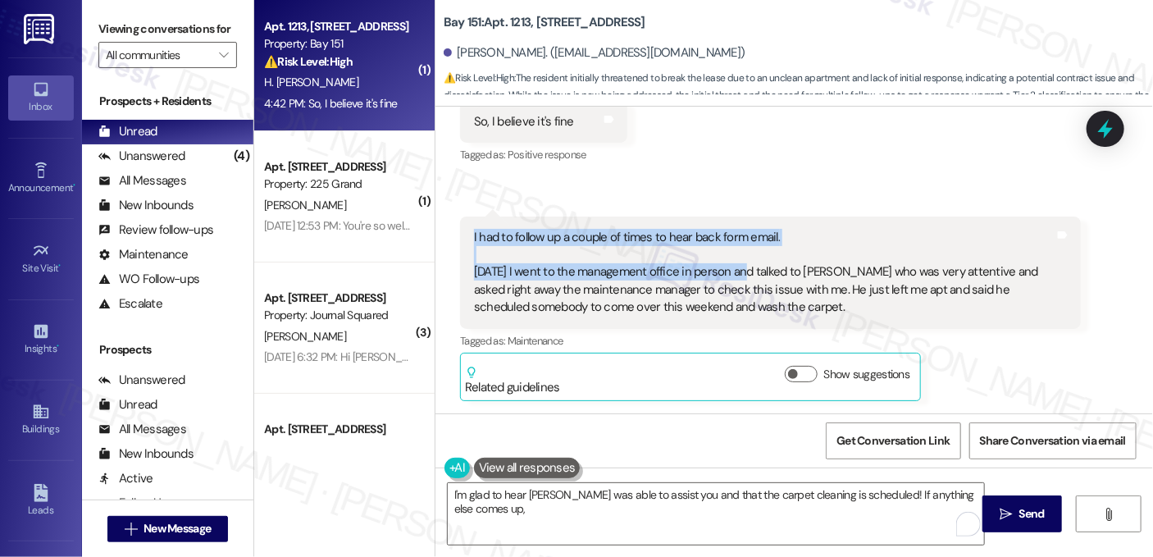
drag, startPoint x: 464, startPoint y: 234, endPoint x: 739, endPoint y: 265, distance: 276.3
click at [739, 265] on div "I had to follow up a couple of times to hear back form email. [DATE] I went to …" at bounding box center [764, 273] width 584 height 88
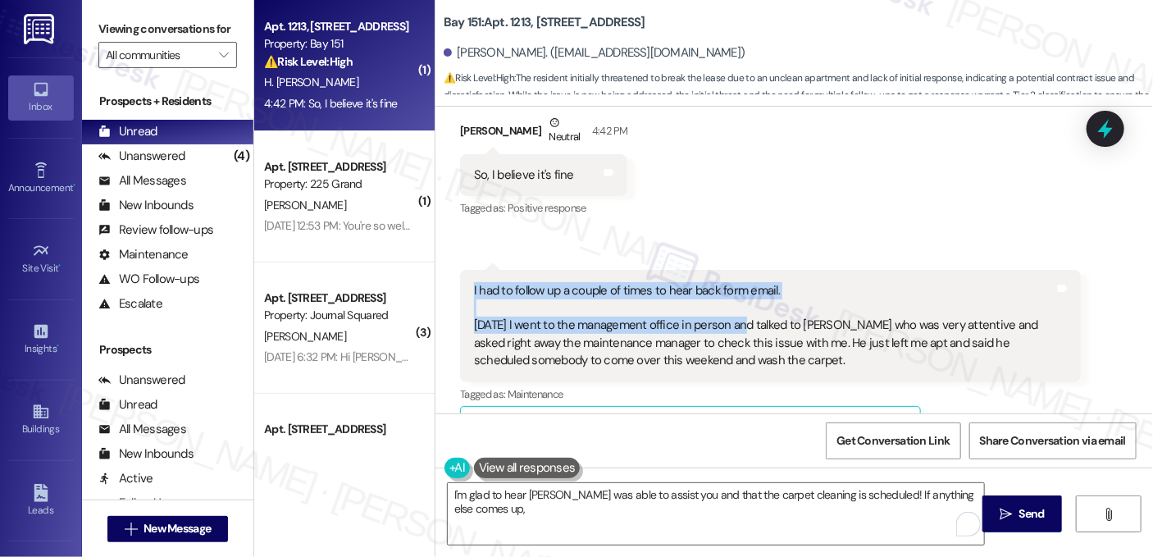
scroll to position [994, 0]
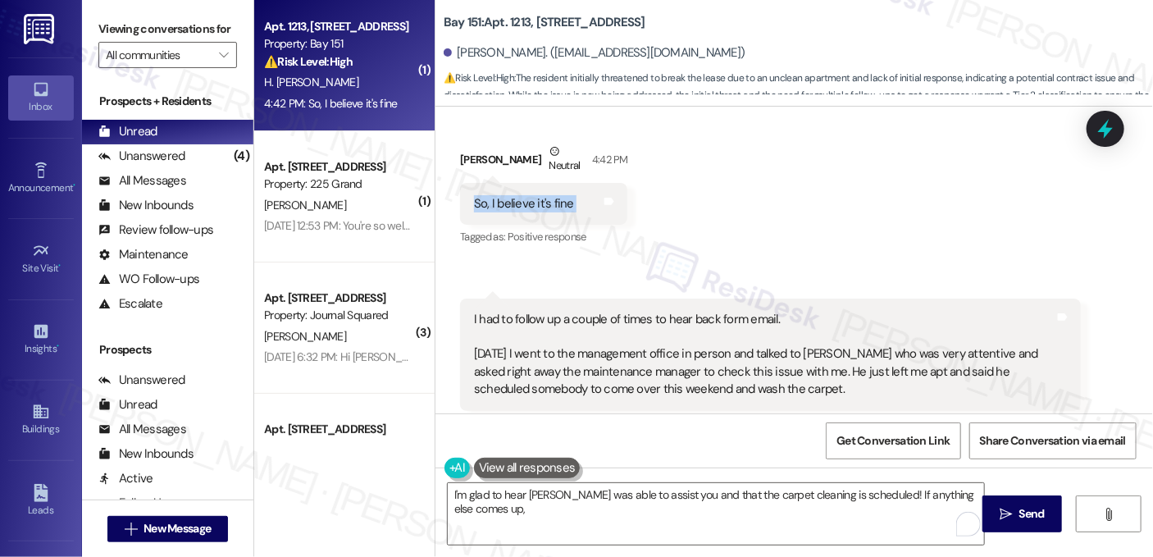
drag, startPoint x: 461, startPoint y: 198, endPoint x: 597, endPoint y: 198, distance: 136.1
click at [596, 198] on div "So, I believe it's fine Tags and notes" at bounding box center [543, 204] width 167 height 42
copy div "So, I believe it's fine Tags and notes"
drag, startPoint x: 201, startPoint y: 31, endPoint x: 236, endPoint y: 39, distance: 36.2
click at [201, 31] on label "Viewing conversations for" at bounding box center [167, 28] width 139 height 25
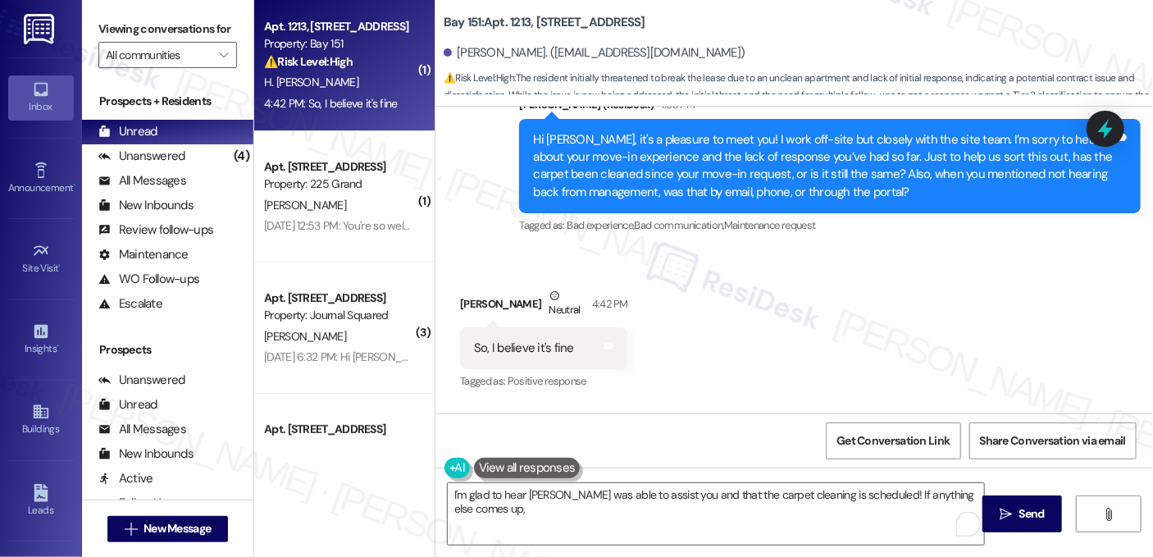
scroll to position [748, 0]
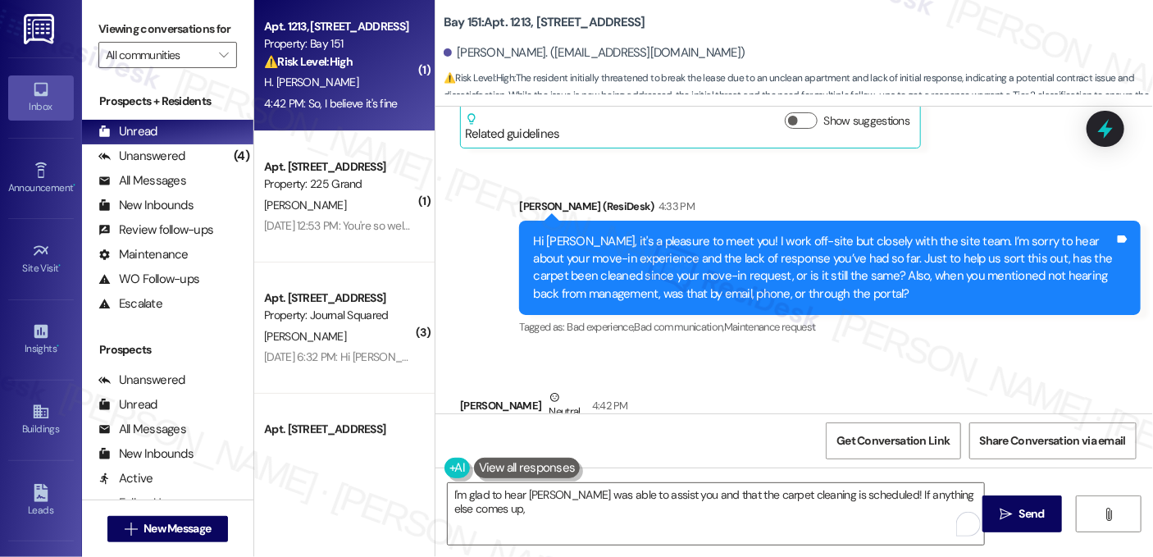
click at [649, 270] on div "Hi [PERSON_NAME], it's a pleasure to meet you! I work off-site but closely with…" at bounding box center [823, 268] width 581 height 70
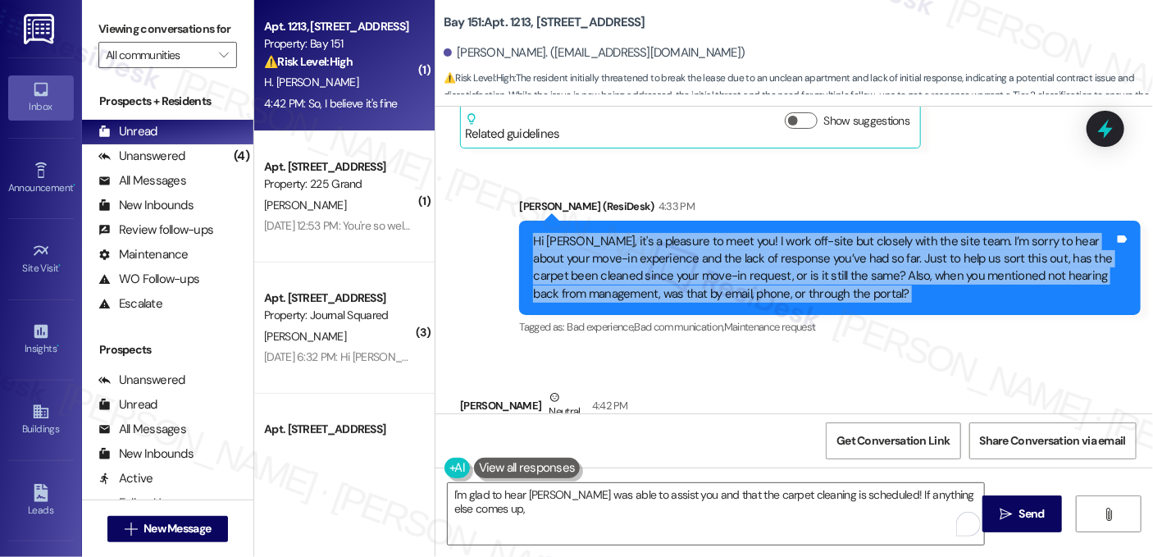
click at [649, 270] on div "Hi [PERSON_NAME], it's a pleasure to meet you! I work off-site but closely with…" at bounding box center [823, 268] width 581 height 70
copy div "Hi [PERSON_NAME], it's a pleasure to meet you! I work off-site but closely with…"
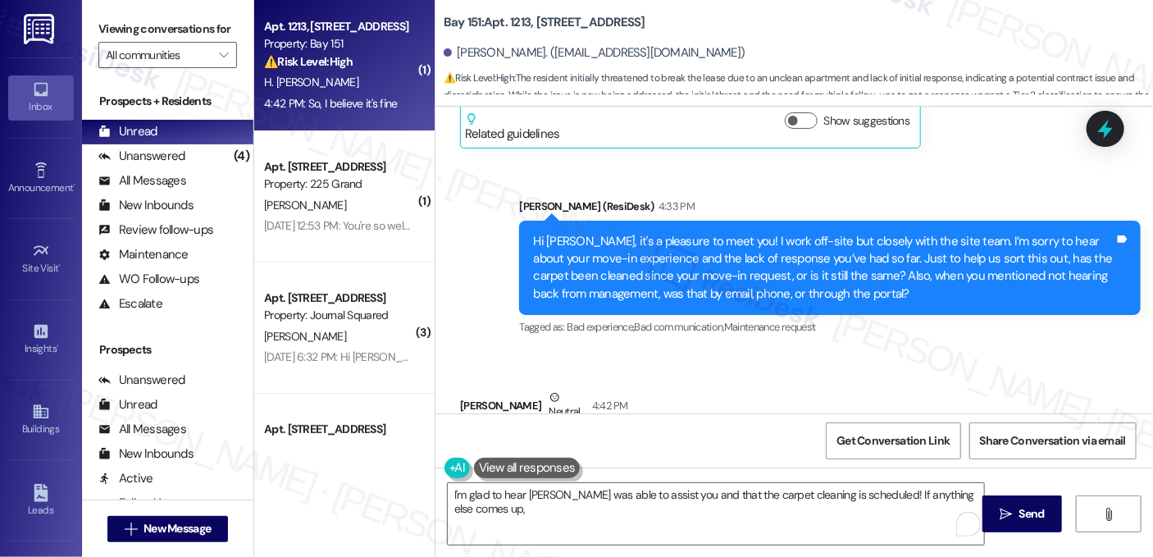
click at [203, 18] on label "Viewing conversations for" at bounding box center [167, 28] width 139 height 25
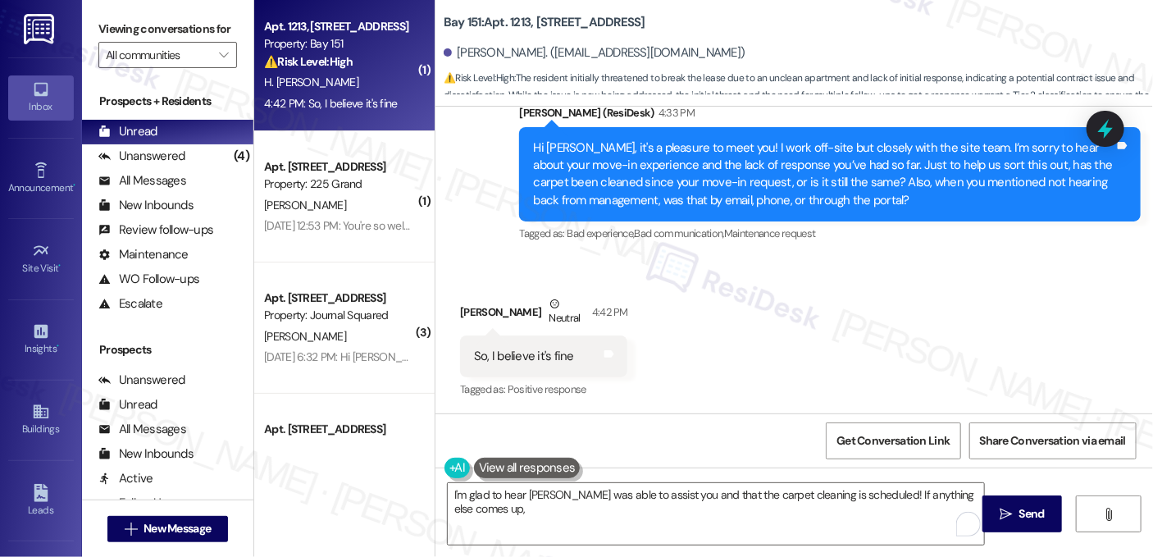
scroll to position [912, 0]
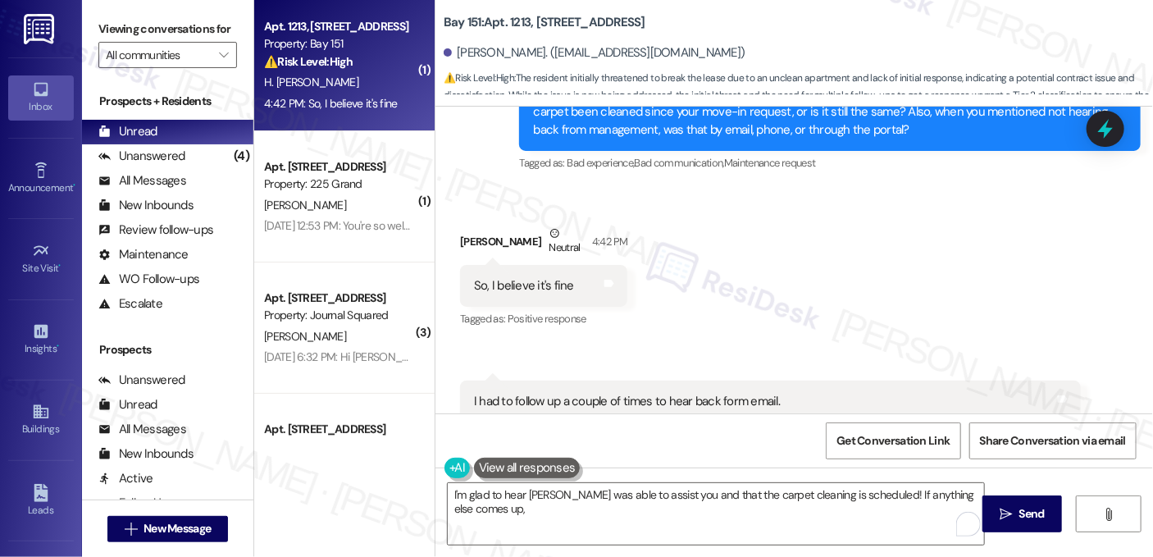
click at [548, 279] on div "So, I believe it's fine" at bounding box center [524, 285] width 100 height 17
copy div "So, I believe it's fine Tags and notes"
click at [158, 30] on label "Viewing conversations for" at bounding box center [167, 28] width 139 height 25
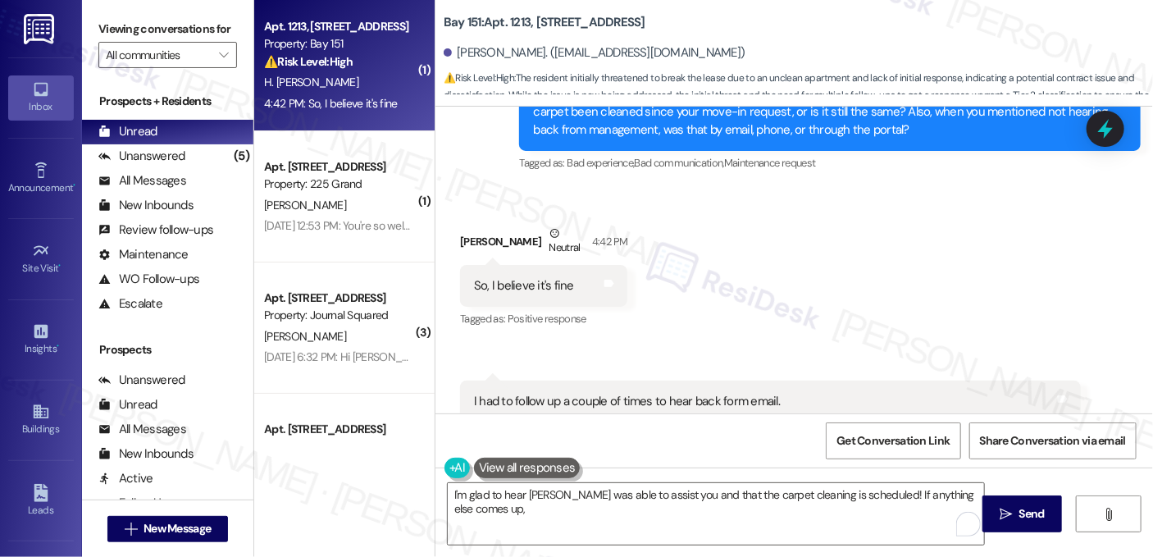
click at [588, 402] on div "I had to follow up a couple of times to hear back form email. [DATE] I went to …" at bounding box center [764, 437] width 581 height 88
click at [587, 402] on div "I had to follow up a couple of times to hear back form email. [DATE] I went to …" at bounding box center [764, 437] width 581 height 88
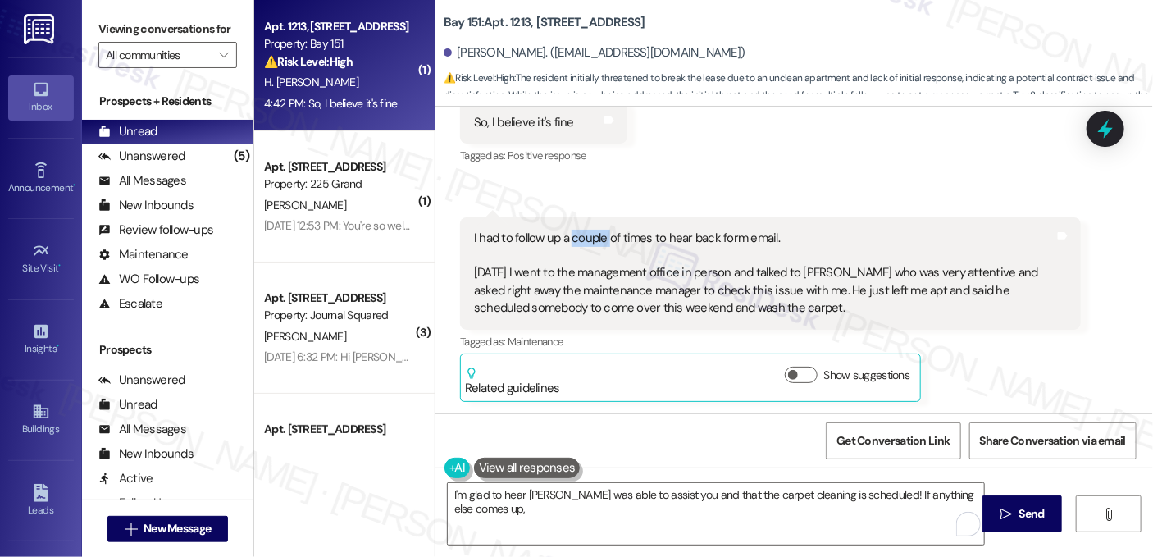
scroll to position [1076, 0]
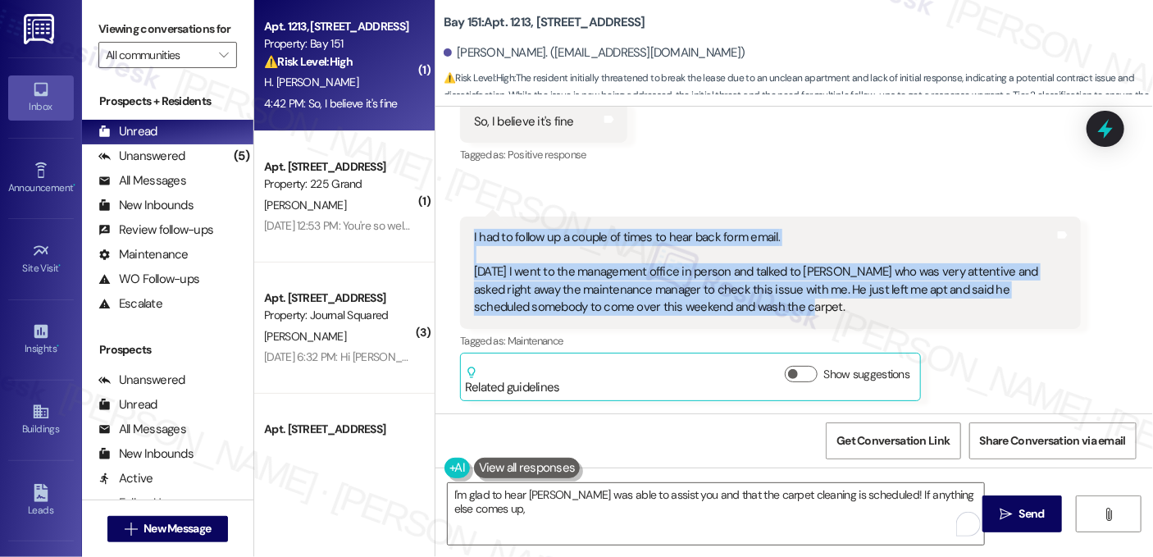
drag, startPoint x: 730, startPoint y: 309, endPoint x: 459, endPoint y: 239, distance: 280.3
click at [460, 239] on div "I had to follow up a couple of times to hear back form email. [DATE] I went to …" at bounding box center [770, 272] width 621 height 112
copy div "I had to follow up a couple of times to hear back form email. [DATE] I went to …"
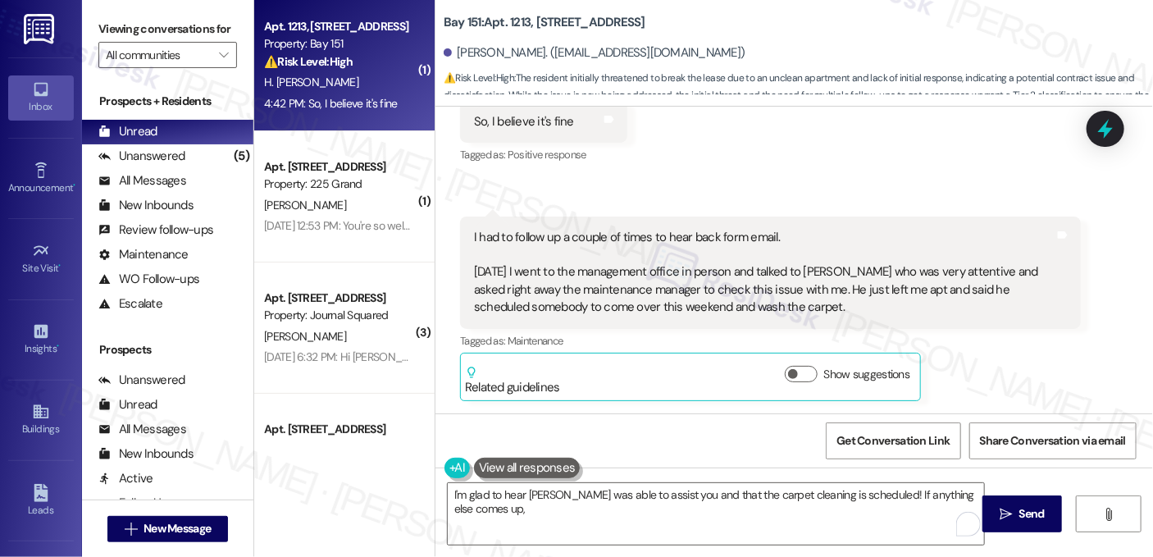
click at [223, 24] on label "Viewing conversations for" at bounding box center [167, 28] width 139 height 25
click at [193, 31] on label "Viewing conversations for" at bounding box center [167, 28] width 139 height 25
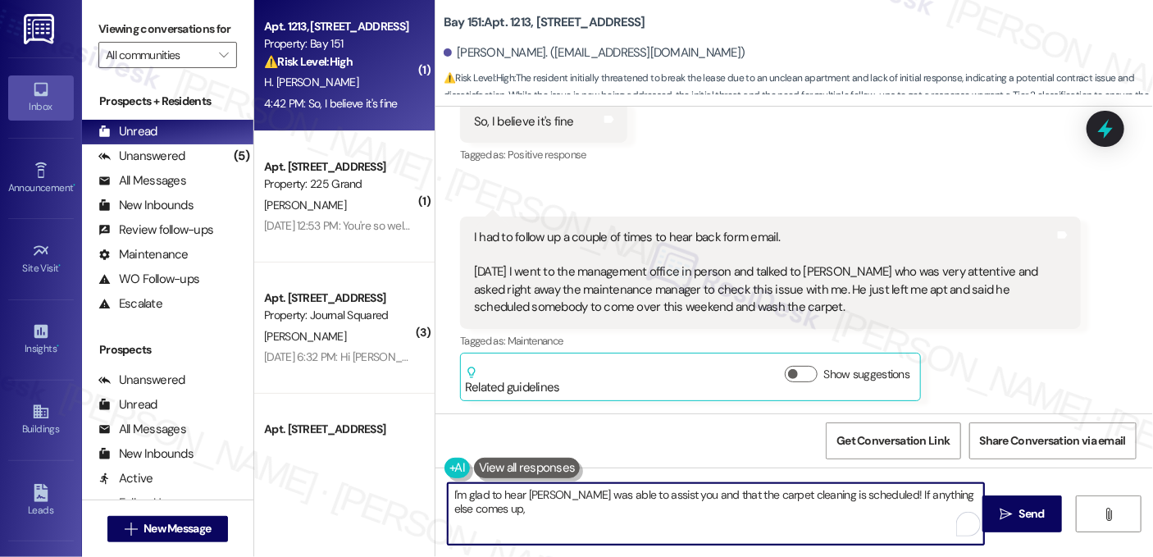
click at [620, 503] on textarea "I'm glad to hear [PERSON_NAME] was able to assist you and that the carpet clean…" at bounding box center [716, 513] width 536 height 61
paste textarea "Thanks for the update, [PERSON_NAME]! And I really appreciate your patience wit…"
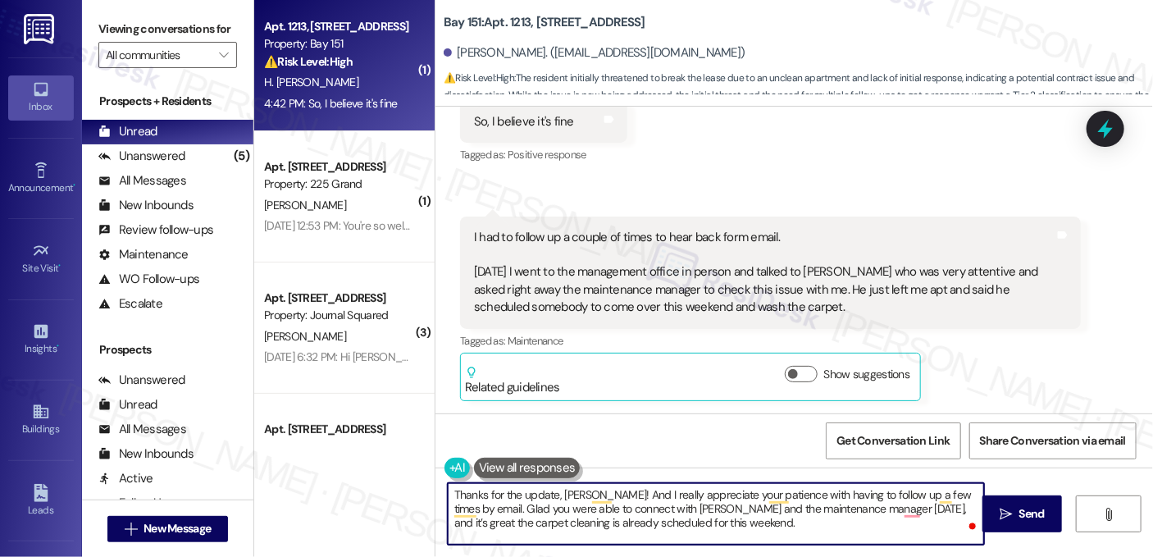
click at [563, 495] on textarea "Thanks for the update, [PERSON_NAME]! And I really appreciate your patience wit…" at bounding box center [716, 513] width 536 height 61
click at [620, 494] on textarea "Thanks for the update, [PERSON_NAME]! And I really appreciate your patience wit…" at bounding box center [716, 513] width 536 height 61
click at [595, 493] on textarea "Thanks for the update, [PERSON_NAME]! And I appreciate your patience with havin…" at bounding box center [716, 513] width 536 height 61
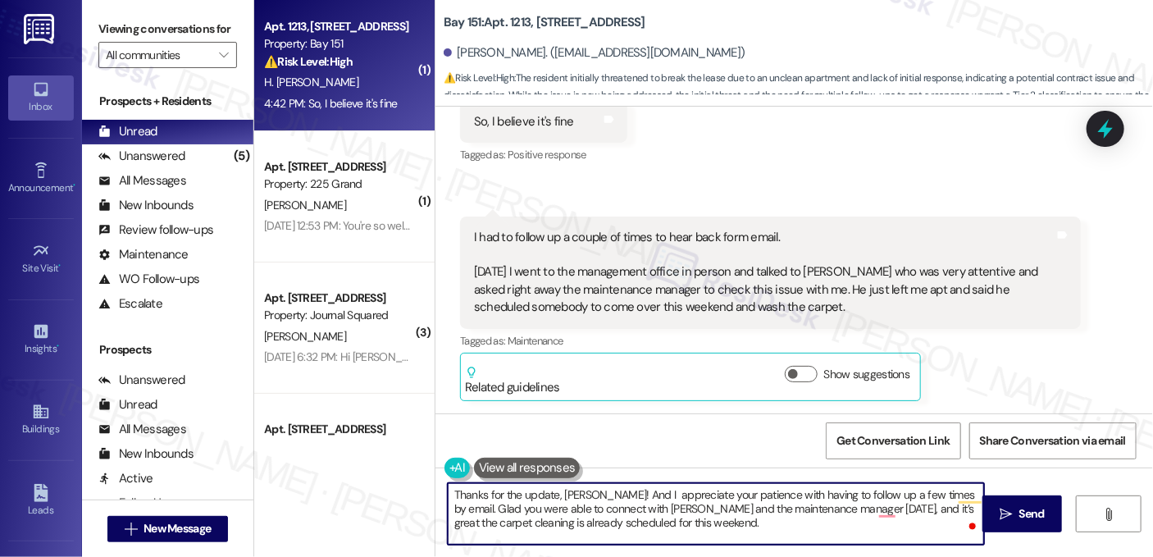
click at [595, 493] on textarea "Thanks for the update, [PERSON_NAME]! And I appreciate your patience with havin…" at bounding box center [716, 513] width 536 height 61
click at [594, 494] on textarea "Thanks for the update, [PERSON_NAME]! I appreciate your patience with having to…" at bounding box center [716, 513] width 536 height 61
click at [590, 493] on textarea "Thanks for the update, [PERSON_NAME]! I appreciate your patience with having to…" at bounding box center [716, 513] width 536 height 61
click at [650, 511] on textarea "Thanks for the update, [PERSON_NAME]! I appreciate your patience with having to…" at bounding box center [716, 513] width 536 height 61
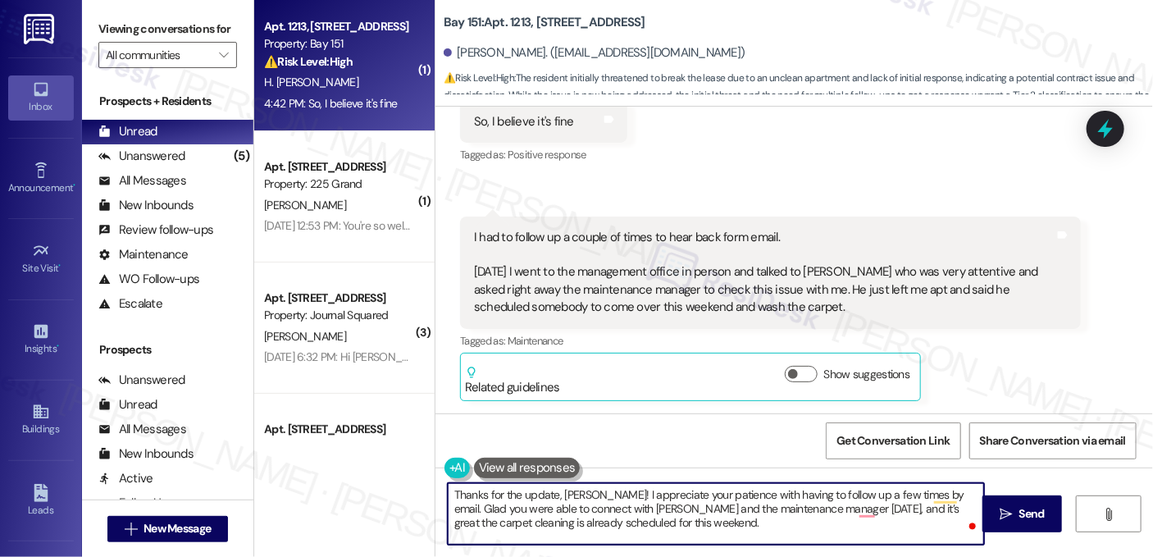
click at [651, 511] on textarea "Thanks for the update, [PERSON_NAME]! I appreciate your patience with having to…" at bounding box center [716, 513] width 536 height 61
click at [748, 532] on textarea "Thanks for the update, [PERSON_NAME]! I appreciate your patience with having to…" at bounding box center [716, 513] width 536 height 61
drag, startPoint x: 744, startPoint y: 525, endPoint x: 689, endPoint y: 511, distance: 56.7
click at [689, 511] on textarea "Thanks for the update, [PERSON_NAME]! I appreciate your patience with having to…" at bounding box center [716, 513] width 536 height 61
click at [657, 526] on textarea "Thanks for the update, [PERSON_NAME]! I appreciate your patience with having to…" at bounding box center [716, 513] width 536 height 61
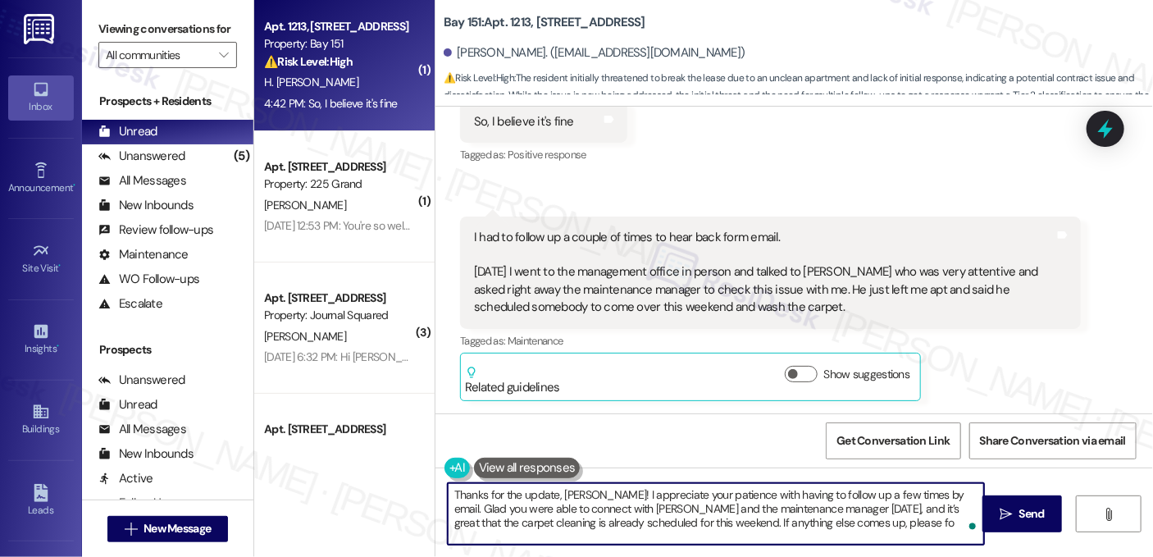
type textarea "Thanks for the update, [PERSON_NAME]! I appreciate your patience with having to…"
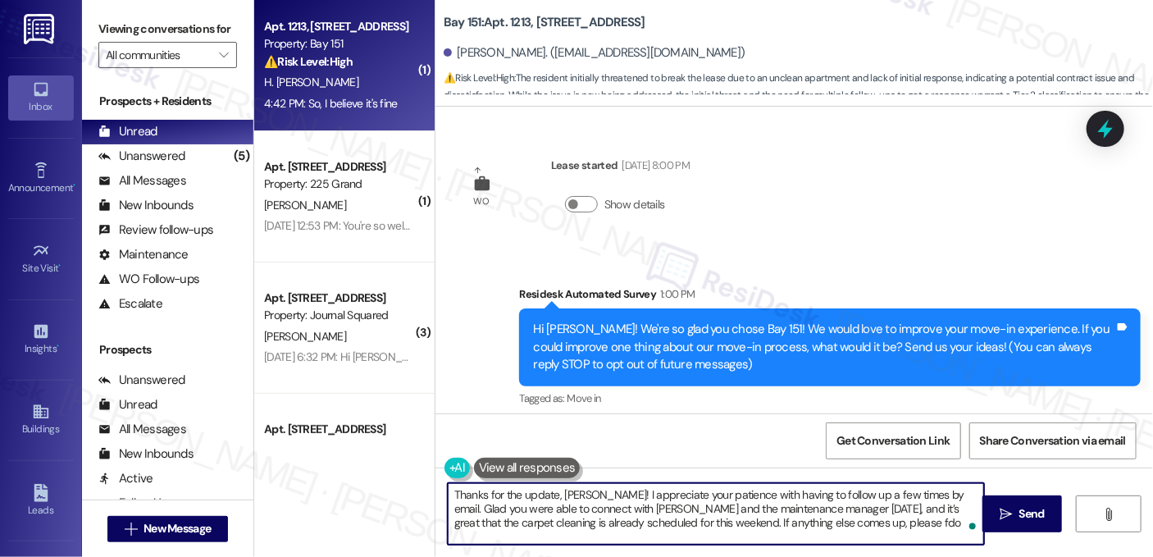
scroll to position [1076, 0]
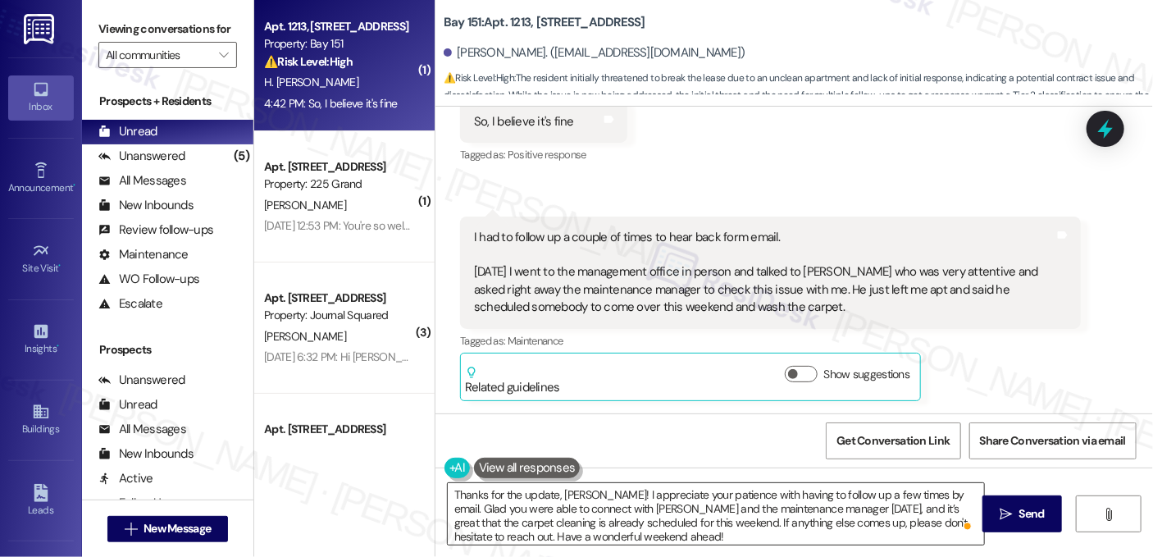
click at [868, 505] on textarea "Thanks for the update, [PERSON_NAME]! I appreciate your patience with having to…" at bounding box center [716, 513] width 536 height 61
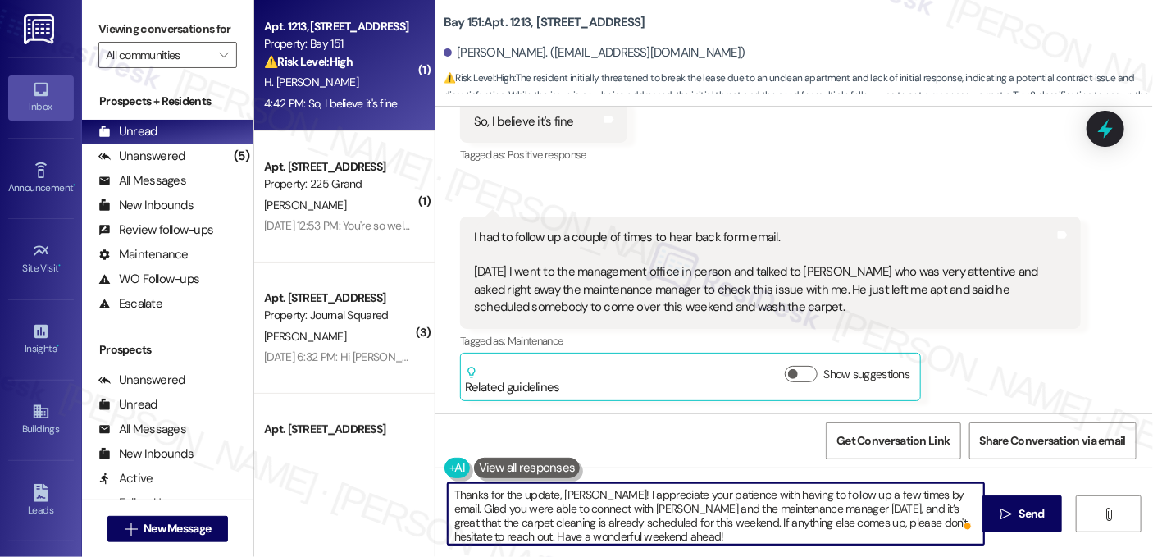
click at [760, 496] on textarea "Thanks for the update, [PERSON_NAME]! I appreciate your patience with having to…" at bounding box center [716, 513] width 536 height 61
click at [597, 497] on textarea "Thanks for the update, [PERSON_NAME]! I appreciate your patience with having to…" at bounding box center [716, 513] width 536 height 61
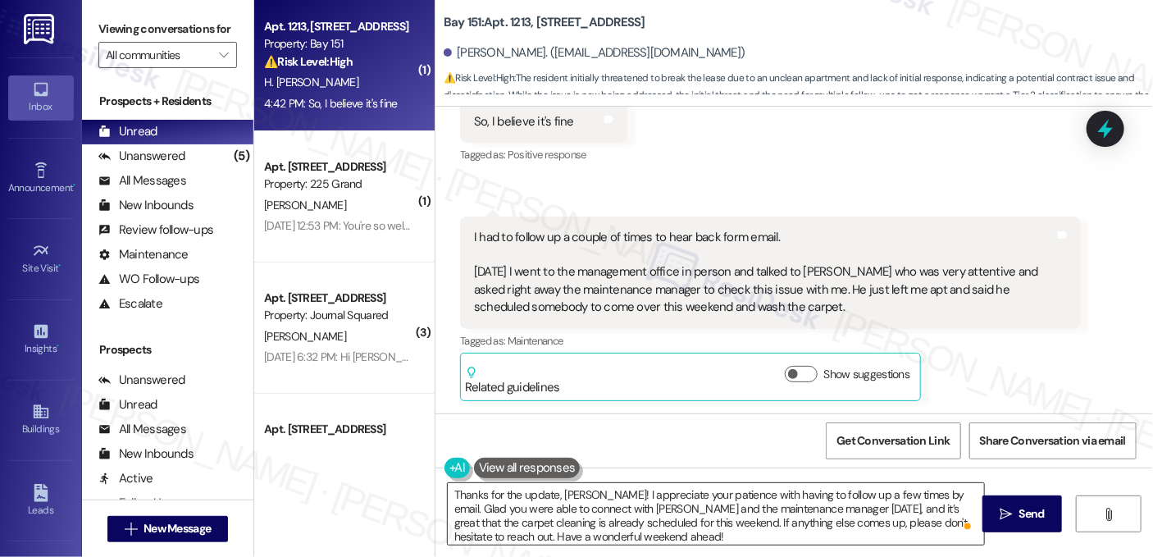
click at [883, 494] on textarea "Thanks for the update, [PERSON_NAME]! I appreciate your patience with having to…" at bounding box center [716, 513] width 536 height 61
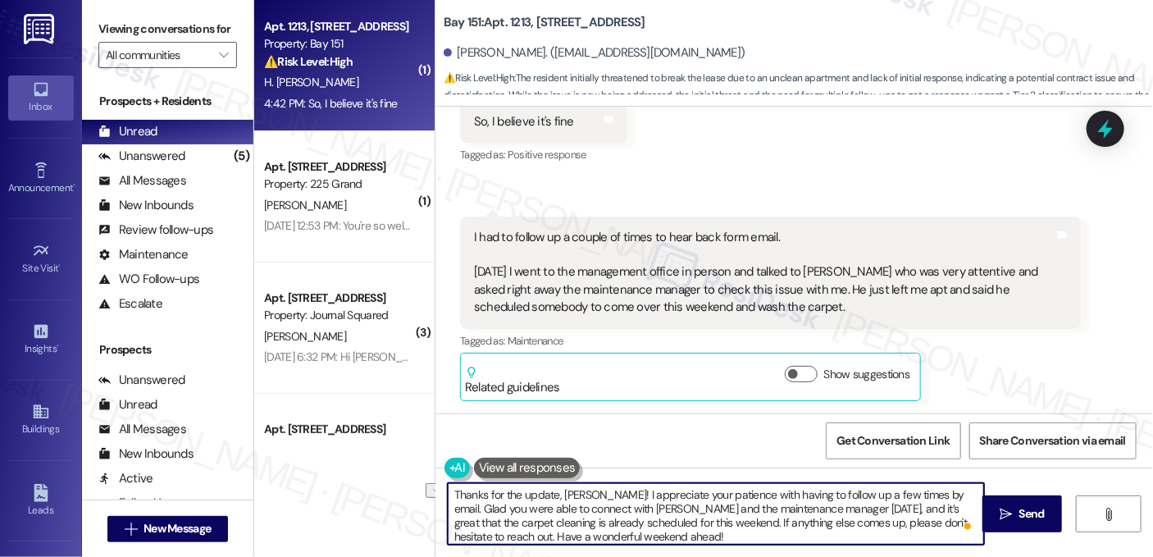
drag, startPoint x: 966, startPoint y: 496, endPoint x: 928, endPoint y: 496, distance: 38.5
click at [928, 496] on textarea "Thanks for the update, [PERSON_NAME]! I appreciate your patience with having to…" at bounding box center [716, 513] width 536 height 61
click at [668, 524] on textarea "Thanks for the update, [PERSON_NAME]! I appreciate your patience with having to…" at bounding box center [716, 513] width 536 height 61
drag, startPoint x: 868, startPoint y: 507, endPoint x: 947, endPoint y: 507, distance: 78.7
click at [947, 507] on textarea "Thanks for the update, [PERSON_NAME]! I appreciate your patience with having to…" at bounding box center [716, 513] width 536 height 61
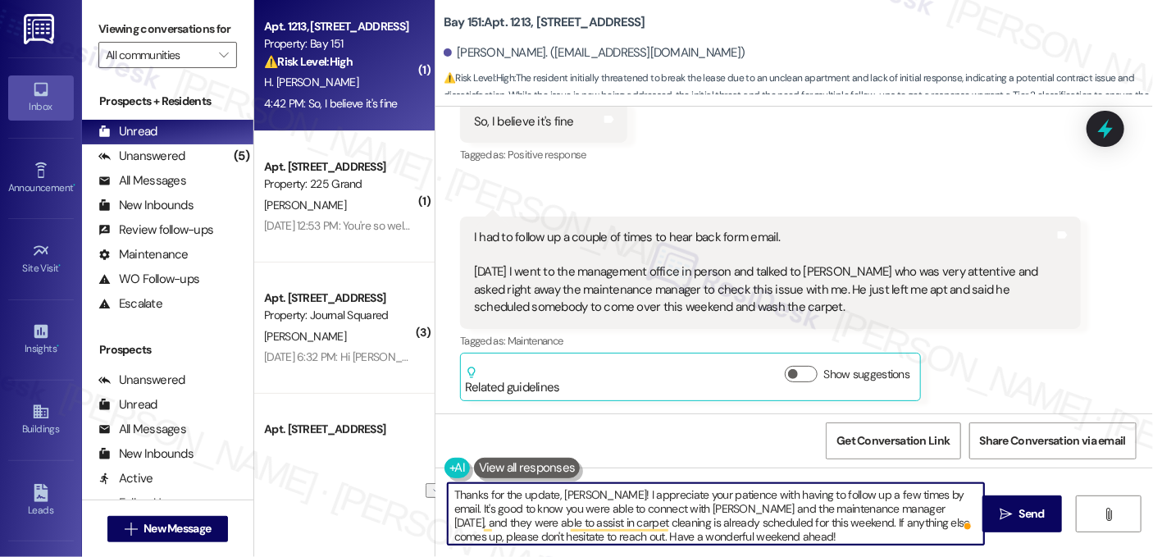
drag, startPoint x: 741, startPoint y: 521, endPoint x: 487, endPoint y: 522, distance: 254.1
click at [487, 522] on textarea "Thanks for the update, [PERSON_NAME]! I appreciate your patience with having to…" at bounding box center [716, 513] width 536 height 61
click at [530, 516] on textarea "Thanks for the update, [PERSON_NAME]! I appreciate your patience with having to…" at bounding box center [716, 513] width 536 height 61
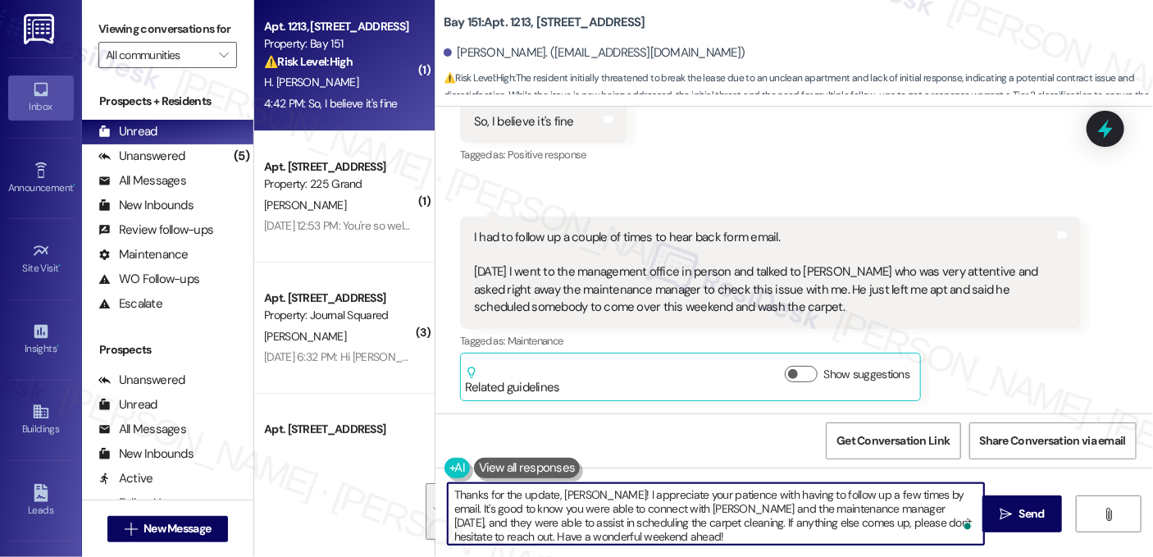
click at [695, 514] on textarea "Thanks for the update, [PERSON_NAME]! I appreciate your patience with having to…" at bounding box center [716, 513] width 536 height 61
click at [743, 538] on textarea "Thanks for the update, Hugo! I appreciate your patience with having to follow u…" at bounding box center [716, 513] width 536 height 61
click at [747, 529] on textarea "Thanks for the update, Hugo! I appreciate your patience with having to follow u…" at bounding box center [716, 513] width 536 height 61
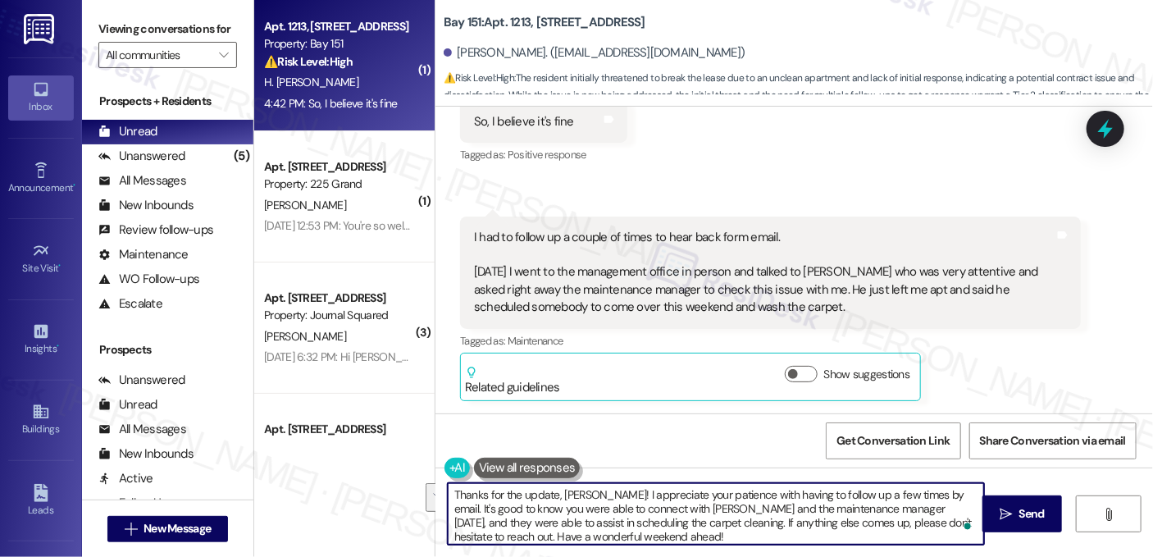
drag, startPoint x: 594, startPoint y: 539, endPoint x: 925, endPoint y: 521, distance: 330.8
click at [925, 521] on textarea "Thanks for the update, Hugo! I appreciate your patience with having to follow u…" at bounding box center [716, 513] width 536 height 61
click at [634, 530] on textarea "Thanks for the update, Hugo! I appreciate your patience with having to follow u…" at bounding box center [716, 513] width 536 height 61
drag, startPoint x: 617, startPoint y: 535, endPoint x: 923, endPoint y: 518, distance: 306.2
click at [925, 520] on textarea "Thanks for the update, Hugo! I appreciate your patience with having to follow u…" at bounding box center [716, 513] width 536 height 61
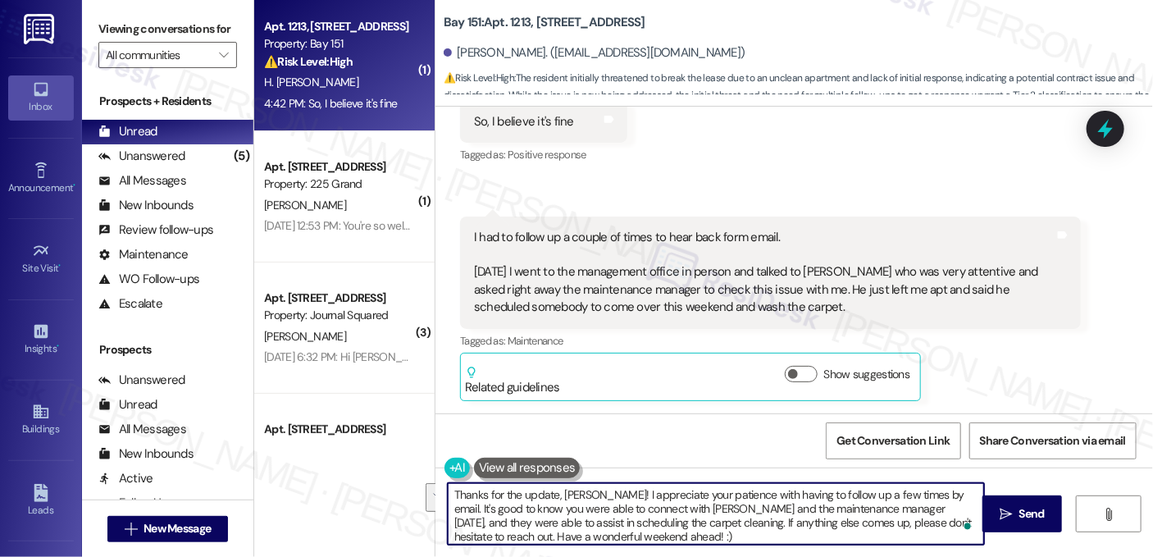
type textarea "Thanks for the update, Hugo! I appreciate your patience with having to follow u…"
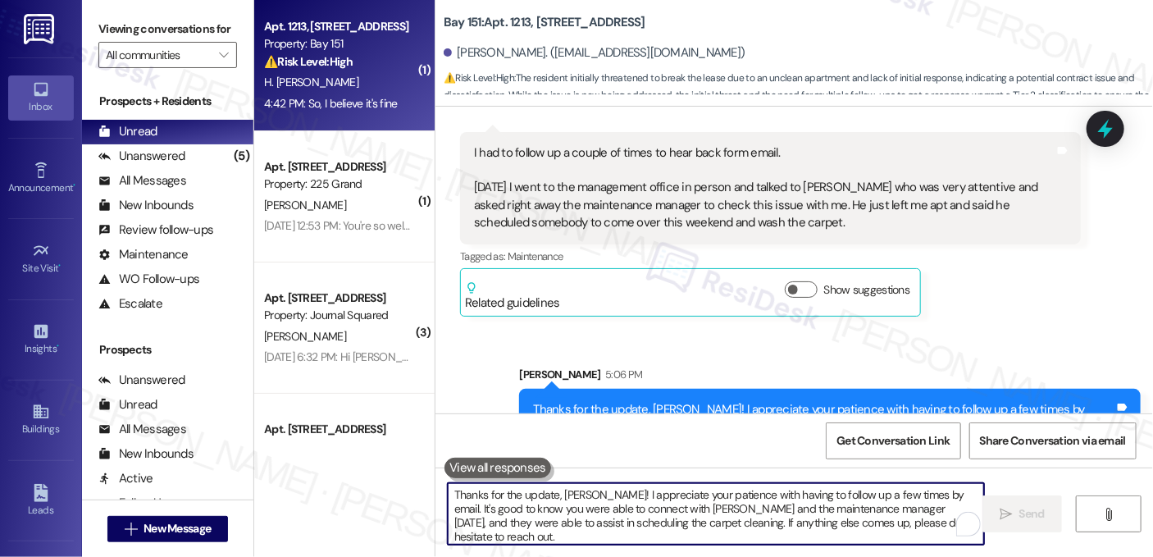
scroll to position [1226, 0]
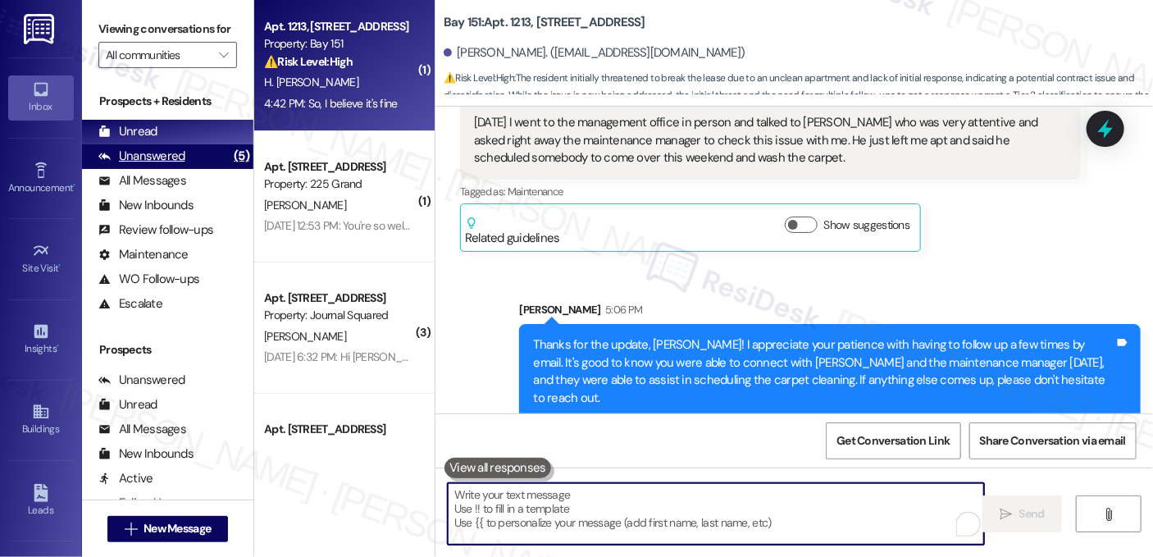
click at [208, 169] on div "Unanswered (5)" at bounding box center [167, 156] width 171 height 25
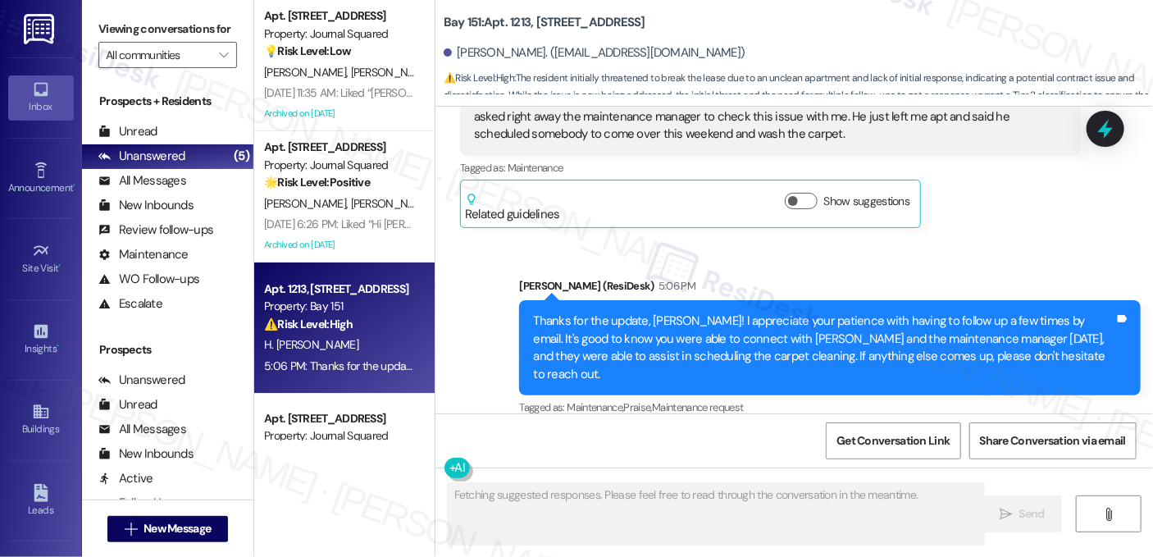
scroll to position [216, 0]
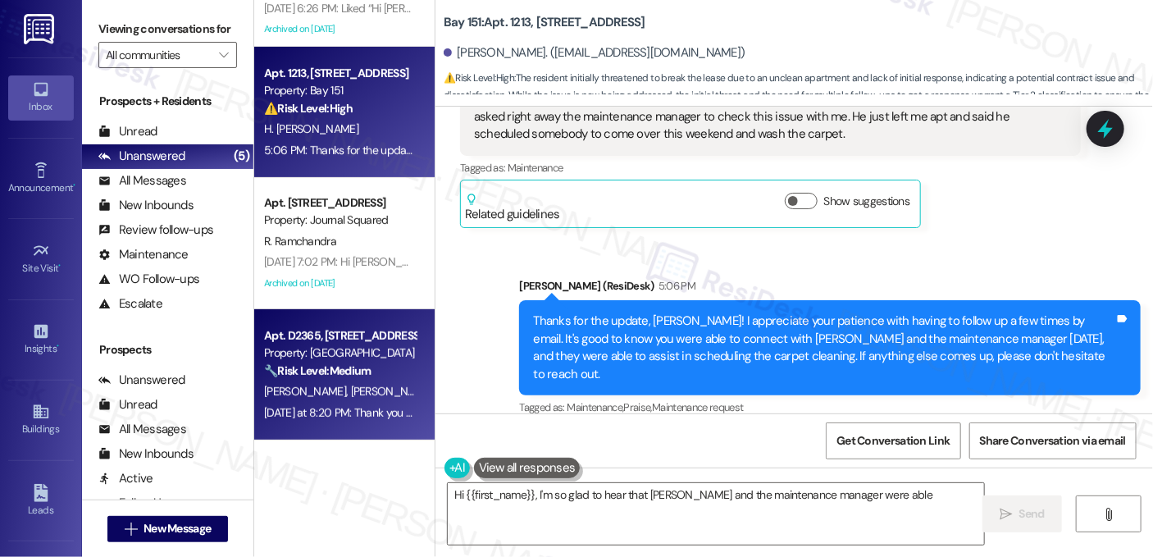
type textarea "Hi {{first_name}}, I'm so glad to hear that Priscila and the maintenance manage…"
click at [368, 395] on div "[PERSON_NAME] [PERSON_NAME]" at bounding box center [339, 391] width 155 height 20
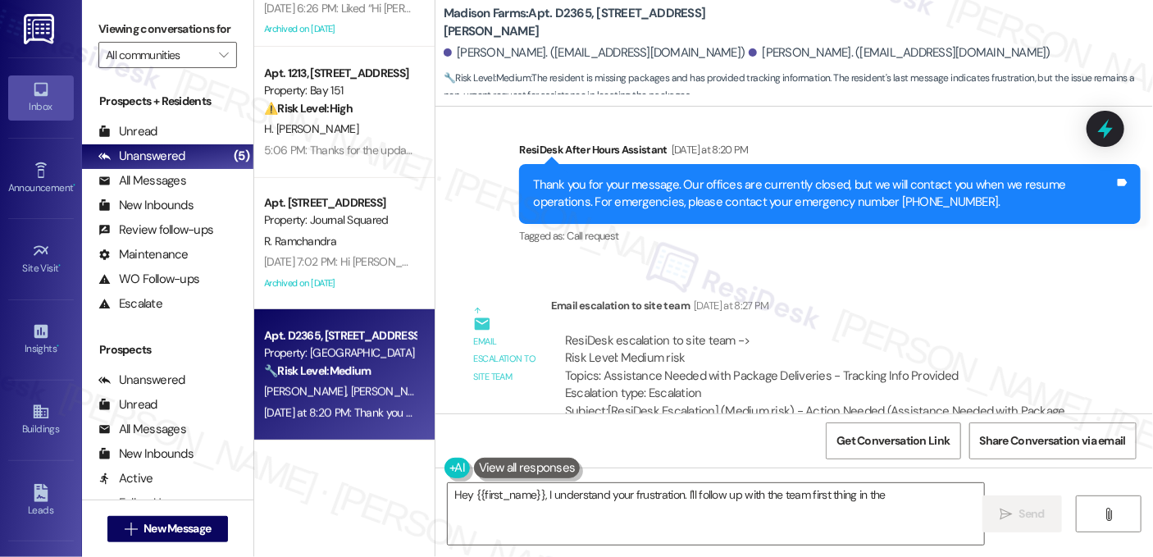
scroll to position [3000, 0]
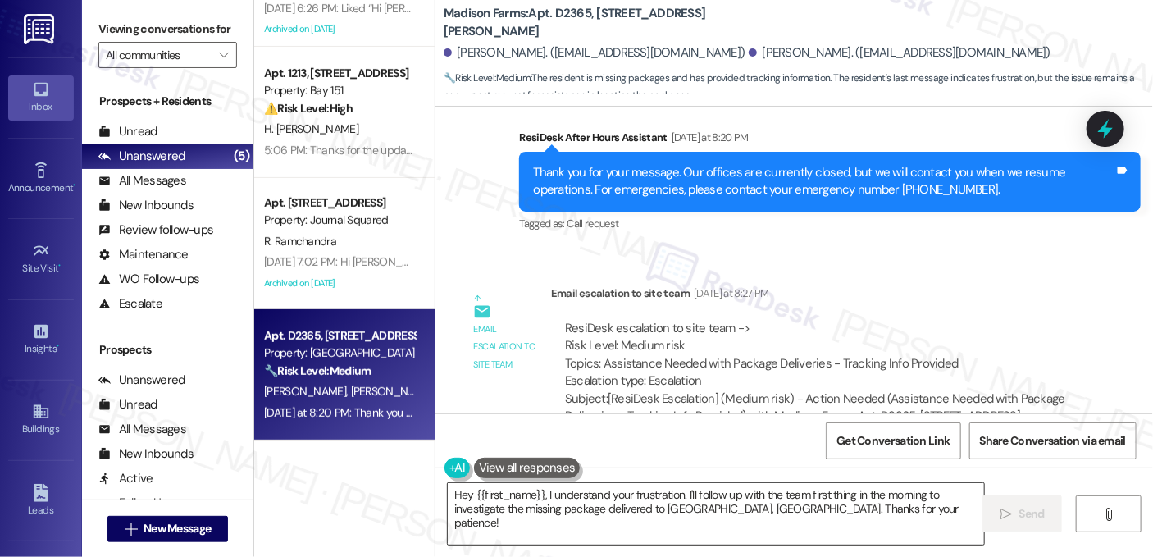
click at [633, 497] on textarea "Hey {{first_name}}, I understand your frustration. I'll follow up with the team…" at bounding box center [716, 513] width 536 height 61
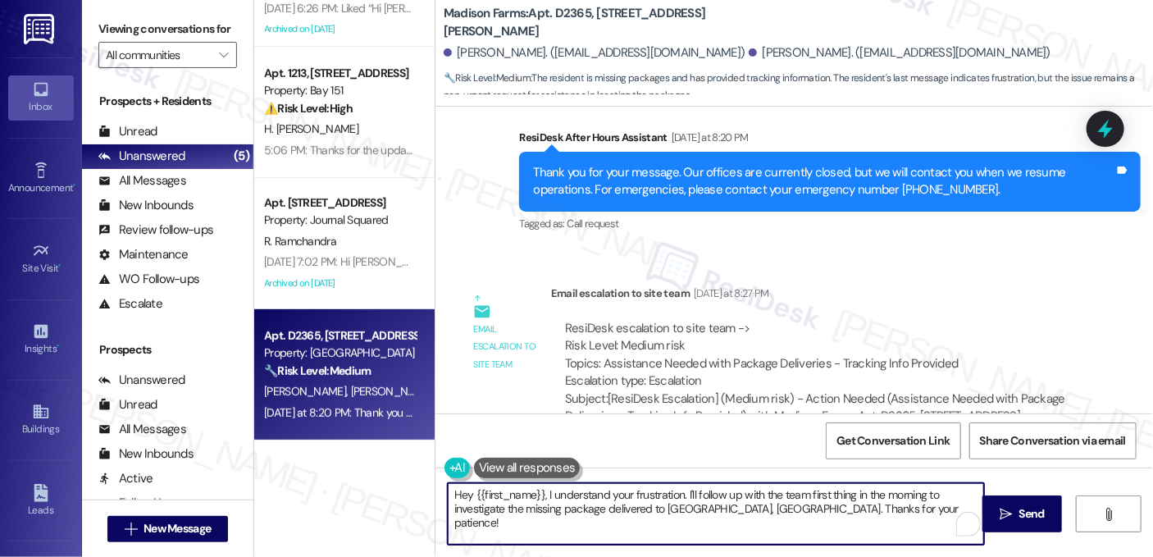
click at [633, 497] on textarea "Hey {{first_name}}, I understand your frustration. I'll follow up with the team…" at bounding box center [716, 513] width 536 height 61
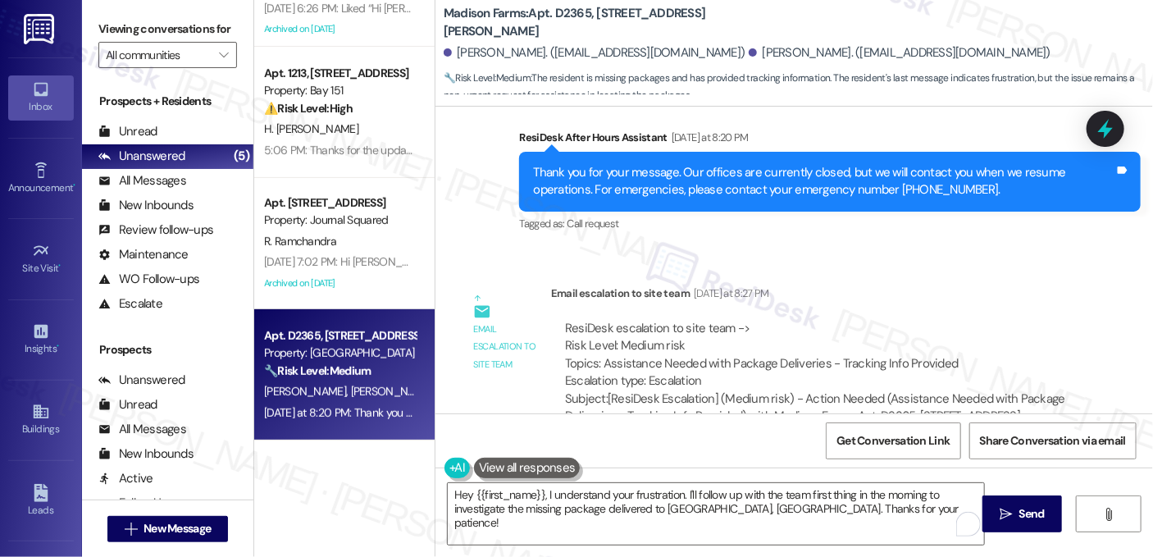
click at [209, 35] on label "Viewing conversations for" at bounding box center [167, 28] width 139 height 25
drag, startPoint x: 216, startPoint y: 42, endPoint x: 358, endPoint y: 7, distance: 146.1
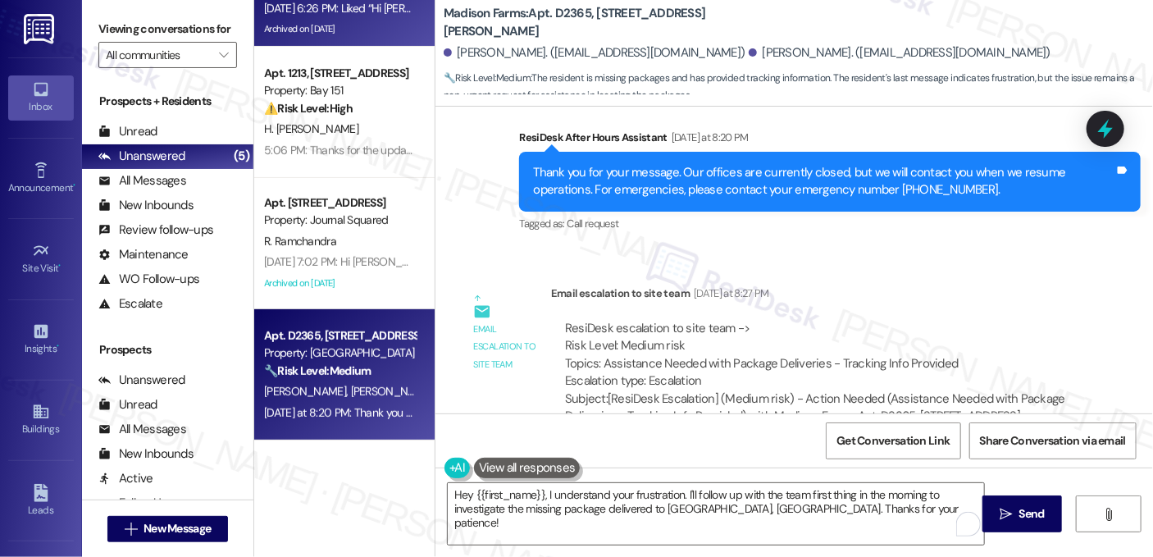
click at [216, 42] on label "Viewing conversations for" at bounding box center [167, 28] width 139 height 25
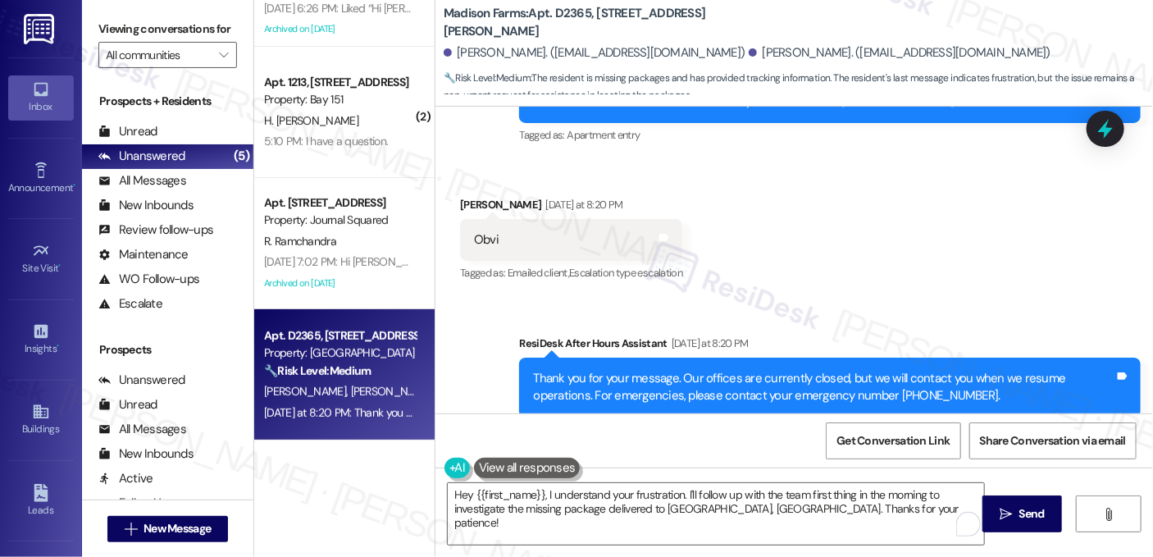
scroll to position [2754, 0]
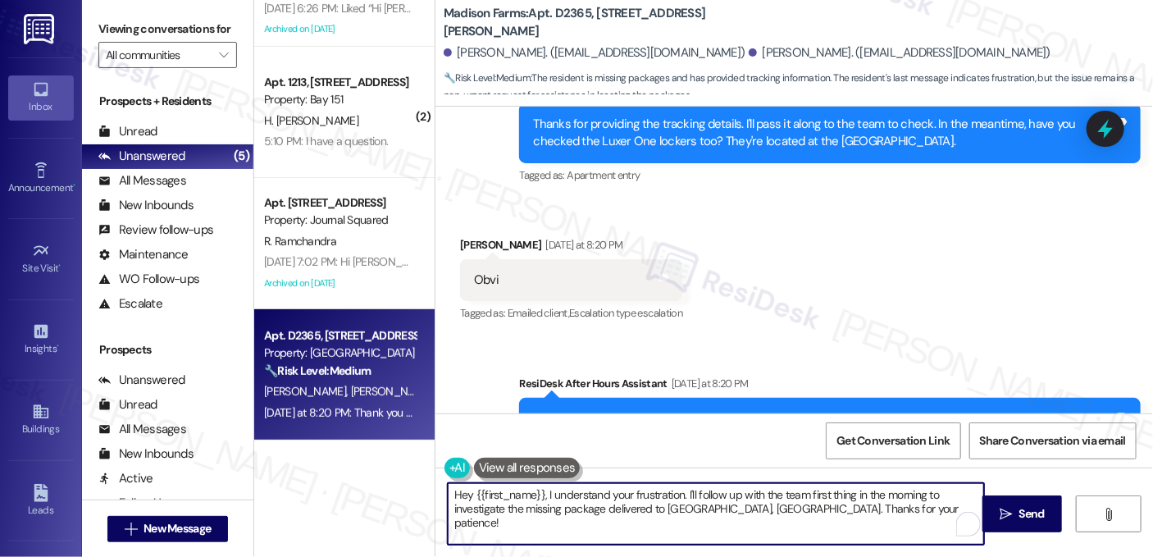
click at [607, 502] on textarea "Hey {{first_name}}, I understand your frustration. I'll follow up with the team…" at bounding box center [716, 513] width 536 height 61
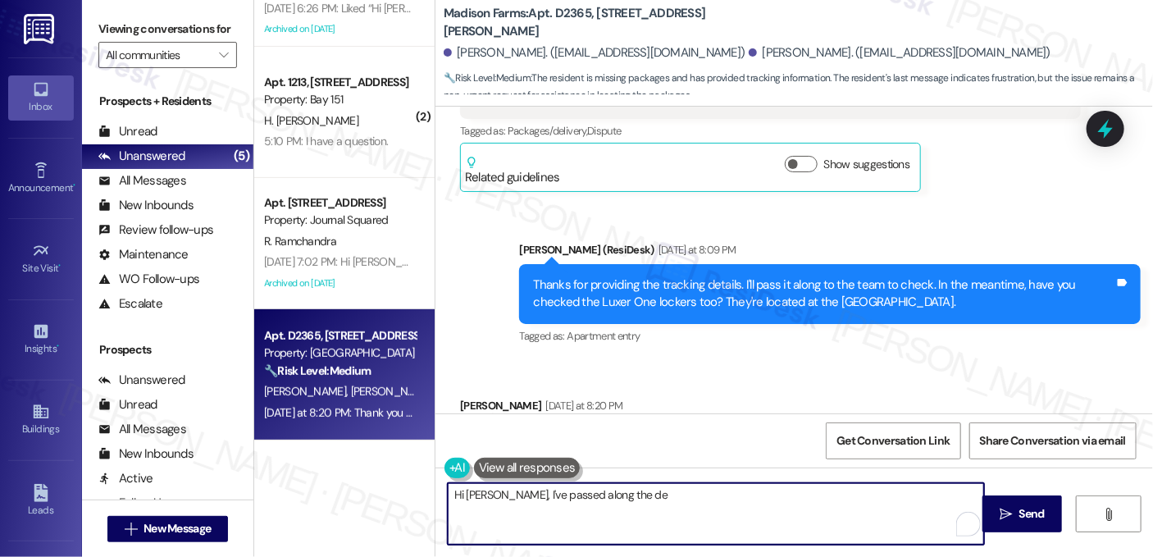
scroll to position [2590, 0]
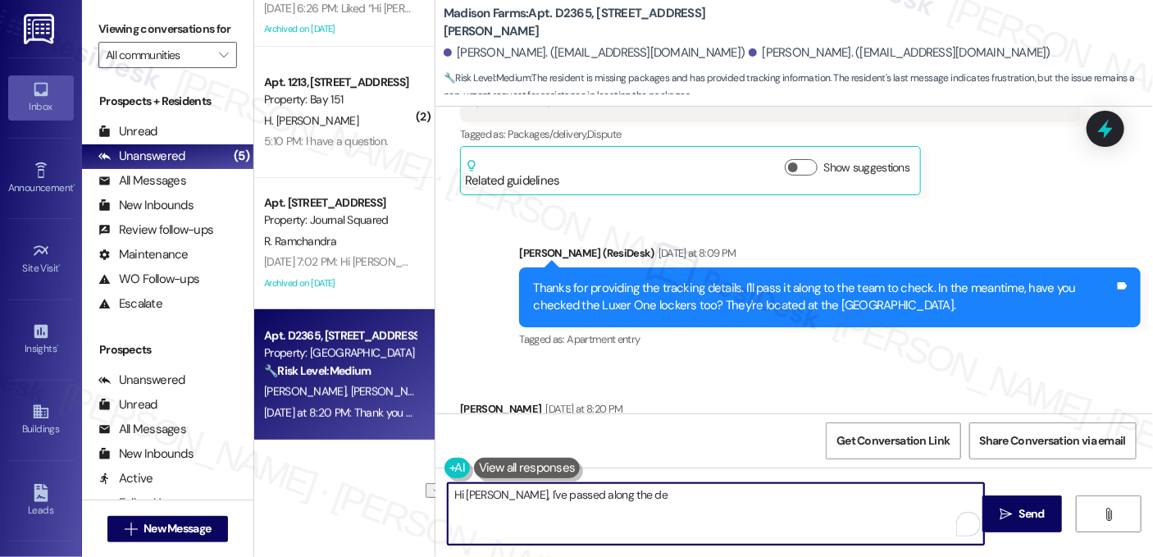
drag, startPoint x: 637, startPoint y: 502, endPoint x: 499, endPoint y: 503, distance: 137.7
click at [499, 503] on textarea "Hi Anthony, I've passed along the de" at bounding box center [716, 513] width 536 height 61
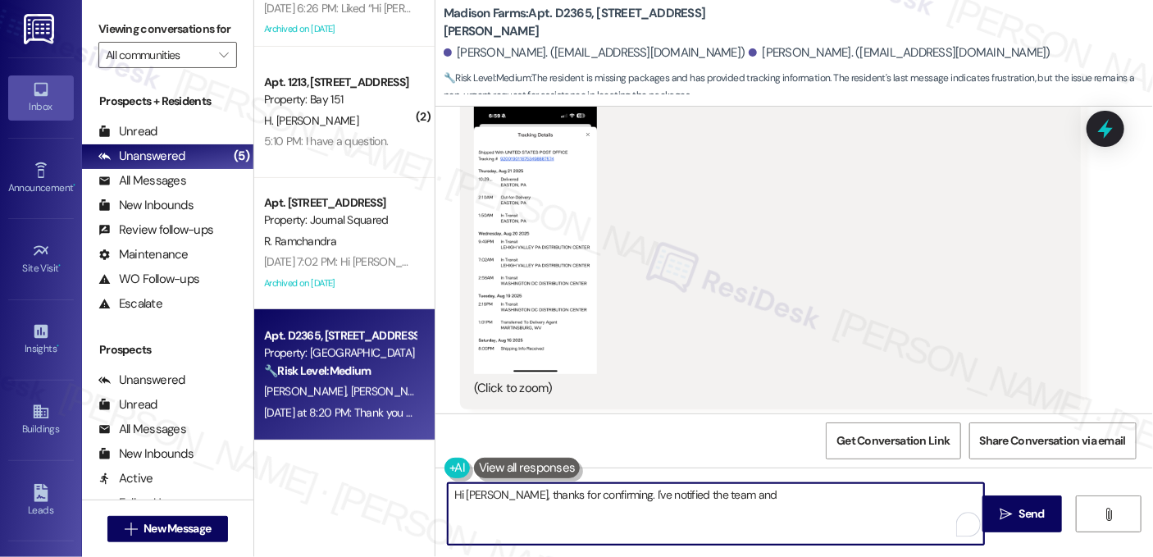
scroll to position [2426, 0]
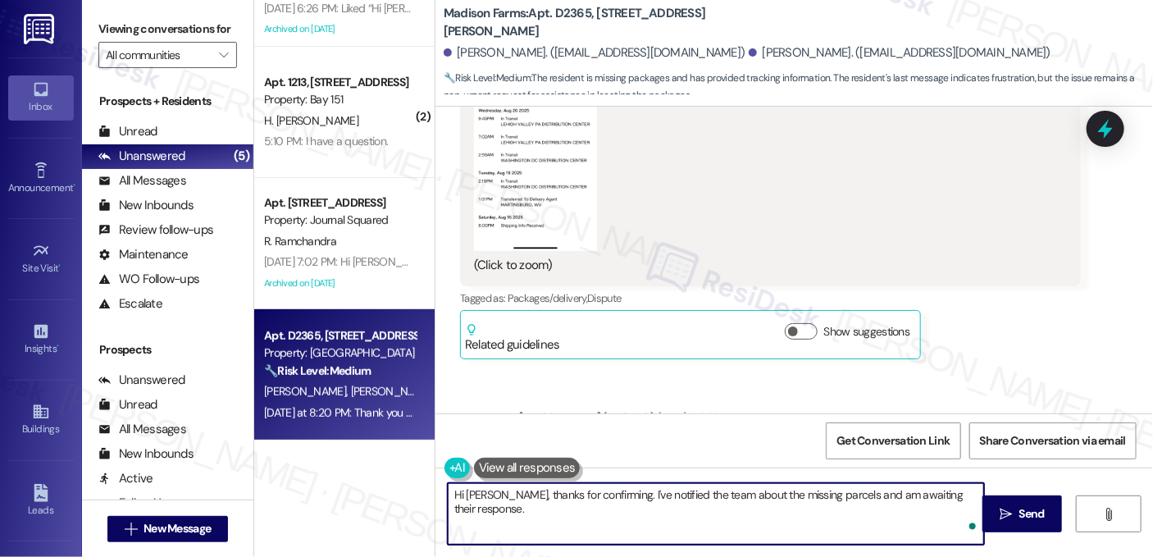
click at [794, 511] on textarea "Hi Anthony, thanks for confirming. I've notified the team about the missing par…" at bounding box center [716, 513] width 536 height 61
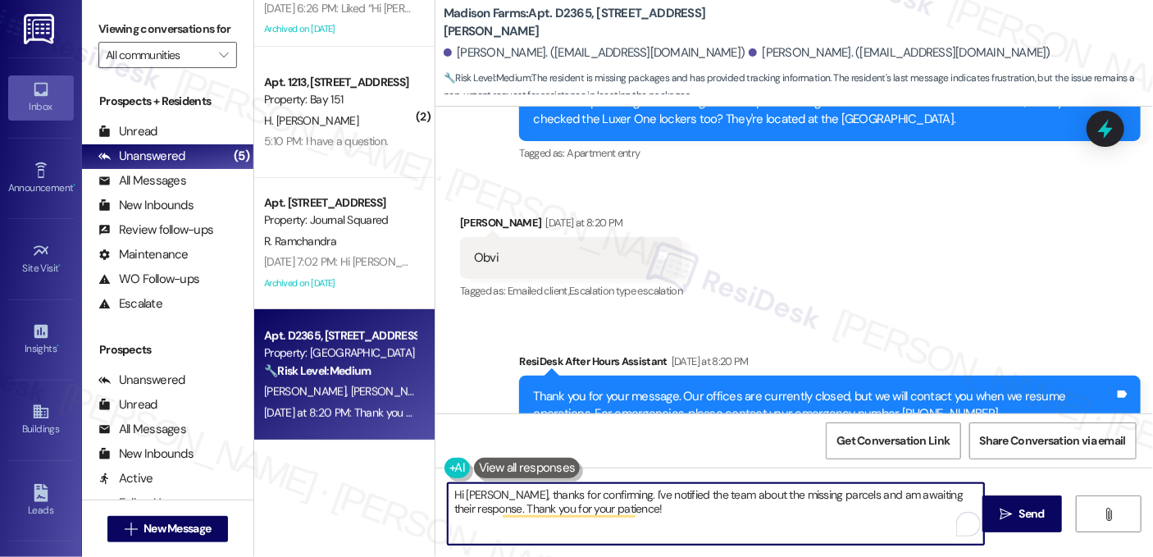
scroll to position [2918, 0]
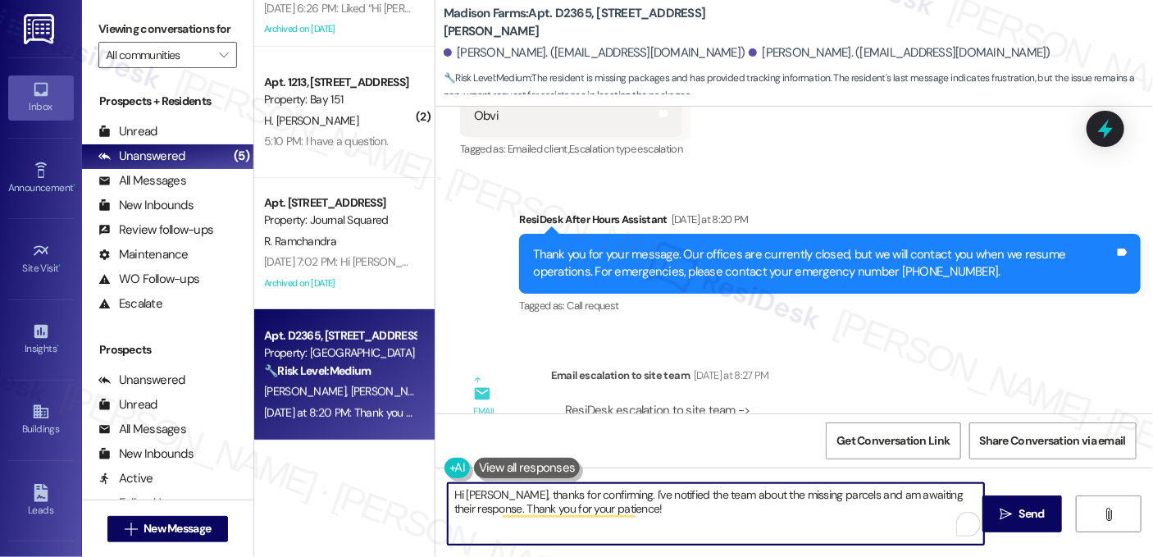
click at [652, 497] on textarea "Hi Anthony, thanks for confirming. I've notified the team about the missing par…" at bounding box center [716, 513] width 536 height 61
click at [666, 507] on textarea "Hi Anthony, thanks for confirming. I've notified the team about the missing par…" at bounding box center [716, 513] width 536 height 61
click at [466, 490] on textarea "Hi Anthony, thanks for confirming. I've notified the team about the missing par…" at bounding box center [716, 513] width 536 height 61
click at [504, 493] on textarea "Hi Anthony, thanks for confirming. I've notified the team about the missing par…" at bounding box center [716, 513] width 536 height 61
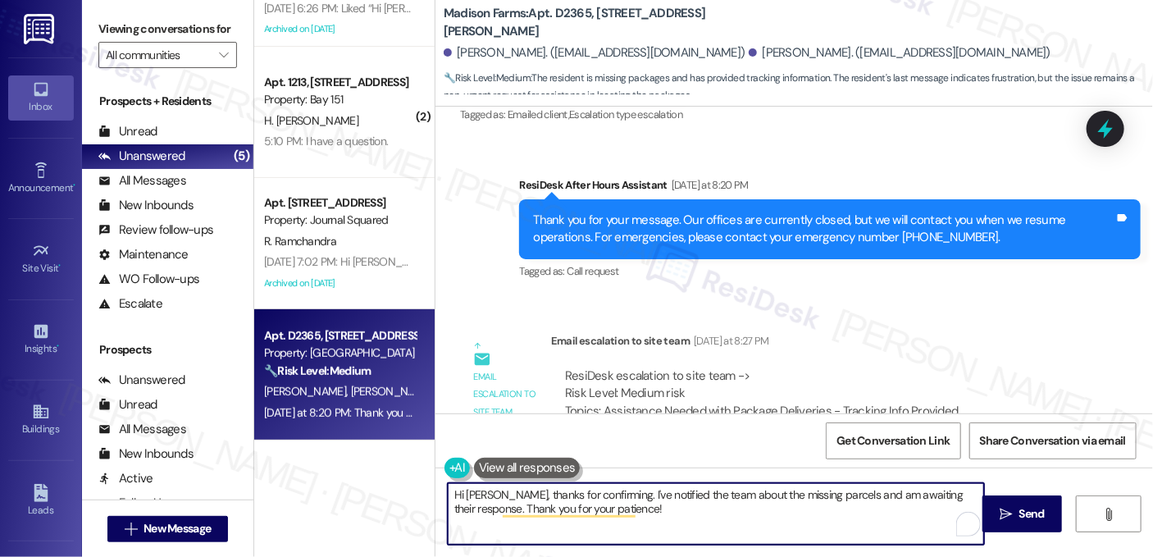
scroll to position [3000, 0]
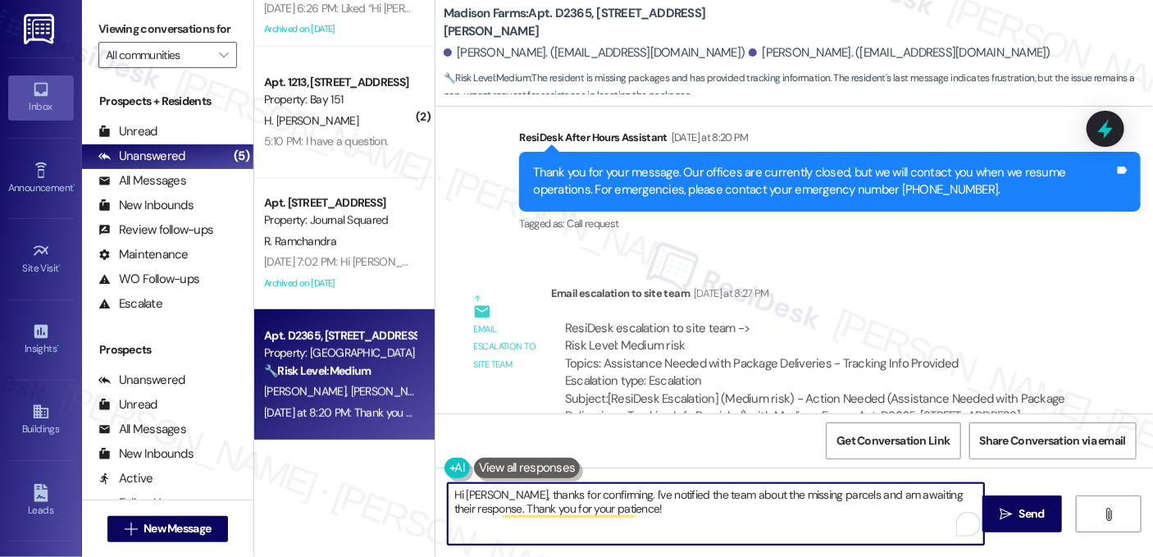
click at [794, 493] on textarea "Hi Anthony, thanks for confirming. I've notified the team about the missing par…" at bounding box center [716, 513] width 536 height 61
click at [683, 523] on textarea "Hi Anthony, thanks for confirming. I've notified the team about the missing par…" at bounding box center [716, 513] width 536 height 61
click at [496, 511] on textarea "Hi Anthony, thanks for confirming. I've notified the team about the missing par…" at bounding box center [716, 513] width 536 height 61
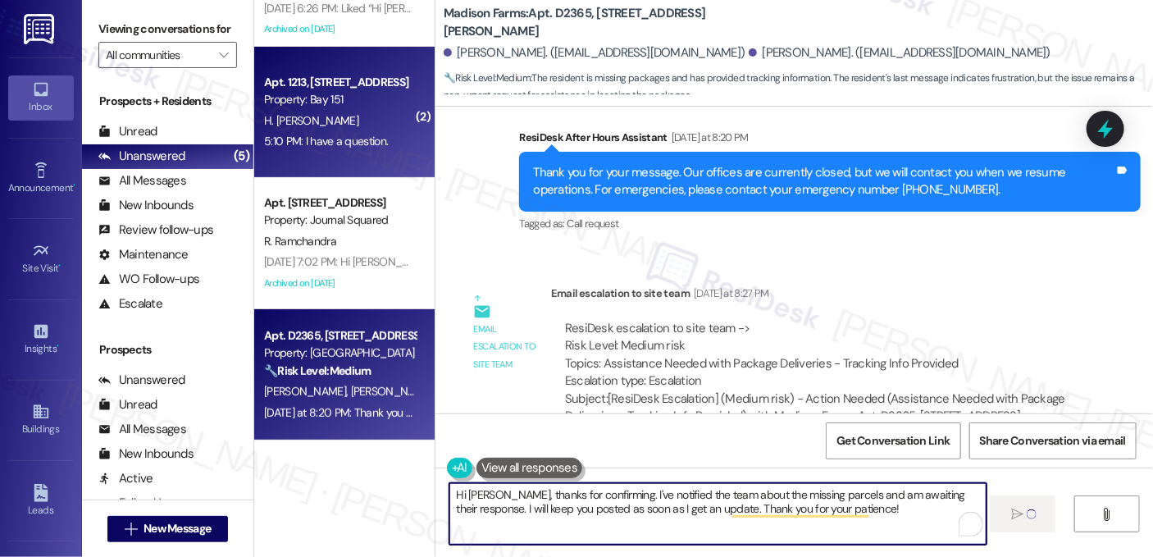
type textarea "Hi Anthony, thanks for confirming. I've notified the team about the missing par…"
click at [376, 153] on div "Apt. 1213, 151 Center Street Property: Bay 151 H. Marques Moreira 5:10 PM: I ha…" at bounding box center [344, 112] width 180 height 131
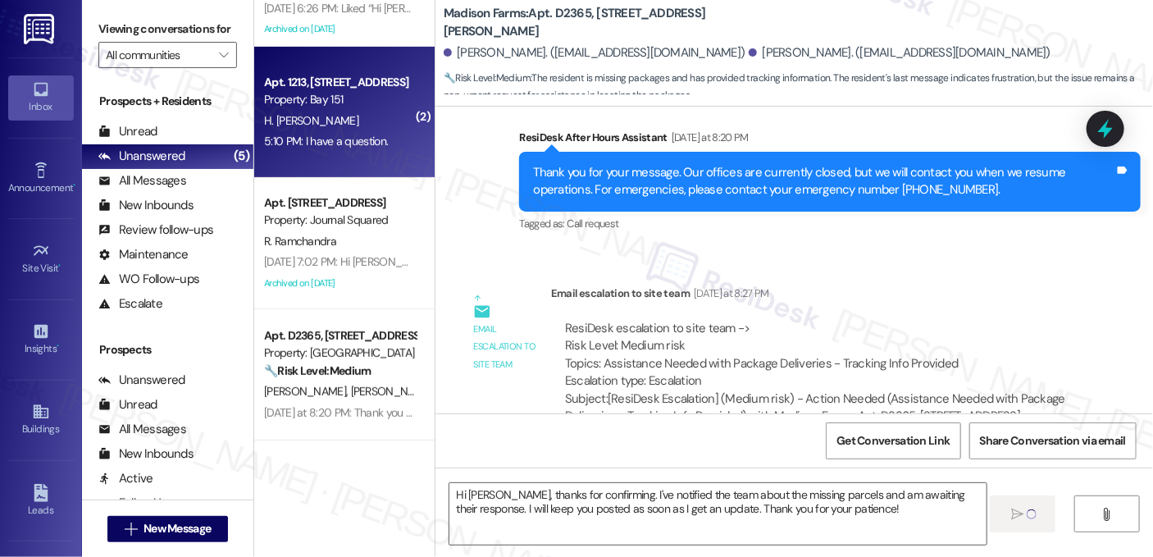
type textarea "Fetching suggested responses. Please feel free to read through the conversation…"
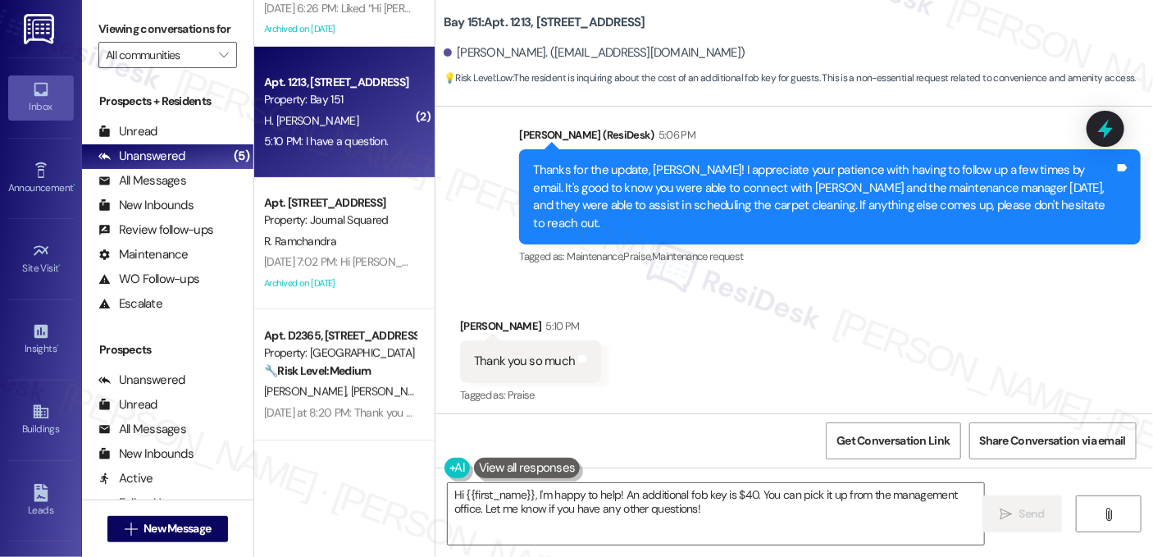
scroll to position [1372, 0]
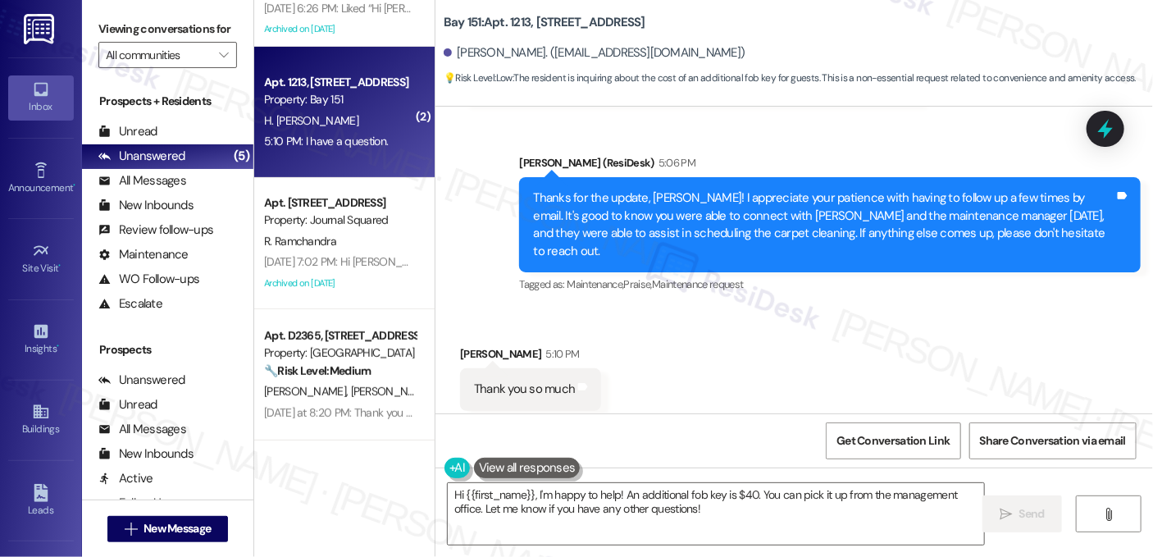
click at [633, 219] on div "Thanks for the update, Hugo! I appreciate your patience with having to follow u…" at bounding box center [823, 224] width 581 height 70
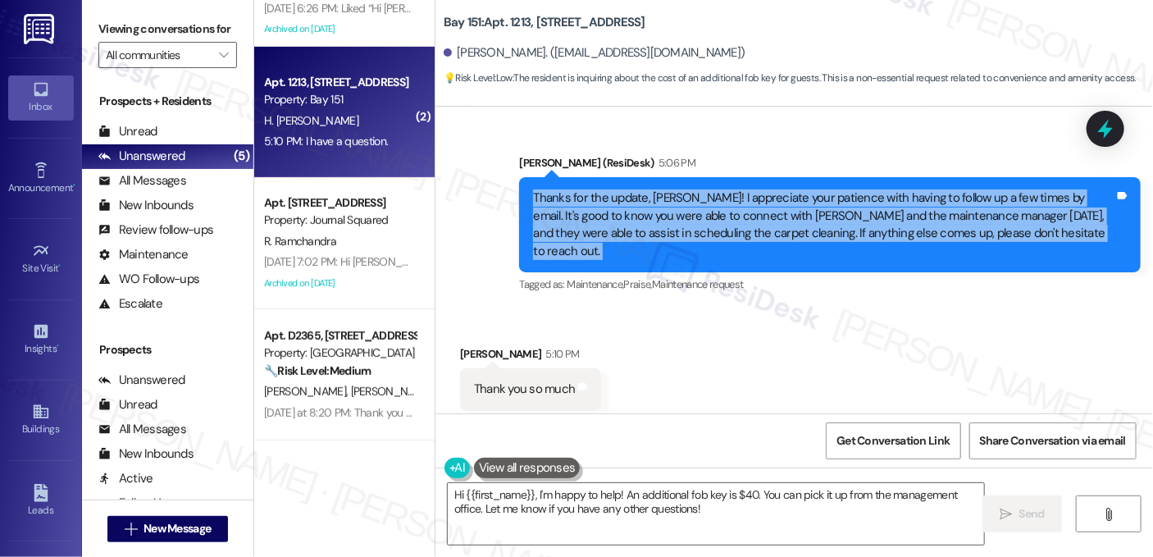
click at [633, 219] on div "Thanks for the update, Hugo! I appreciate your patience with having to follow u…" at bounding box center [823, 224] width 581 height 70
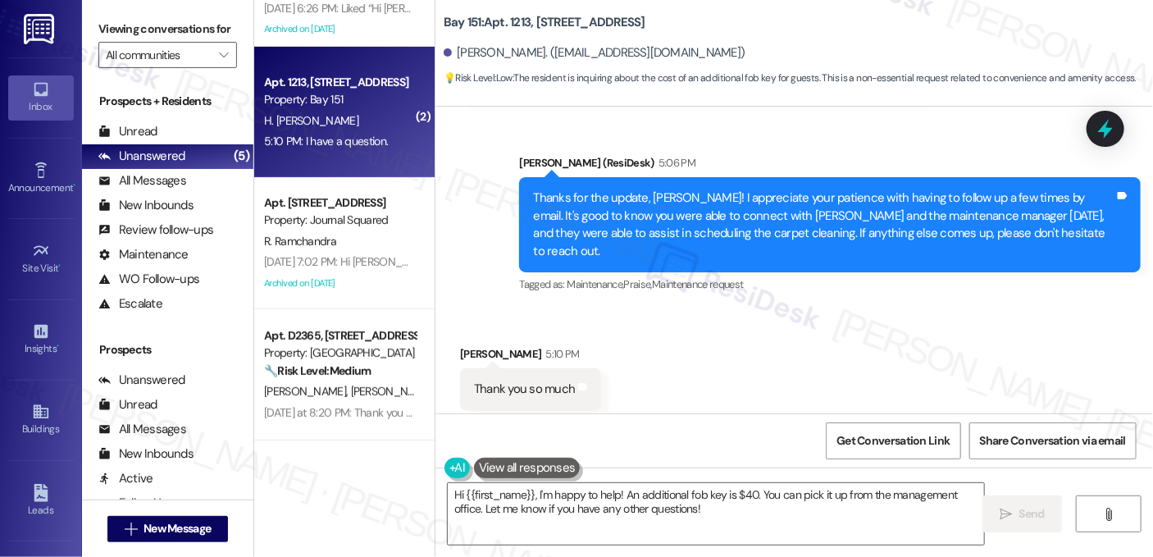
click at [758, 145] on div "Sent via SMS Jane (ResiDesk) 5:06 PM Thanks for the update, Hugo! I appreciate …" at bounding box center [830, 225] width 646 height 166
click at [771, 211] on div "Thanks for the update, Hugo! I appreciate your patience with having to follow u…" at bounding box center [823, 224] width 581 height 70
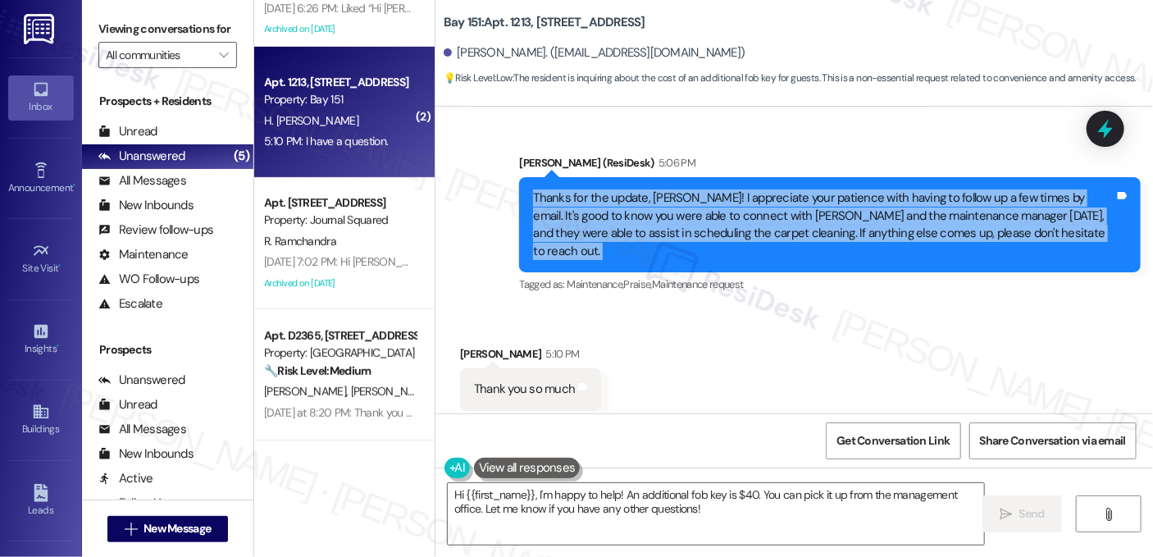
click at [771, 211] on div "Thanks for the update, Hugo! I appreciate your patience with having to follow u…" at bounding box center [823, 224] width 581 height 70
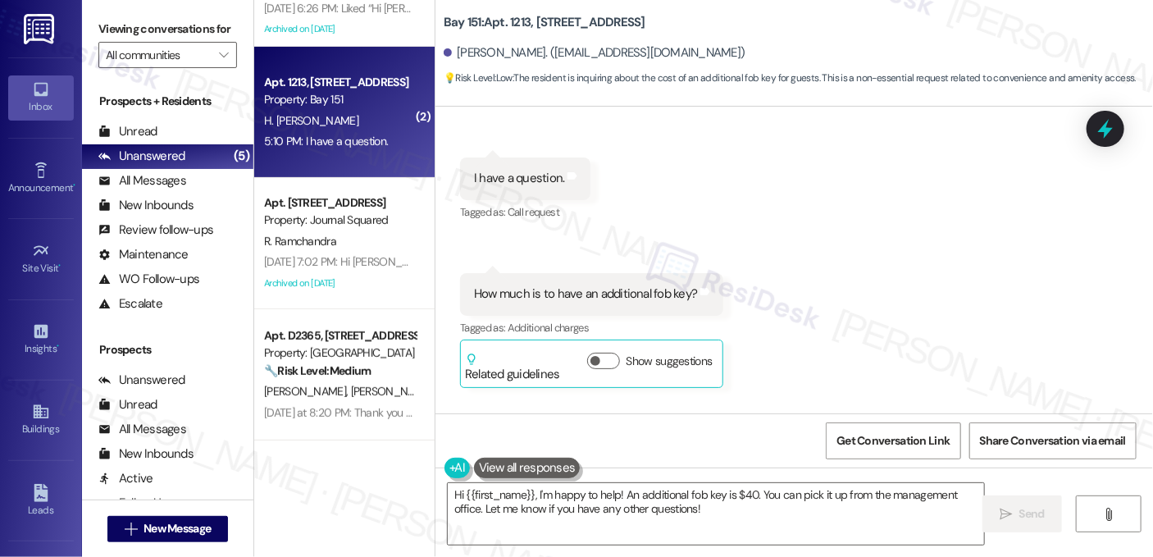
scroll to position [1783, 0]
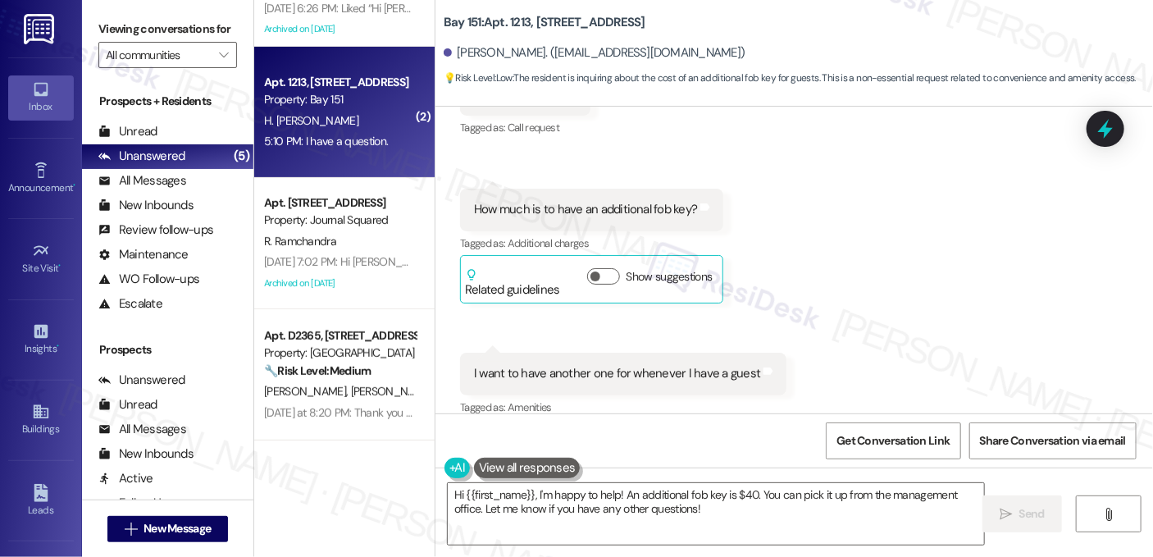
click at [597, 200] on div "How much is to have an additional fob key? Tags and notes" at bounding box center [592, 210] width 264 height 42
click at [593, 268] on button "Show suggestions" at bounding box center [603, 276] width 33 height 16
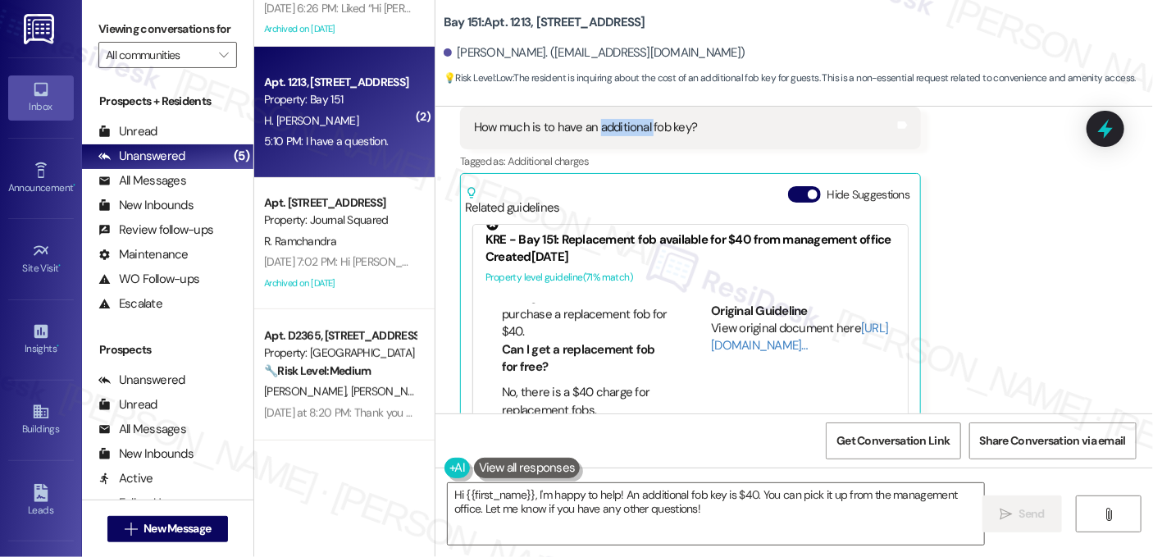
scroll to position [246, 0]
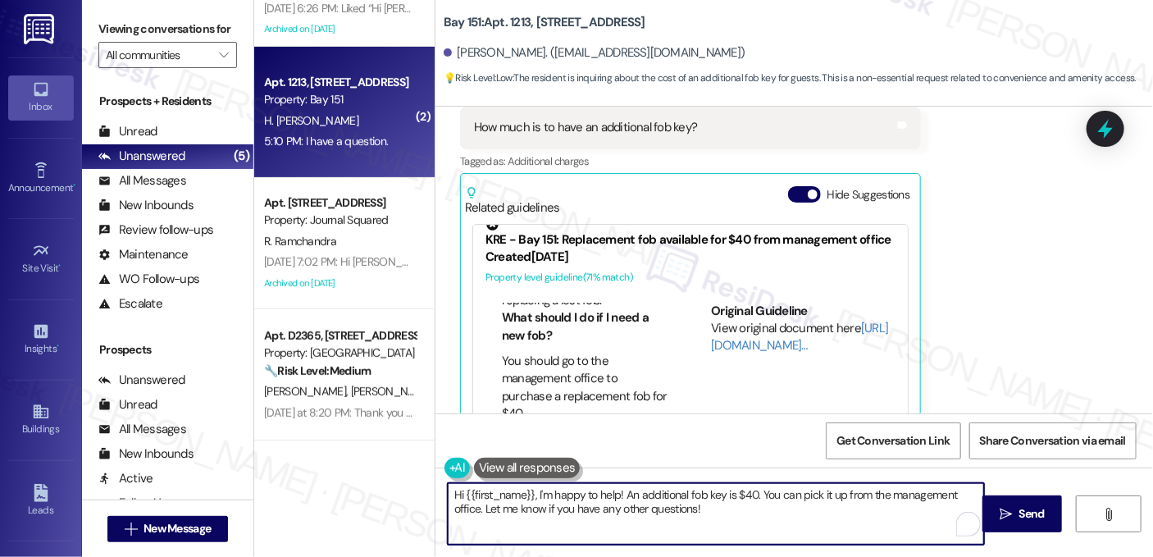
click at [721, 491] on textarea "Hi {{first_name}}, I'm happy to help! An additional fob key is $40. You can pic…" at bounding box center [716, 513] width 536 height 61
click at [748, 321] on link "[URL][DOMAIN_NAME]…" at bounding box center [799, 337] width 177 height 34
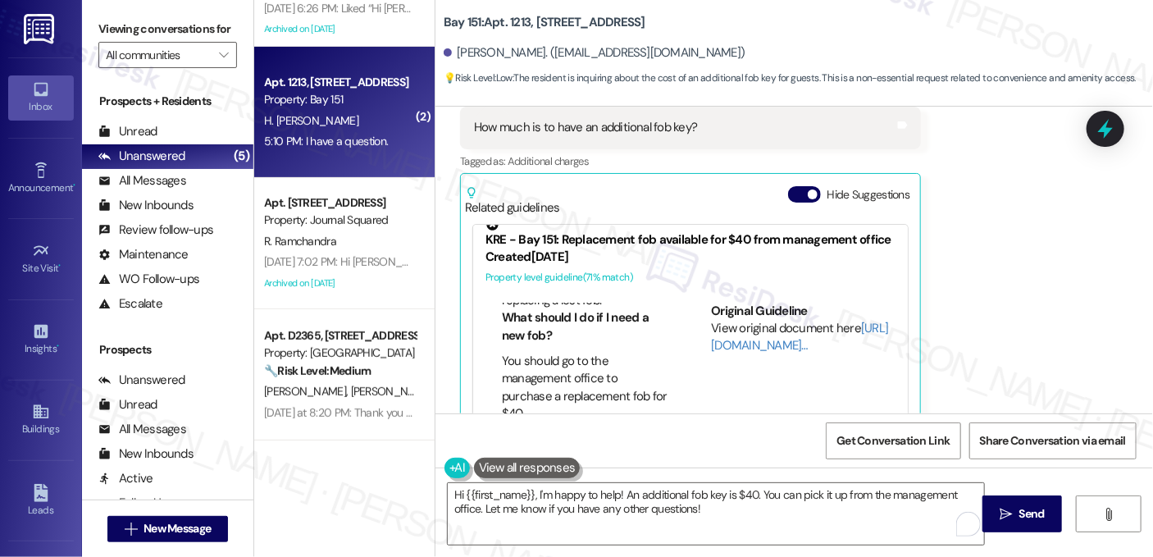
drag, startPoint x: 439, startPoint y: 17, endPoint x: 476, endPoint y: 18, distance: 36.9
click at [476, 18] on b "Bay 151: Apt. 1213, [STREET_ADDRESS]" at bounding box center [544, 22] width 202 height 17
click at [818, 72] on span "💡 Risk Level: Low : The resident is inquiring about the cost of an additional f…" at bounding box center [789, 78] width 692 height 17
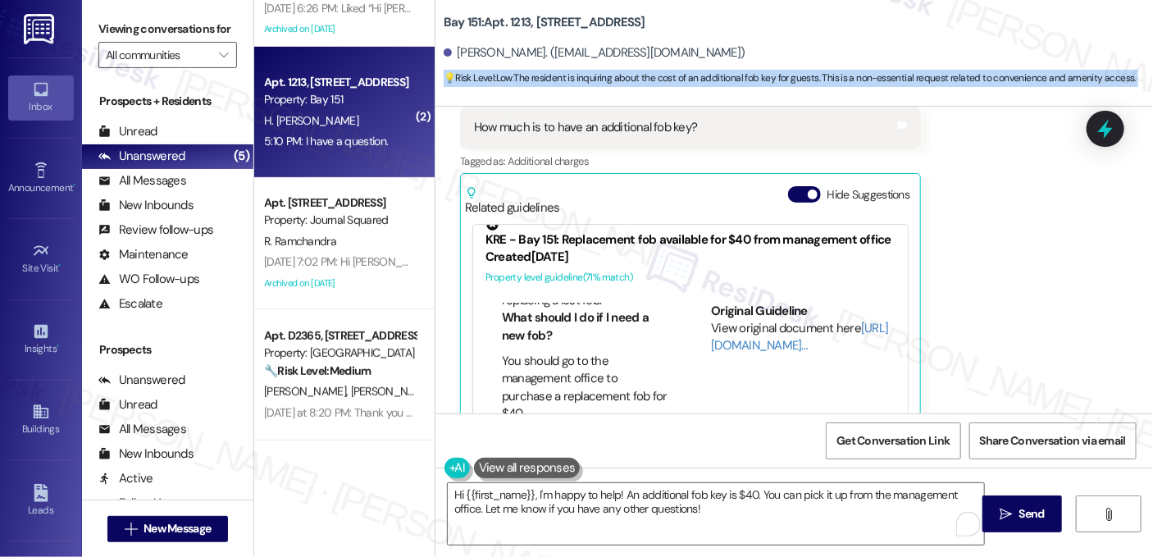
click at [818, 72] on span "💡 Risk Level: Low : The resident is inquiring about the cost of an additional f…" at bounding box center [789, 78] width 692 height 17
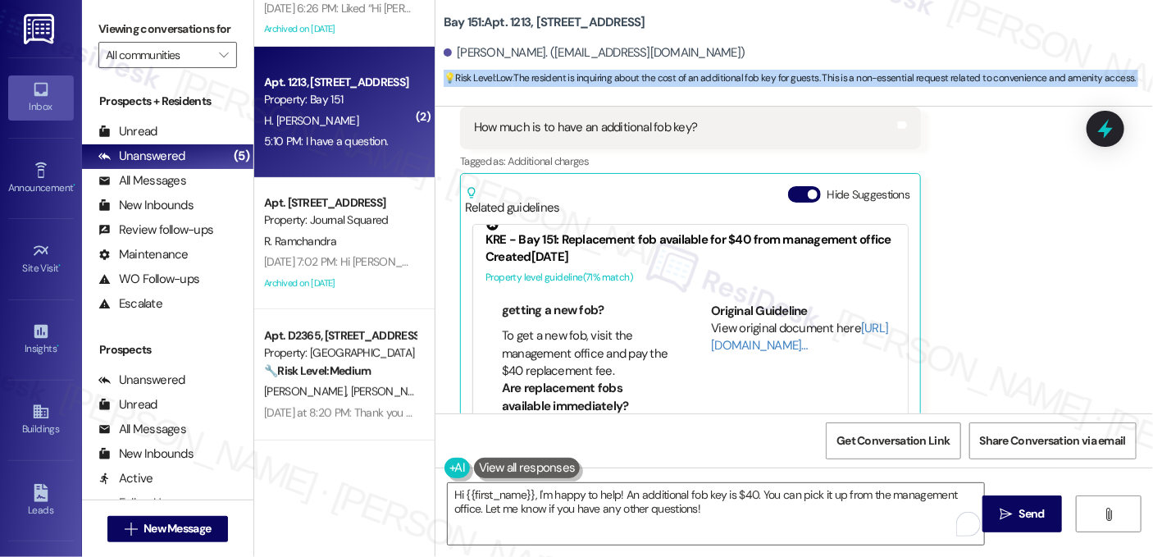
scroll to position [492, 0]
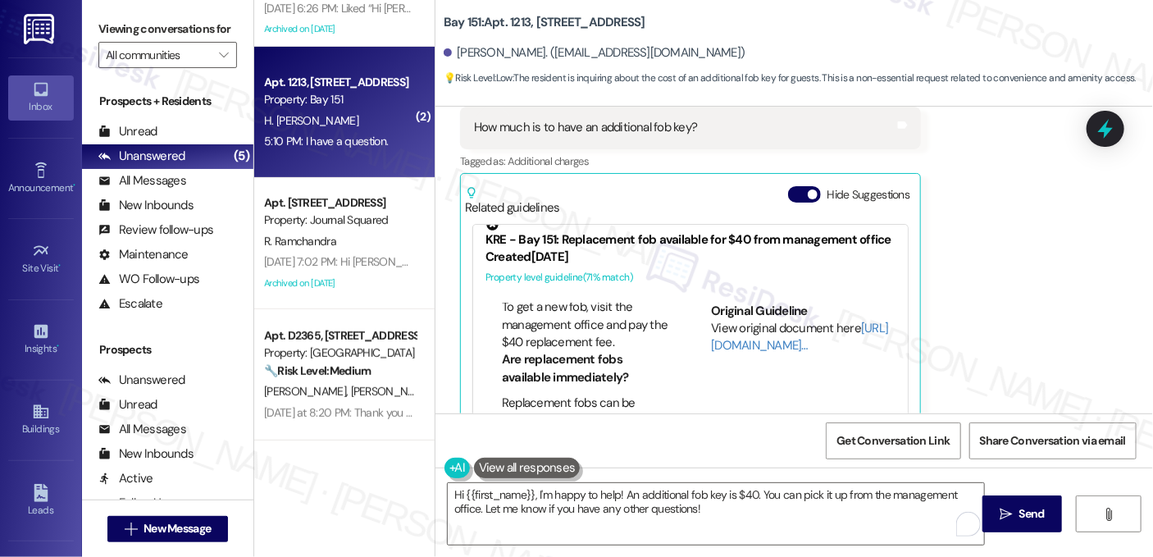
click at [579, 308] on li "To get a new fob, visit the management office and pay the $40 replacement fee." at bounding box center [586, 324] width 168 height 52
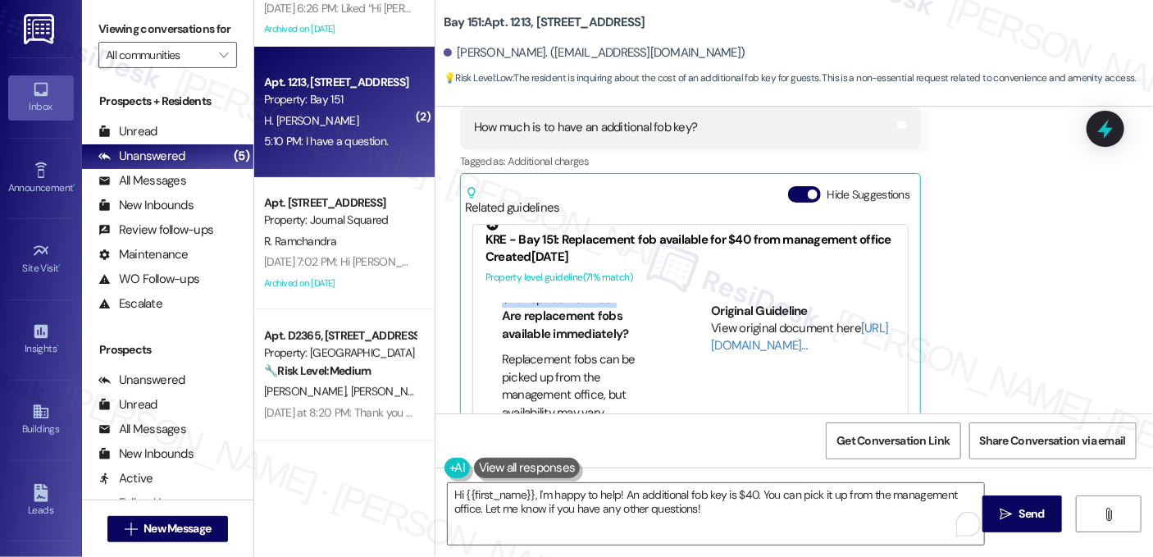
scroll to position [574, 0]
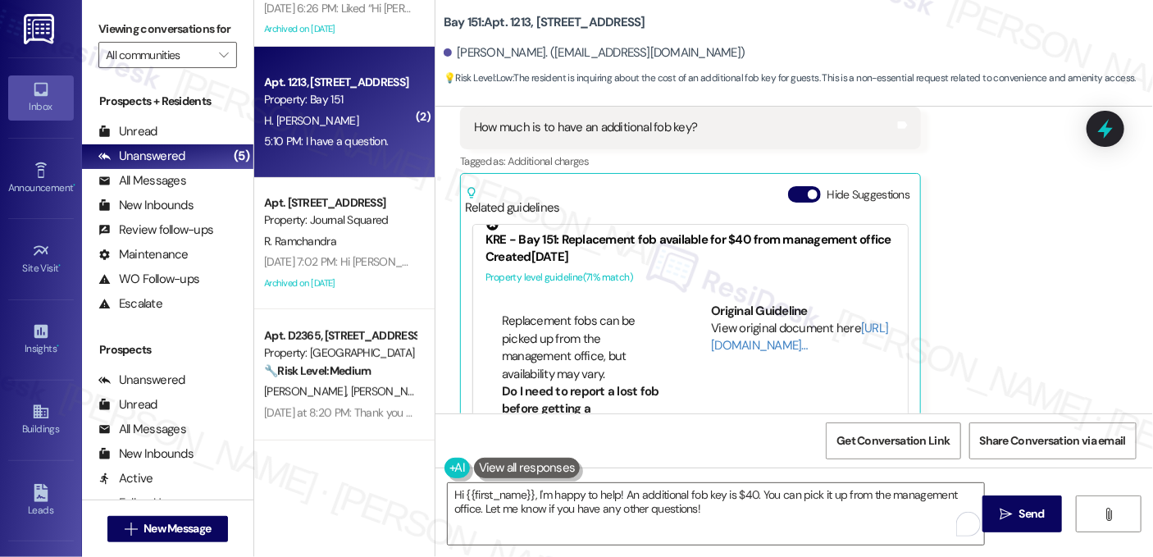
click at [561, 317] on li "Replacement fobs can be picked up from the management office, but availability …" at bounding box center [586, 347] width 168 height 70
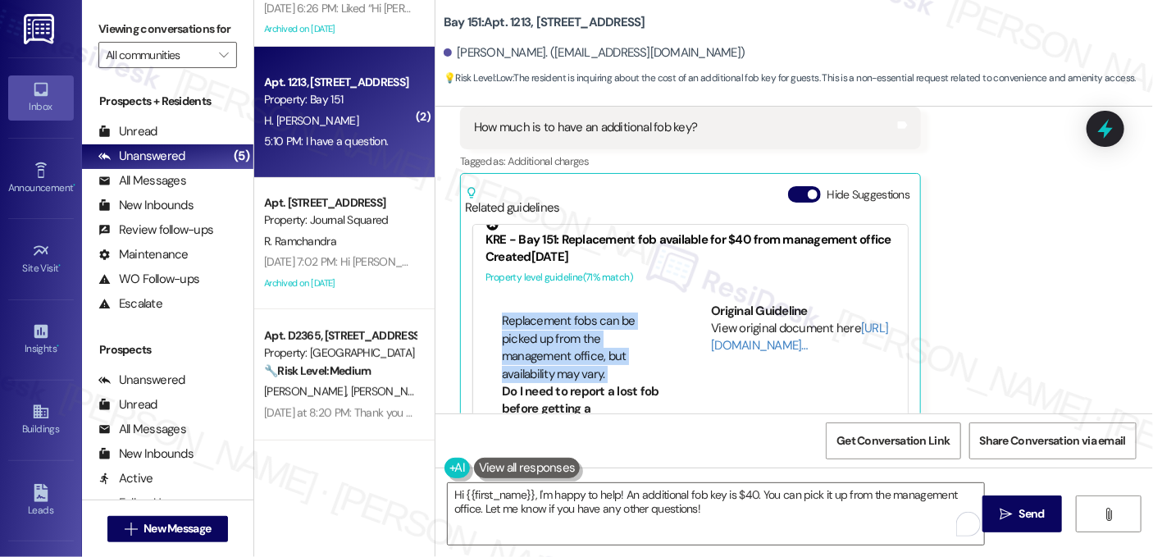
click at [561, 317] on li "Replacement fobs can be picked up from the management office, but availability …" at bounding box center [586, 347] width 168 height 70
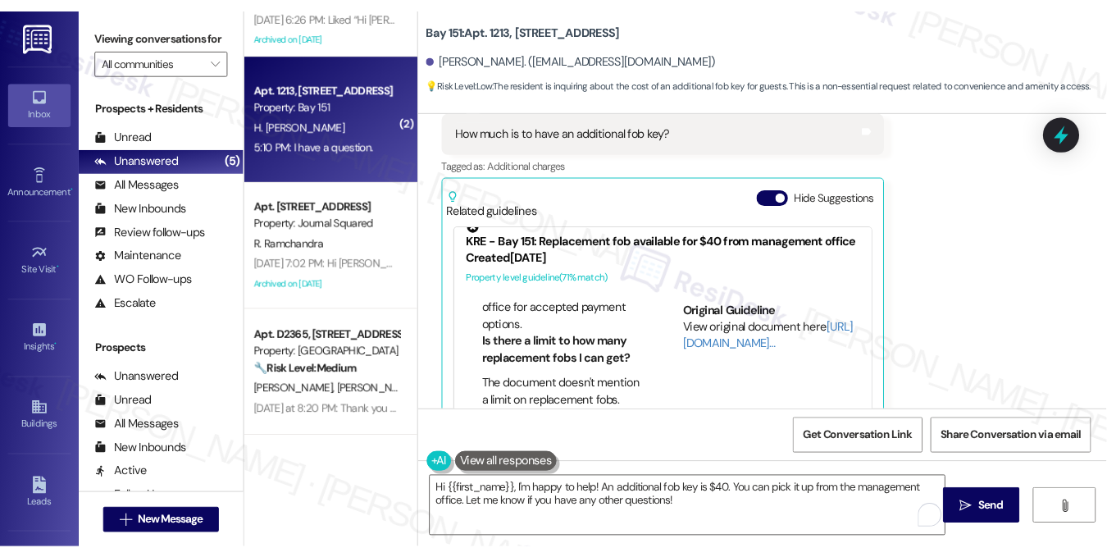
scroll to position [980, 0]
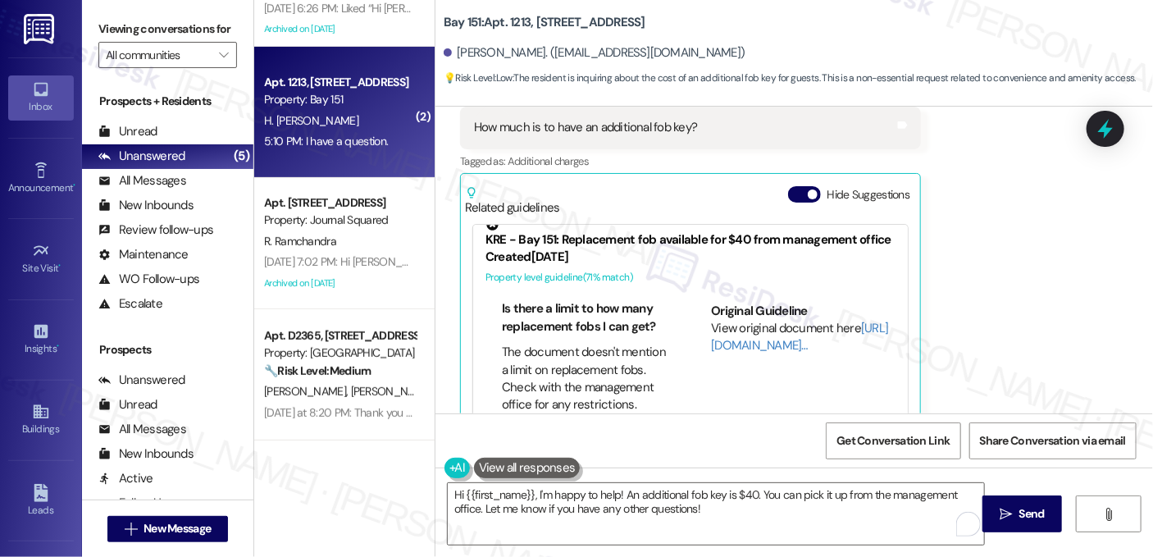
click at [1000, 312] on div "Received via SMS Hugo Marques Moreira 5:10 PM Thank you so much Tags and notes …" at bounding box center [793, 194] width 717 height 756
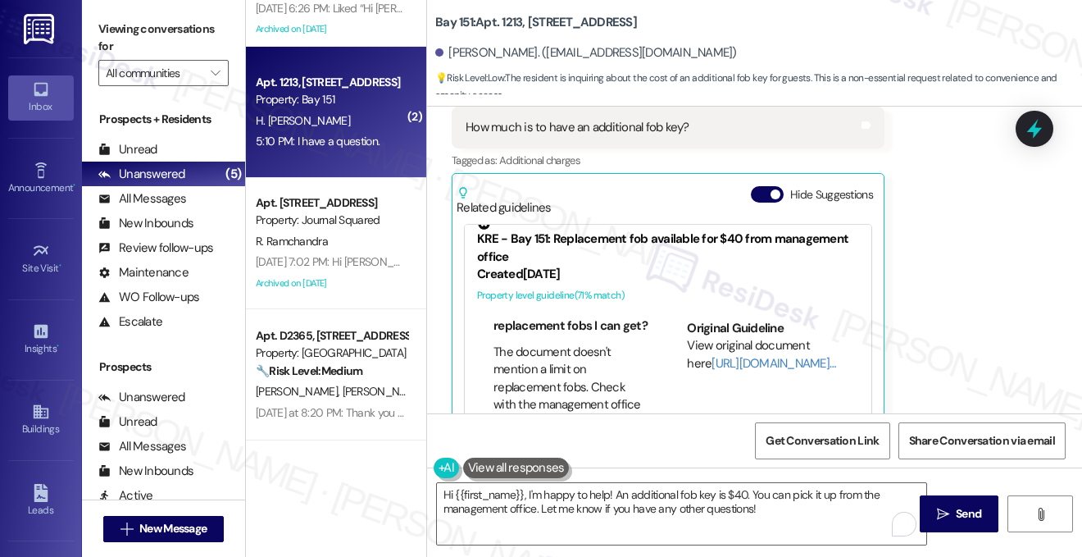
scroll to position [932, 0]
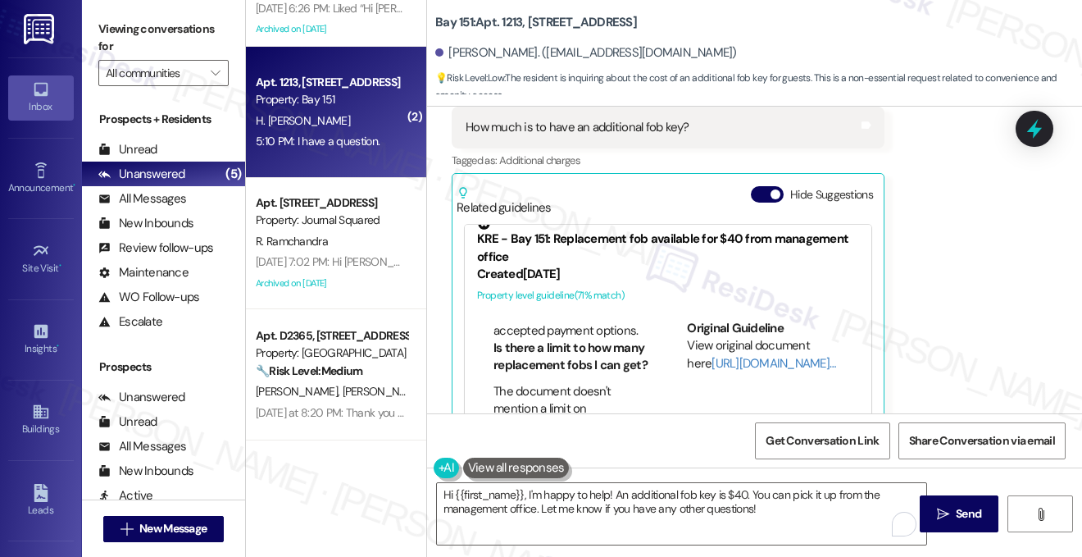
click at [155, 22] on label "Viewing conversations for" at bounding box center [163, 37] width 130 height 43
click at [604, 497] on textarea "Hi {{first_name}}, I'm happy to help! An additional fob key is $40. You can pic…" at bounding box center [681, 513] width 489 height 61
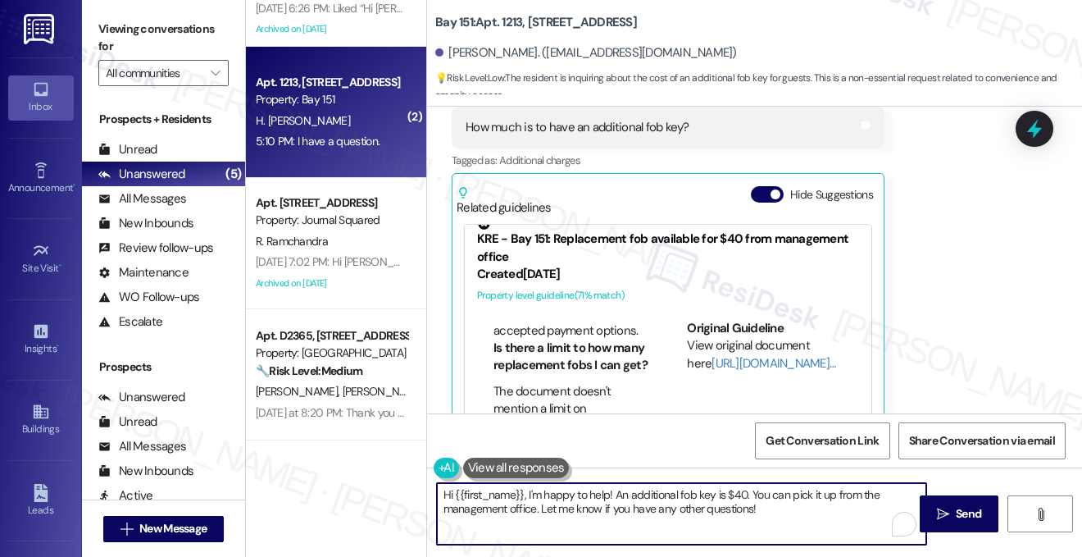
click at [604, 497] on textarea "Hi {{first_name}}, I'm happy to help! An additional fob key is $40. You can pic…" at bounding box center [681, 513] width 489 height 61
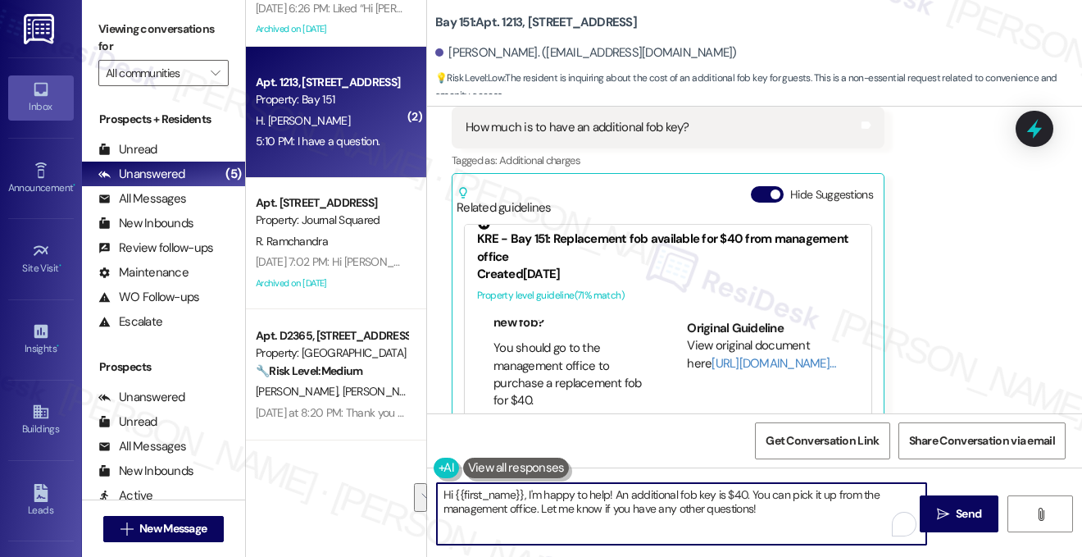
scroll to position [358, 0]
click at [627, 499] on textarea "Hi {{first_name}}, I'm happy to help! An additional fob key is $40. You can pic…" at bounding box center [681, 513] width 489 height 61
click at [725, 484] on textarea "Hi {{first_name}}, I'm happy to help! An additional fob key is $40. You can pic…" at bounding box center [681, 513] width 489 height 61
click at [749, 497] on textarea "Hi {{first_name}}, I'm happy to help! An additional fob key is $40. You can pic…" at bounding box center [681, 513] width 489 height 61
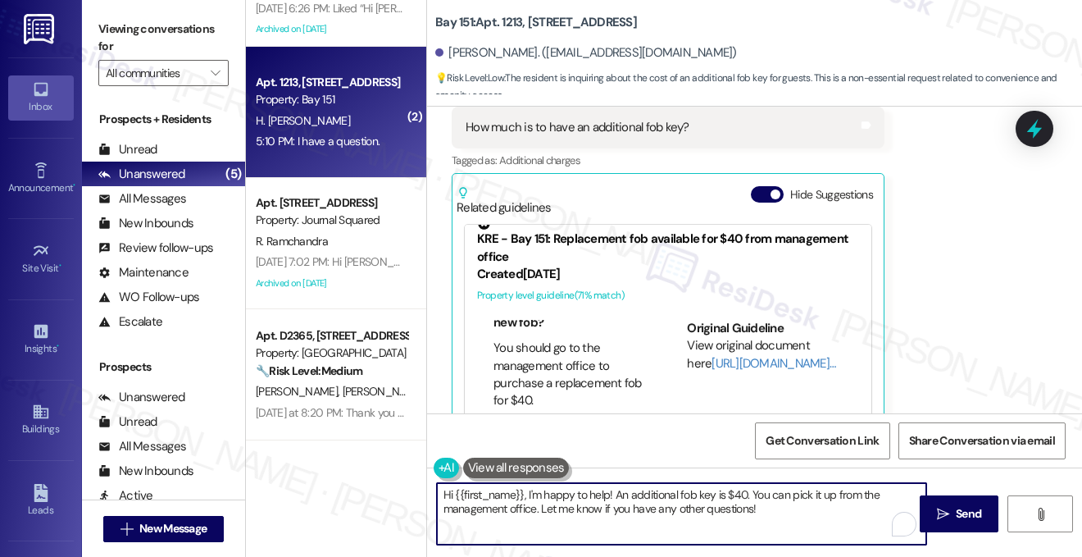
scroll to position [1818, 0]
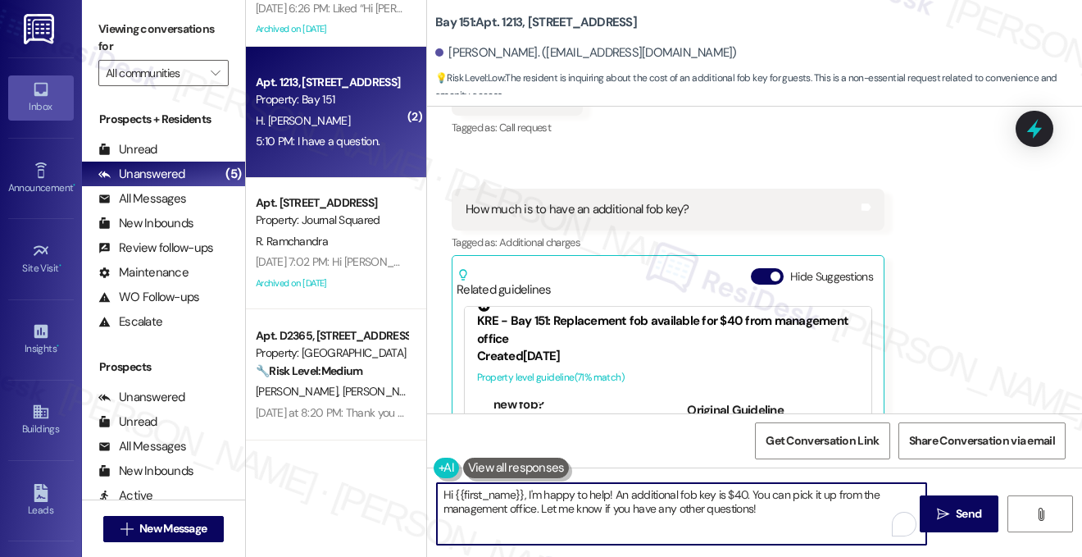
drag, startPoint x: 616, startPoint y: 493, endPoint x: 439, endPoint y: 490, distance: 177.1
click at [439, 490] on textarea "Hi {{first_name}}, I'm happy to help! An additional fob key is $40. You can pic…" at bounding box center [681, 513] width 489 height 61
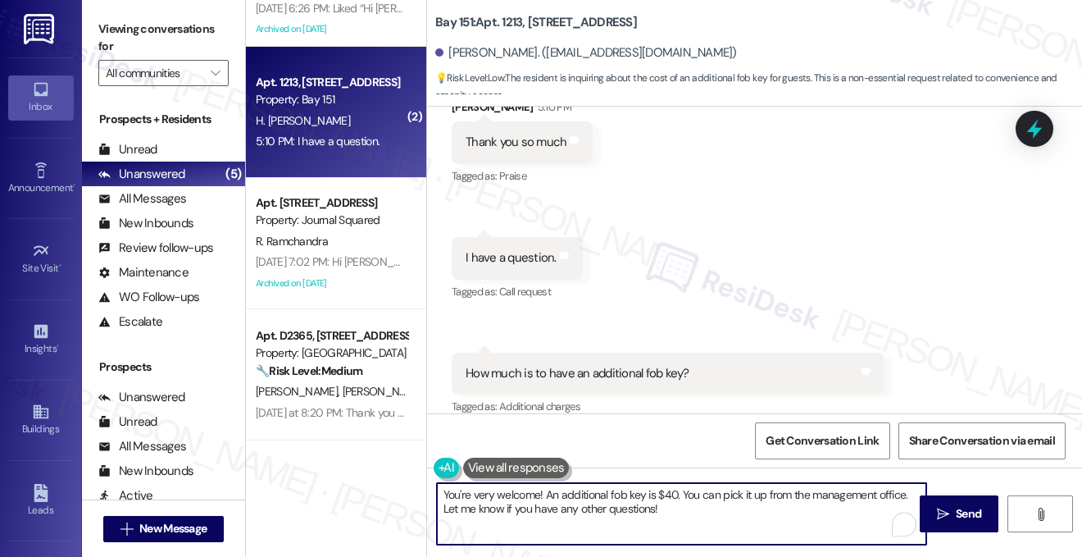
click at [680, 492] on textarea "You're very welcome! An additional fob key is $40. You can pick it up from the …" at bounding box center [681, 513] width 489 height 61
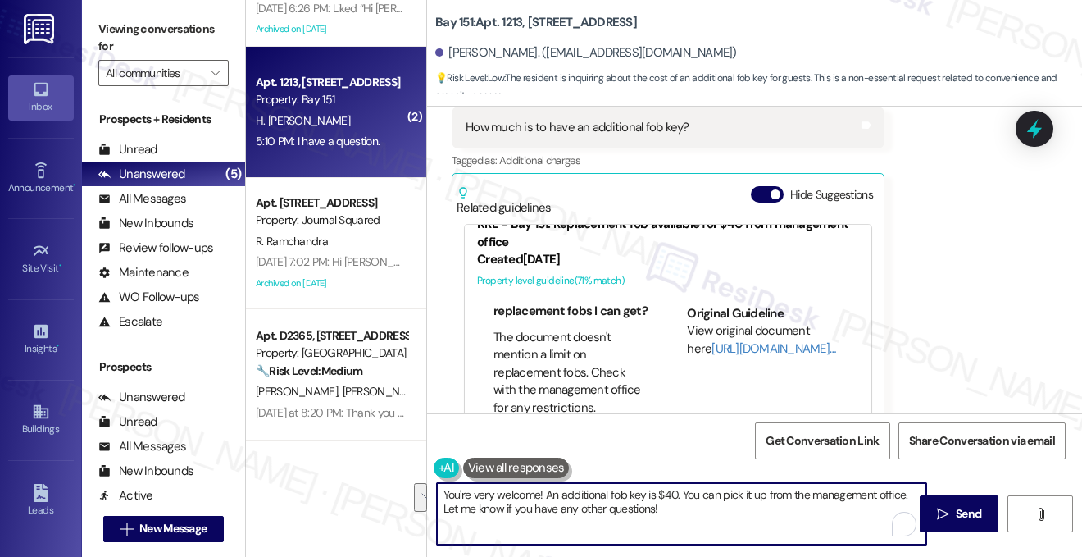
scroll to position [35, 0]
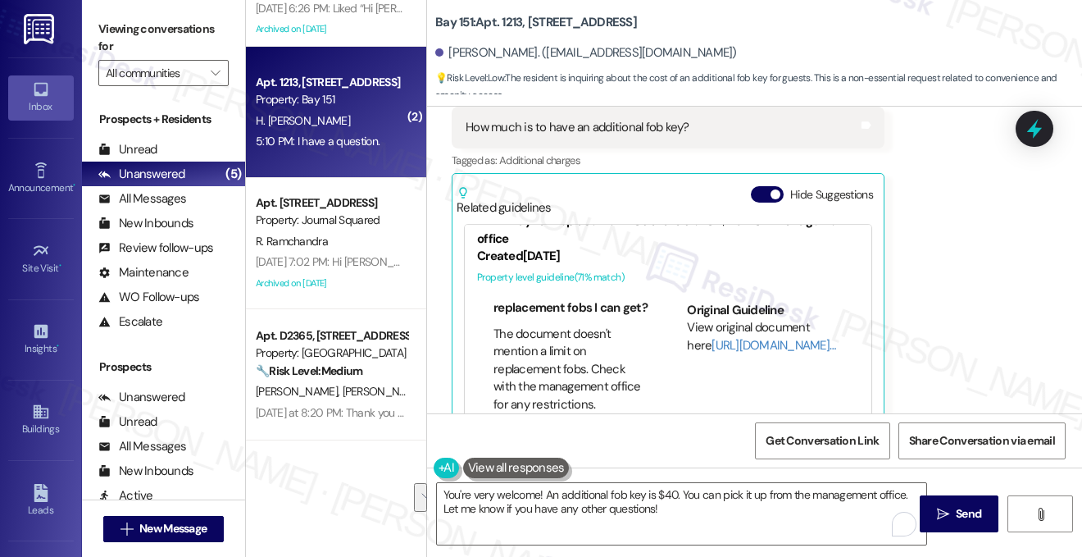
click at [157, 25] on label "Viewing conversations for" at bounding box center [163, 37] width 130 height 43
click at [757, 76] on span "💡 Risk Level: Low : The resident is inquiring about the cost of an additional f…" at bounding box center [758, 87] width 647 height 35
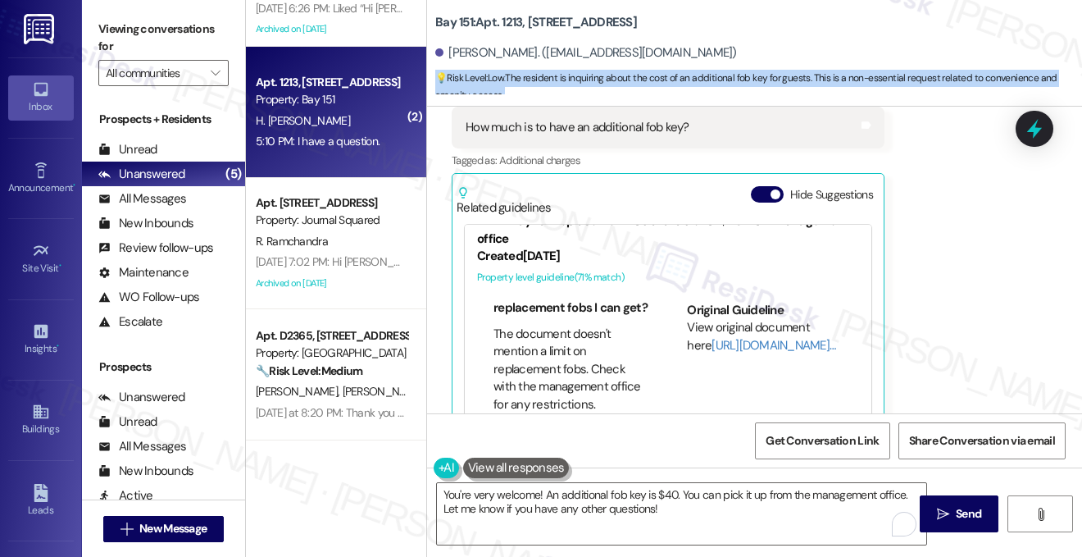
click at [757, 76] on span "💡 Risk Level: Low : The resident is inquiring about the cost of an additional f…" at bounding box center [758, 87] width 647 height 35
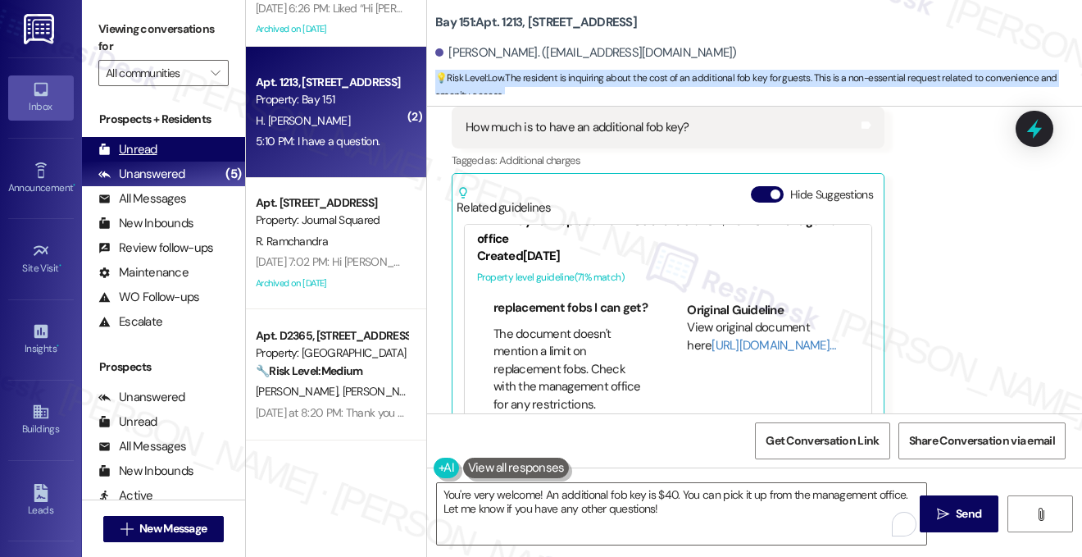
scroll to position [284, 0]
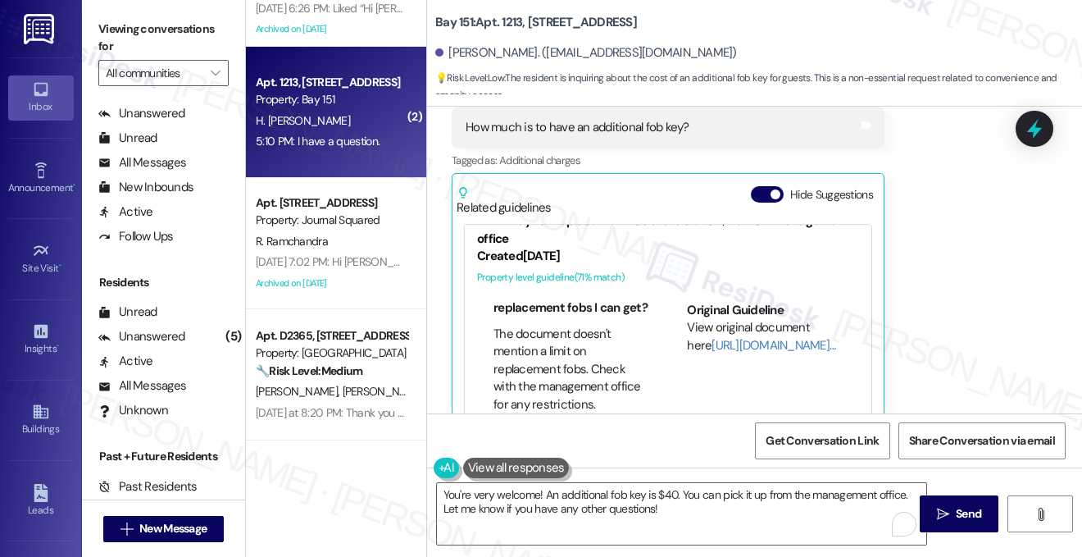
click at [234, 25] on div "Viewing conversations for All communities " at bounding box center [163, 51] width 163 height 102
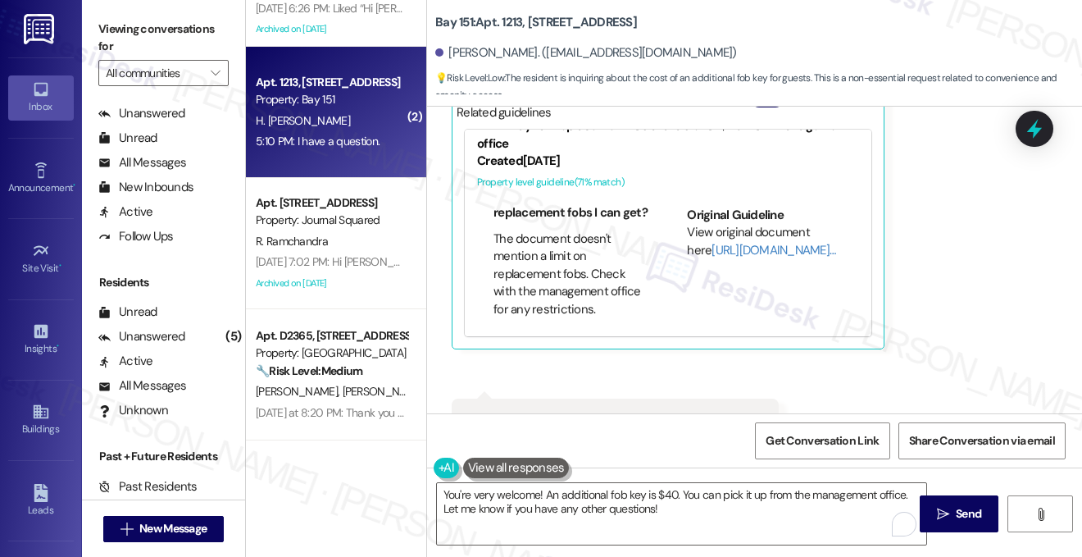
scroll to position [2040, 0]
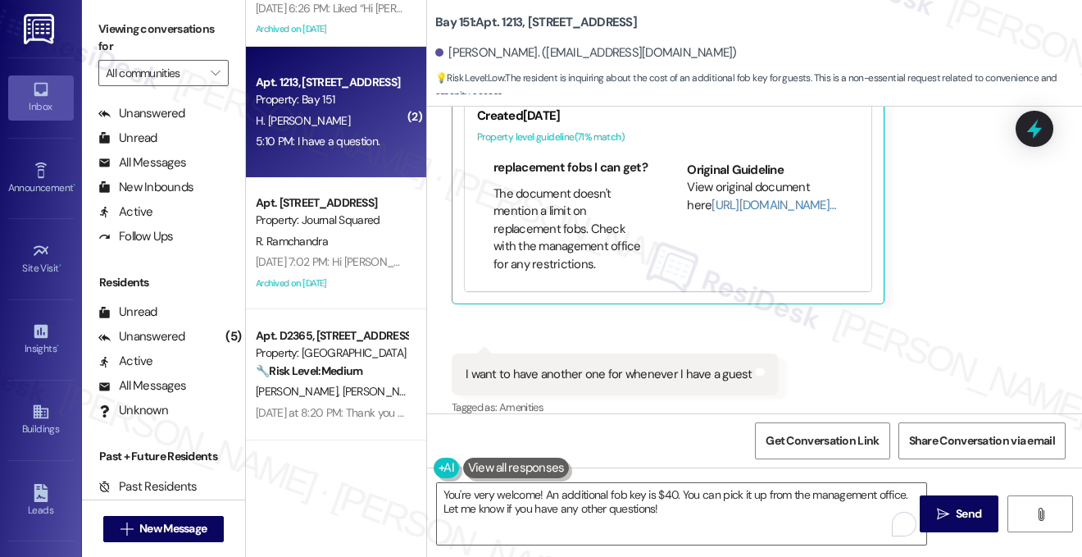
click at [197, 37] on label "Viewing conversations for" at bounding box center [163, 37] width 130 height 43
click at [202, 39] on label "Viewing conversations for" at bounding box center [163, 37] width 130 height 43
click at [195, 30] on label "Viewing conversations for" at bounding box center [163, 37] width 130 height 43
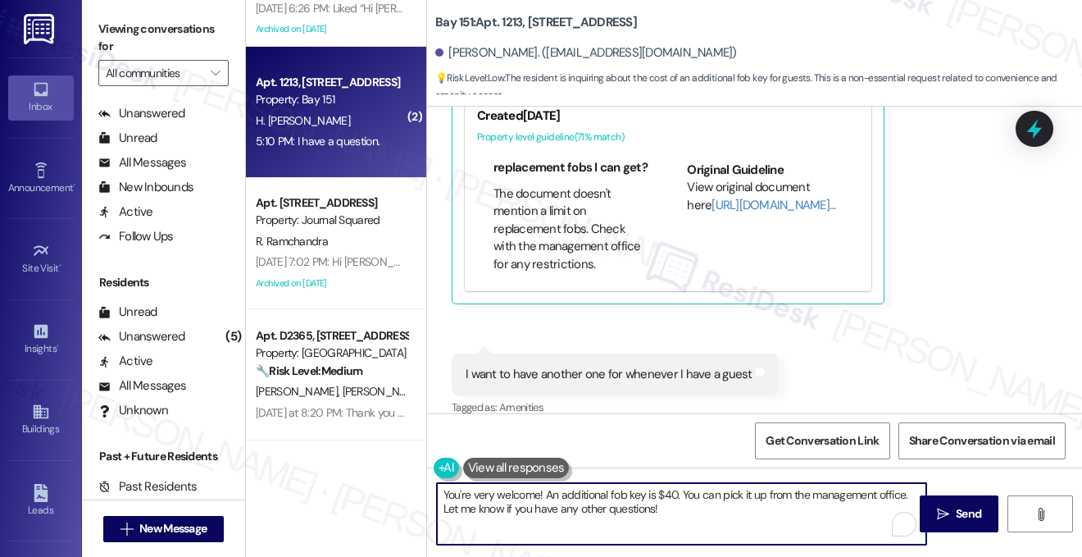
click at [725, 516] on textarea "You're very welcome! An additional fob key is $40. You can pick it up from the …" at bounding box center [681, 513] width 489 height 61
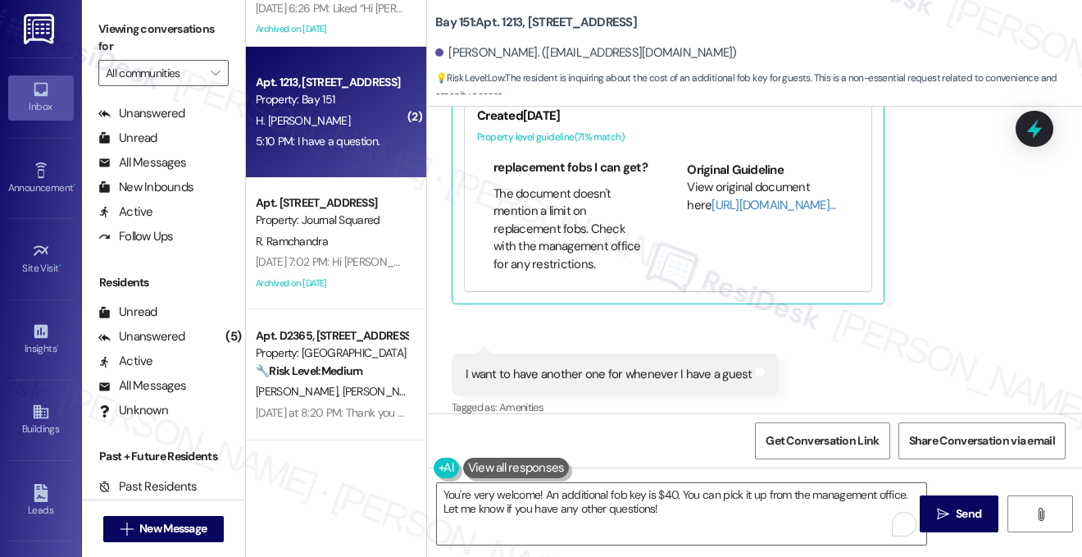
click at [167, 31] on label "Viewing conversations for" at bounding box center [163, 37] width 130 height 43
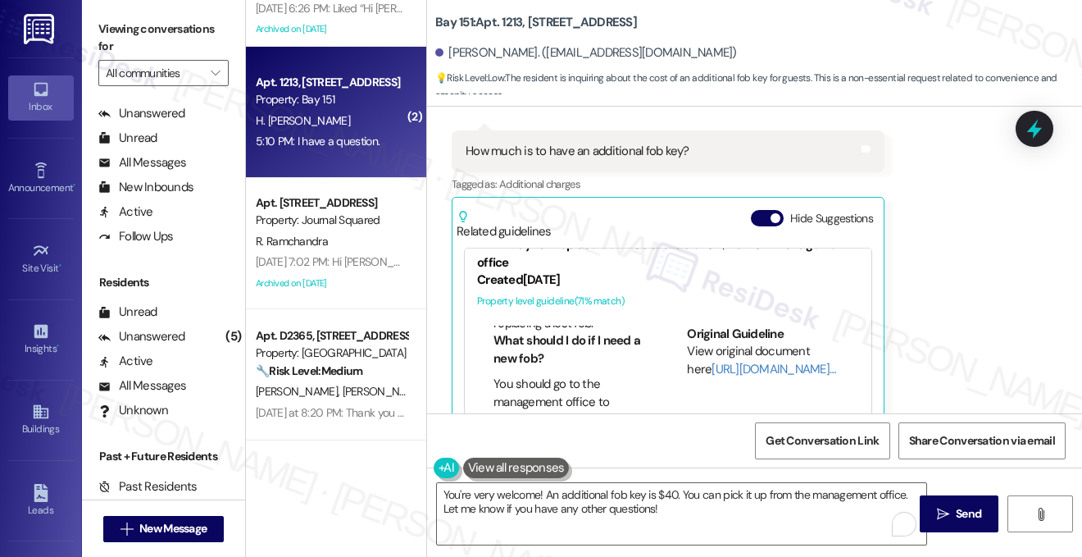
scroll to position [328, 0]
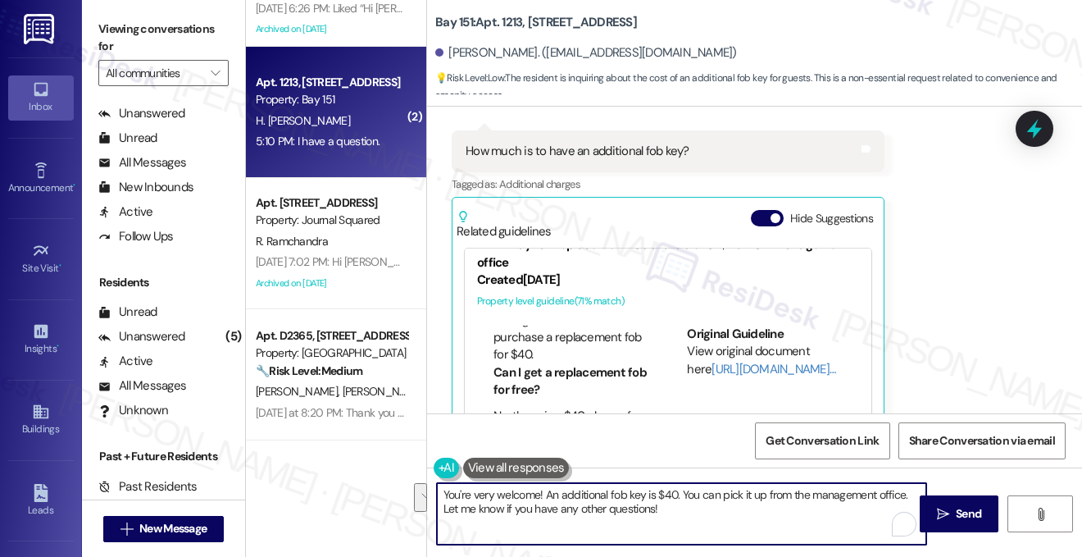
drag, startPoint x: 679, startPoint y: 509, endPoint x: 682, endPoint y: 494, distance: 15.1
click at [682, 494] on textarea "You're very welcome! An additional fob key is $40. You can pick it up from the …" at bounding box center [681, 513] width 489 height 61
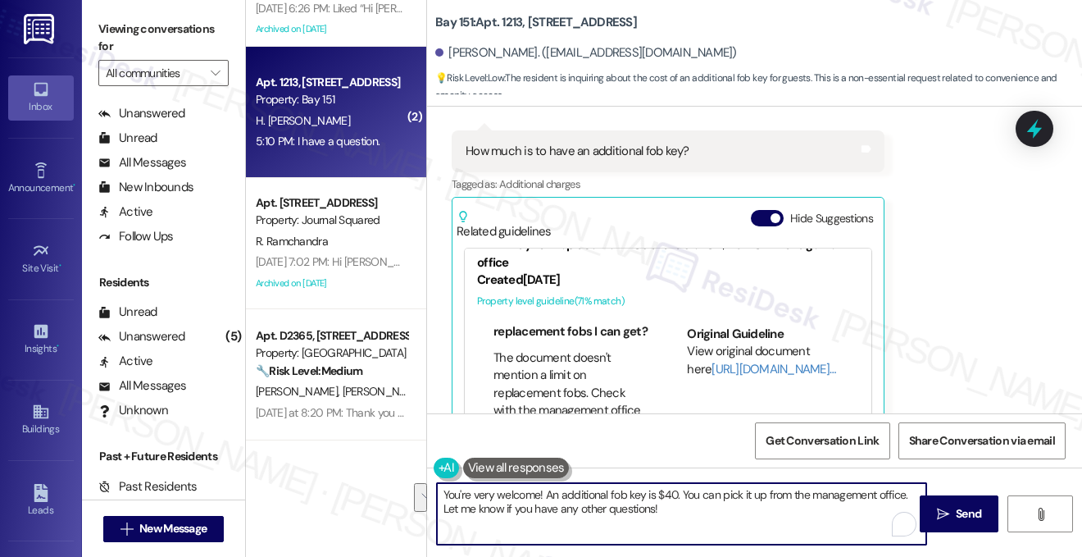
scroll to position [1032, 0]
click at [692, 509] on textarea "You're very welcome! An additional fob key is $40. You can pick it up from the …" at bounding box center [681, 513] width 489 height 61
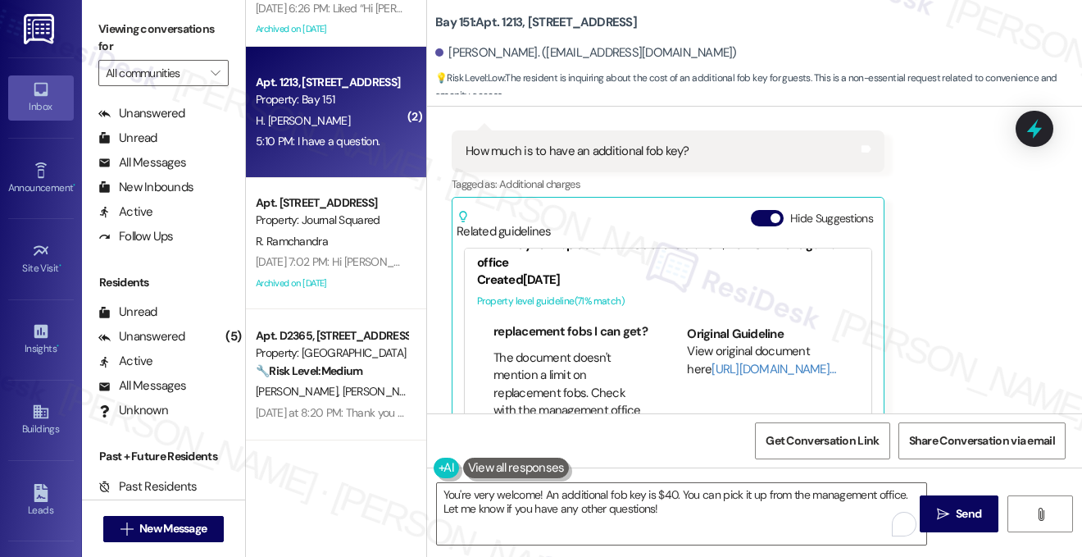
click at [212, 25] on label "Viewing conversations for" at bounding box center [163, 37] width 130 height 43
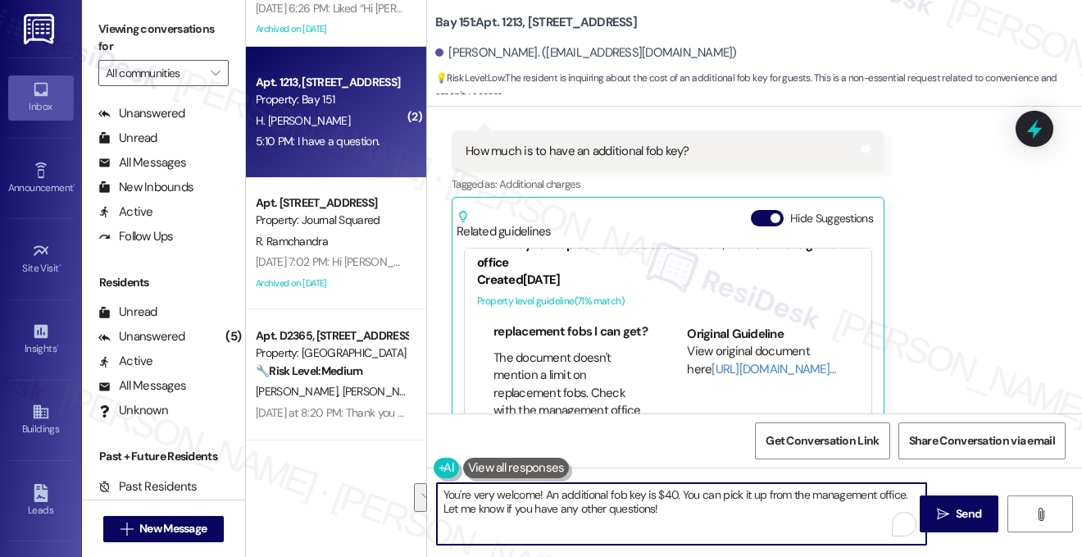
drag, startPoint x: 689, startPoint y: 513, endPoint x: 702, endPoint y: 501, distance: 18.0
click at [702, 501] on textarea "You're very welcome! An additional fob key is $40. You can pick it up from the …" at bounding box center [681, 513] width 489 height 61
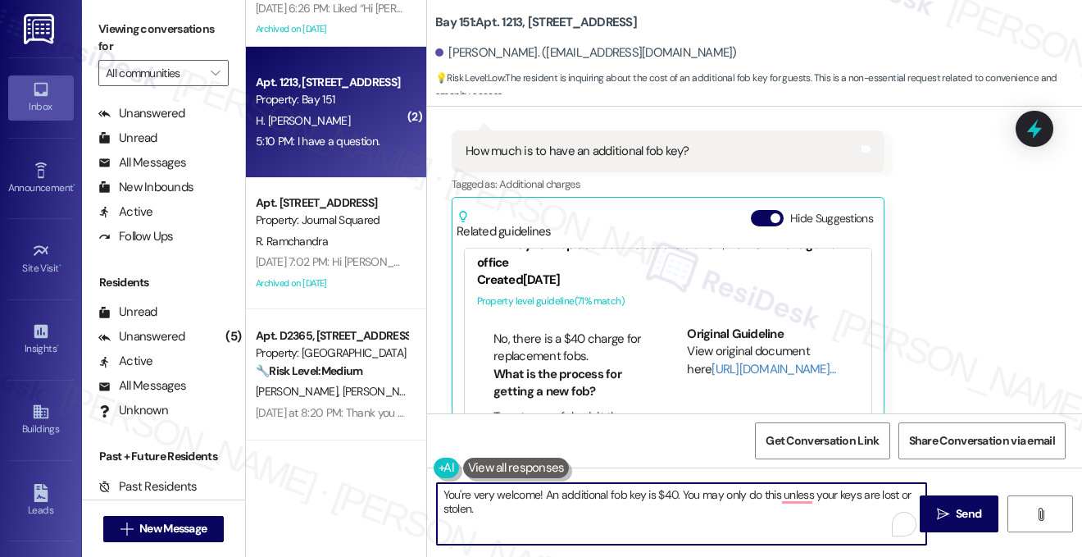
scroll to position [376, 0]
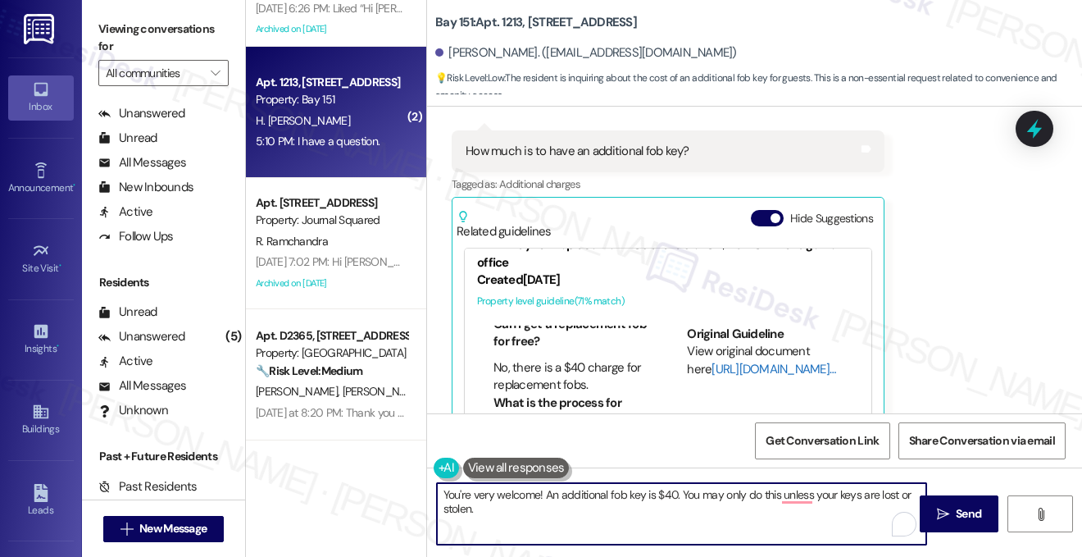
click at [721, 361] on link "[URL][DOMAIN_NAME]…" at bounding box center [774, 369] width 124 height 16
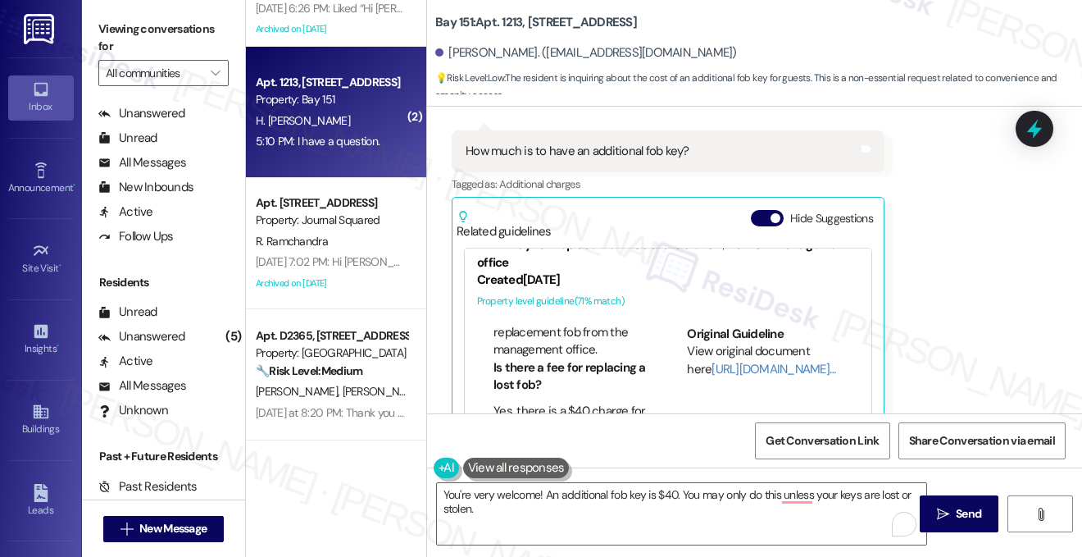
scroll to position [130, 0]
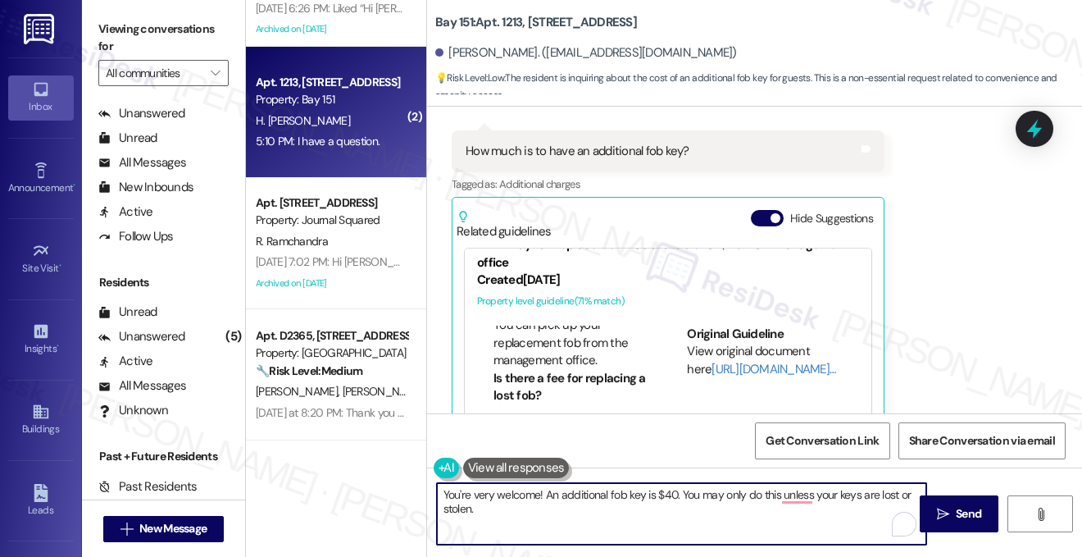
click at [590, 495] on textarea "You're very welcome! An additional fob key is $40. You may only do this unless …" at bounding box center [681, 513] width 489 height 61
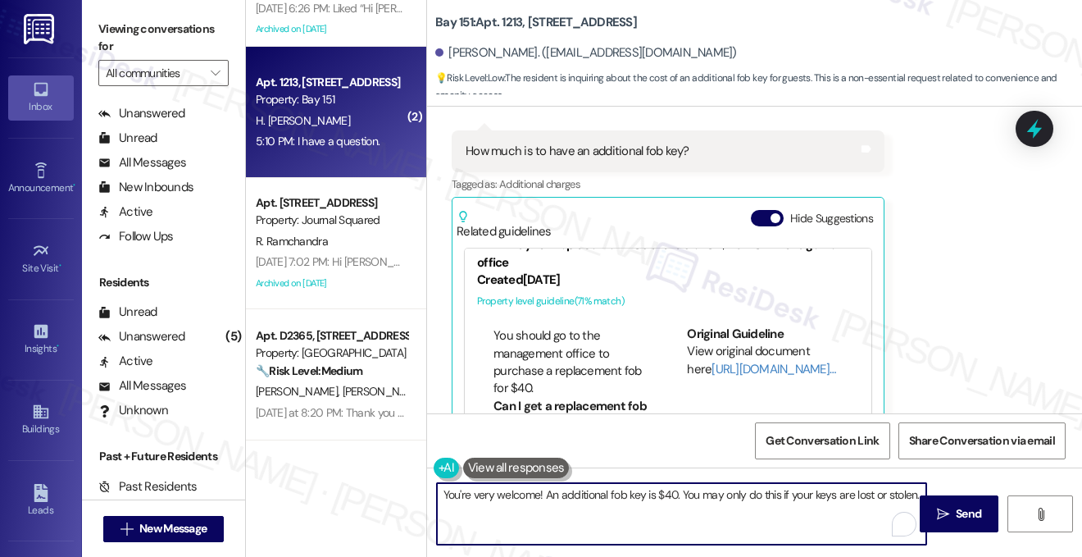
scroll to position [212, 0]
type textarea "You're very welcome! An additional fob key is $40. You may only do this if your…"
click at [498, 466] on button at bounding box center [516, 467] width 107 height 20
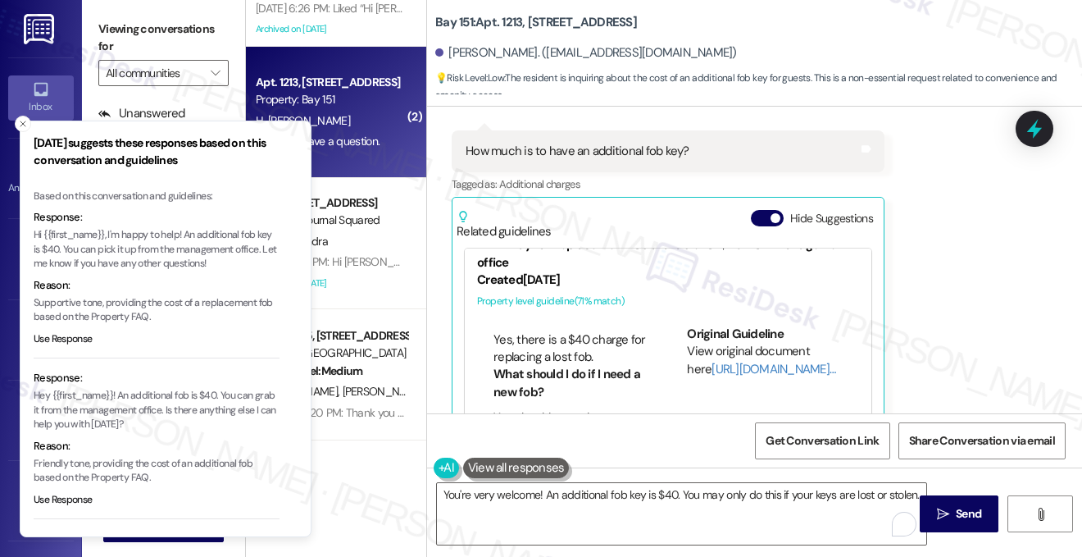
scroll to position [82, 0]
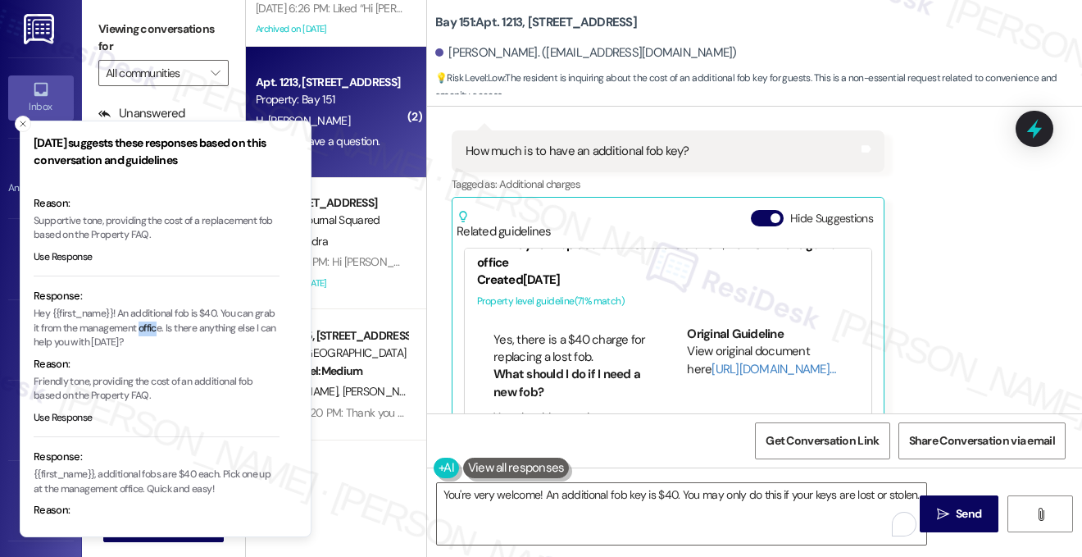
drag, startPoint x: 161, startPoint y: 323, endPoint x: 177, endPoint y: 335, distance: 19.8
click at [177, 335] on p "Hey {{first_name}}! An additional fob is $40. You can grab it from the manageme…" at bounding box center [157, 328] width 246 height 43
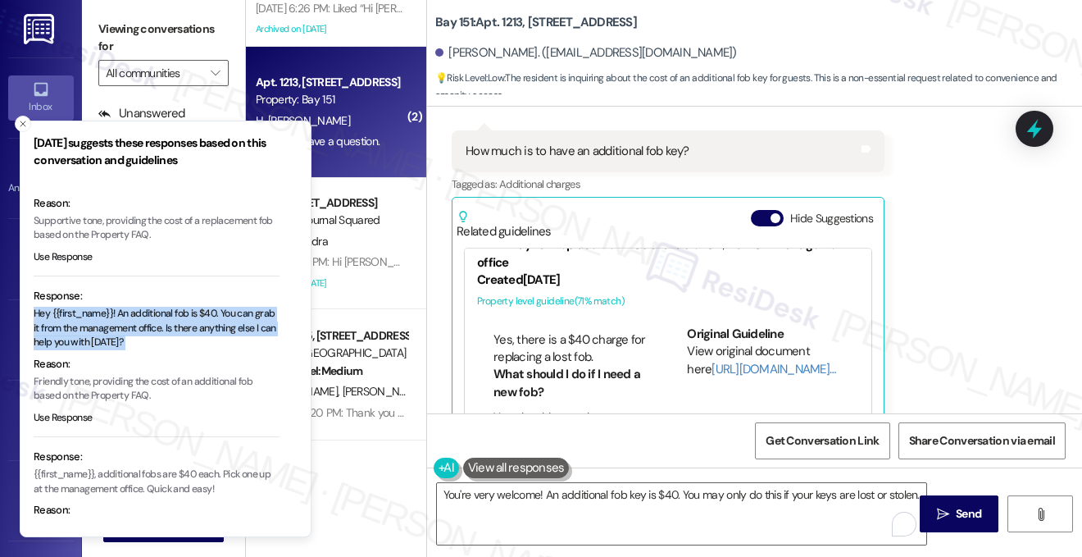
click at [177, 335] on p "Hey {{first_name}}! An additional fob is $40. You can grab it from the manageme…" at bounding box center [157, 328] width 246 height 43
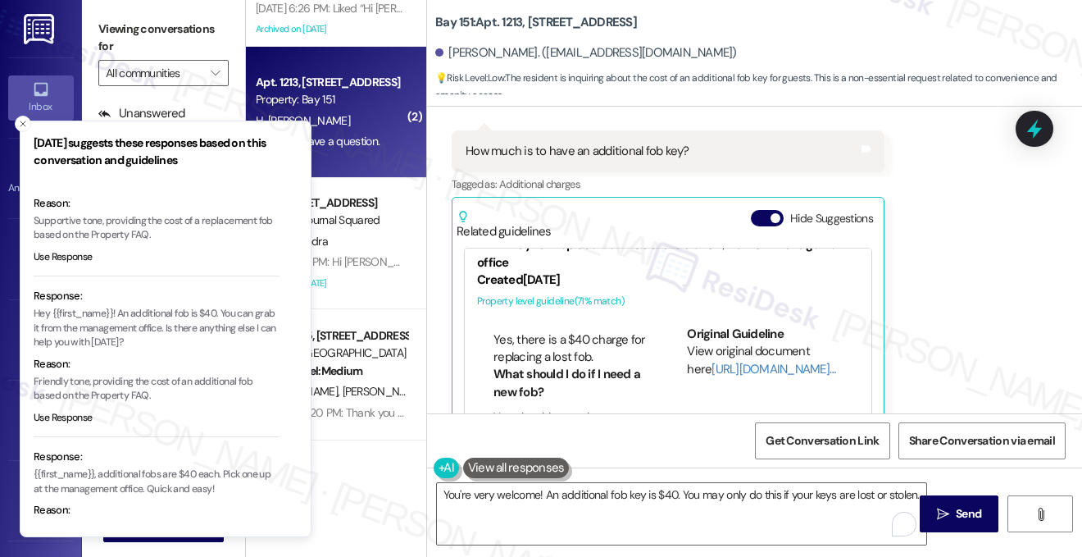
click at [160, 475] on p "{{first_name}}, additional fobs are $40 each. Pick one up at the management off…" at bounding box center [157, 481] width 246 height 29
click at [159, 476] on p "{{first_name}}, additional fobs are $40 each. Pick one up at the management off…" at bounding box center [157, 481] width 246 height 29
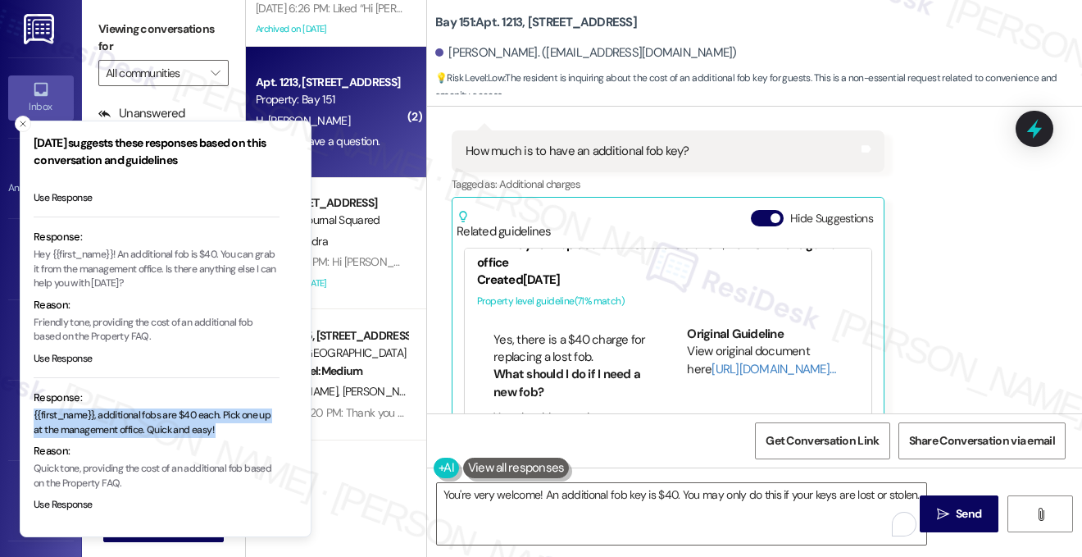
scroll to position [0, 0]
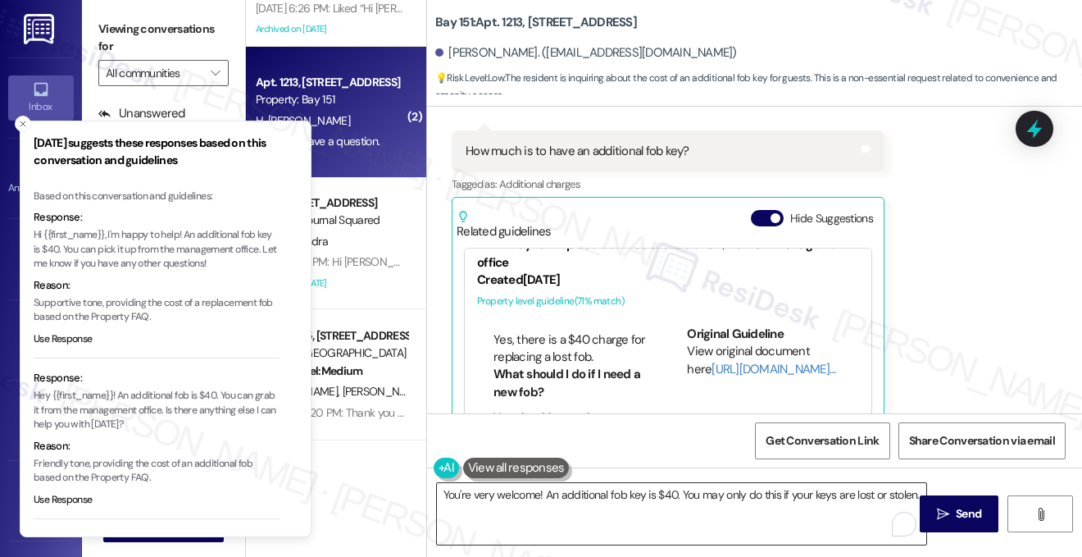
click at [518, 497] on textarea "You're very welcome! An additional fob key is $40. You may only do this if your…" at bounding box center [681, 513] width 489 height 61
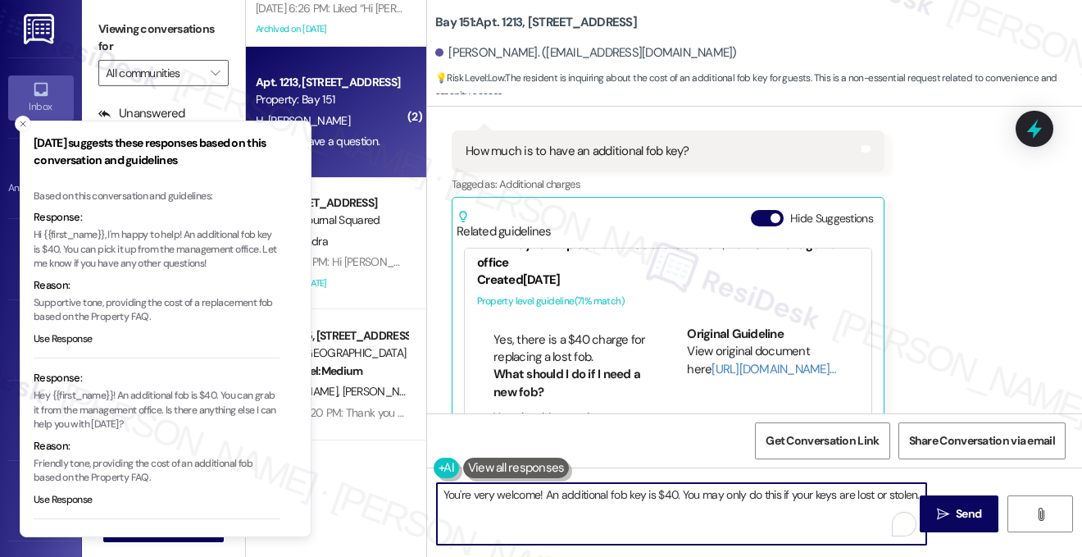
click at [518, 497] on textarea "You're very welcome! An additional fob key is $40. You may only do this if your…" at bounding box center [681, 513] width 489 height 61
click at [18, 123] on icon "Close toast" at bounding box center [23, 124] width 10 height 10
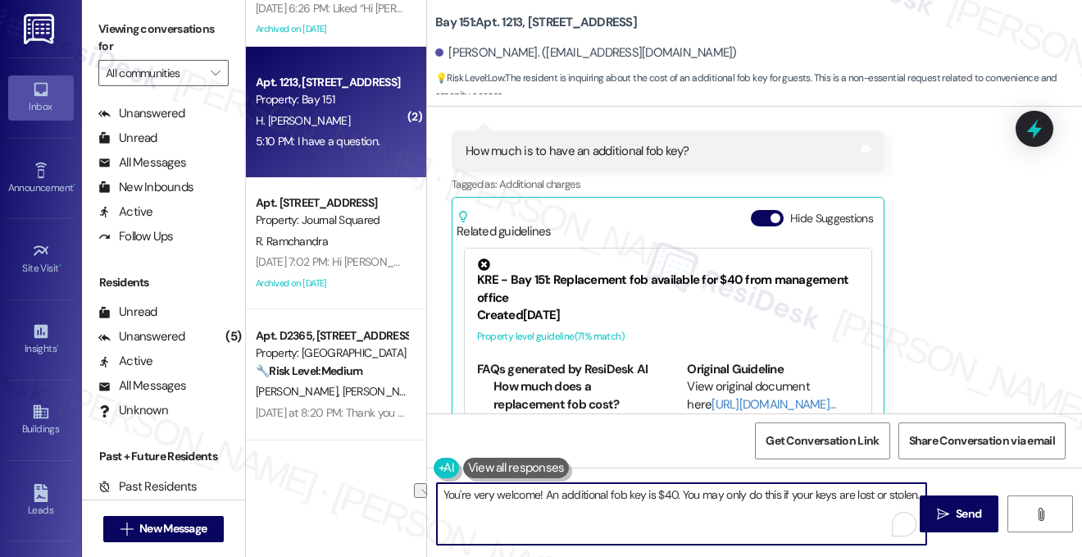
click at [604, 503] on textarea "You're very welcome! An additional fob key is $40. You may only do this if your…" at bounding box center [681, 513] width 489 height 61
click at [600, 494] on textarea "You're very welcome! An additional fob key is $40. You may only do this if your…" at bounding box center [681, 513] width 489 height 61
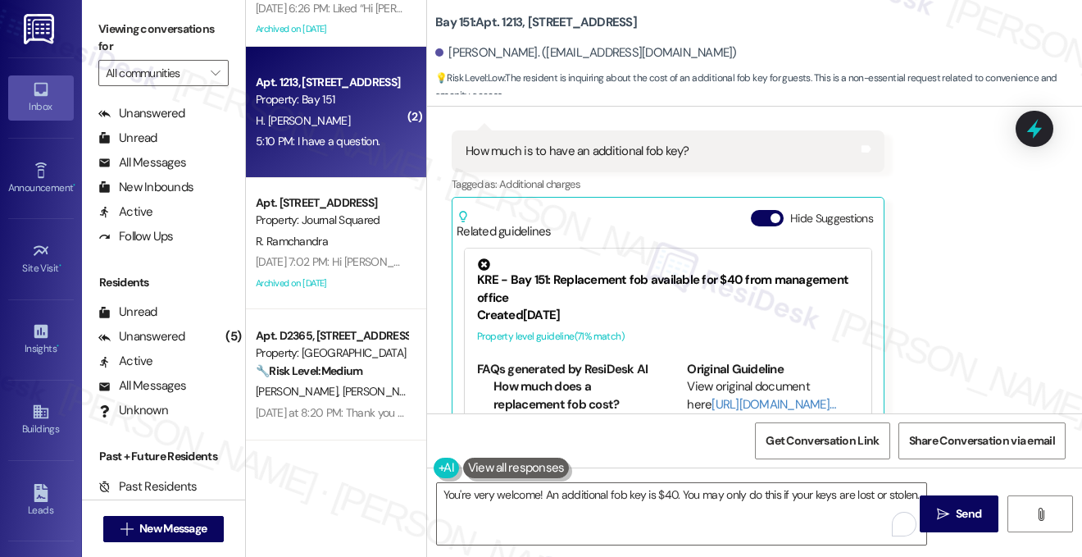
click at [141, 8] on div "Viewing conversations for All communities " at bounding box center [163, 51] width 163 height 102
click at [180, 25] on label "Viewing conversations for" at bounding box center [163, 37] width 130 height 43
click at [797, 498] on textarea "You're very welcome! An additional fob key is $40. You may only do this if your…" at bounding box center [681, 513] width 489 height 61
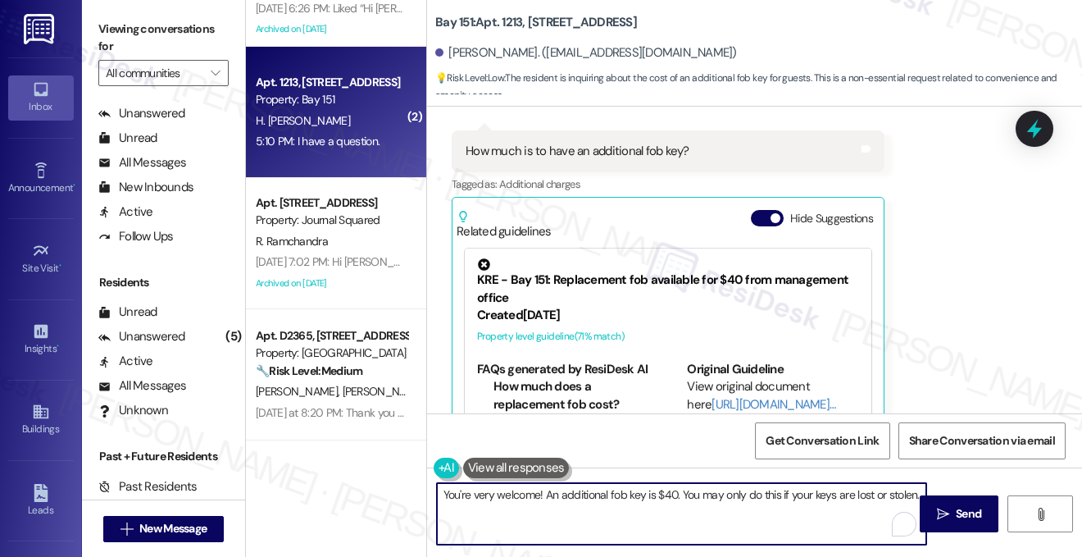
click at [797, 498] on textarea "You're very welcome! An additional fob key is $40. You may only do this if your…" at bounding box center [681, 513] width 489 height 61
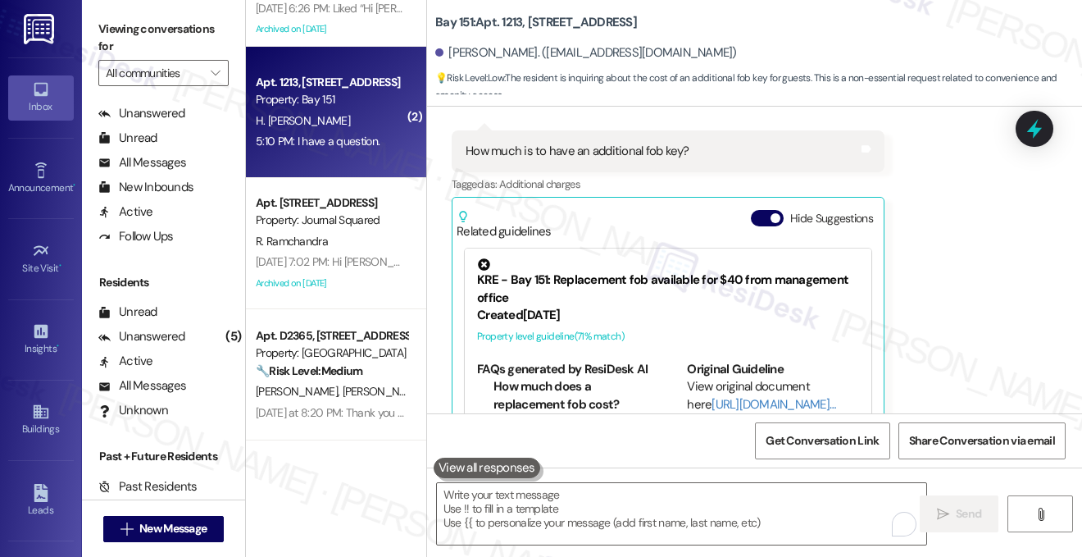
click at [147, 28] on label "Viewing conversations for" at bounding box center [163, 37] width 130 height 43
click at [575, 501] on textarea "To enrich screen reader interactions, please activate Accessibility in Grammarl…" at bounding box center [681, 513] width 489 height 61
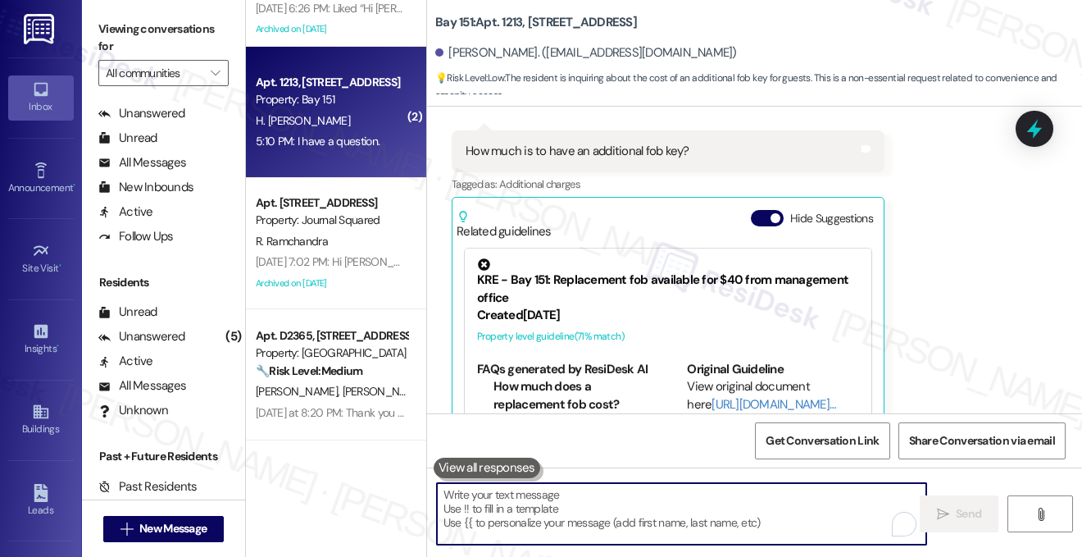
paste textarea "You’re very welcome! A replacement fob key is $40, and we can provide one if yo…"
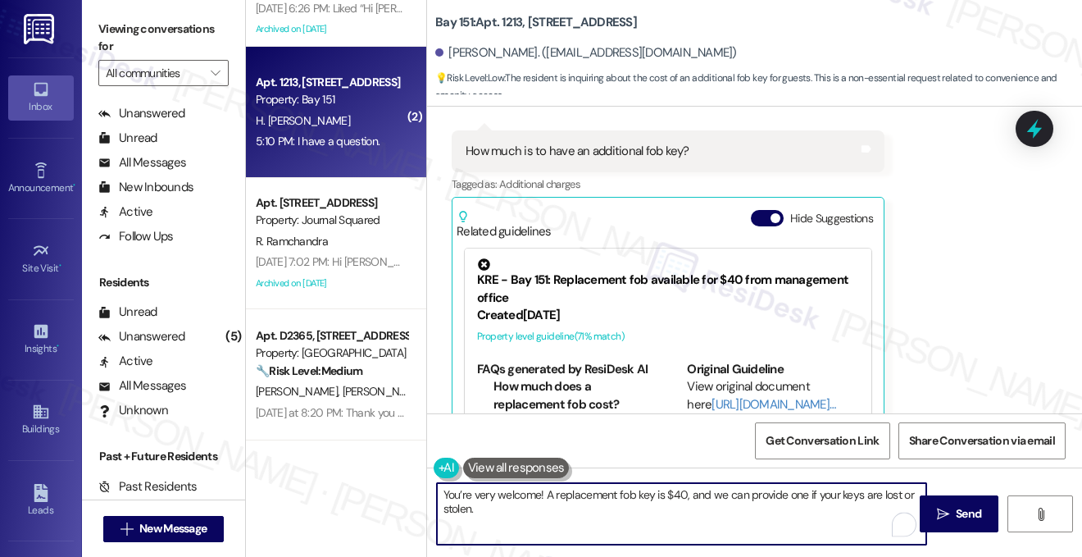
click at [584, 495] on textarea "You’re very welcome! A replacement fob key is $40, and we can provide one if yo…" at bounding box center [681, 513] width 489 height 61
click at [671, 495] on textarea "You’re very welcome! A replacement fob key is $40, and we can provide one if yo…" at bounding box center [681, 513] width 489 height 61
click at [659, 492] on textarea "You’re very welcome! A replacement fob key is $40, and we can provide one if yo…" at bounding box center [681, 513] width 489 height 61
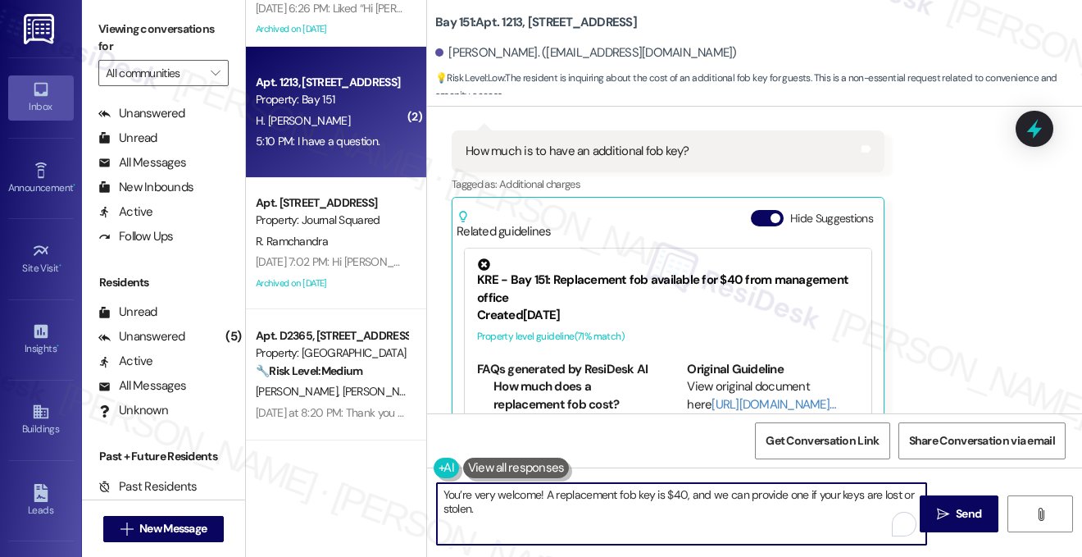
click at [659, 492] on textarea "You’re very welcome! A replacement fob key is $40, and we can provide one if yo…" at bounding box center [681, 513] width 489 height 61
click at [867, 495] on textarea "You’re very welcome! A replacement fob key is $40, and we can provide one if yo…" at bounding box center [681, 513] width 489 height 61
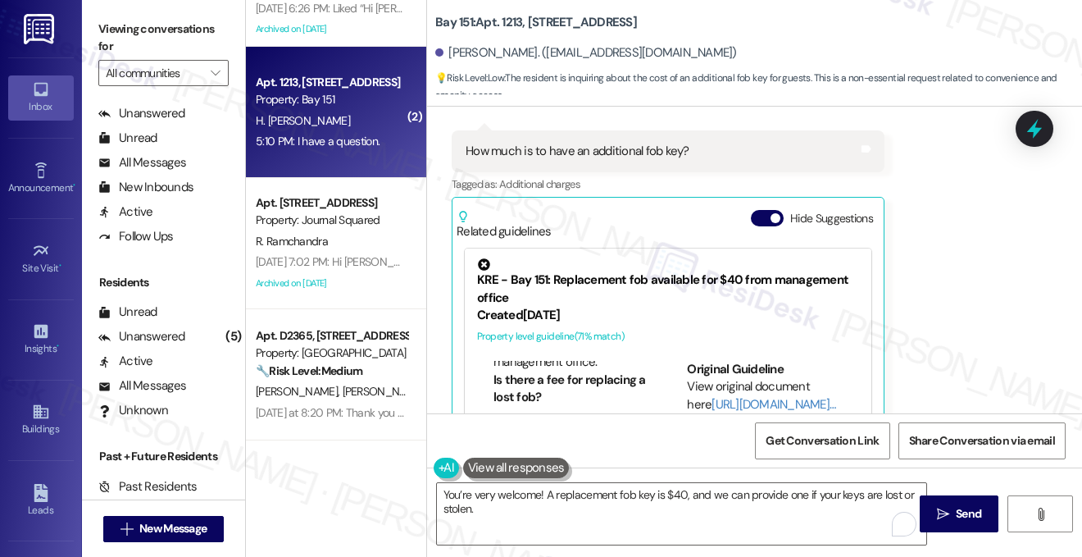
click at [191, 45] on label "Viewing conversations for" at bounding box center [163, 37] width 130 height 43
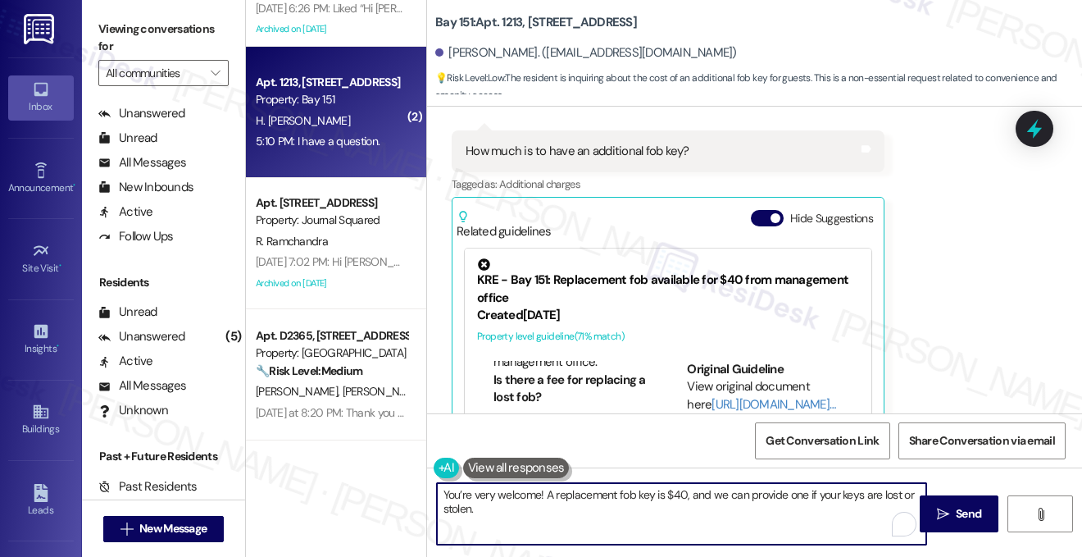
click at [518, 513] on textarea "You’re very welcome! A replacement fob key is $40, and we can provide one if yo…" at bounding box center [681, 513] width 489 height 61
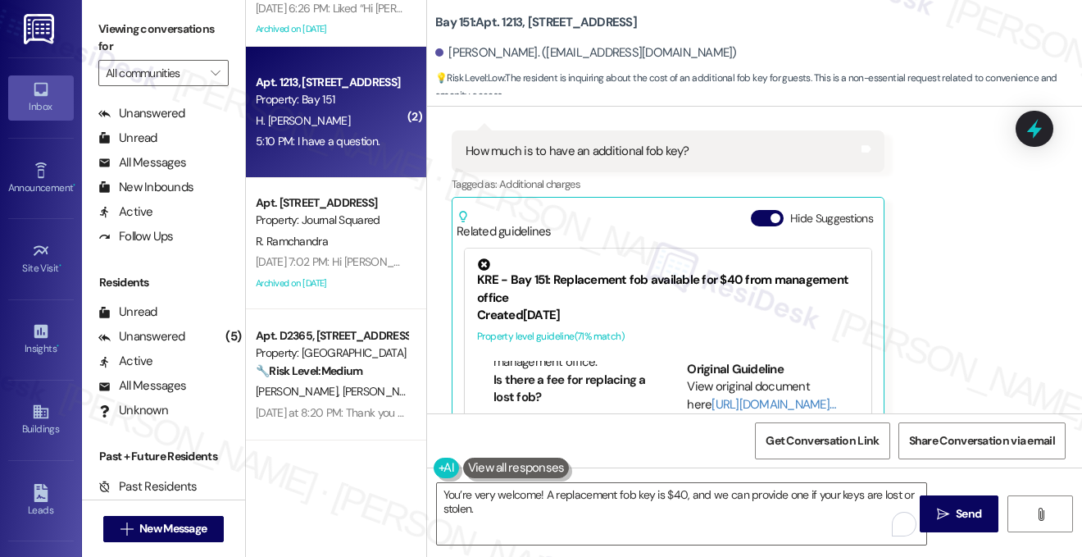
click at [218, 29] on label "Viewing conversations for" at bounding box center [163, 37] width 130 height 43
click at [548, 511] on textarea "You’re very welcome! A replacement fob key is $40, and we can provide one if yo…" at bounding box center [681, 513] width 489 height 61
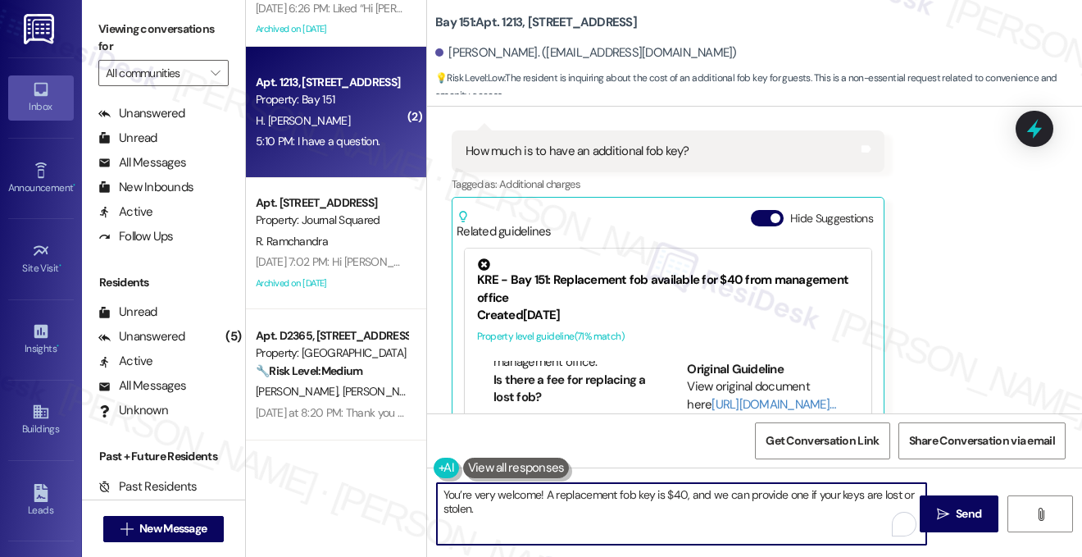
click at [561, 493] on textarea "You’re very welcome! A replacement fob key is $40, and we can provide one if yo…" at bounding box center [681, 513] width 489 height 61
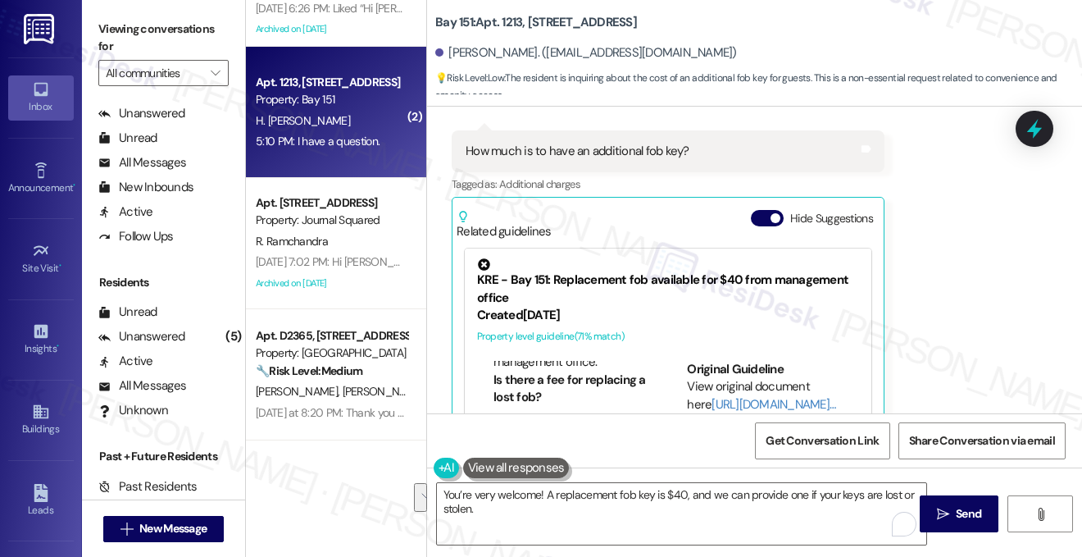
click at [189, 41] on label "Viewing conversations for" at bounding box center [163, 37] width 130 height 43
click at [554, 498] on textarea "You’re very welcome! A replacement fob key is $40, and we can provide one if yo…" at bounding box center [681, 513] width 489 height 61
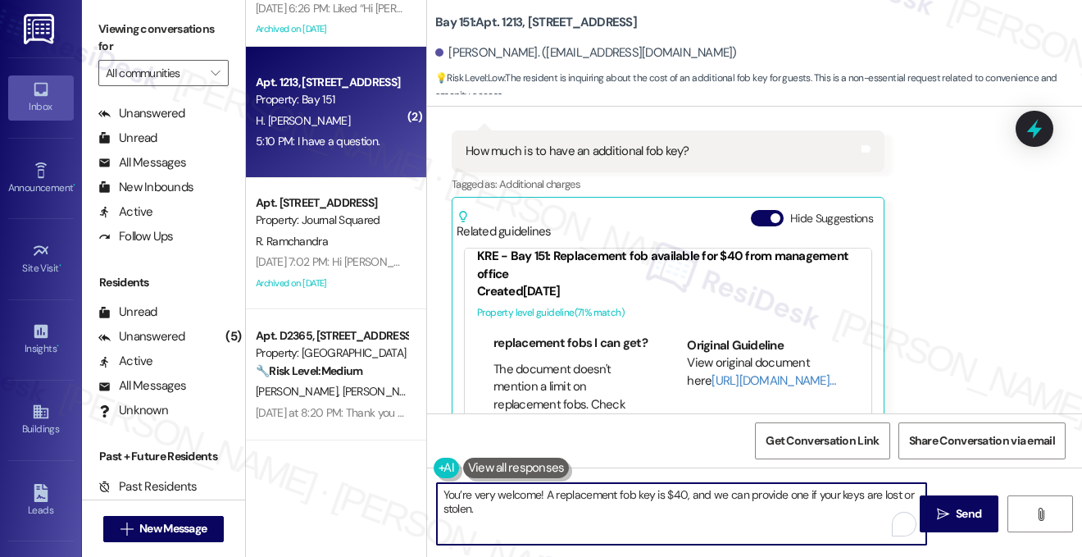
scroll to position [35, 0]
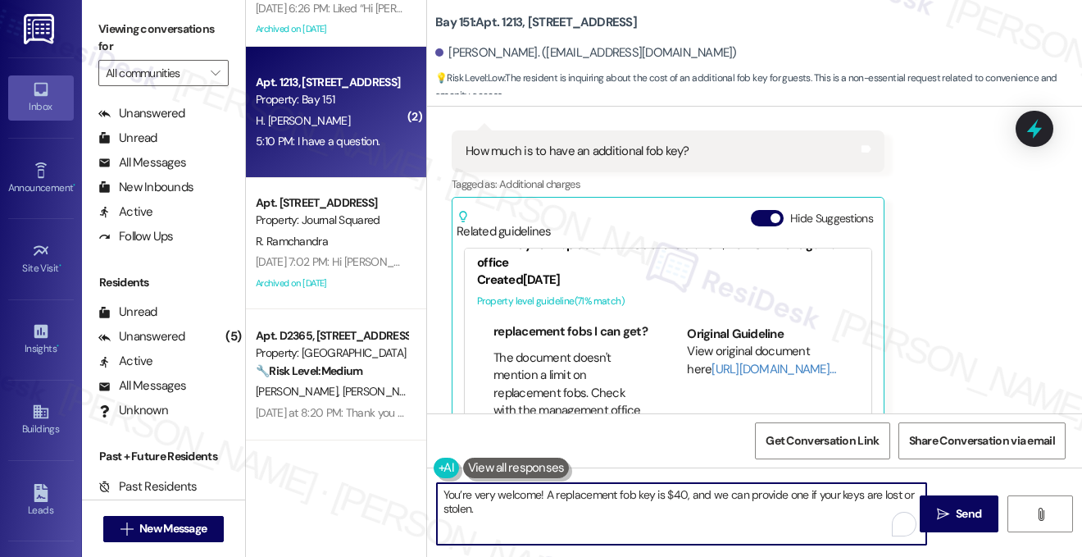
click at [531, 514] on textarea "You’re very welcome! A replacement fob key is $40, and we can provide one if yo…" at bounding box center [681, 513] width 489 height 61
click at [637, 499] on textarea "You’re very welcome! A replacement fob key is $40, and we can provide one if yo…" at bounding box center [681, 513] width 489 height 61
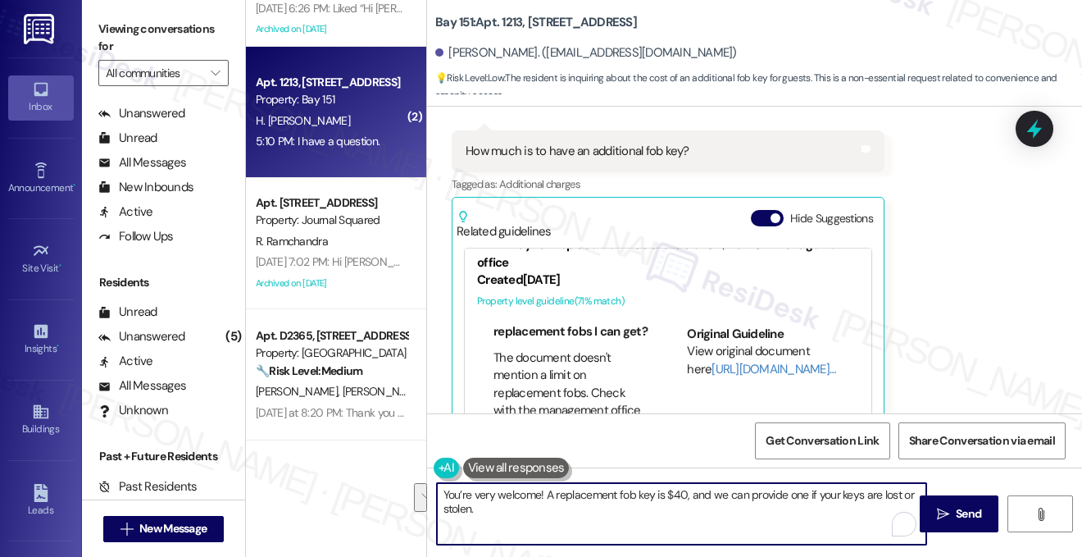
click at [638, 498] on textarea "You’re very welcome! A replacement fob key is $40, and we can provide one if yo…" at bounding box center [681, 513] width 489 height 61
click at [603, 493] on textarea "You’re very welcome! A replacement fob key is $40, and we can provide one if yo…" at bounding box center [681, 513] width 489 height 61
click at [601, 493] on textarea "You’re very welcome! A replacement fob key is $40, and we can provide one if yo…" at bounding box center [681, 513] width 489 height 61
click at [879, 493] on textarea "You’re very welcome! A replacement fob key is $40, and we can provide one if yo…" at bounding box center [681, 513] width 489 height 61
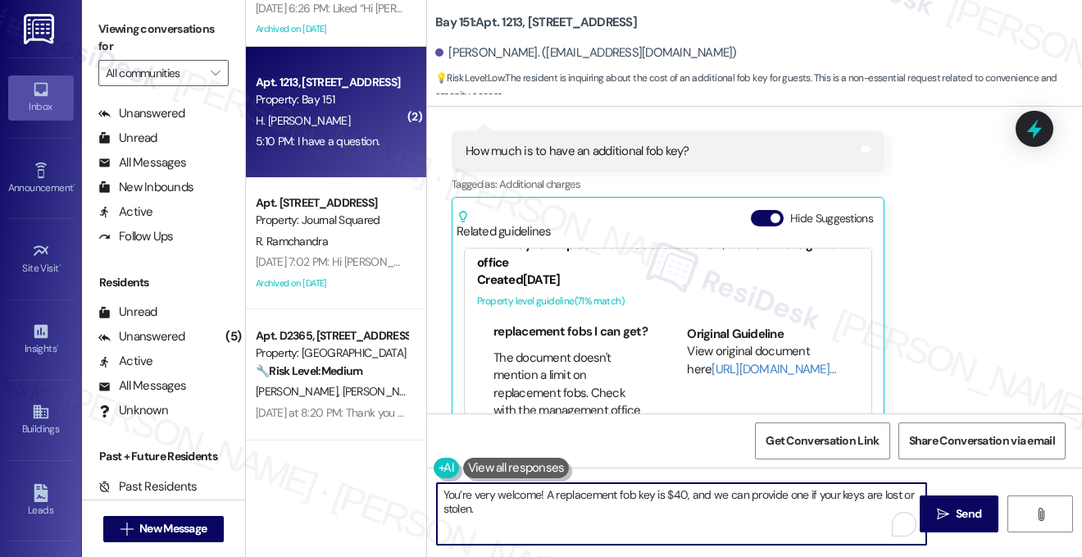
click at [879, 493] on textarea "You’re very welcome! A replacement fob key is $40, and we can provide one if yo…" at bounding box center [681, 513] width 489 height 61
click at [557, 498] on textarea "You’re very welcome! A replacement fob key is $40, and we can provide one if yo…" at bounding box center [681, 513] width 489 height 61
click at [662, 493] on textarea "You’re very welcome! A replacement fob key is $40, and we can provide one if yo…" at bounding box center [681, 513] width 489 height 61
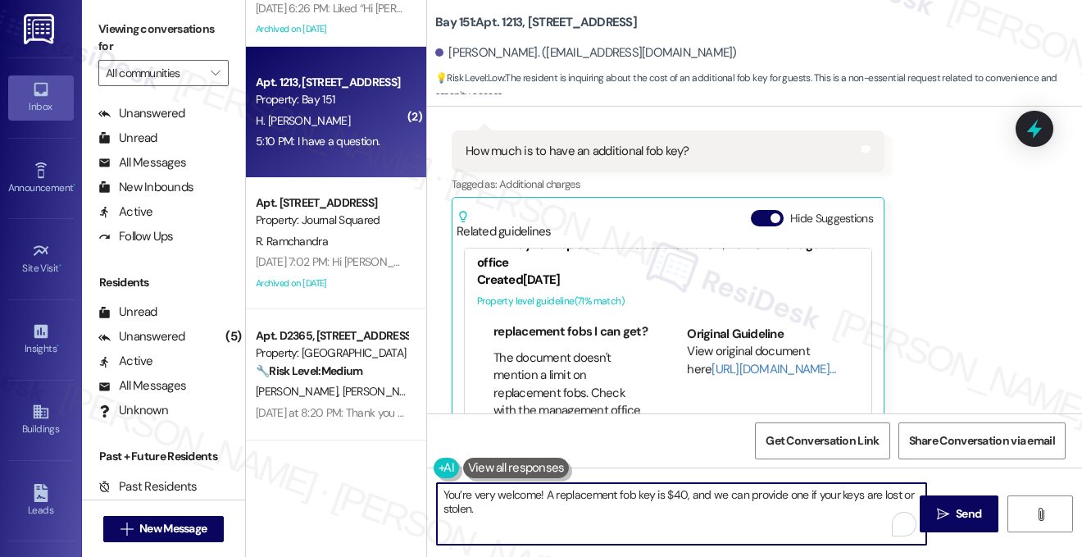
click at [725, 495] on textarea "You’re very welcome! A replacement fob key is $40, and we can provide one if yo…" at bounding box center [681, 513] width 489 height 61
click at [705, 510] on textarea "You’re very welcome! A replacement fob key is $40, and we can provide one if yo…" at bounding box center [681, 513] width 489 height 61
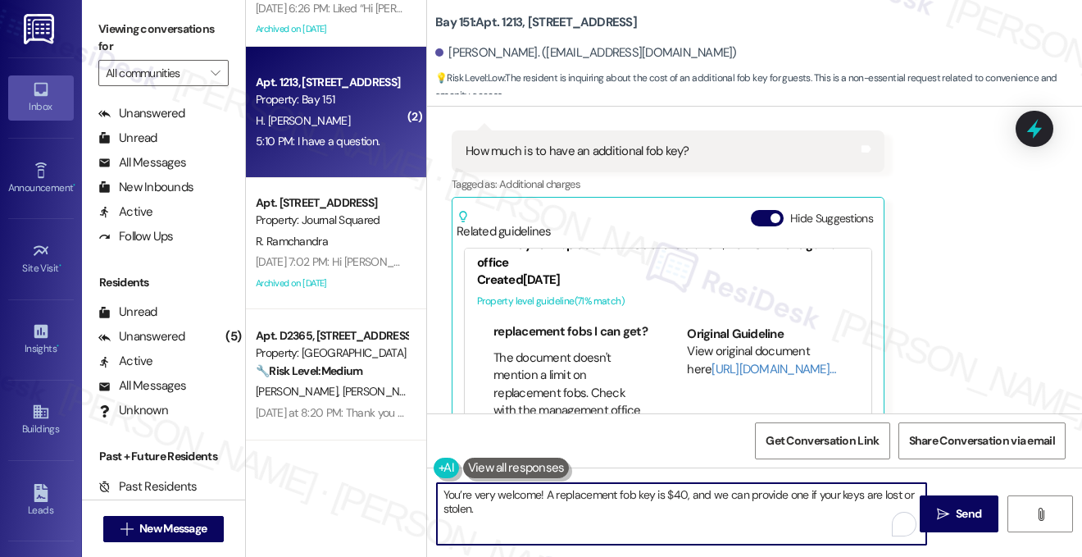
click at [875, 507] on textarea "You’re very welcome! A replacement fob key is $40, and we can provide one if yo…" at bounding box center [681, 513] width 489 height 61
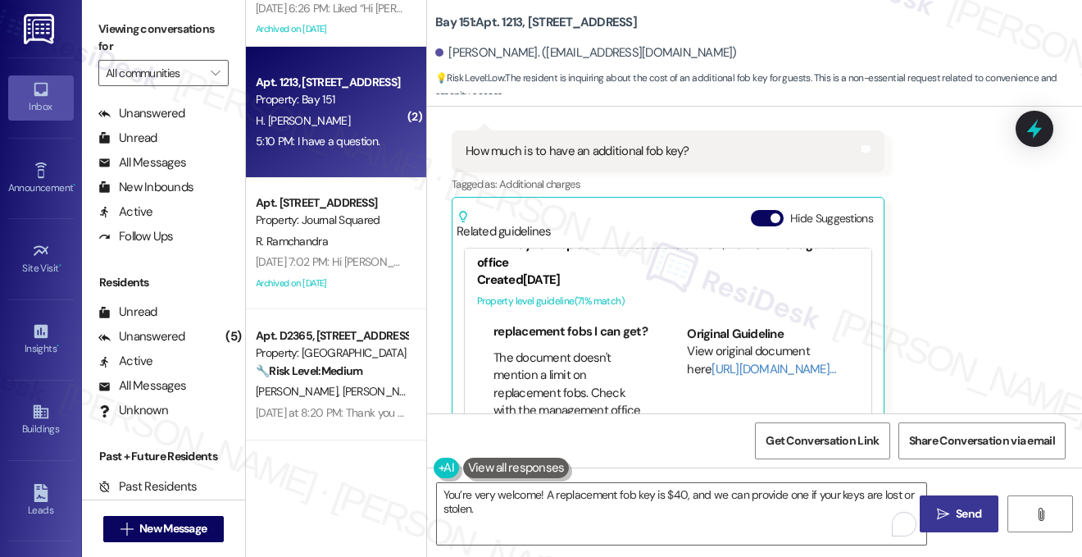
click at [938, 508] on icon "" at bounding box center [943, 513] width 12 height 13
type textarea "Fetching suggested responses. Please feel free to read through the conversation…"
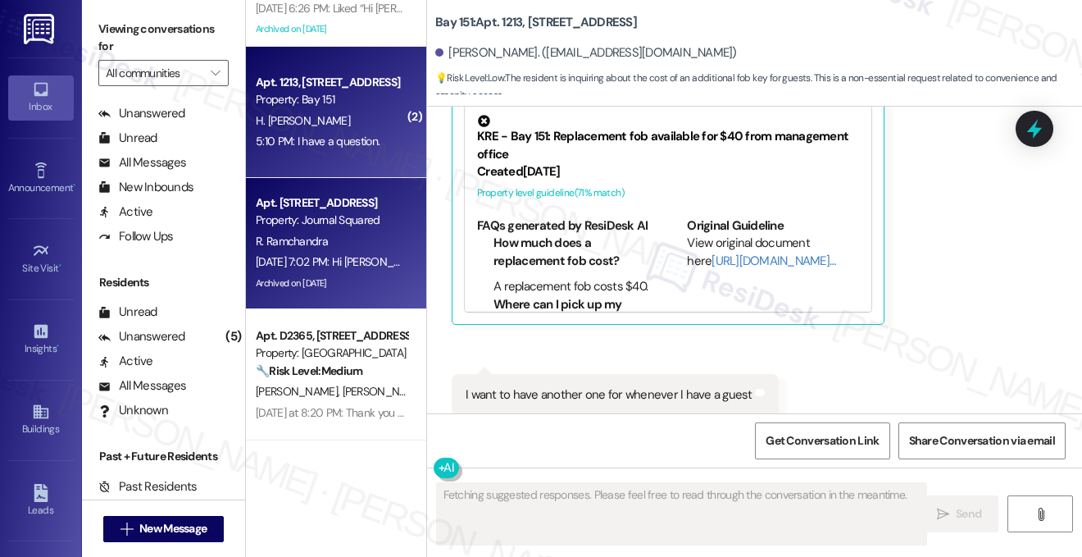
scroll to position [2040, 0]
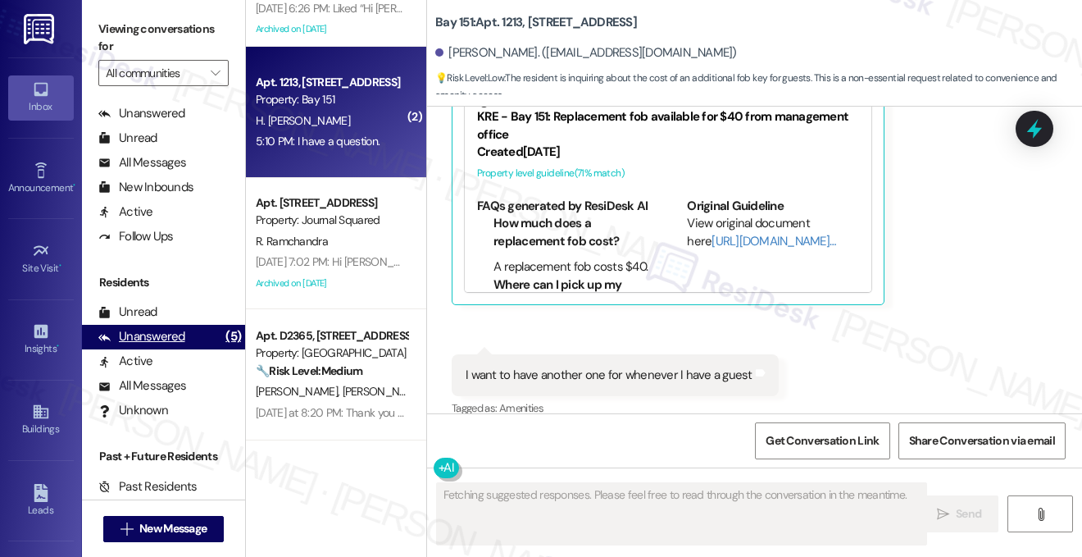
click at [187, 339] on div "Unanswered (5)" at bounding box center [163, 337] width 163 height 25
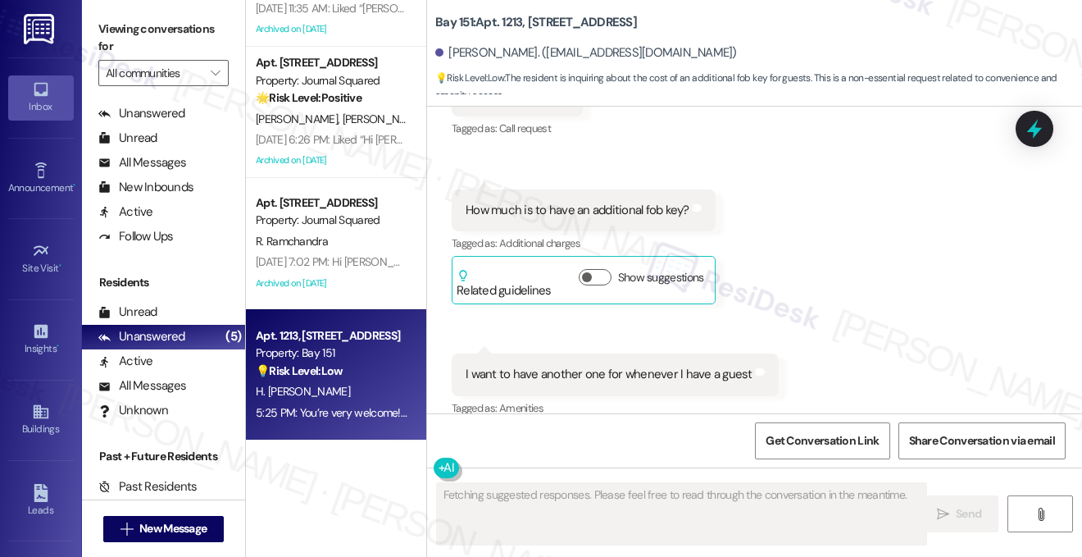
scroll to position [1974, 0]
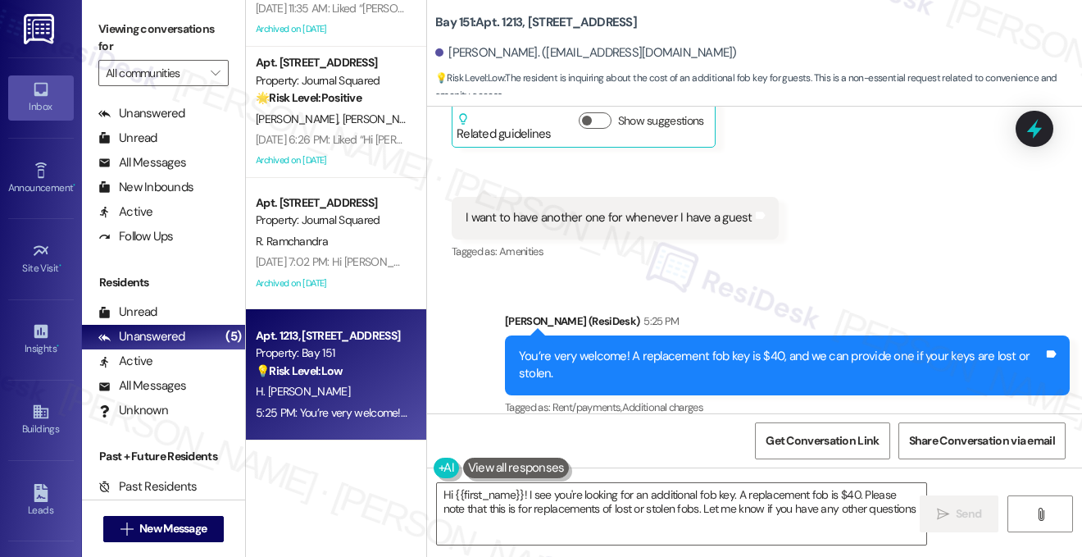
type textarea "Hi {{first_name}}! I see you're looking for an additional fob key. A replacemen…"
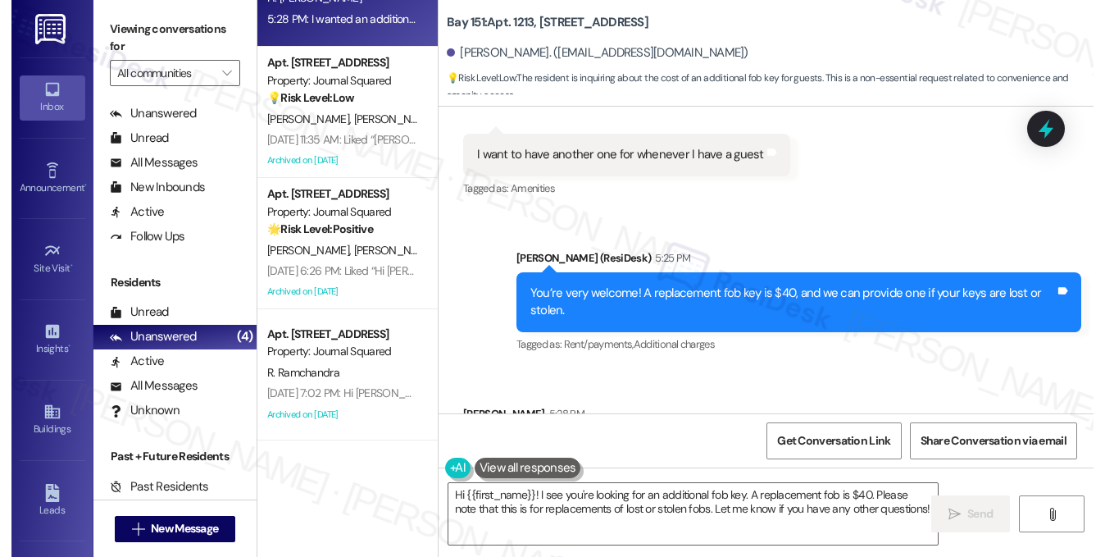
scroll to position [2088, 0]
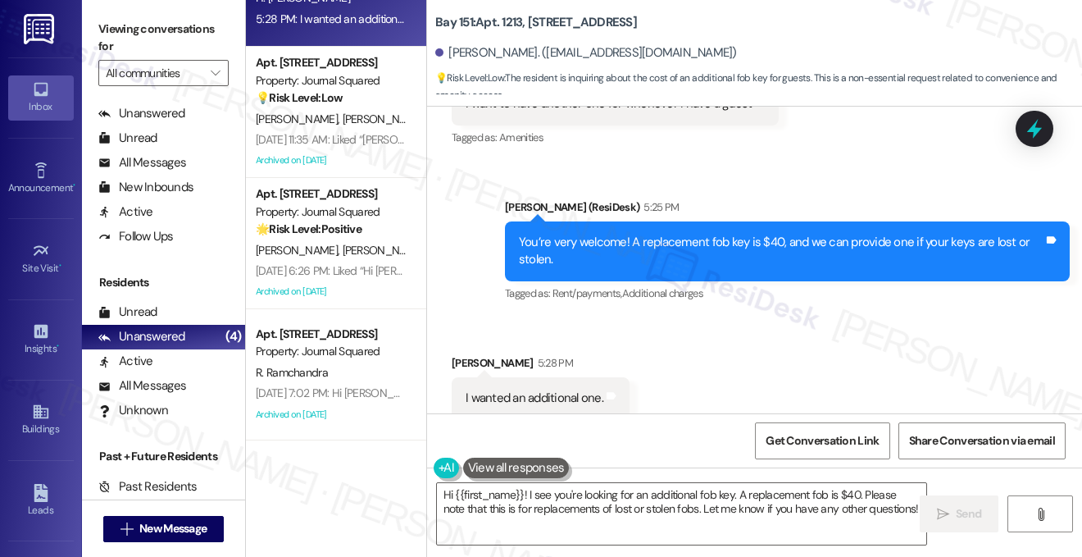
click at [576, 389] on div "I wanted an additional one." at bounding box center [535, 397] width 138 height 17
click at [611, 484] on textarea "Hi {{first_name}}! I see you're looking for an additional fob key. A replacemen…" at bounding box center [681, 513] width 489 height 61
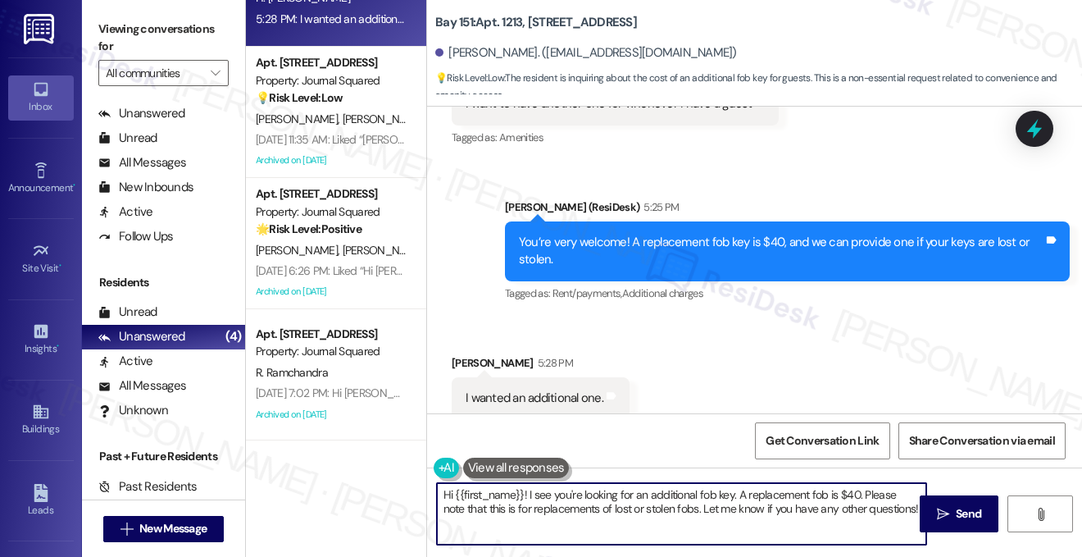
click at [611, 484] on textarea "Hi {{first_name}}! I see you're looking for an additional fob key. A replacemen…" at bounding box center [681, 513] width 489 height 61
click at [658, 234] on div "You’re very welcome! A replacement fob key is $40, and we can provide one if yo…" at bounding box center [781, 251] width 525 height 35
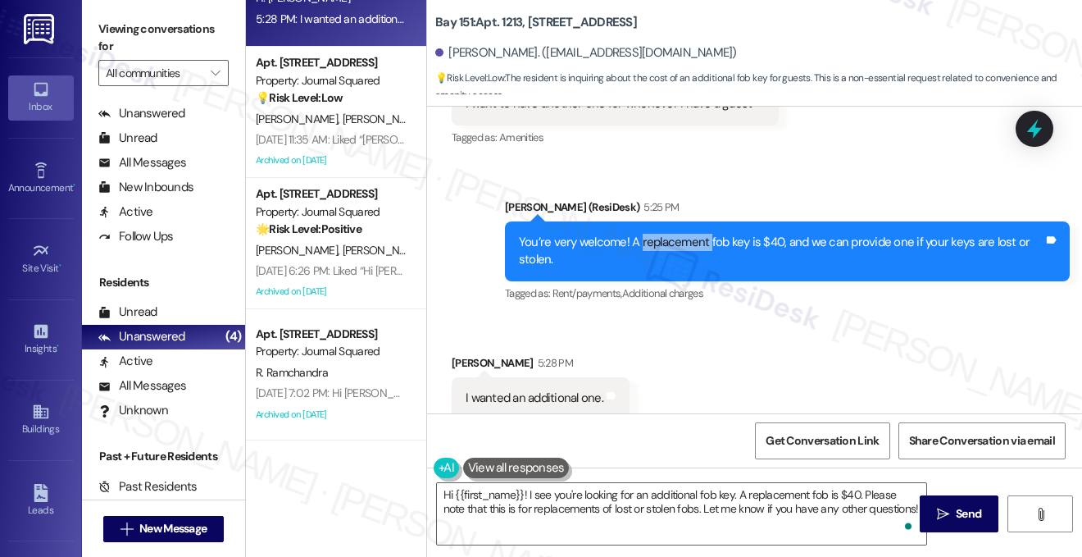
click at [658, 234] on div "You’re very welcome! A replacement fob key is $40, and we can provide one if yo…" at bounding box center [781, 251] width 525 height 35
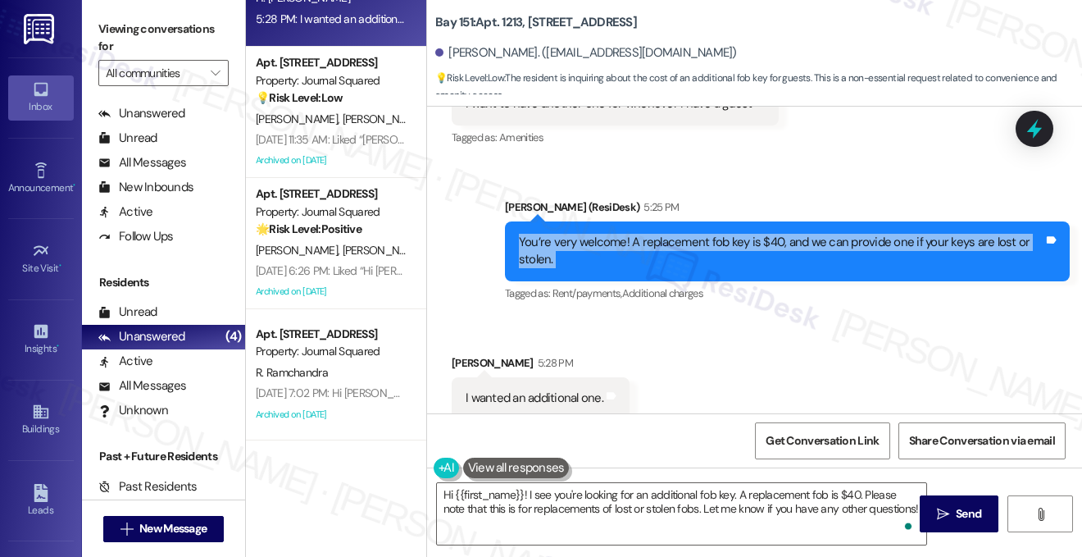
click at [658, 234] on div "You’re very welcome! A replacement fob key is $40, and we can provide one if yo…" at bounding box center [781, 251] width 525 height 35
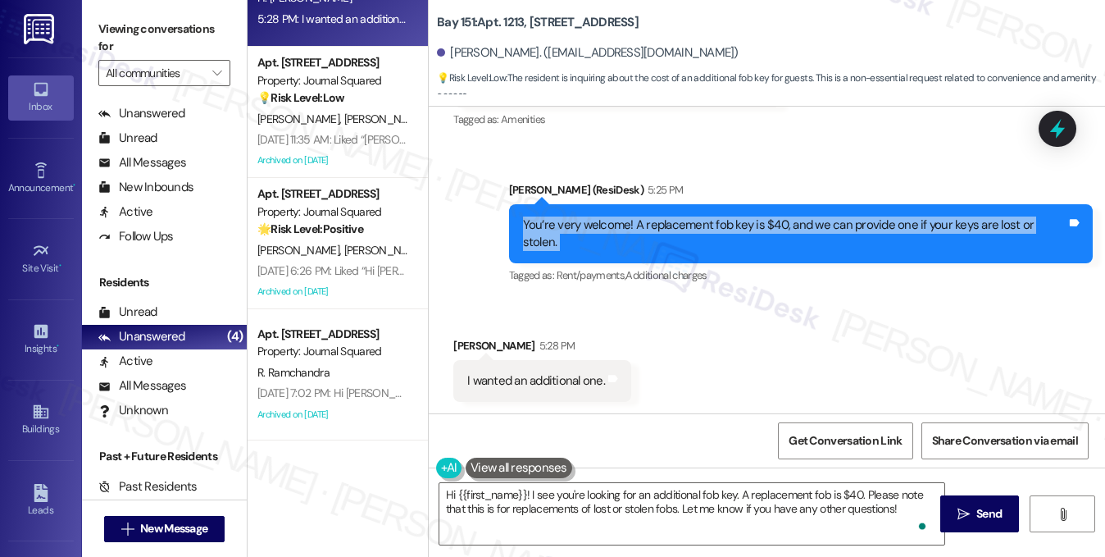
scroll to position [2071, 0]
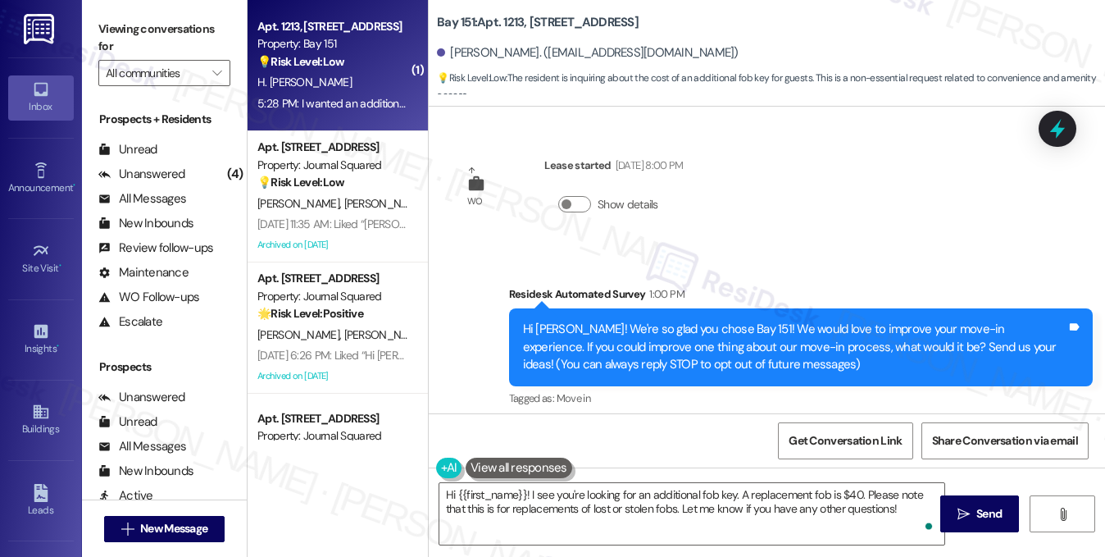
scroll to position [2071, 0]
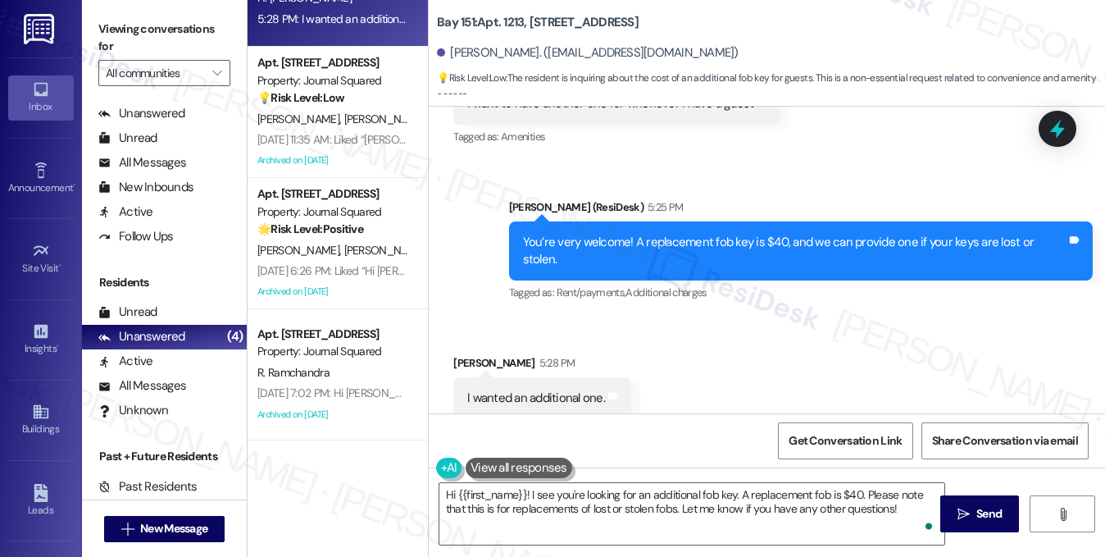
click at [193, 43] on label "Viewing conversations for" at bounding box center [164, 37] width 132 height 43
click at [550, 498] on textarea "Hi {{first_name}}! I see you're looking for an additional fob key. A replacemen…" at bounding box center [692, 513] width 506 height 61
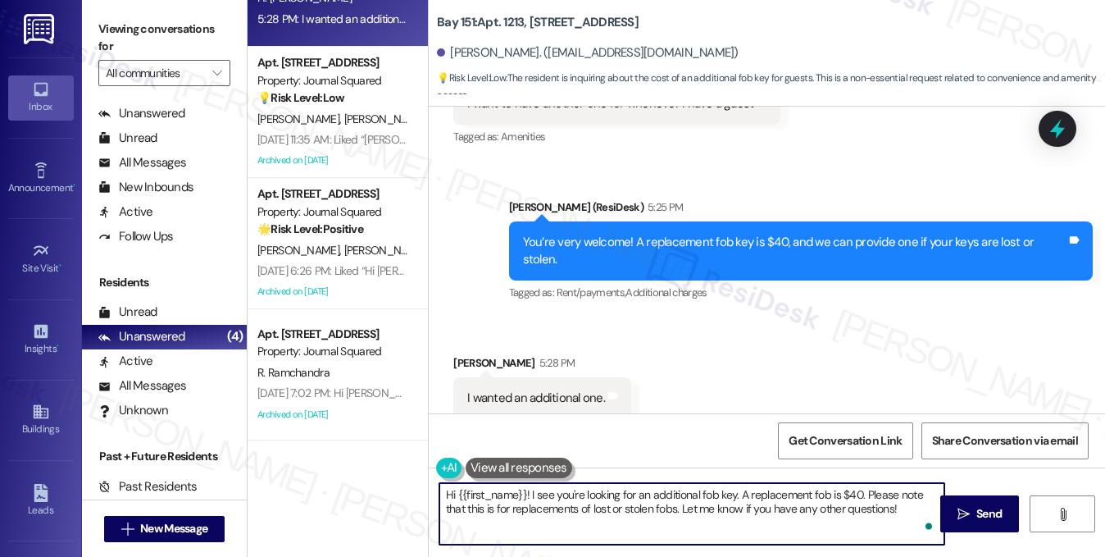
click at [550, 498] on textarea "Hi {{first_name}}! I see you're looking for an additional fob key. A replacemen…" at bounding box center [692, 513] width 506 height 61
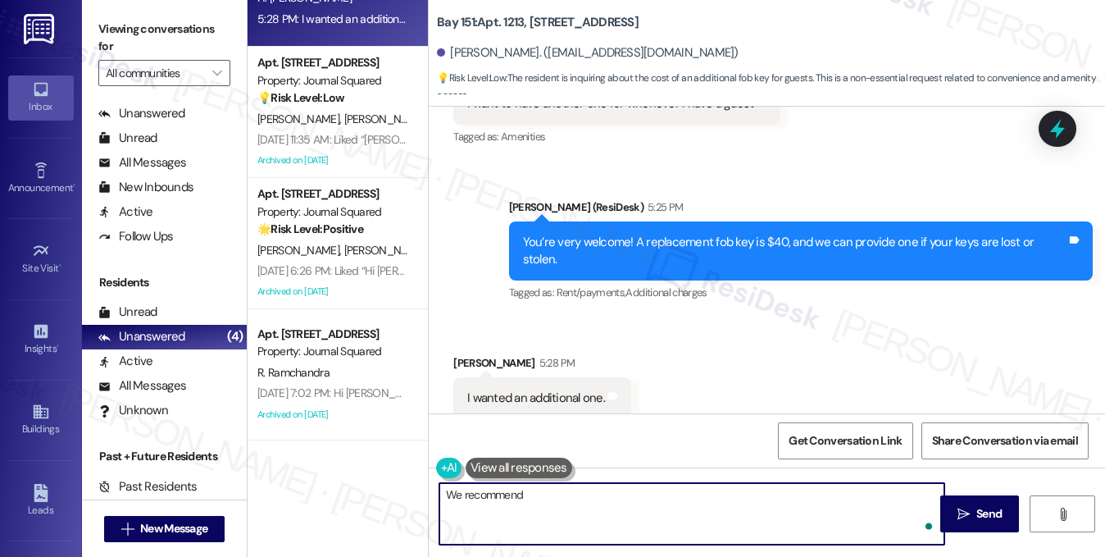
paste textarea "add guest information in building link so that if they have a guest registered,…"
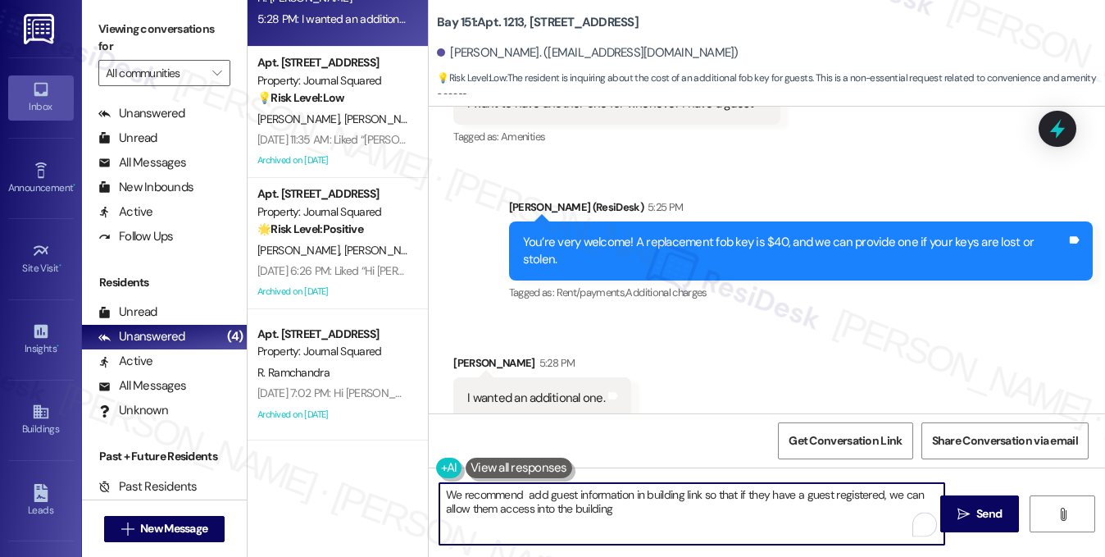
click at [544, 493] on textarea "We recommend add guest information in building link so that if they have a gues…" at bounding box center [692, 513] width 506 height 61
click at [774, 491] on textarea "We recommend adding a guest information in building link so that if they have a…" at bounding box center [692, 513] width 506 height 61
click at [669, 508] on textarea "We recommend adding a guest information in building link so that if you have a …" at bounding box center [692, 513] width 506 height 61
drag, startPoint x: 525, startPoint y: 487, endPoint x: 562, endPoint y: 481, distance: 37.3
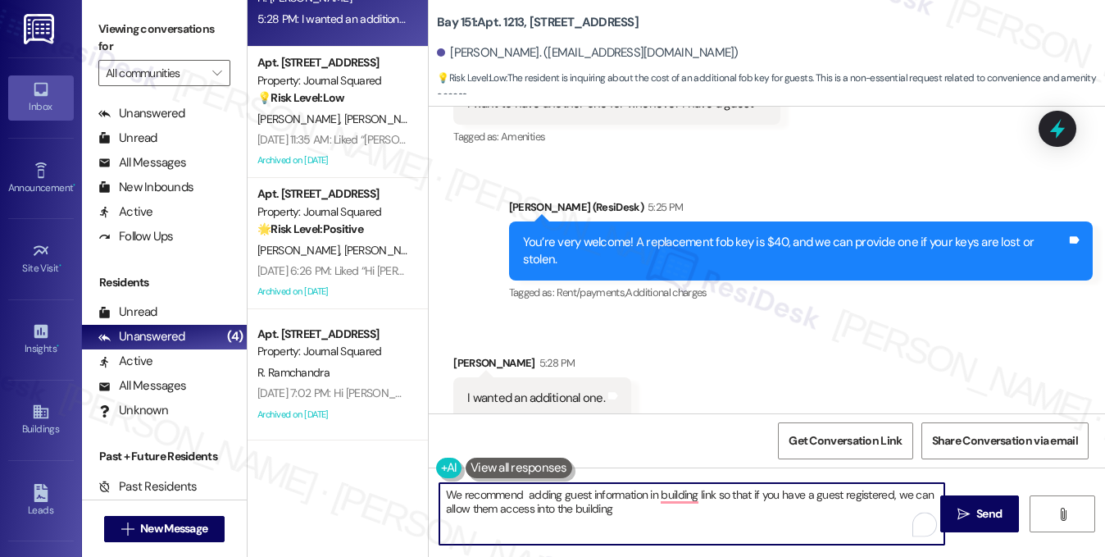
click at [525, 487] on textarea "We recommend adding guest information in building link so that if you have a gu…" at bounding box center [692, 513] width 506 height 61
click at [444, 491] on textarea "We recommend adding guest information in building link so that if you have a gu…" at bounding box center [692, 513] width 506 height 61
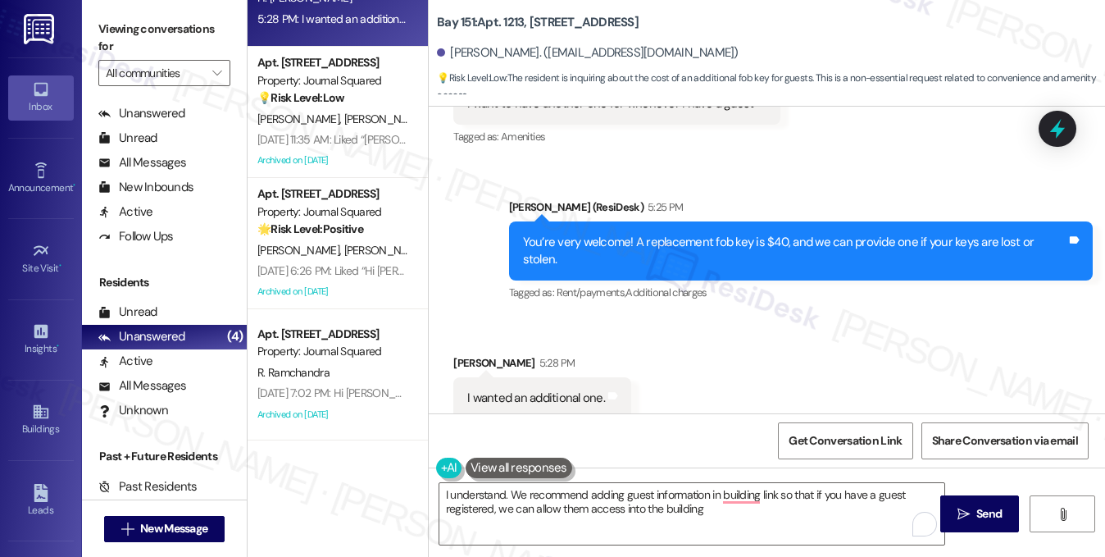
click at [199, 33] on label "Viewing conversations for" at bounding box center [164, 37] width 132 height 43
click at [718, 509] on textarea "I understand. We recommend adding guest information in building link so that if…" at bounding box center [692, 513] width 506 height 61
click at [120, 18] on label "Viewing conversations for" at bounding box center [164, 37] width 132 height 43
click at [574, 498] on textarea "I understand. We recommend adding guest information in the building link so tha…" at bounding box center [692, 513] width 506 height 61
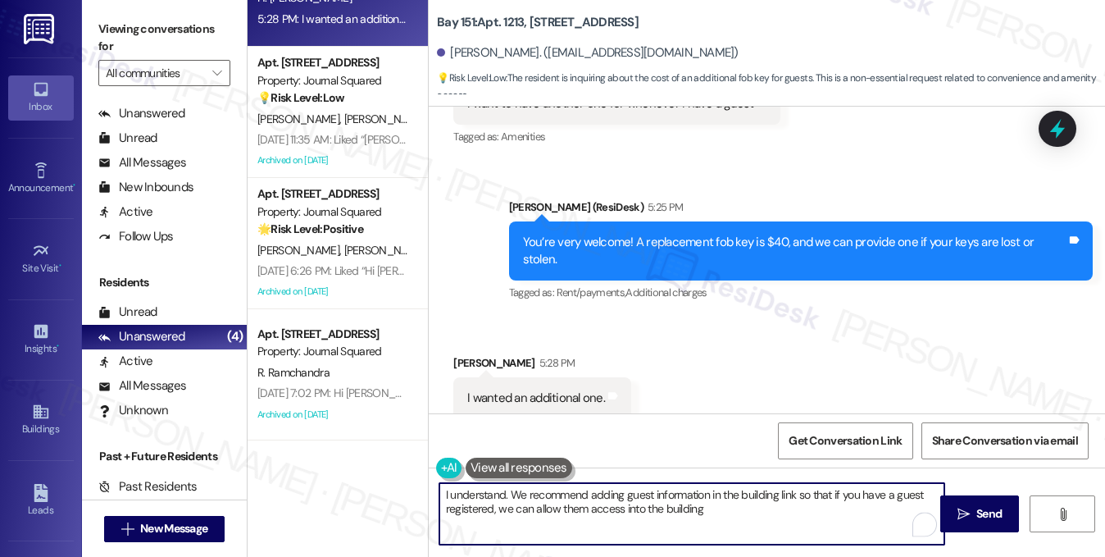
click at [574, 498] on textarea "I understand. We recommend adding guest information in the building link so tha…" at bounding box center [692, 513] width 506 height 61
click at [712, 515] on textarea "I understand. We recommend adding guest information in the building link so tha…" at bounding box center [692, 513] width 506 height 61
click at [724, 513] on textarea "I understand. We recommend adding guest information in the building link so tha…" at bounding box center [692, 513] width 506 height 61
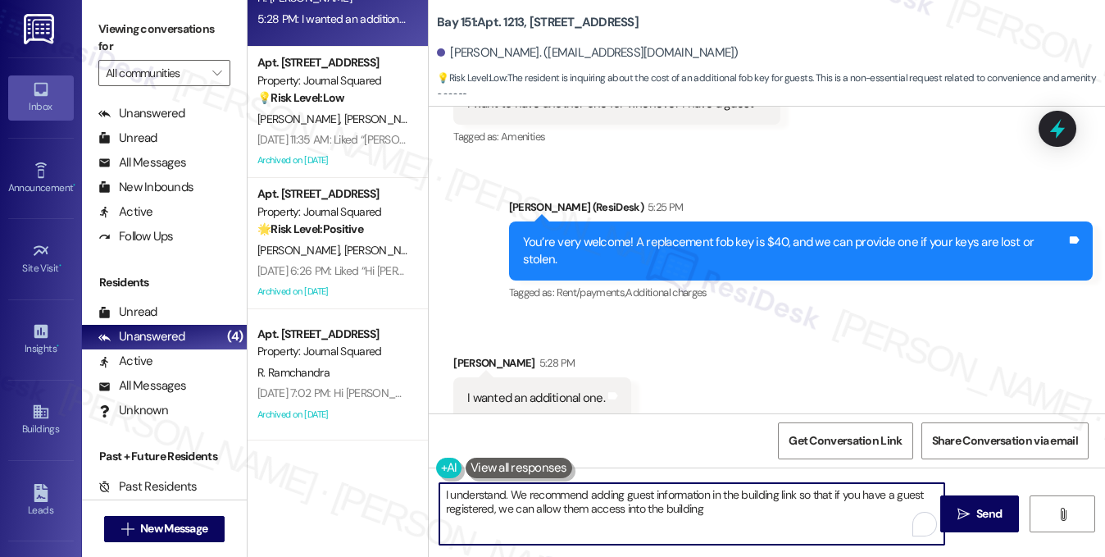
click at [724, 513] on textarea "I understand. We recommend adding guest information in the building link so tha…" at bounding box center [692, 513] width 506 height 61
click at [748, 496] on textarea "I understand. We recommend adding guest information in the building link so tha…" at bounding box center [692, 513] width 506 height 61
click at [737, 493] on textarea "I understand. We recommend adding guest information in the building link so tha…" at bounding box center [692, 513] width 506 height 61
click at [739, 492] on textarea "I understand. We recommend adding guest information in theBuilding link so that…" at bounding box center [692, 513] width 506 height 61
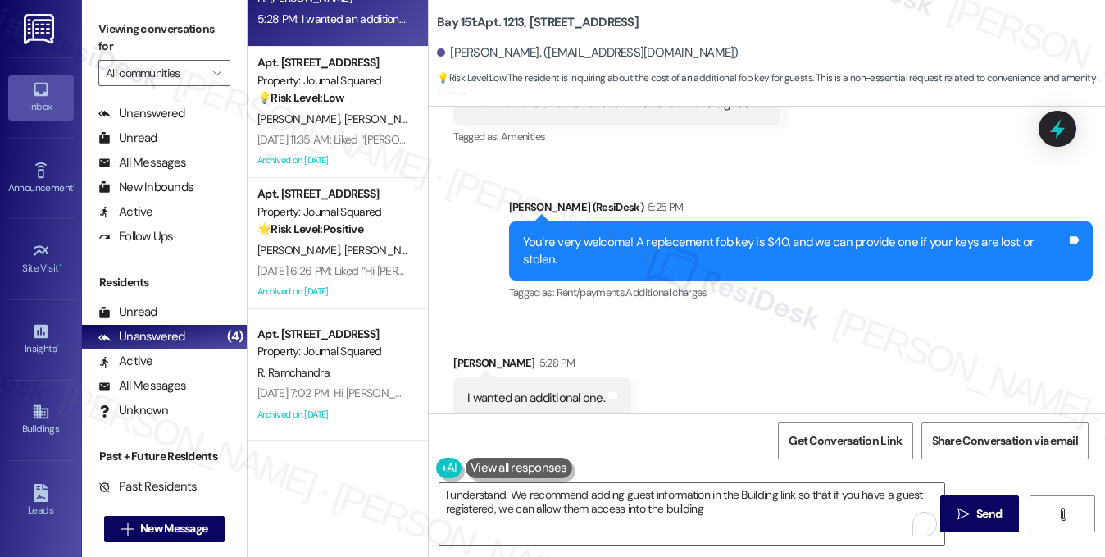
click at [206, 39] on label "Viewing conversations for" at bounding box center [164, 37] width 132 height 43
click at [753, 507] on textarea "I understand. We recommend adding guest information in the Building link so tha…" at bounding box center [692, 513] width 506 height 61
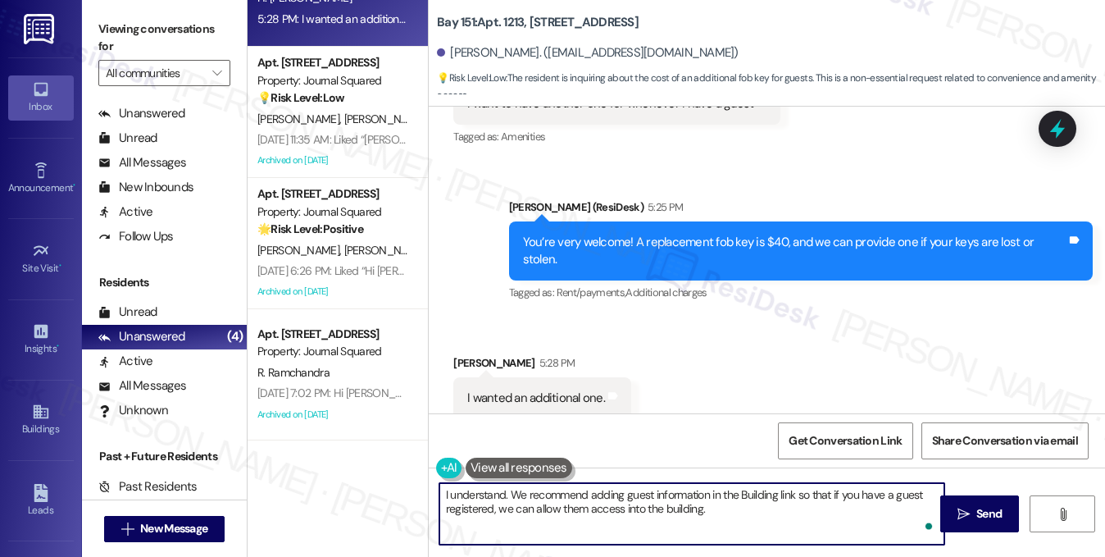
paste textarea "A replacement key fob can only be issued if the original is lost or stolen."
click at [734, 507] on textarea "I understand. We recommend adding guest information in the Building link so tha…" at bounding box center [692, 513] width 506 height 61
click at [678, 514] on textarea "I understand. We recommend adding guest information in the Building link so tha…" at bounding box center [692, 513] width 506 height 61
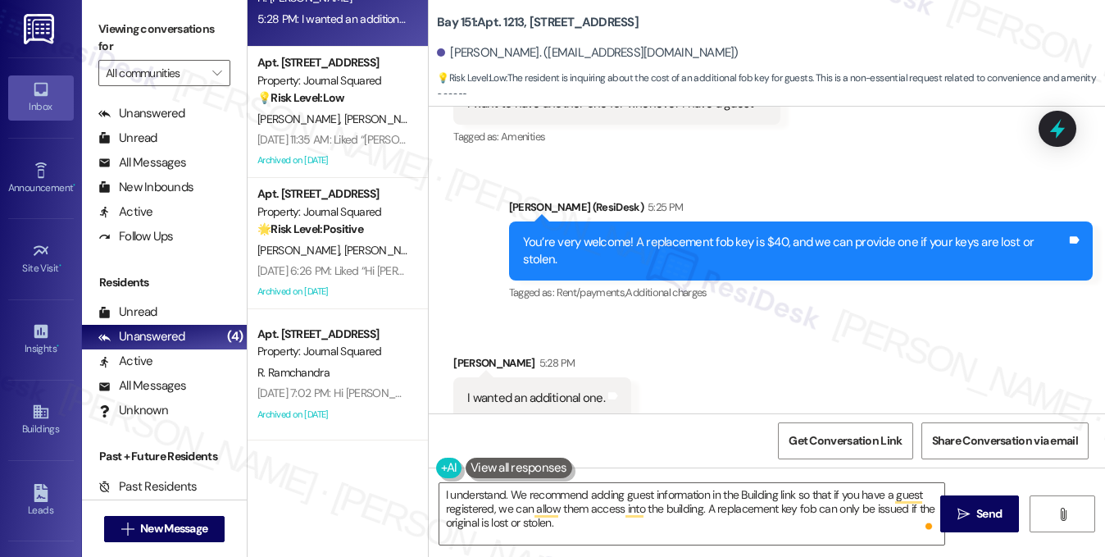
click at [180, 39] on label "Viewing conversations for" at bounding box center [164, 37] width 132 height 43
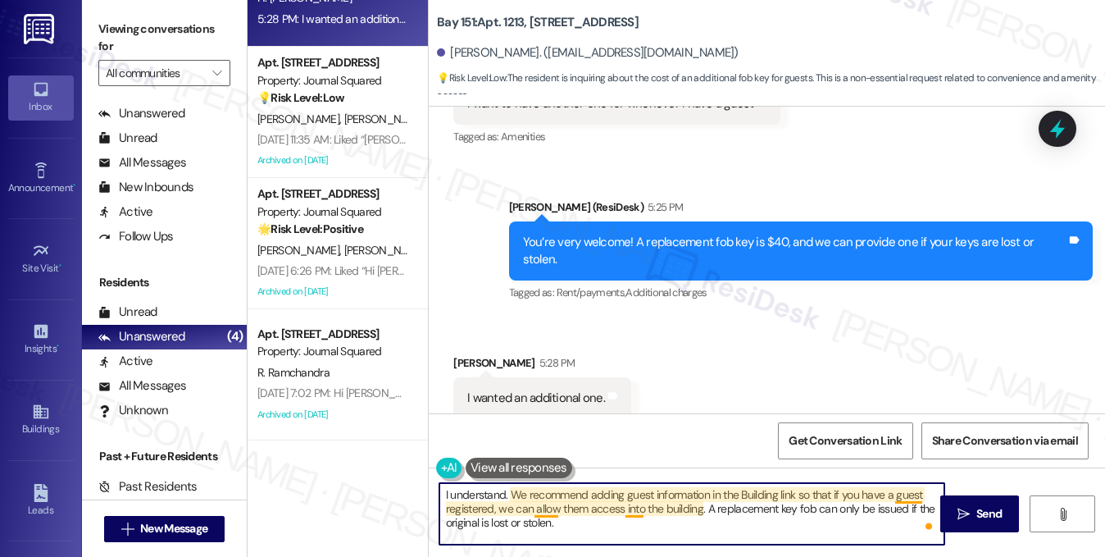
click at [633, 511] on textarea "I understand. We recommend adding guest information in the Building link so tha…" at bounding box center [692, 513] width 506 height 61
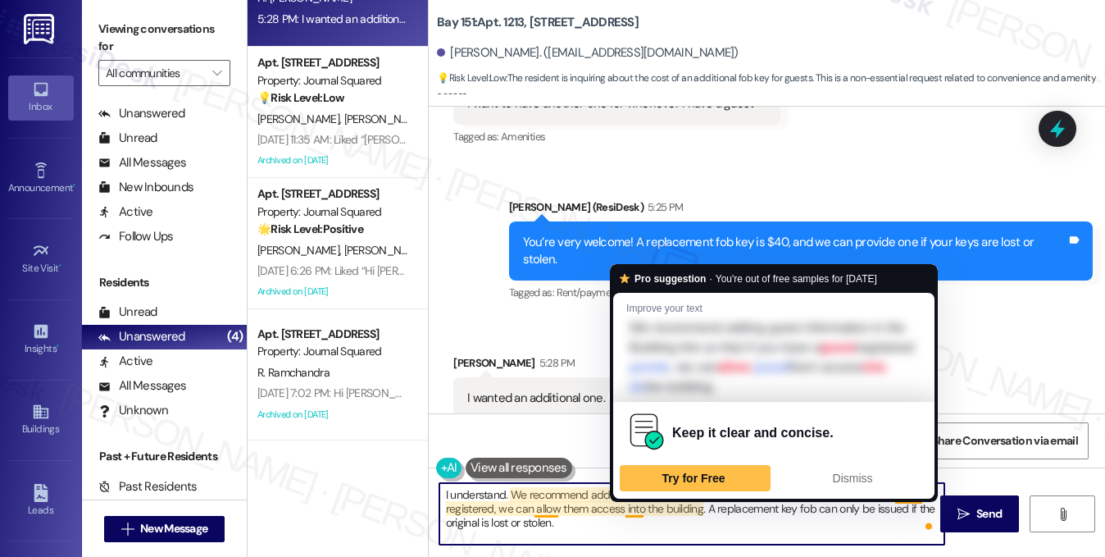
click at [633, 511] on textarea "I understand. We recommend adding guest information in the Building link so tha…" at bounding box center [692, 513] width 506 height 61
click at [675, 153] on div "Received via SMS 5:11 PM Hugo Marques Moreira Question 5:11 PM I want to have a…" at bounding box center [617, 115] width 352 height 91
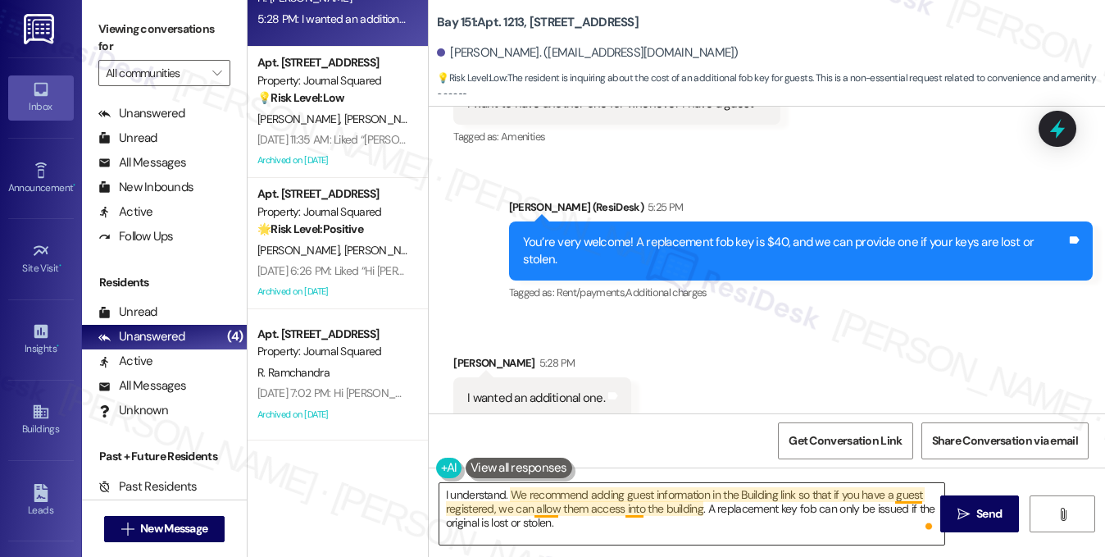
click at [551, 512] on textarea "I understand. We recommend adding guest information in the Building link so tha…" at bounding box center [692, 513] width 506 height 61
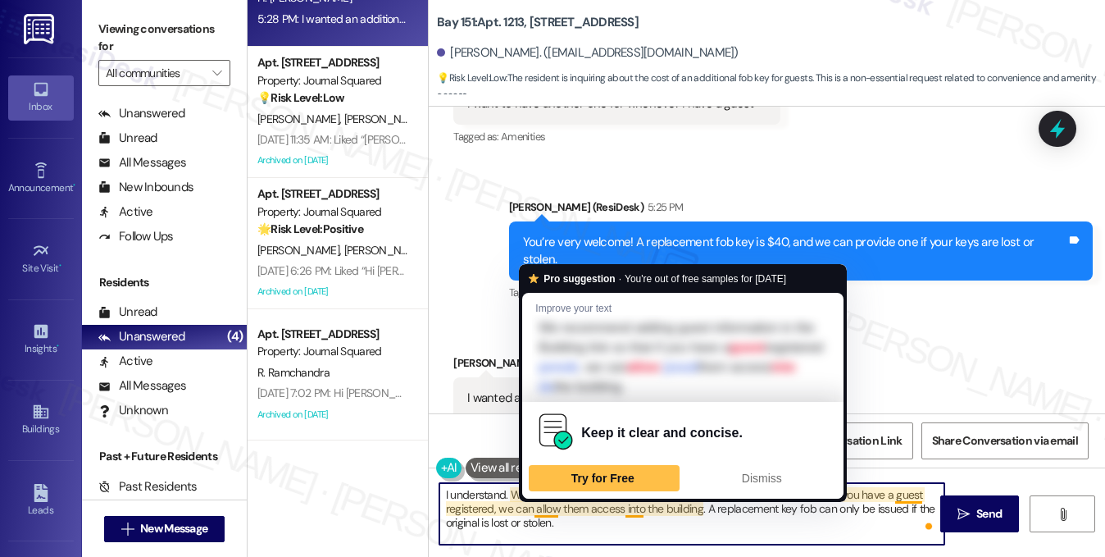
click at [551, 512] on textarea "I understand. We recommend adding guest information in the Building link so tha…" at bounding box center [692, 513] width 506 height 61
click at [646, 529] on textarea "I understand. We recommend adding guest information in the Building link so tha…" at bounding box center [692, 513] width 506 height 61
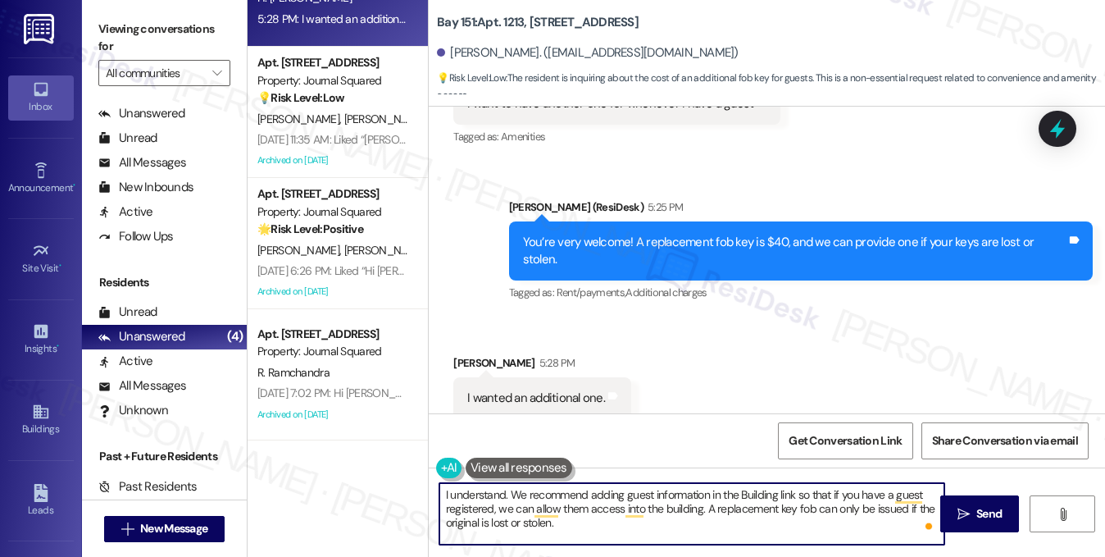
click at [611, 527] on textarea "I understand. We recommend adding guest information in the Building link so tha…" at bounding box center [692, 513] width 506 height 61
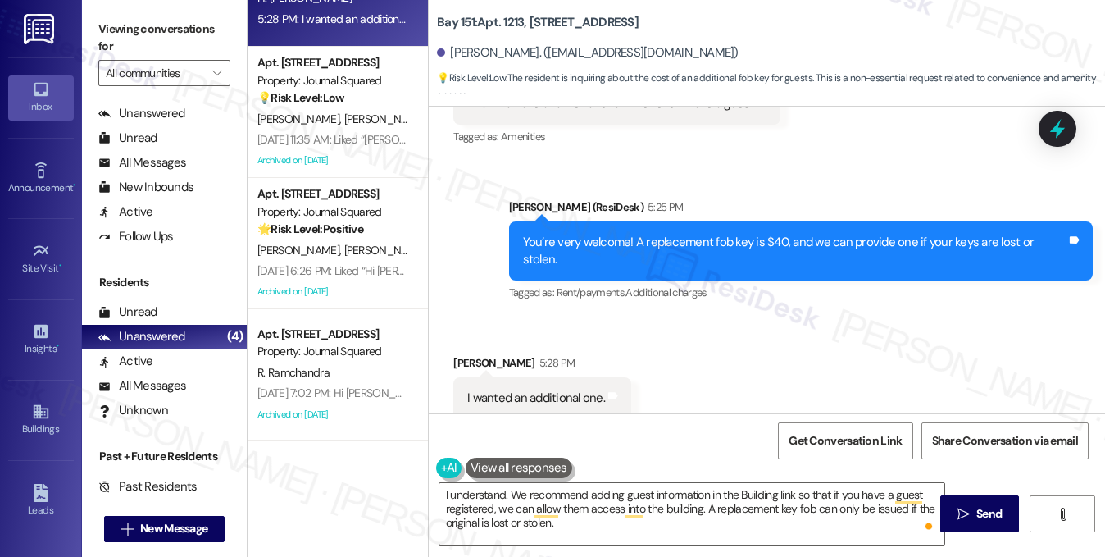
click at [187, 46] on label "Viewing conversations for" at bounding box center [164, 37] width 132 height 43
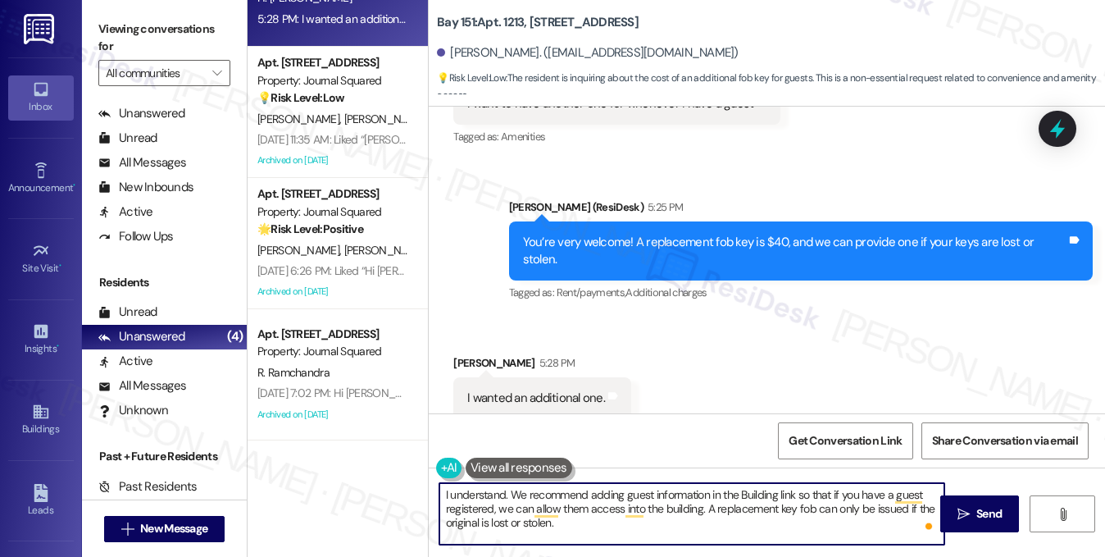
click at [630, 495] on textarea "I understand. We recommend adding guest information in the Building link so tha…" at bounding box center [692, 513] width 506 height 61
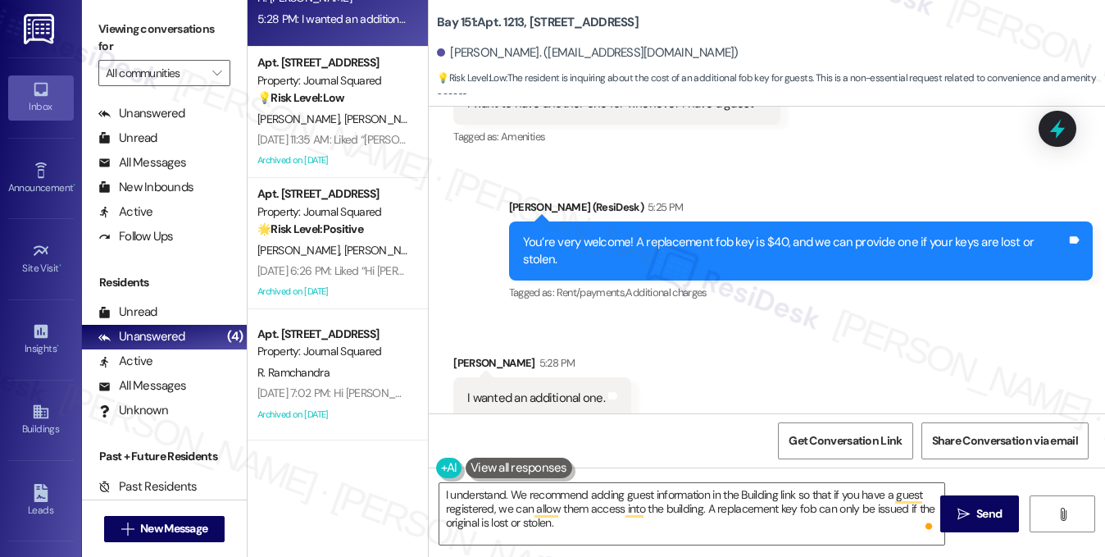
click at [195, 29] on label "Viewing conversations for" at bounding box center [164, 37] width 132 height 43
click at [710, 532] on textarea "I understand. We recommend adding guest information in the Building link so tha…" at bounding box center [692, 513] width 506 height 61
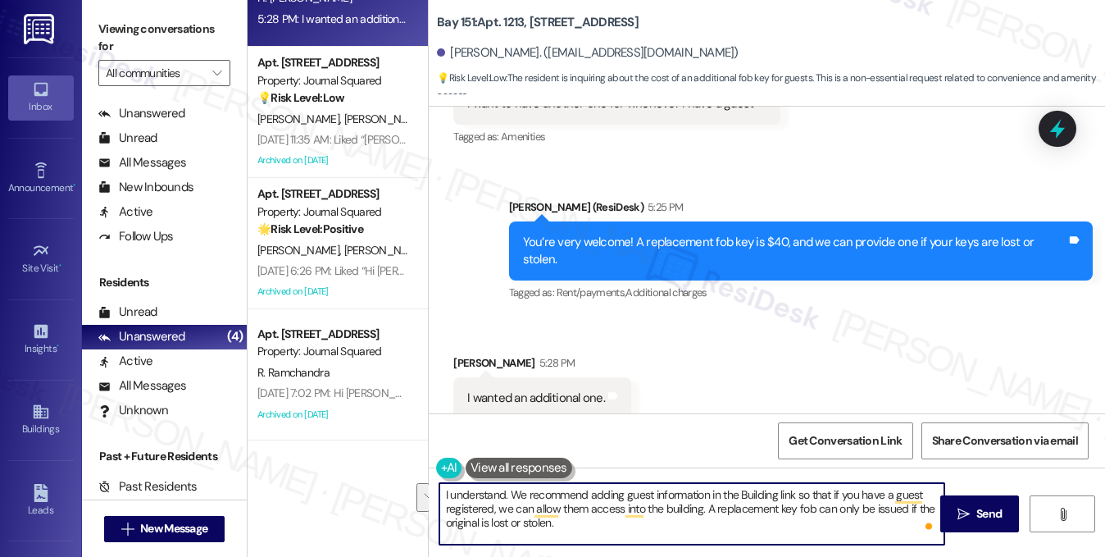
drag, startPoint x: 703, startPoint y: 512, endPoint x: 511, endPoint y: 493, distance: 192.7
click at [511, 493] on textarea "I understand. We recommend adding guest information in the Building link so tha…" at bounding box center [692, 513] width 506 height 61
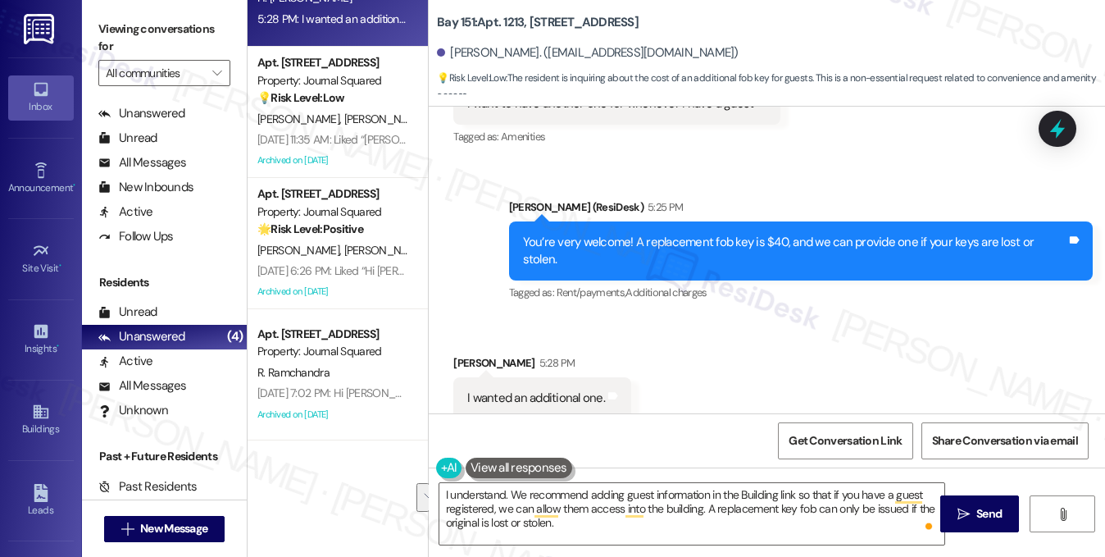
click at [207, 21] on label "Viewing conversations for" at bounding box center [164, 37] width 132 height 43
click at [220, 30] on label "Viewing conversations for" at bounding box center [164, 37] width 132 height 43
click at [796, 81] on span "💡 Risk Level: Low : The resident is inquiring about the cost of an additional f…" at bounding box center [771, 87] width 668 height 35
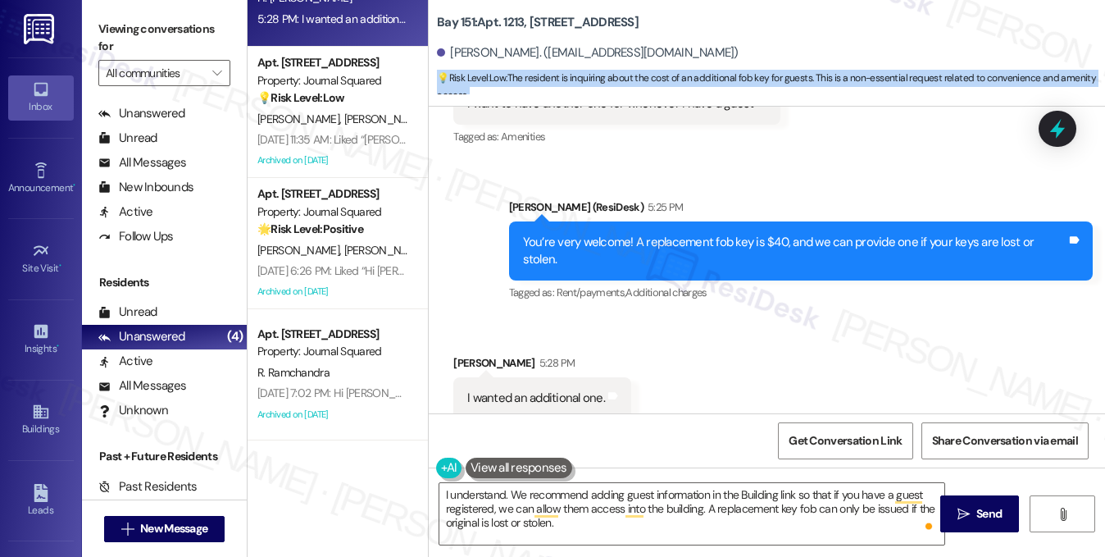
click at [796, 81] on span "💡 Risk Level: Low : The resident is inquiring about the cost of an additional f…" at bounding box center [771, 87] width 668 height 35
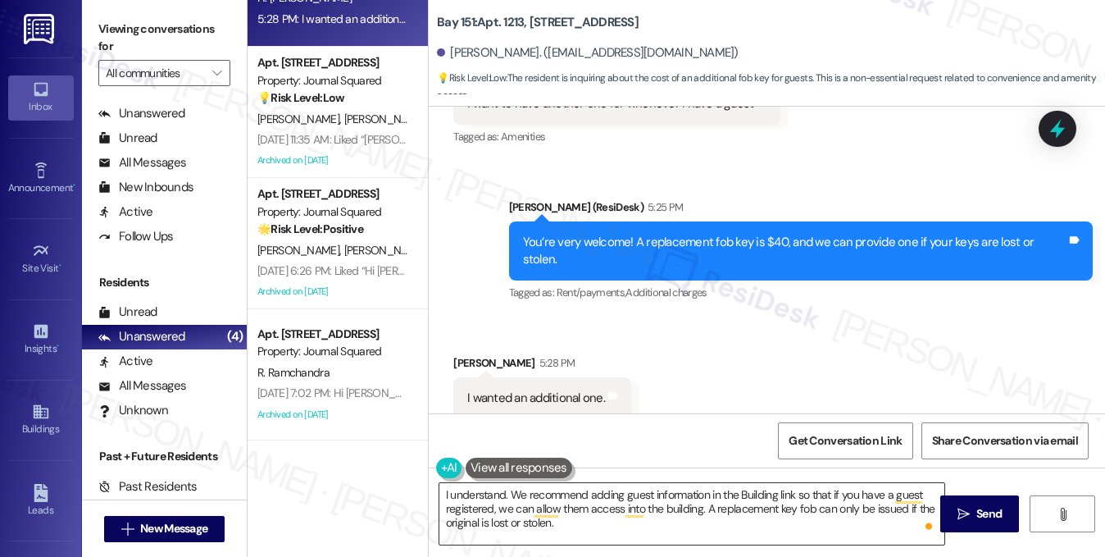
click at [661, 530] on textarea "I understand. We recommend adding guest information in the Building link so tha…" at bounding box center [692, 513] width 506 height 61
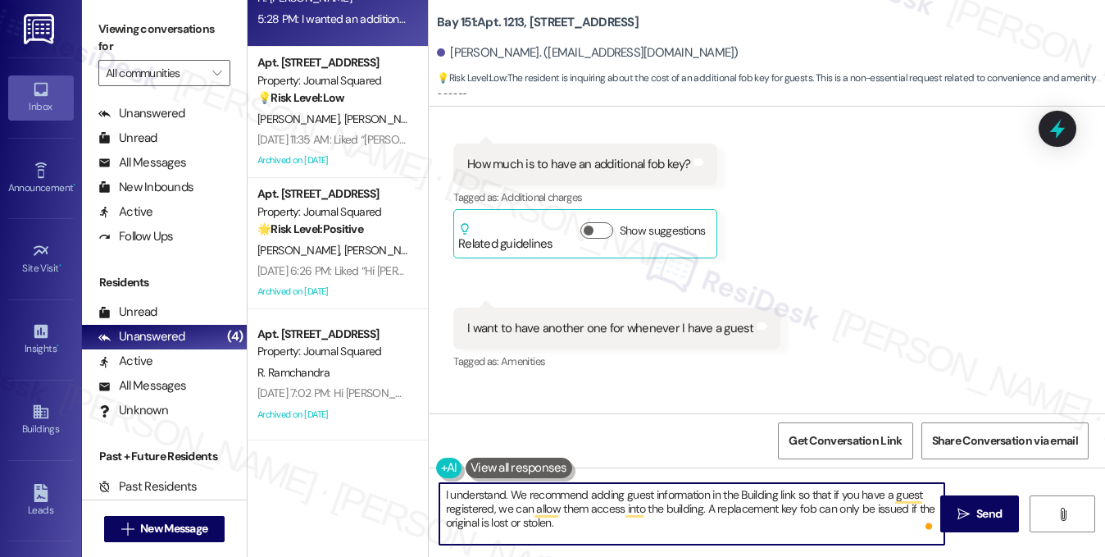
scroll to position [1743, 0]
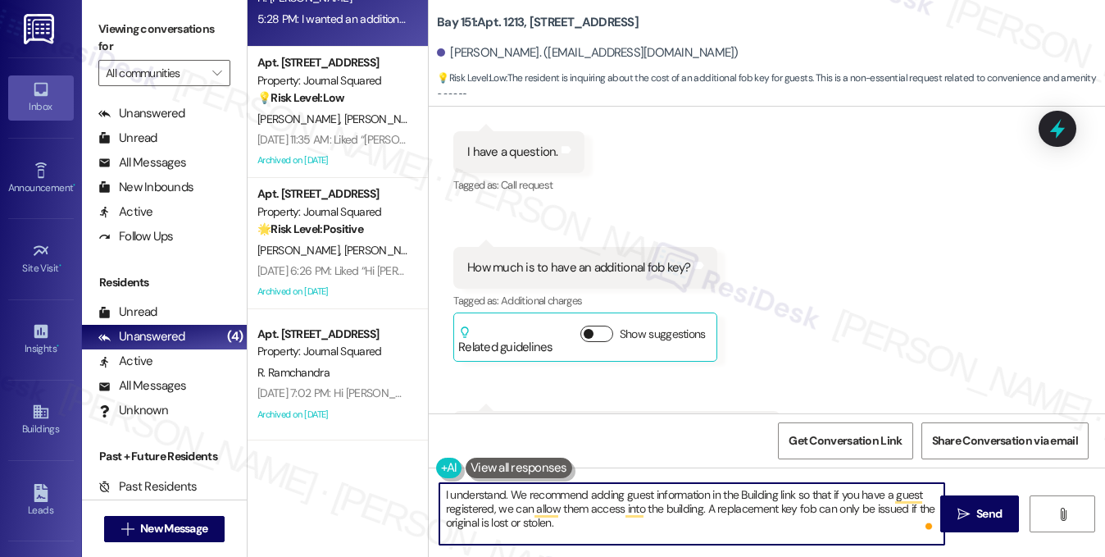
click at [601, 335] on button "Show suggestions" at bounding box center [596, 333] width 33 height 16
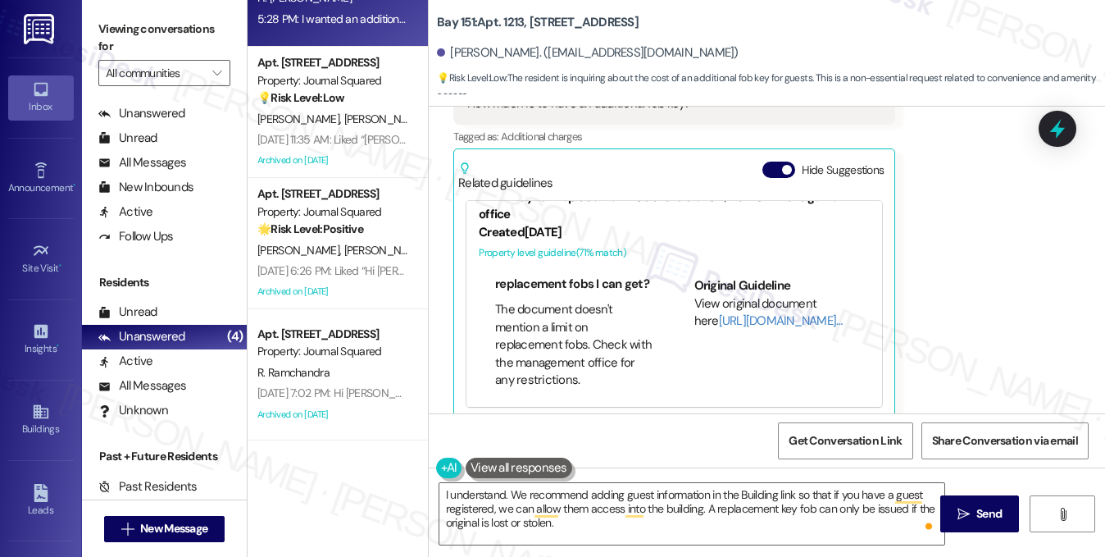
scroll to position [1014, 0]
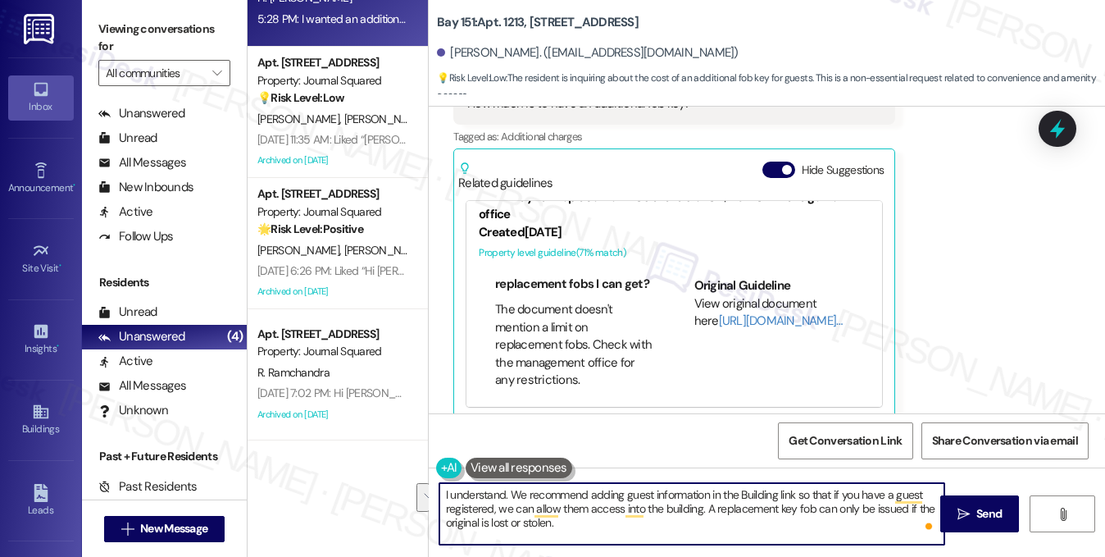
drag, startPoint x: 507, startPoint y: 493, endPoint x: 701, endPoint y: 505, distance: 193.8
click at [701, 505] on textarea "I understand. We recommend adding guest information in the Building link so tha…" at bounding box center [692, 513] width 506 height 61
click at [725, 317] on link "[URL][DOMAIN_NAME]…" at bounding box center [781, 320] width 124 height 16
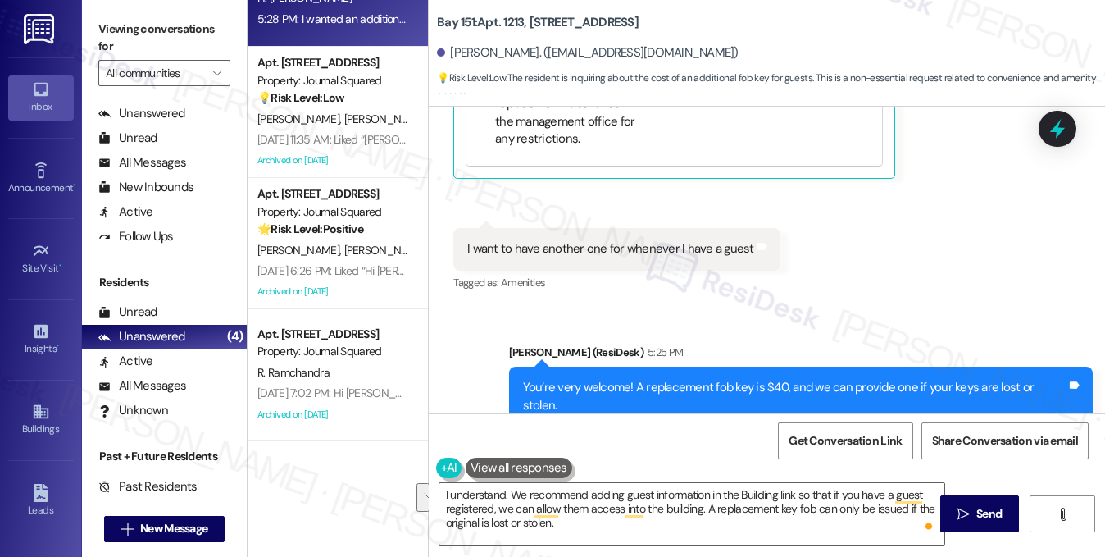
scroll to position [2294, 0]
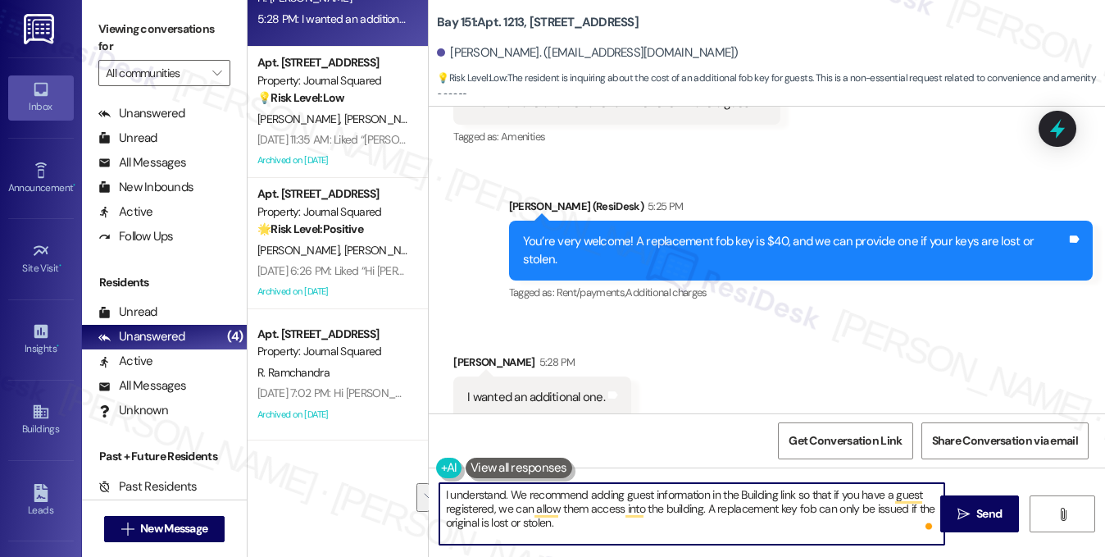
click at [585, 504] on textarea "I understand. We recommend adding guest information in the Building link so tha…" at bounding box center [692, 513] width 506 height 61
click at [697, 520] on textarea "I understand. We recommend adding guest information in the Building link so tha…" at bounding box center [692, 513] width 506 height 61
drag, startPoint x: 704, startPoint y: 511, endPoint x: 512, endPoint y: 484, distance: 194.4
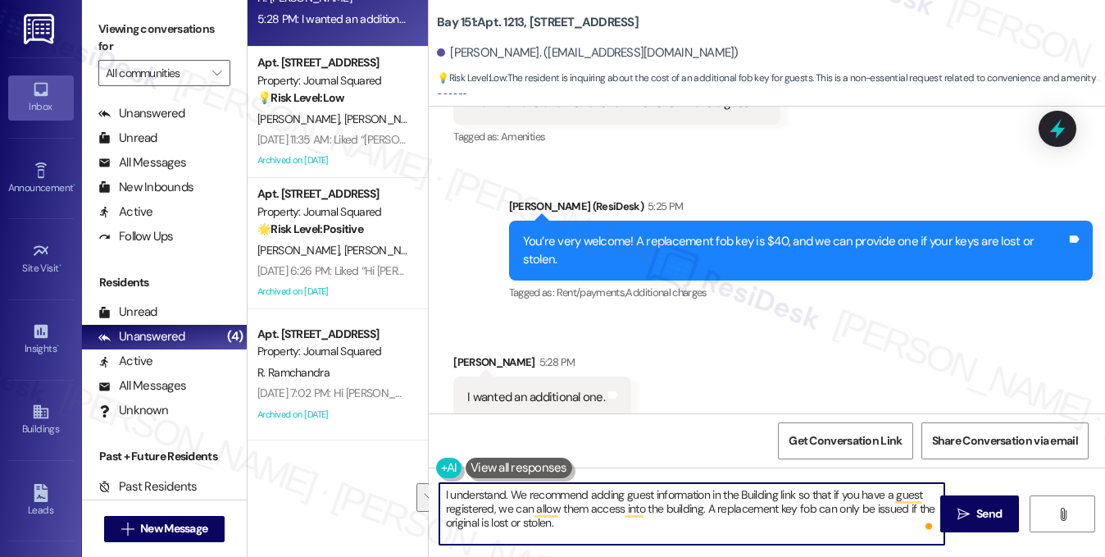
click at [512, 484] on textarea "I understand. We recommend adding guest information in the Building link so tha…" at bounding box center [692, 513] width 506 height 61
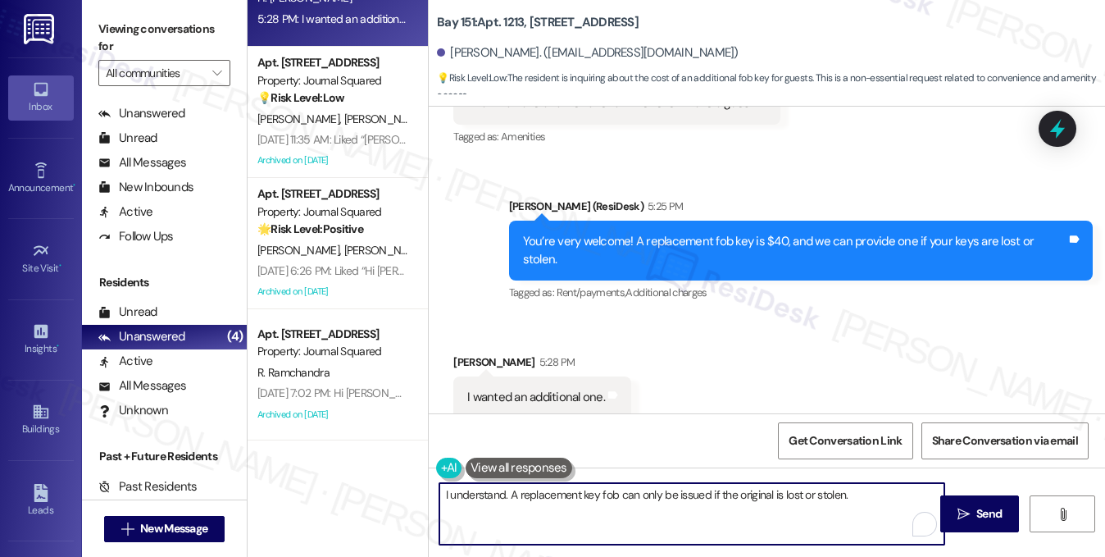
click at [856, 494] on textarea "I understand. A replacement key fob can only be issued if the original is lost …" at bounding box center [692, 513] width 506 height 61
type textarea "I understand. A replacement key fob can only be issued if the original is lost …"
click at [951, 239] on div "You’re very welcome! A replacement fob key is $40, and we can provide one if yo…" at bounding box center [794, 250] width 543 height 35
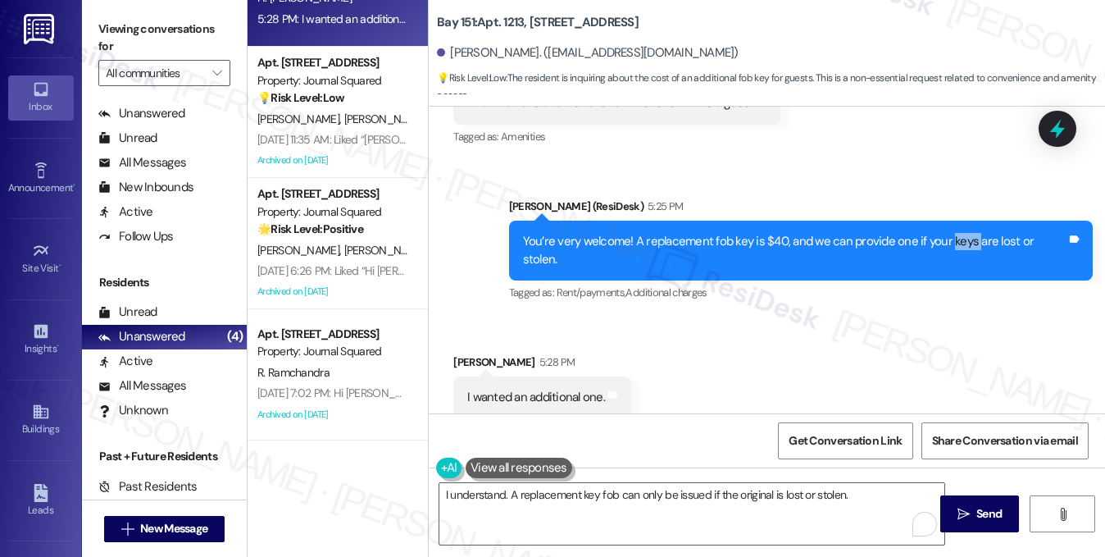
click at [951, 239] on div "You’re very welcome! A replacement fob key is $40, and we can provide one if yo…" at bounding box center [794, 250] width 543 height 35
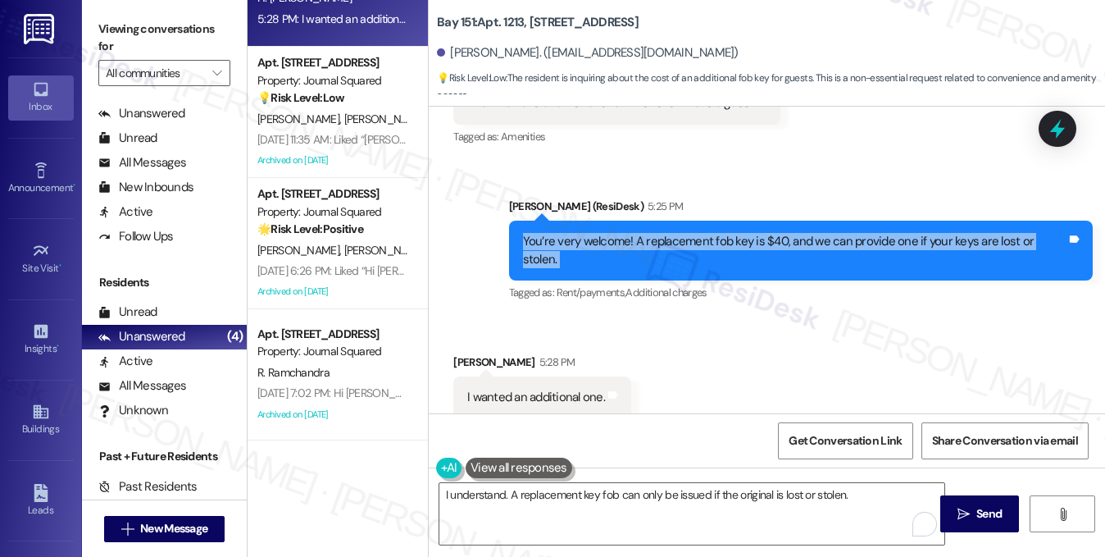
click at [951, 239] on div "You’re very welcome! A replacement fob key is $40, and we can provide one if yo…" at bounding box center [794, 250] width 543 height 35
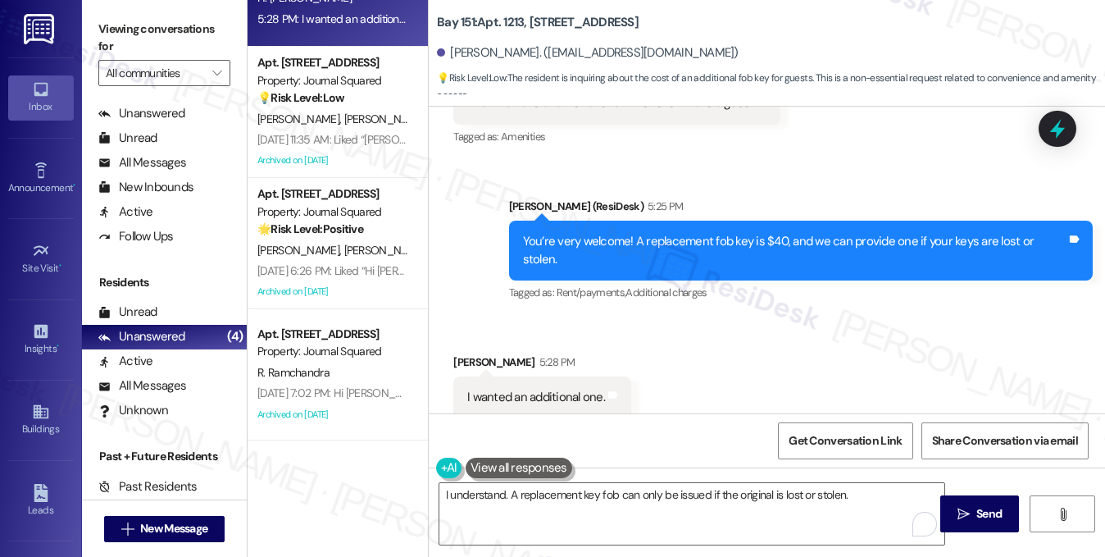
click at [206, 39] on label "Viewing conversations for" at bounding box center [164, 37] width 132 height 43
click at [639, 494] on textarea "I understand. A replacement key fob can only be issued if the original is lost …" at bounding box center [692, 513] width 506 height 61
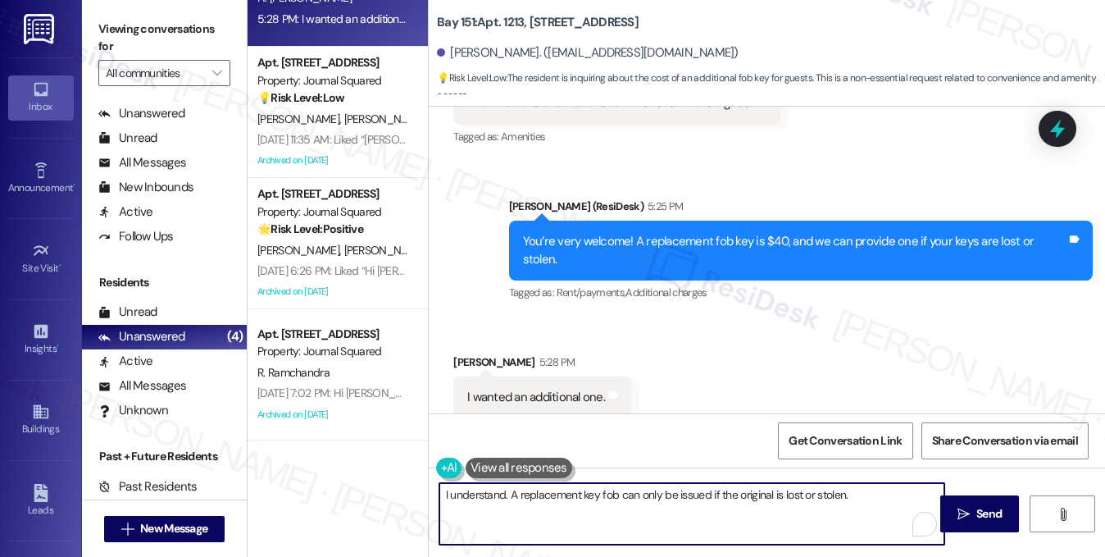
click at [639, 494] on textarea "I understand. A replacement key fob can only be issued if the original is lost …" at bounding box center [692, 513] width 506 height 61
click at [807, 317] on div "Received via SMS Hugo Marques Moreira 5:28 PM I wanted an additional one. Tags …" at bounding box center [767, 373] width 676 height 114
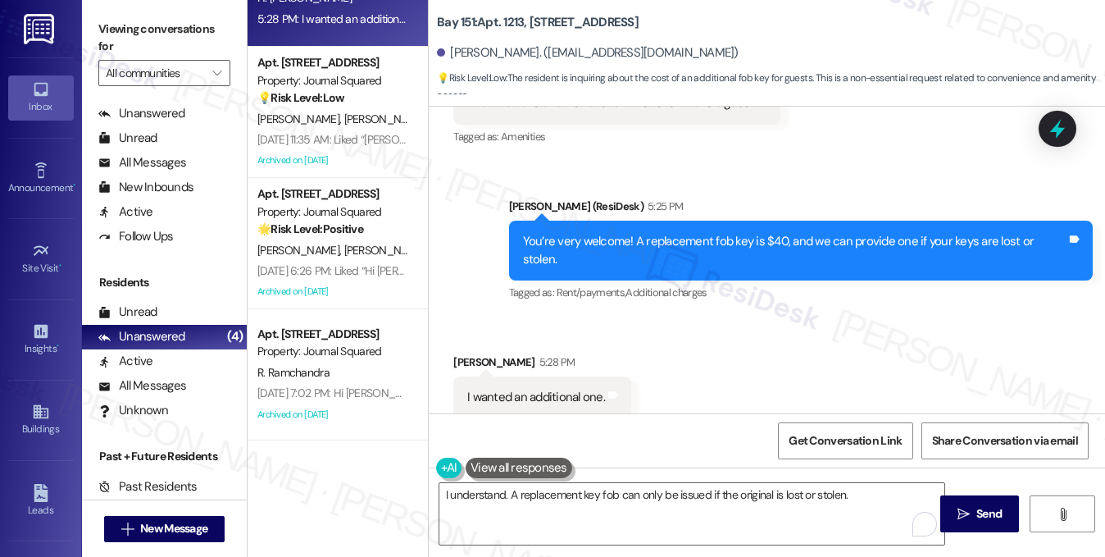
click at [150, 19] on label "Viewing conversations for" at bounding box center [164, 37] width 132 height 43
